Goal: Task Accomplishment & Management: Use online tool/utility

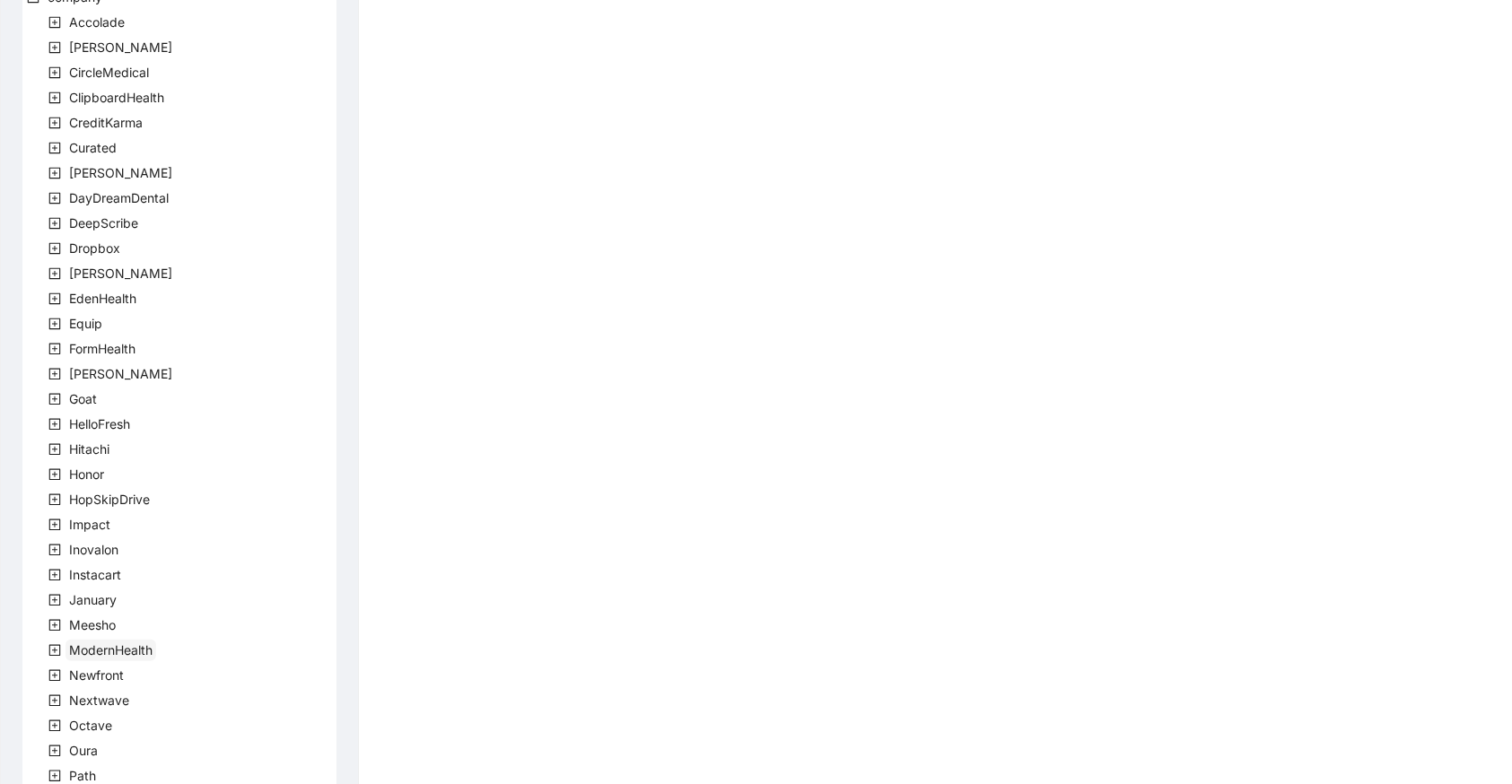
scroll to position [98, 0]
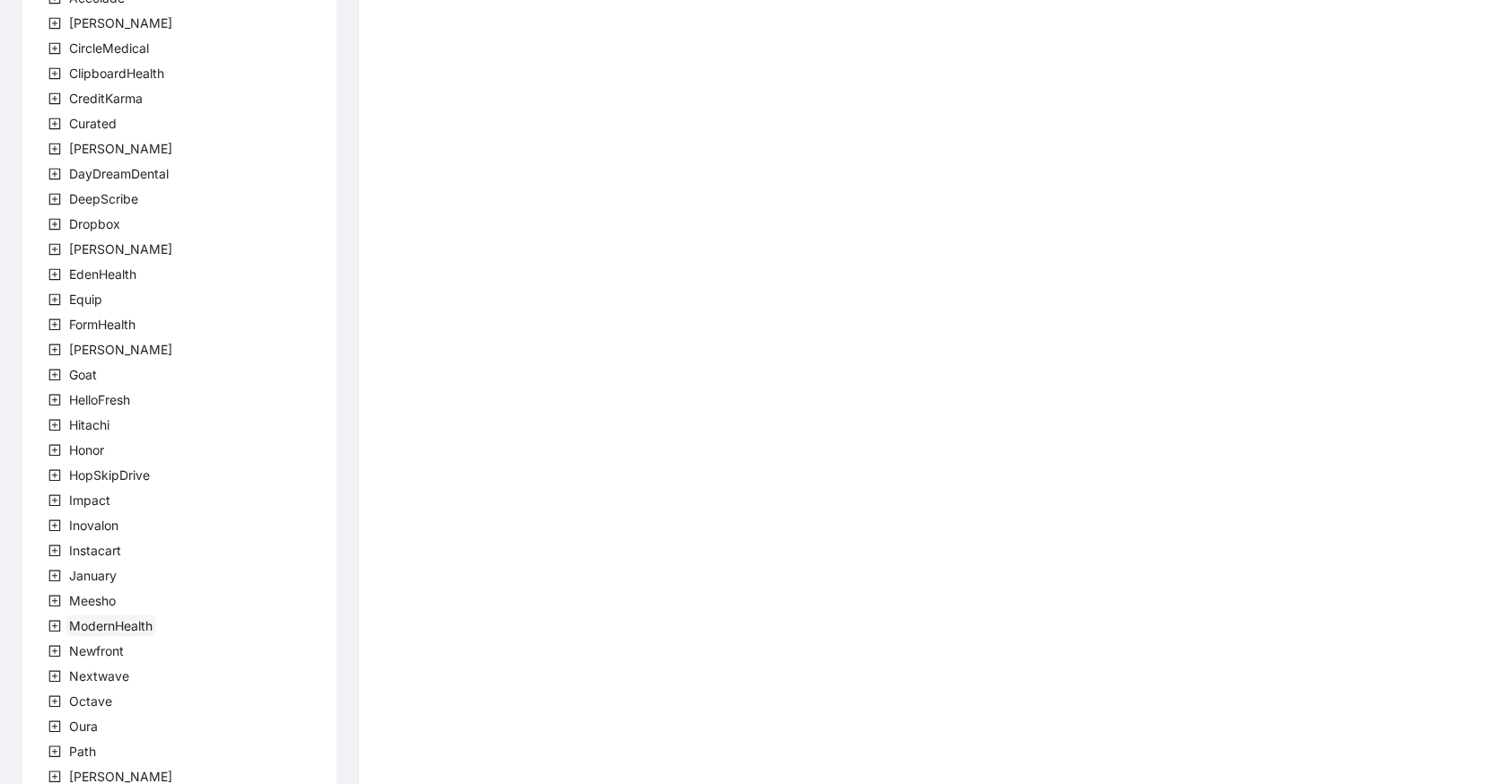
click at [138, 628] on span "ModernHealth" at bounding box center [111, 625] width 84 height 15
click at [112, 655] on span "team" at bounding box center [105, 651] width 30 height 15
click at [224, 682] on span "ModernHealthTeam" at bounding box center [169, 676] width 115 height 15
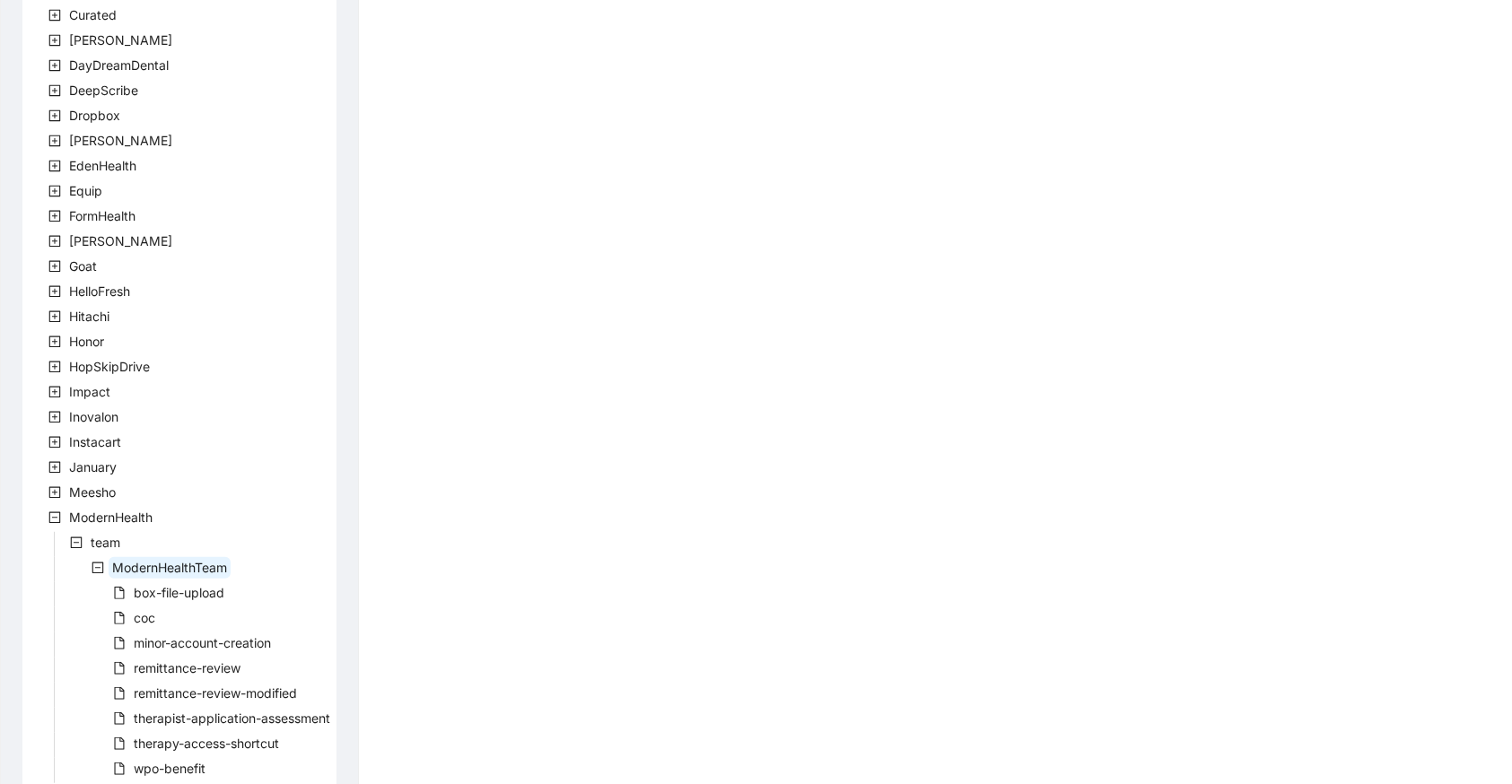
scroll to position [293, 0]
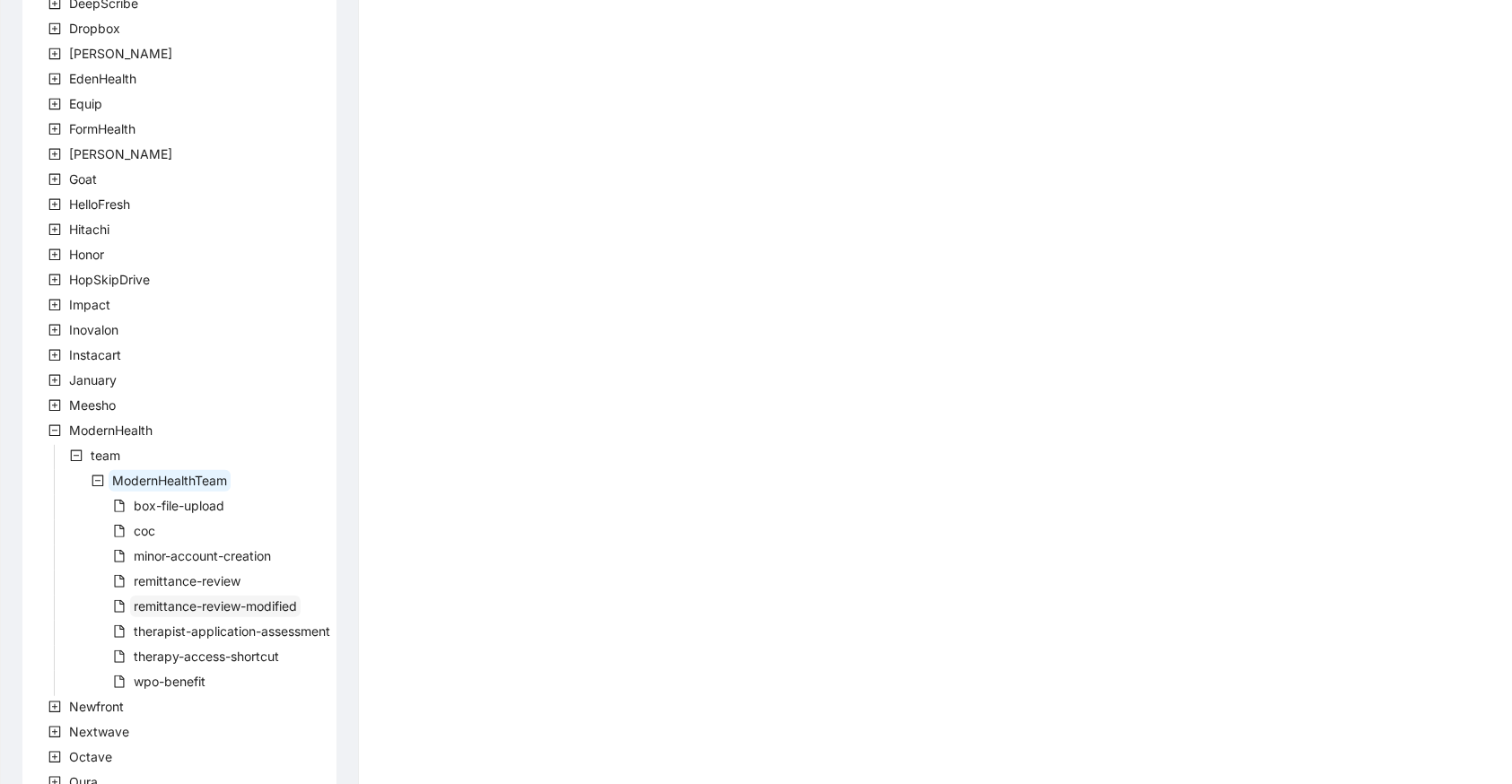
click at [216, 606] on span "remittance-review-modified" at bounding box center [215, 606] width 163 height 15
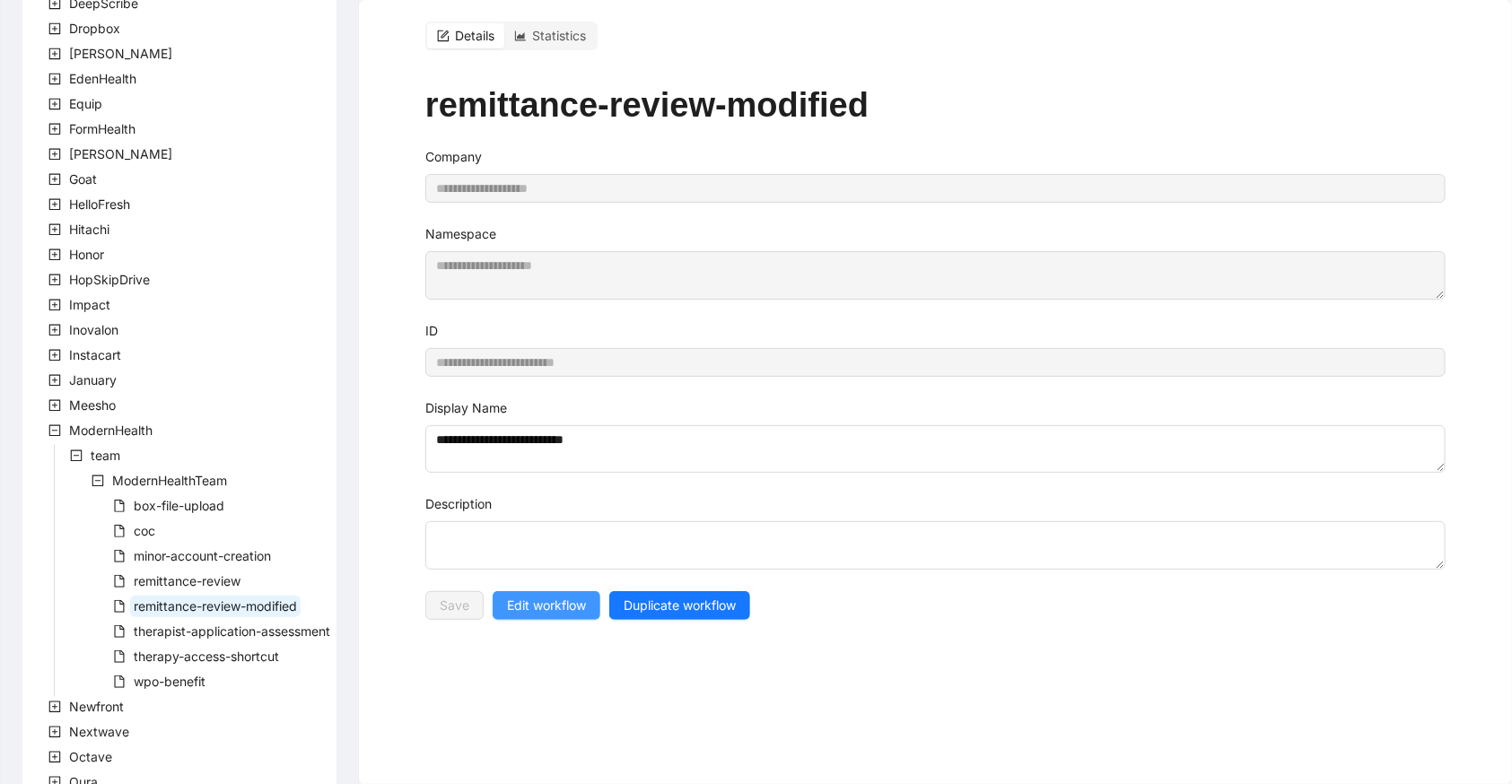
click at [541, 596] on span "Edit workflow" at bounding box center [547, 605] width 79 height 20
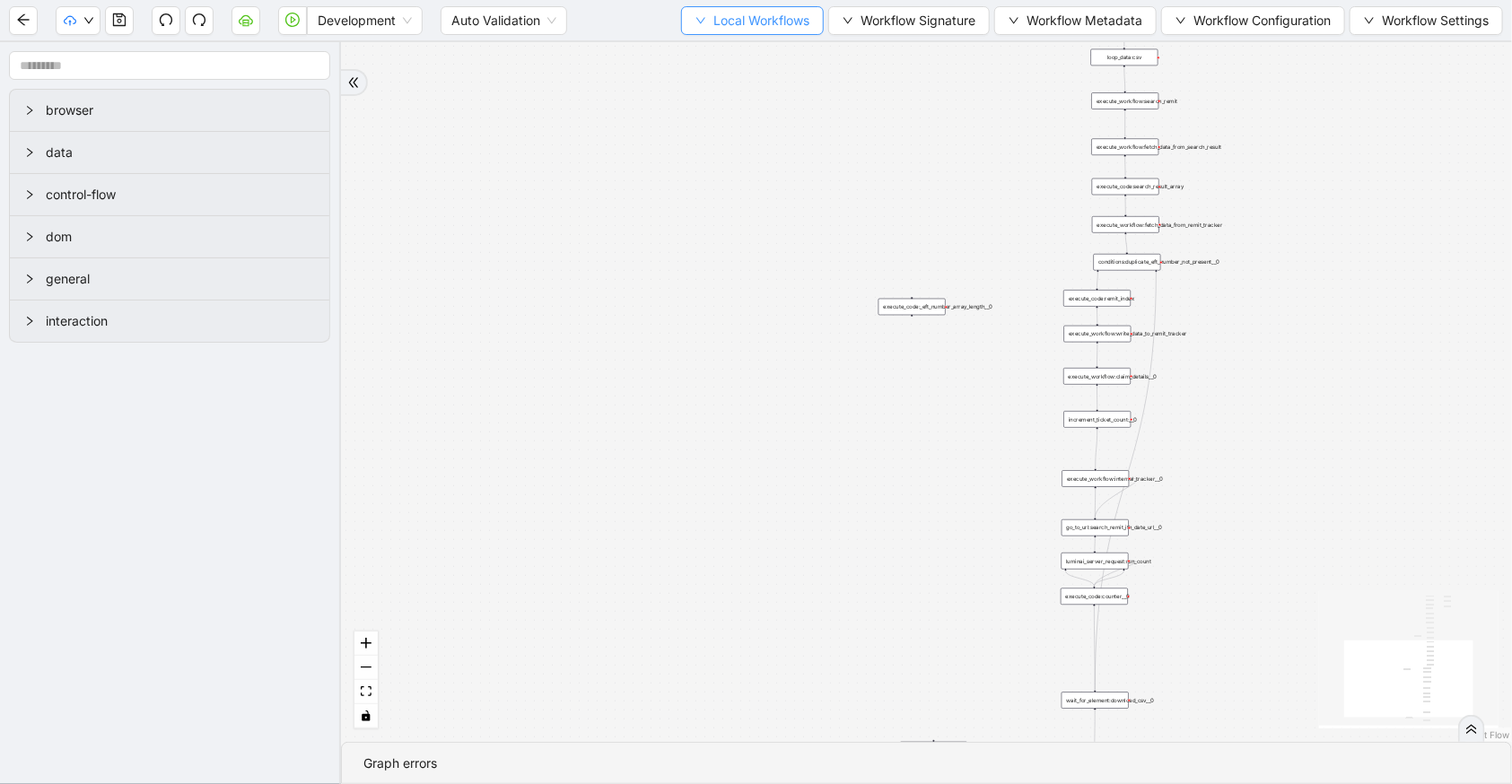
click at [746, 26] on span "Local Workflows" at bounding box center [762, 20] width 96 height 20
click at [747, 54] on span "Select" at bounding box center [746, 54] width 116 height 20
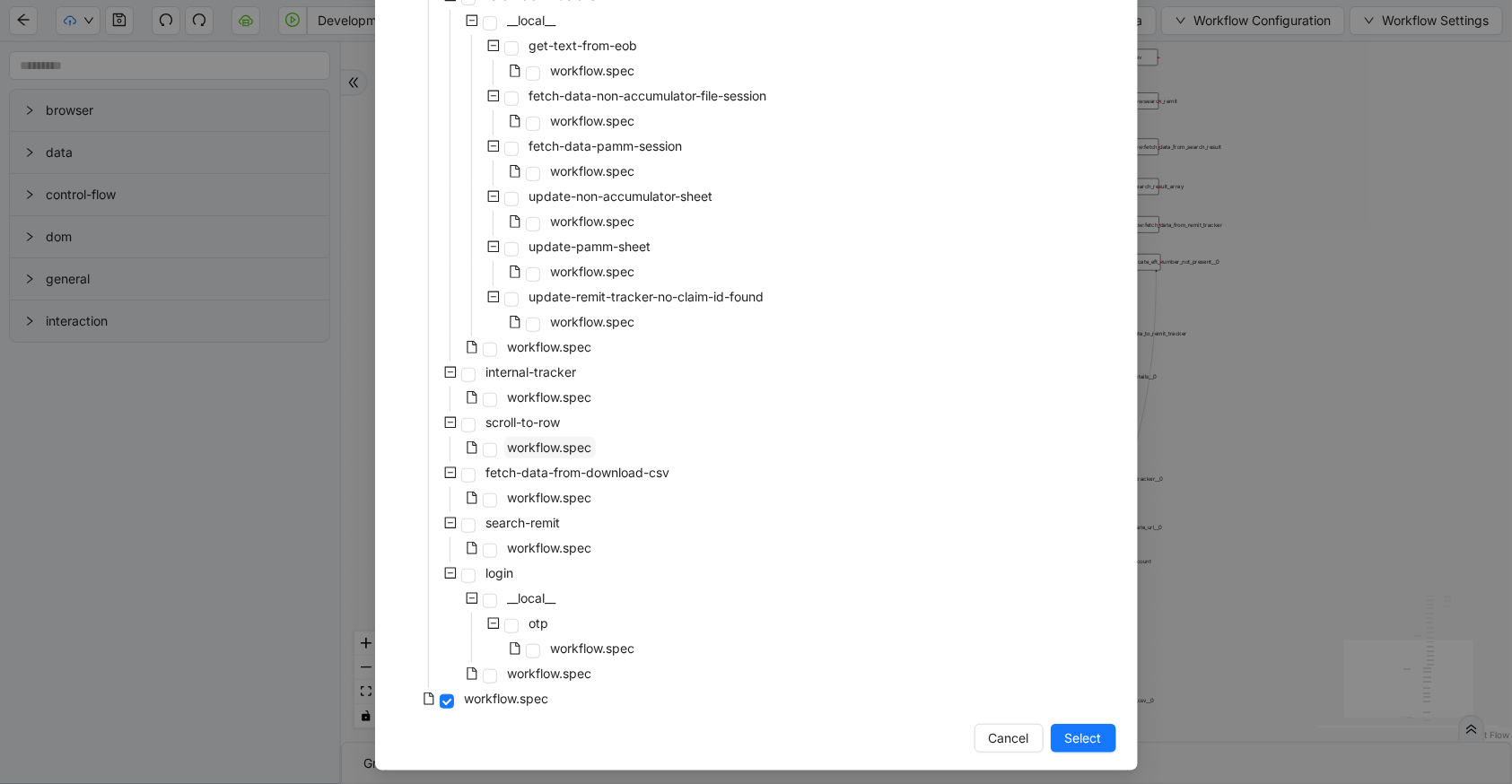
scroll to position [411, 0]
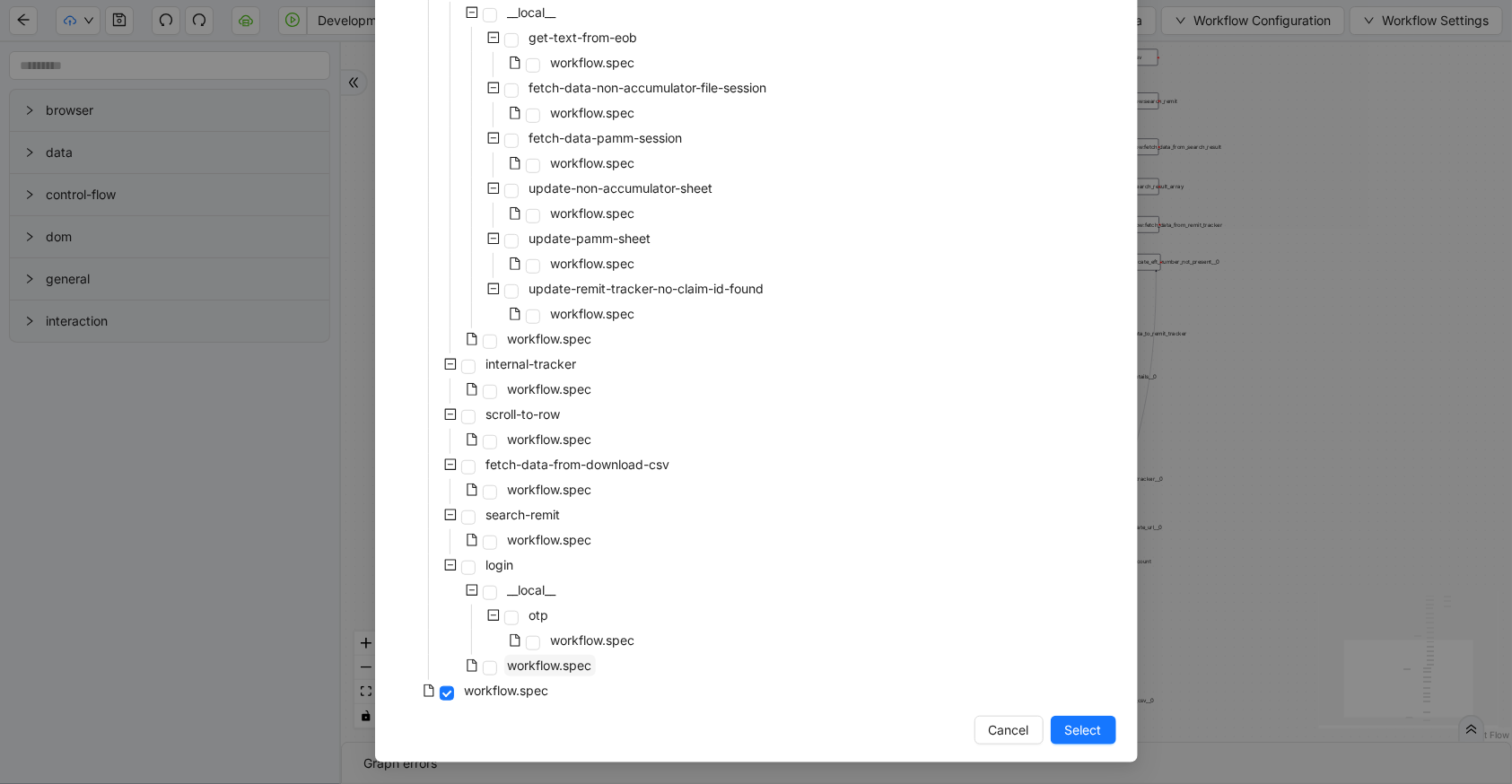
click at [552, 661] on span "workflow.spec" at bounding box center [550, 665] width 85 height 15
click at [1095, 730] on span "Select" at bounding box center [1083, 730] width 37 height 20
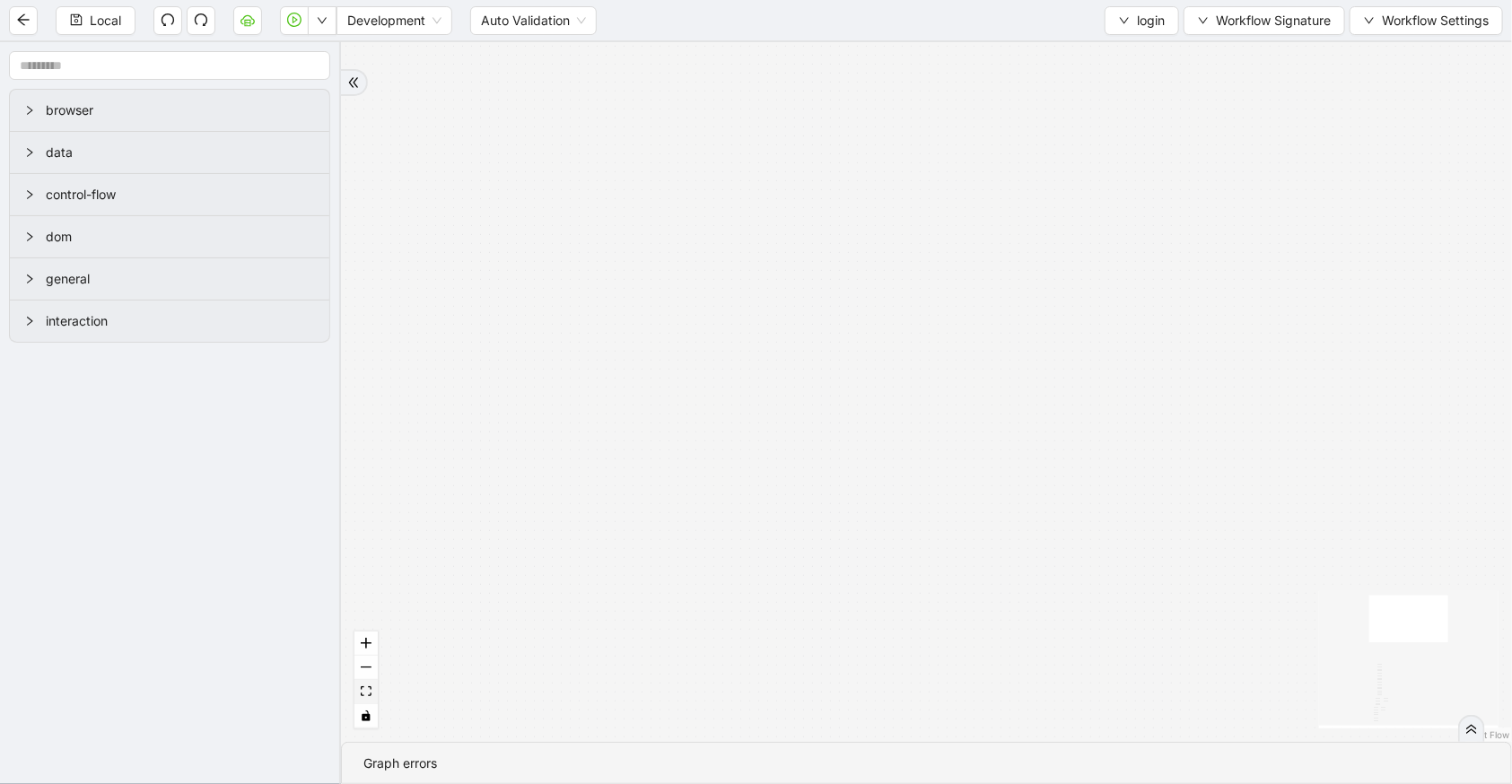
click at [371, 693] on icon "fit view" at bounding box center [365, 691] width 10 height 10
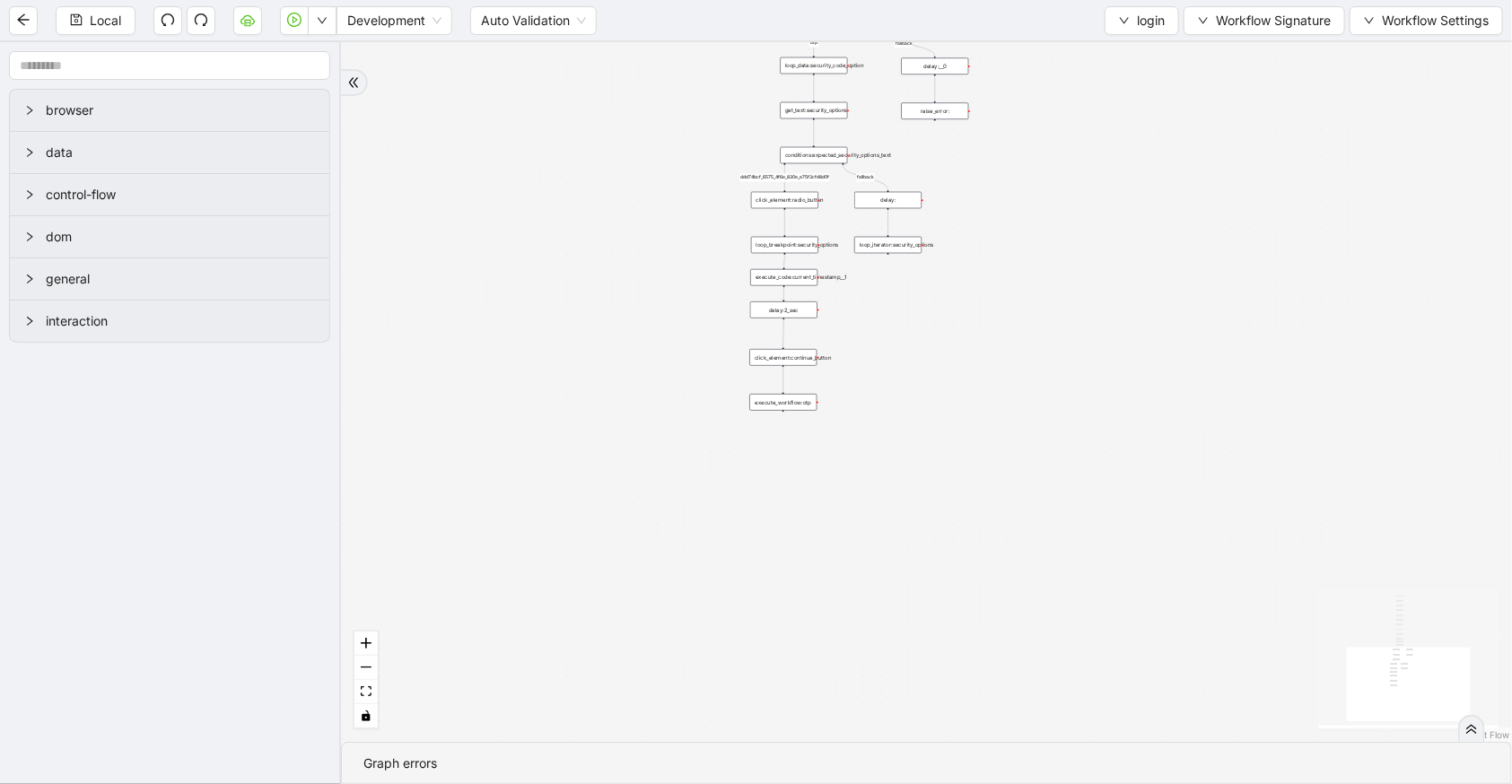
drag, startPoint x: 603, startPoint y: 484, endPoint x: 569, endPoint y: 205, distance: 281.1
click at [569, 205] on div "ddd74bcf_6575_4f6e_830e_e75f3cfd8d0f otp fallback fallback trigger new_tab:remi…" at bounding box center [926, 392] width 1171 height 699
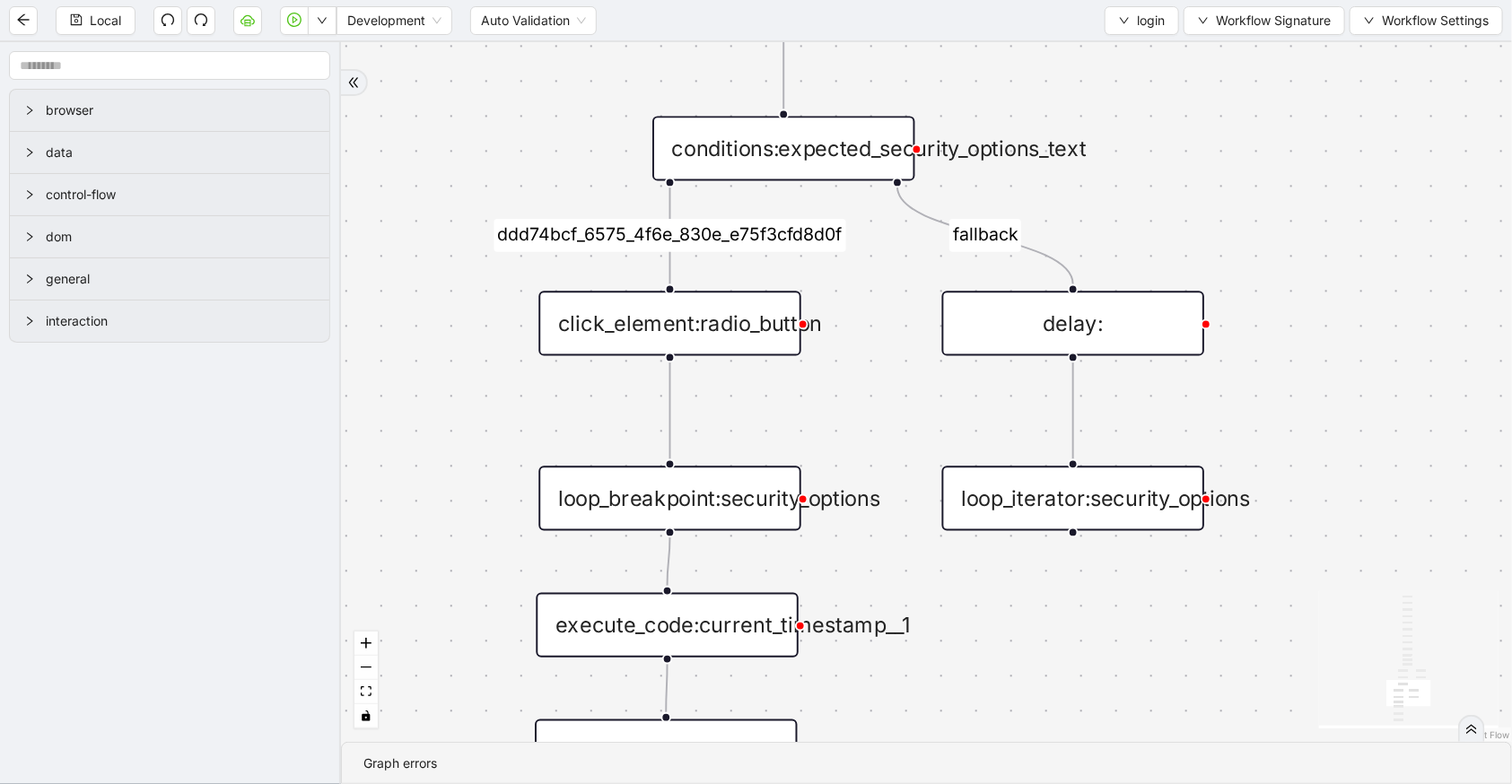
click at [819, 171] on div "conditions:expected_security_options_text" at bounding box center [784, 147] width 263 height 65
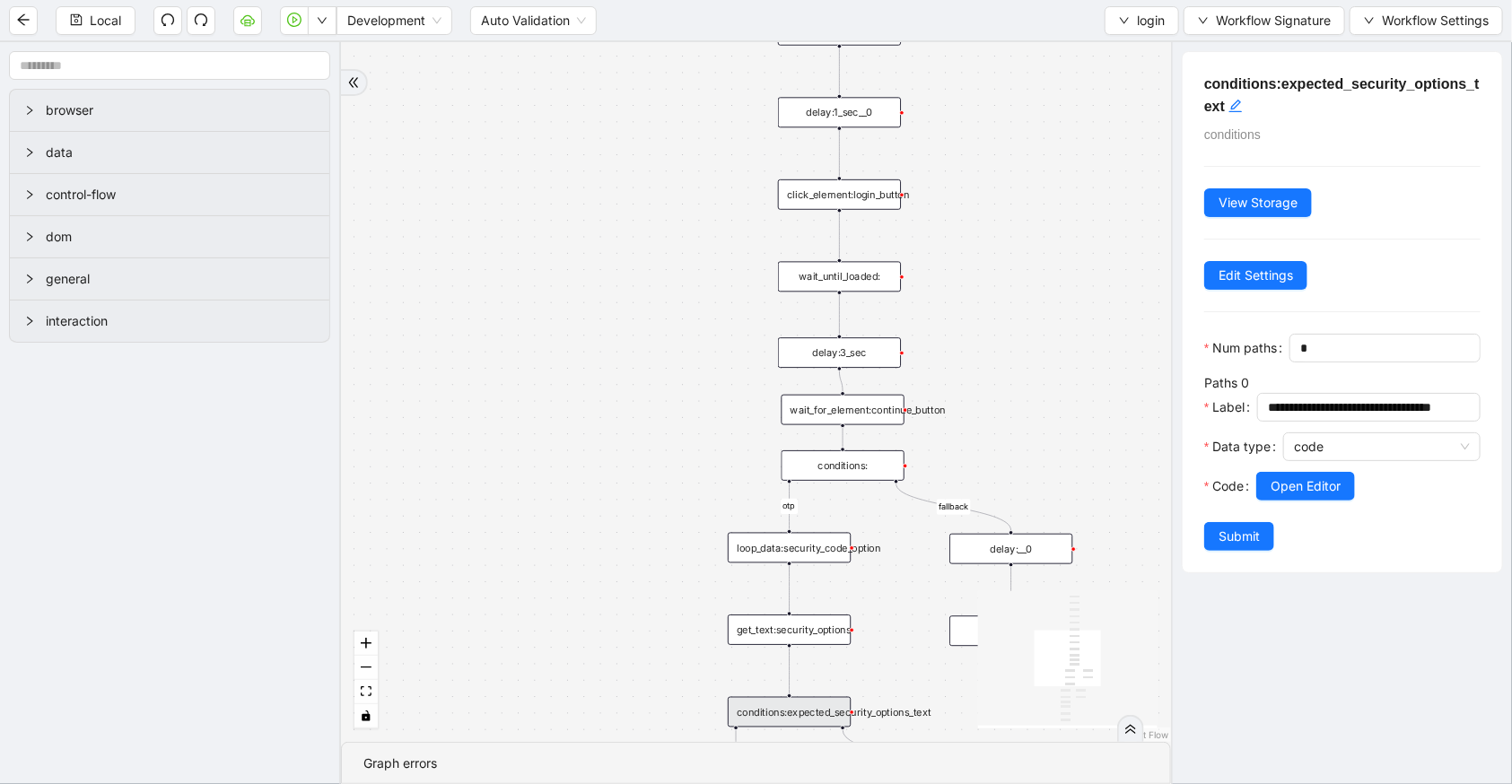
drag, startPoint x: 556, startPoint y: 207, endPoint x: 532, endPoint y: 656, distance: 449.6
click at [532, 664] on div "ddd74bcf_6575_4f6e_830e_e75f3cfd8d0f otp fallback fallback trigger new_tab:remi…" at bounding box center [756, 392] width 830 height 699
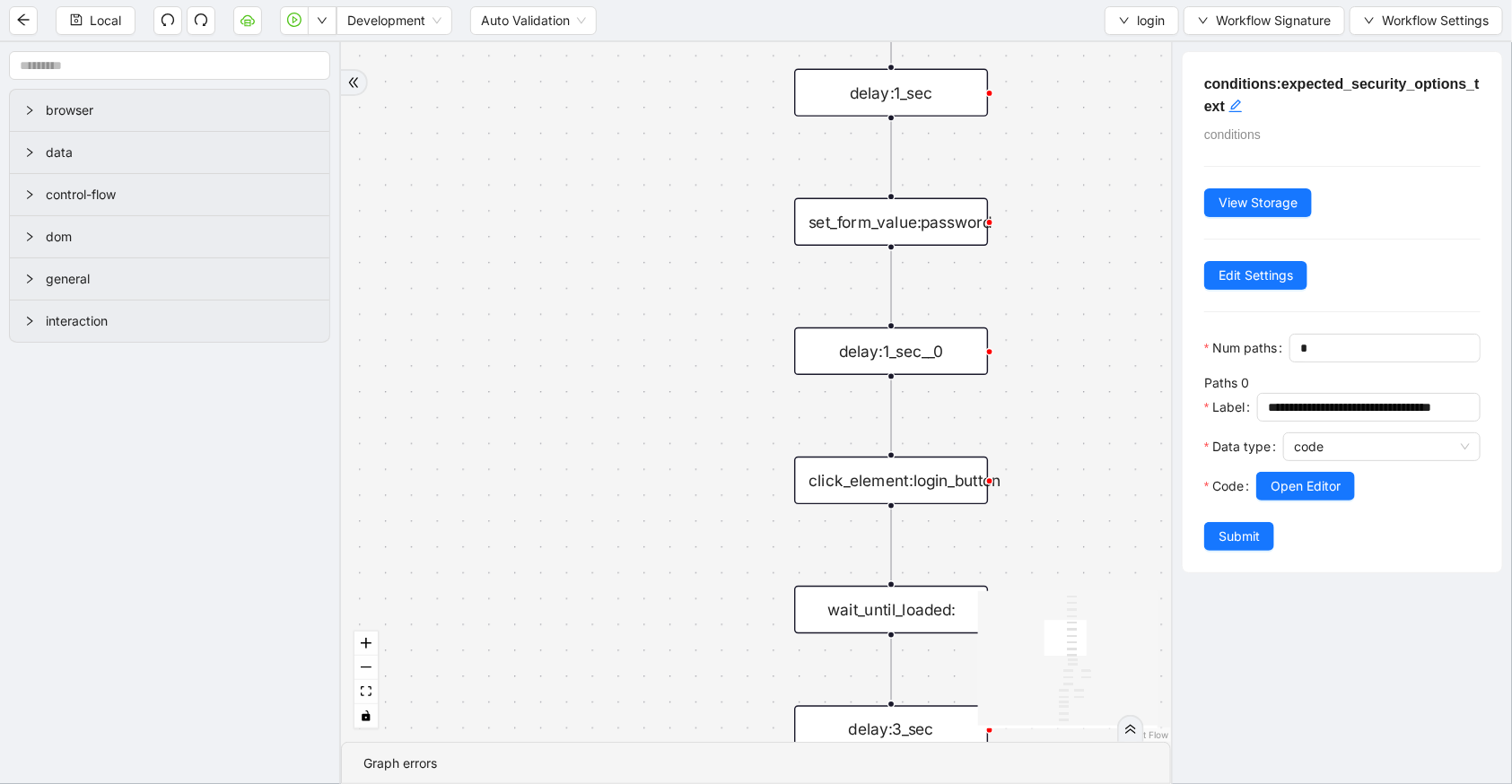
drag, startPoint x: 571, startPoint y: 393, endPoint x: 618, endPoint y: 767, distance: 376.9
click at [617, 782] on section "ddd74bcf_6575_4f6e_830e_e75f3cfd8d0f otp fallback fallback trigger new_tab:remi…" at bounding box center [756, 413] width 830 height 742
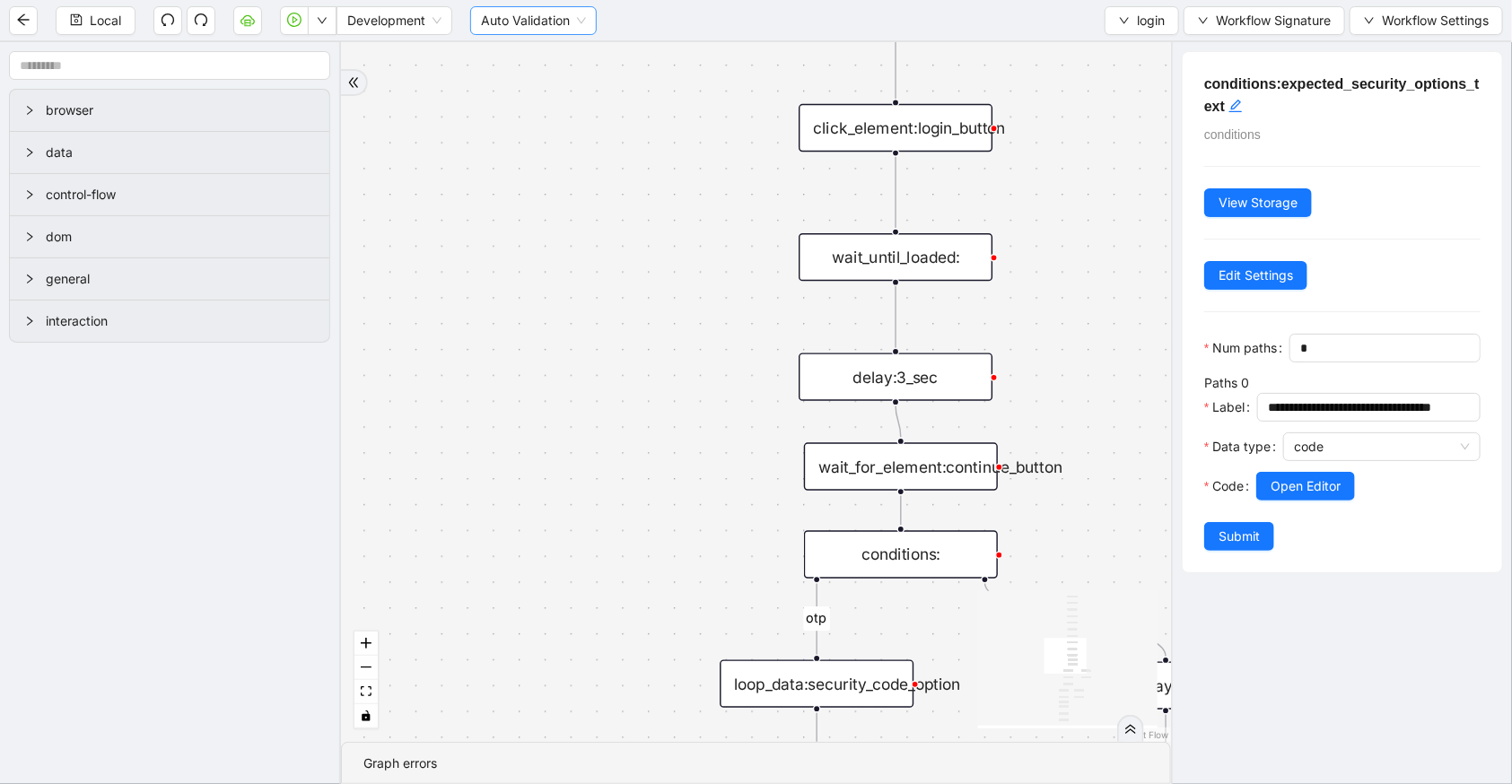
drag, startPoint x: 579, startPoint y: 392, endPoint x: 583, endPoint y: 25, distance: 367.0
click at [583, 25] on section "Local Development Auto Validation login Workflow Signature Workflow Settings br…" at bounding box center [756, 392] width 1512 height 784
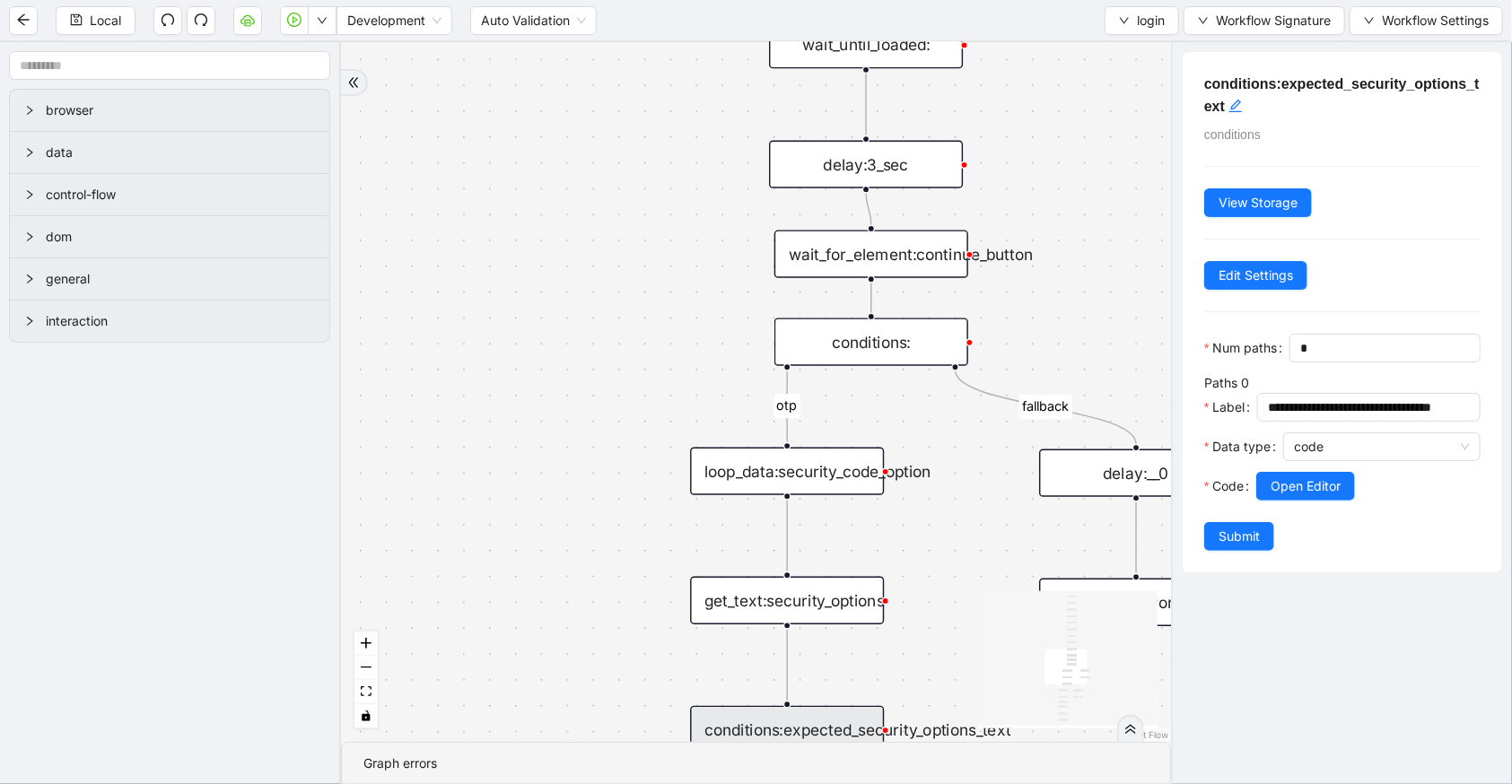
drag, startPoint x: 579, startPoint y: 352, endPoint x: 540, endPoint y: 109, distance: 246.1
click at [540, 109] on div "ddd74bcf_6575_4f6e_830e_e75f3cfd8d0f otp fallback fallback trigger new_tab:remi…" at bounding box center [756, 392] width 830 height 699
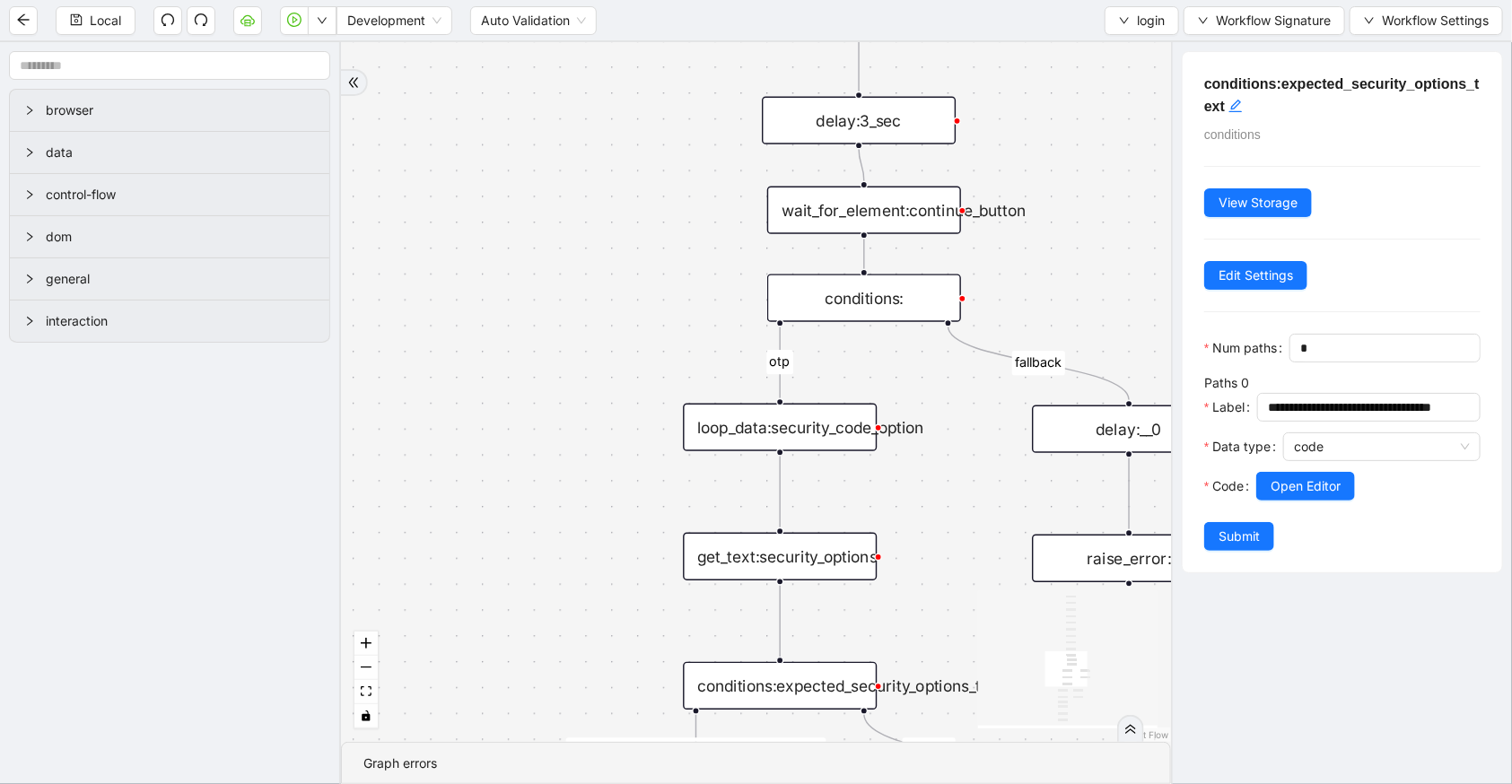
click at [845, 301] on div "conditions:" at bounding box center [864, 298] width 193 height 48
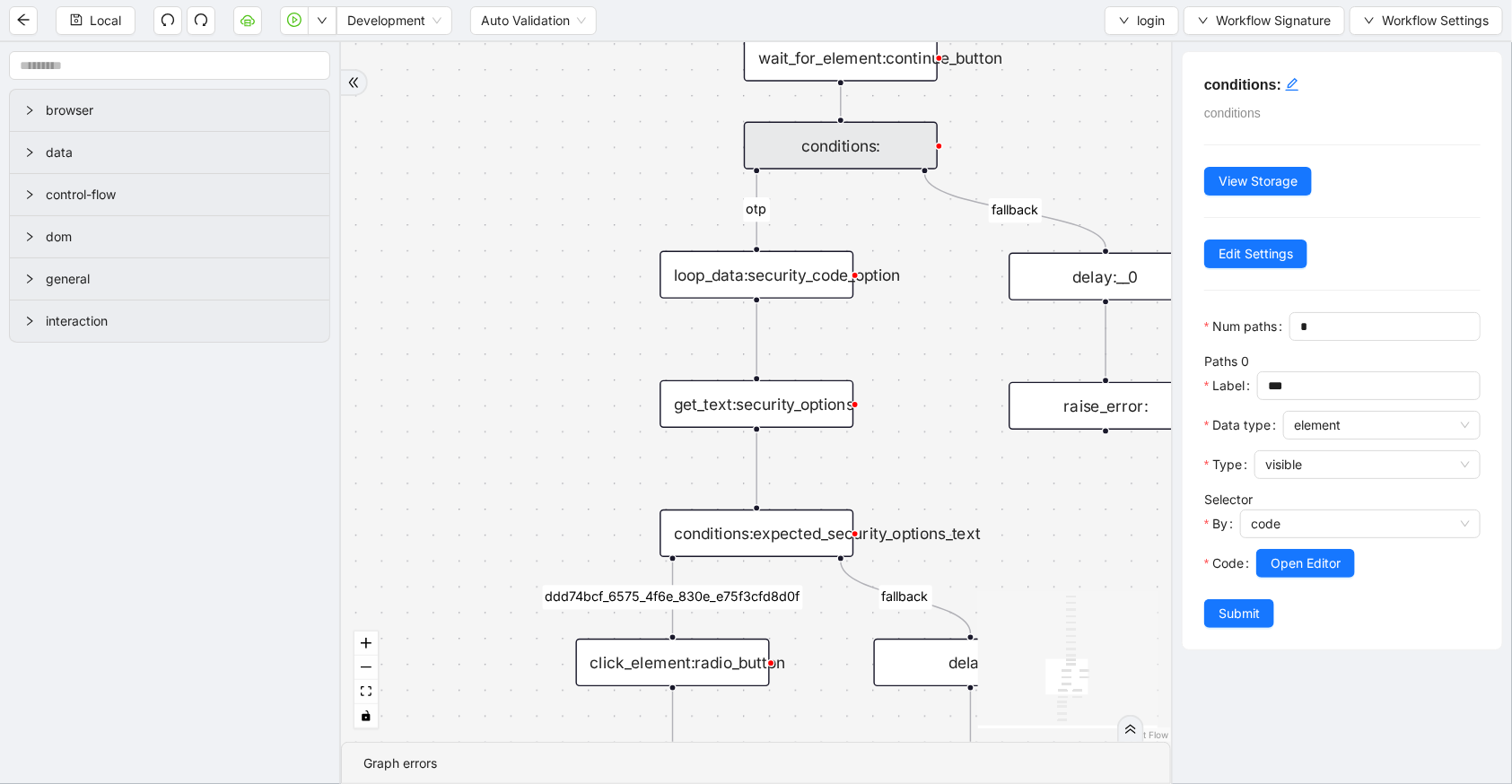
drag, startPoint x: 553, startPoint y: 431, endPoint x: 530, endPoint y: 278, distance: 154.7
click at [530, 278] on div "ddd74bcf_6575_4f6e_830e_e75f3cfd8d0f otp fallback fallback trigger new_tab:remi…" at bounding box center [756, 392] width 830 height 699
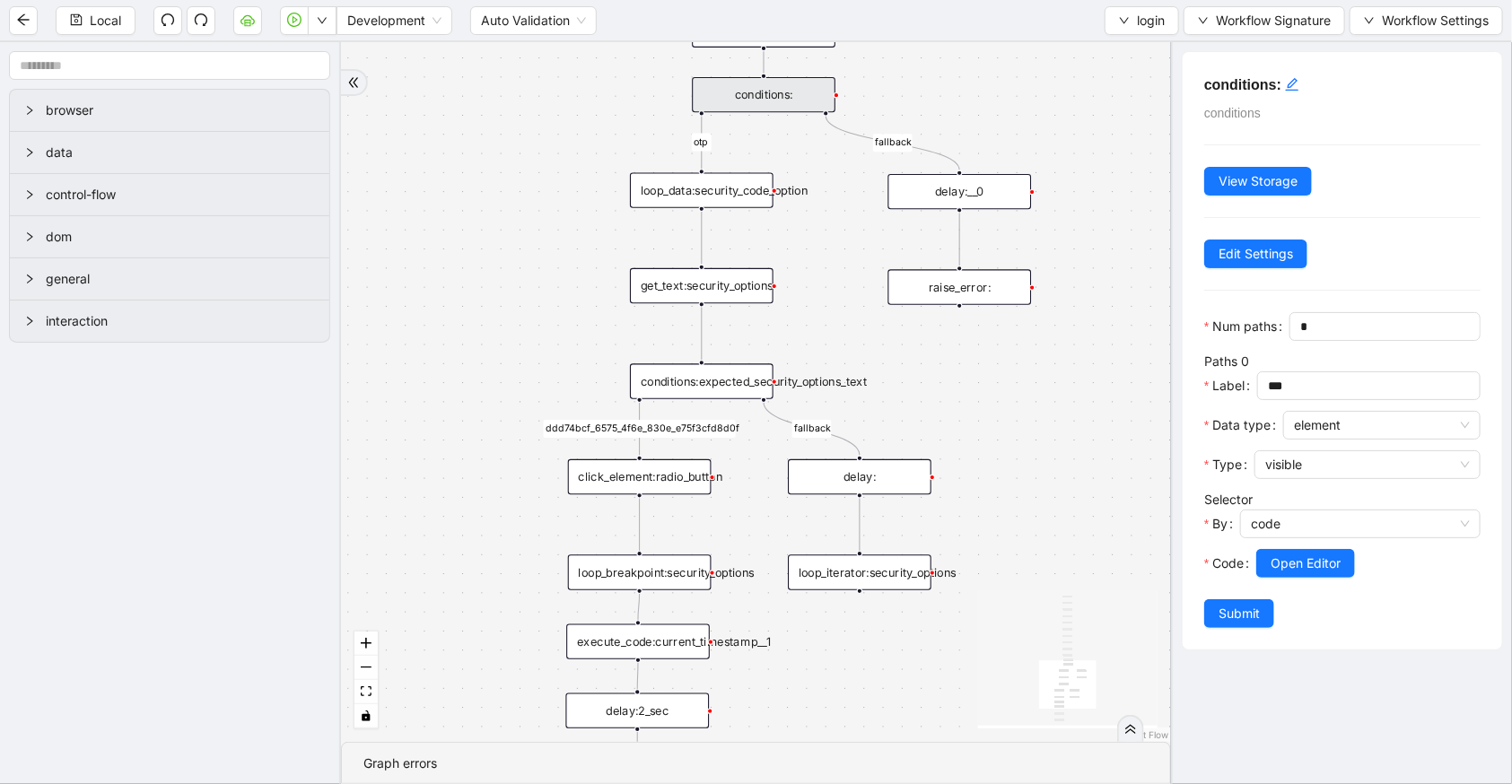
drag, startPoint x: 564, startPoint y: 438, endPoint x: 566, endPoint y: 331, distance: 107.0
click at [566, 331] on div "ddd74bcf_6575_4f6e_830e_e75f3cfd8d0f otp fallback fallback trigger new_tab:remi…" at bounding box center [756, 392] width 830 height 699
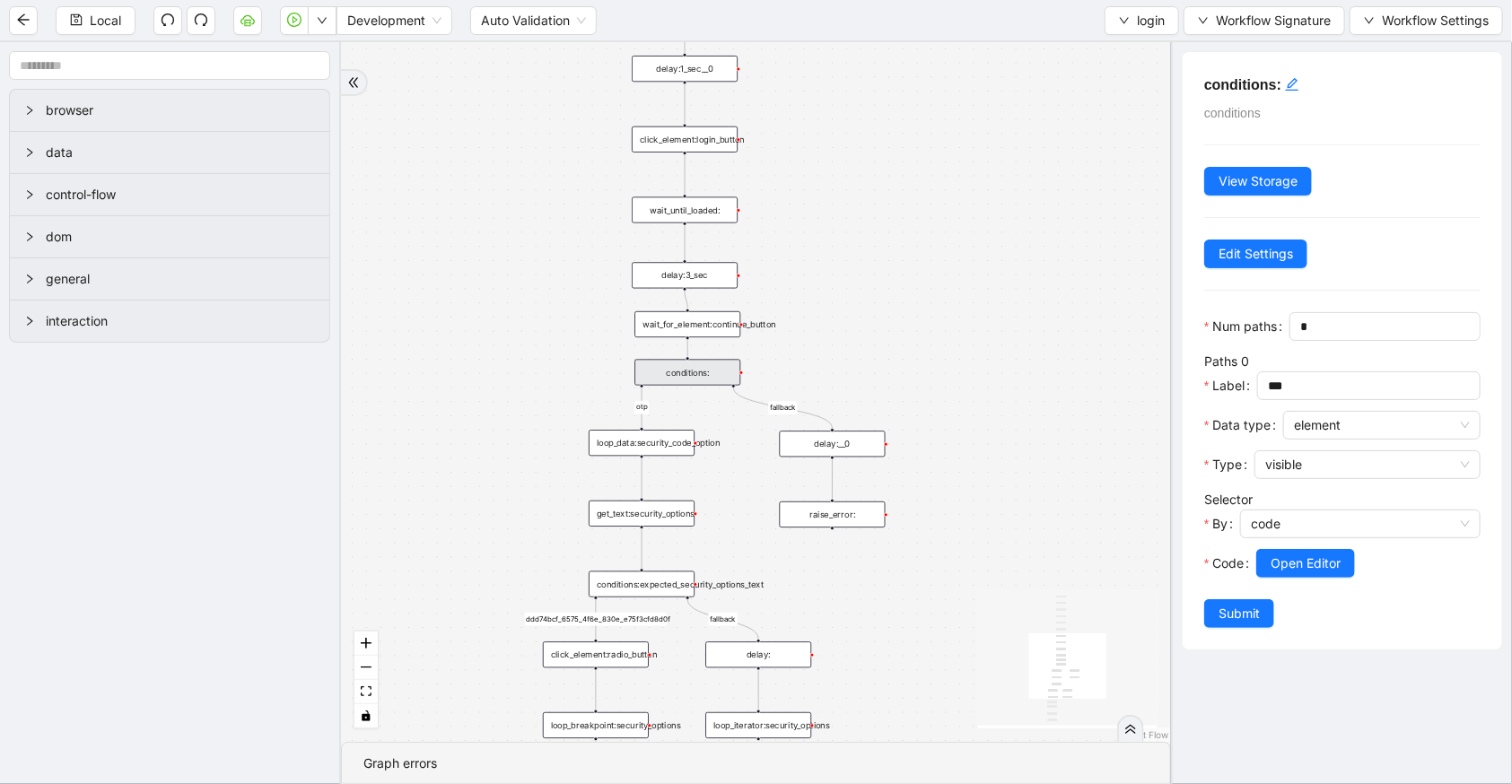
drag, startPoint x: 495, startPoint y: 247, endPoint x: 750, endPoint y: 247, distance: 255.0
click at [489, 472] on div "ddd74bcf_6575_4f6e_830e_e75f3cfd8d0f otp fallback fallback trigger new_tab:remi…" at bounding box center [756, 392] width 830 height 699
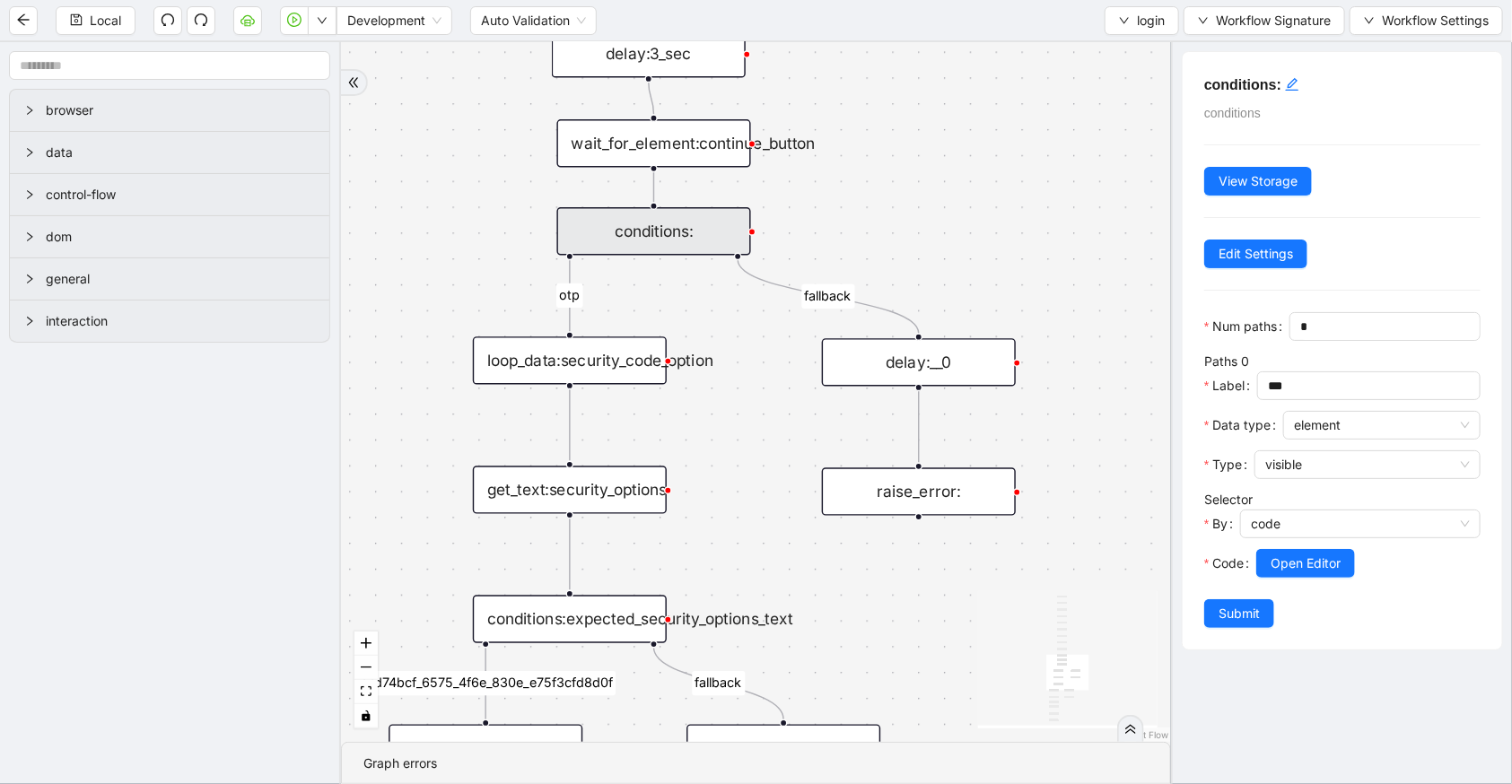
drag, startPoint x: 830, startPoint y: 381, endPoint x: 795, endPoint y: 70, distance: 313.0
click at [795, 70] on div "ddd74bcf_6575_4f6e_830e_e75f3cfd8d0f otp fallback fallback trigger new_tab:remi…" at bounding box center [756, 392] width 830 height 699
click at [624, 354] on div "loop_data:security_code_option" at bounding box center [569, 360] width 193 height 48
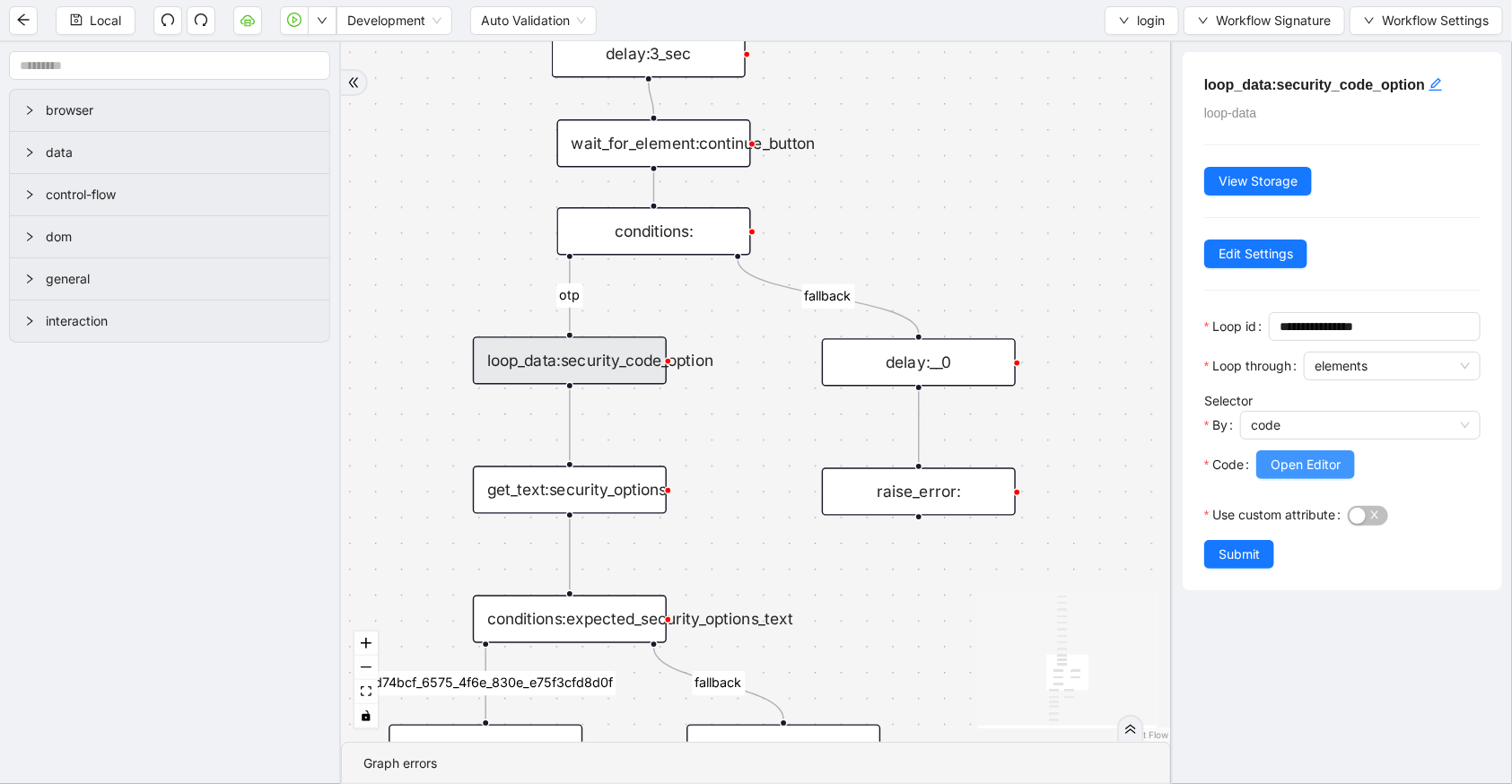
click at [1344, 457] on button "Open Editor" at bounding box center [1305, 465] width 99 height 29
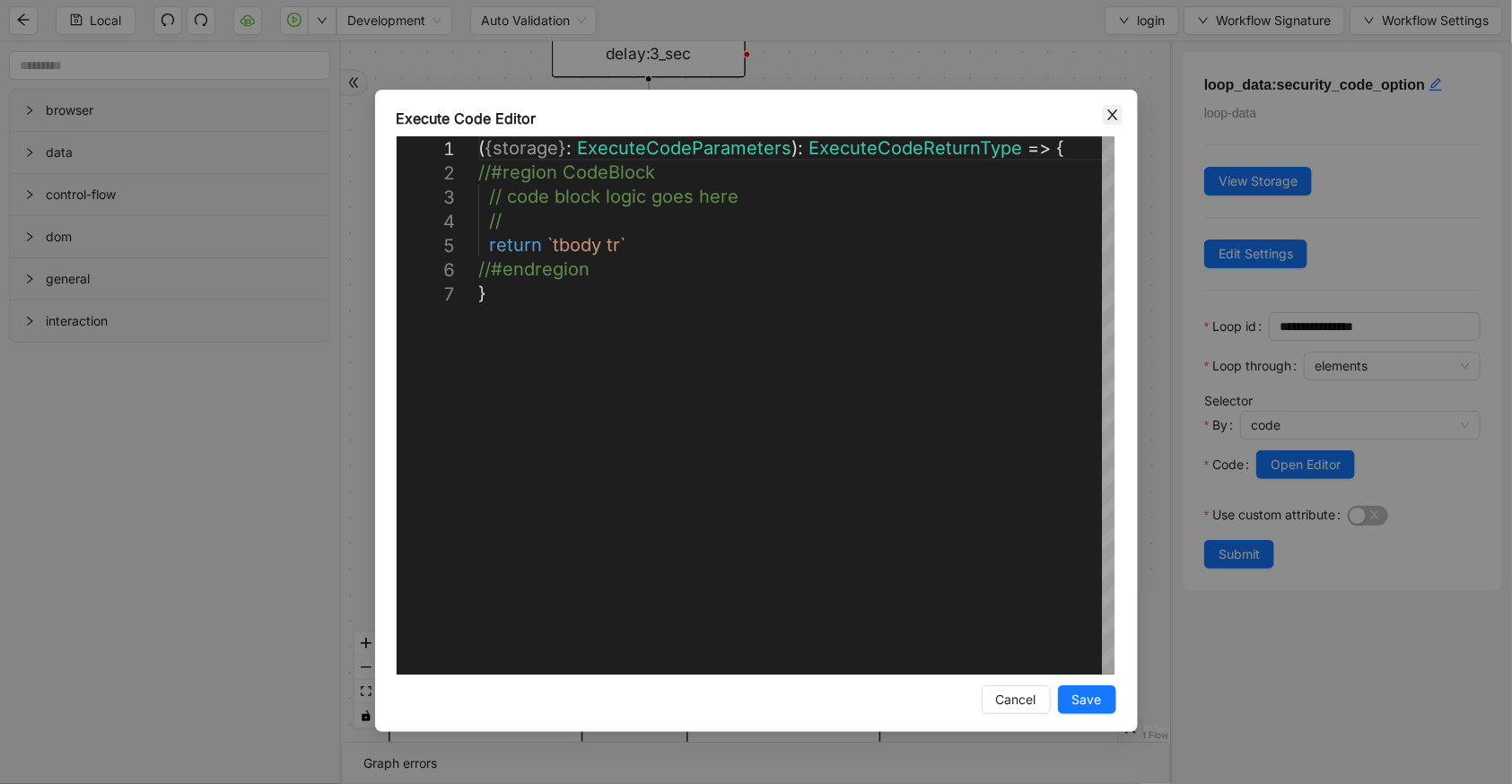
click at [1106, 116] on icon "close" at bounding box center [1112, 115] width 14 height 14
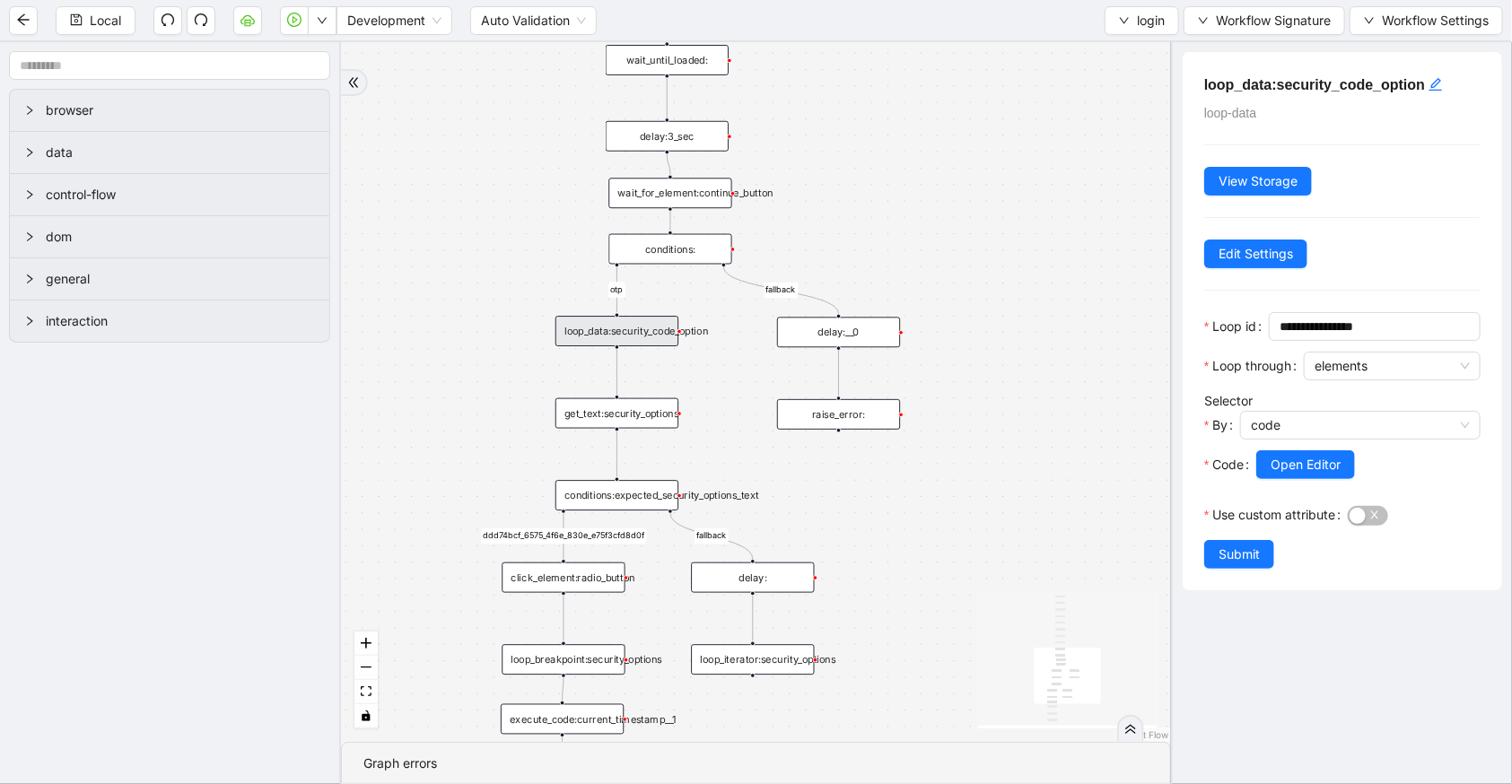
drag, startPoint x: 717, startPoint y: 493, endPoint x: 724, endPoint y: 163, distance: 330.1
click at [727, 172] on div "ddd74bcf_6575_4f6e_830e_e75f3cfd8d0f otp fallback fallback trigger new_tab:remi…" at bounding box center [756, 392] width 830 height 699
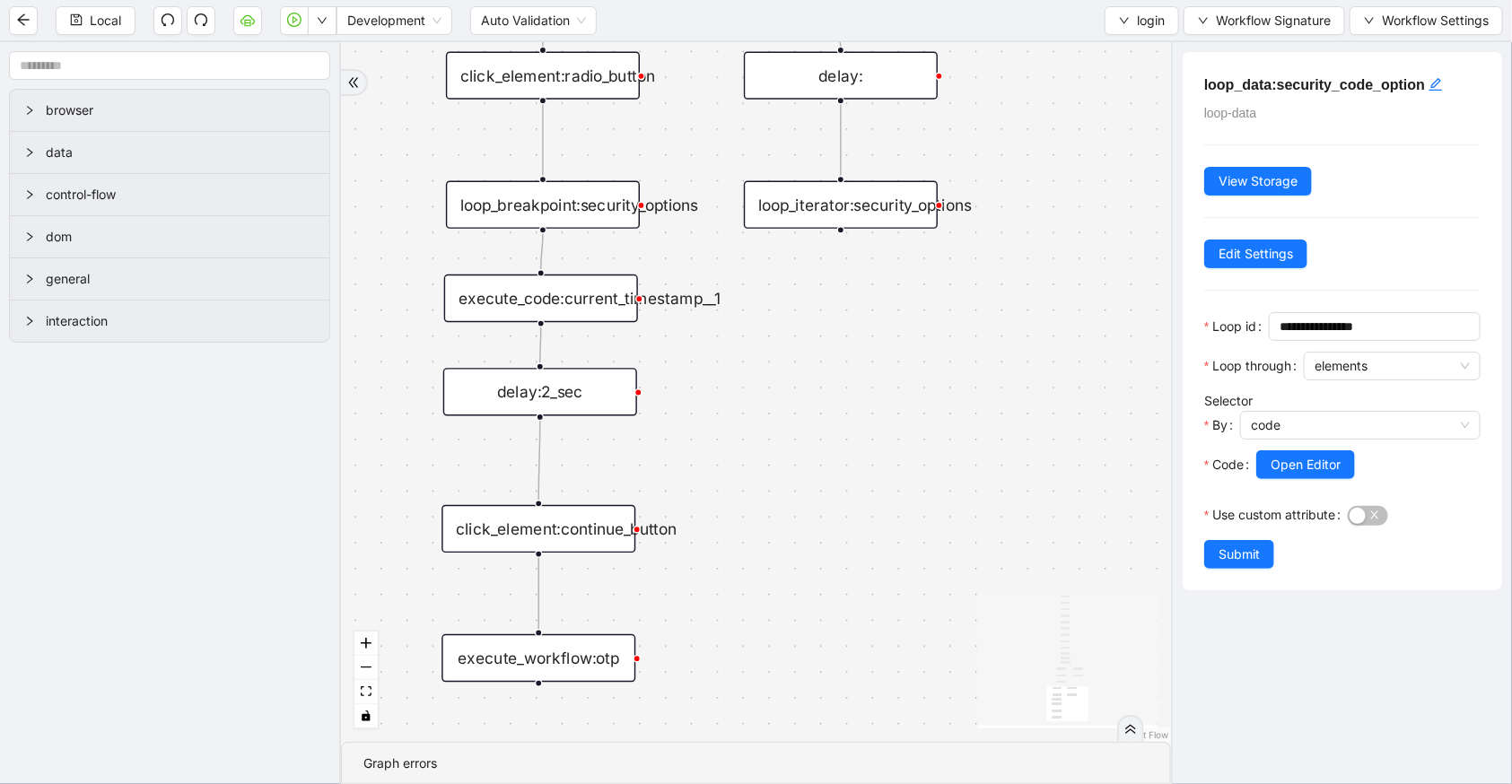
drag, startPoint x: 749, startPoint y: 561, endPoint x: 760, endPoint y: 304, distance: 257.2
click at [760, 304] on div "ddd74bcf_6575_4f6e_830e_e75f3cfd8d0f otp fallback fallback trigger new_tab:remi…" at bounding box center [756, 392] width 830 height 699
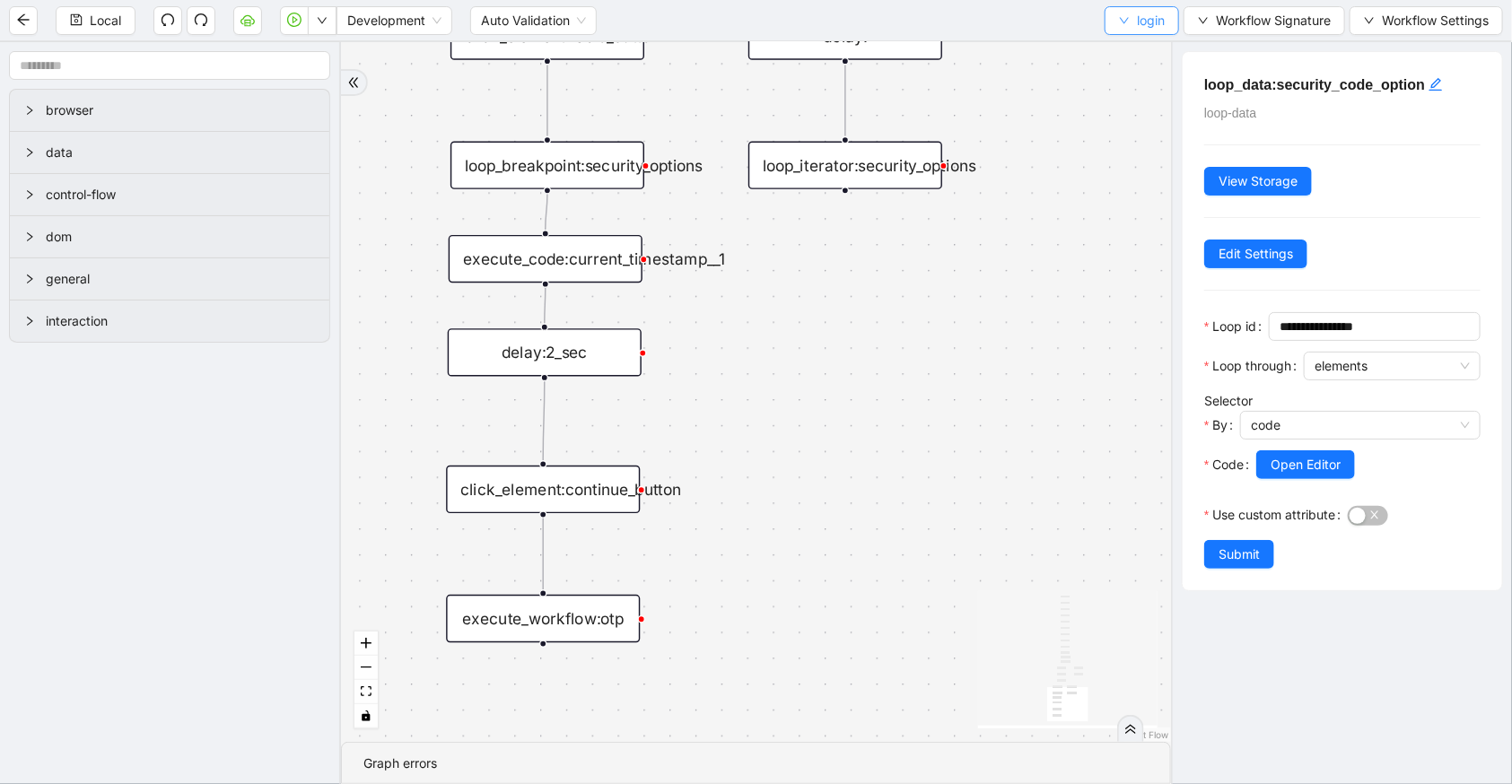
click at [1136, 27] on span "login" at bounding box center [1150, 20] width 28 height 20
click at [1135, 56] on span "Select" at bounding box center [1139, 54] width 48 height 20
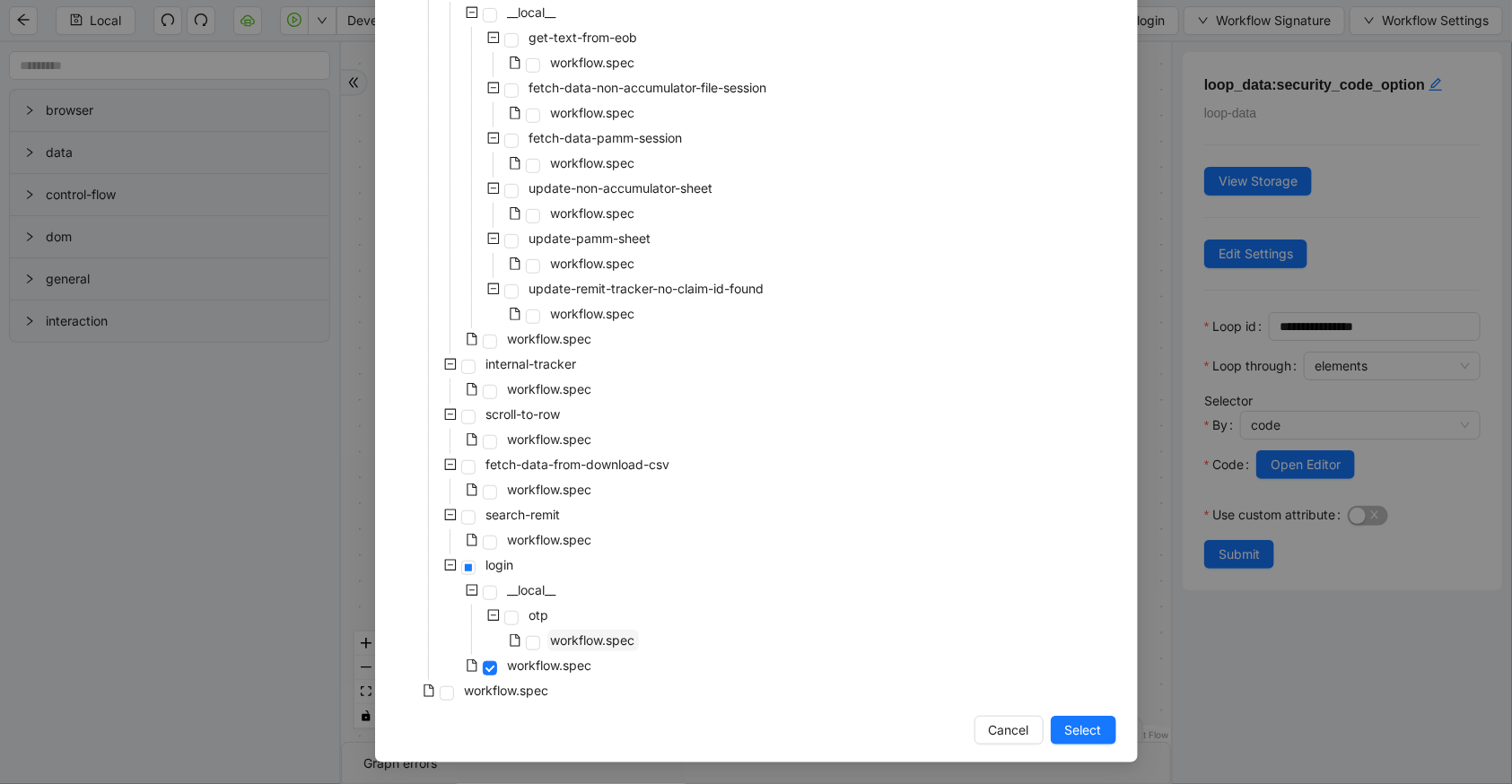
click at [562, 638] on span "workflow.spec" at bounding box center [594, 640] width 85 height 15
drag, startPoint x: 1075, startPoint y: 733, endPoint x: 788, endPoint y: 573, distance: 328.6
click at [1075, 734] on span "Select" at bounding box center [1083, 730] width 37 height 20
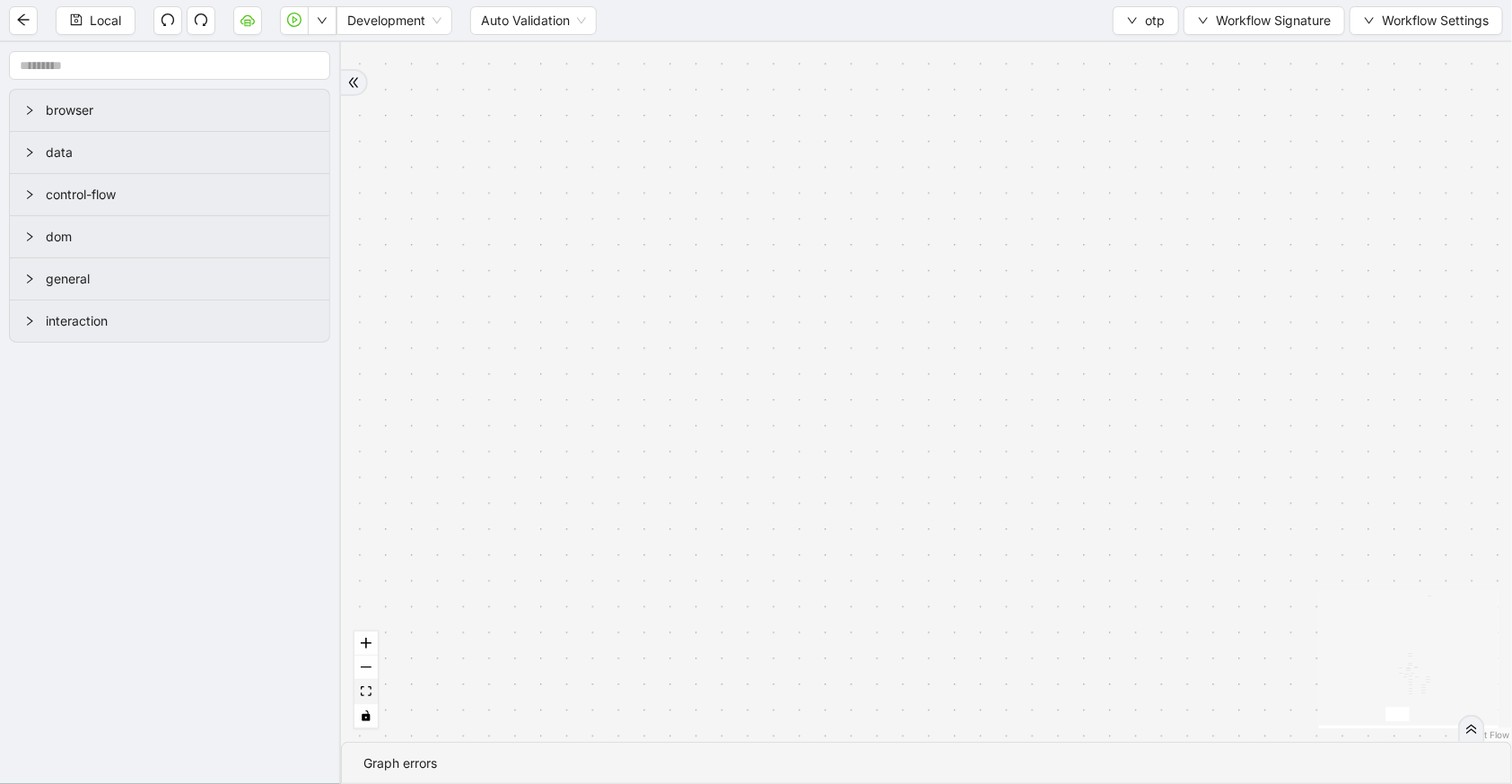
click at [372, 699] on button "fit view" at bounding box center [365, 692] width 23 height 24
drag, startPoint x: 1144, startPoint y: 217, endPoint x: 992, endPoint y: 782, distance: 585.1
click at [992, 782] on section "exitFrom success fallback fallback loopFrom tries success fallback trigger wait…" at bounding box center [926, 413] width 1171 height 742
drag, startPoint x: 985, startPoint y: 187, endPoint x: 640, endPoint y: 759, distance: 668.0
click at [640, 762] on section "exitFrom success fallback fallback loopFrom tries success fallback trigger wait…" at bounding box center [926, 413] width 1171 height 742
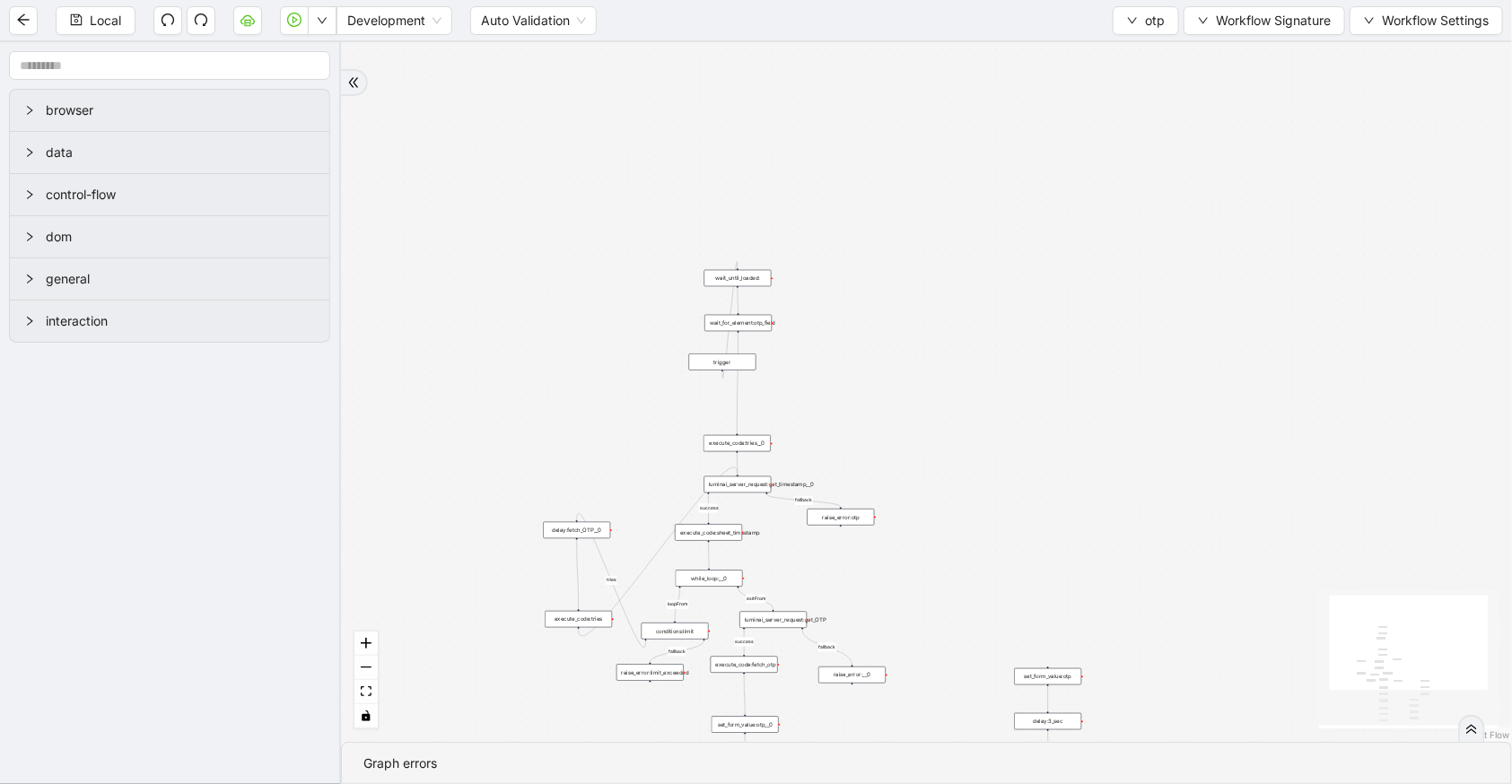
drag, startPoint x: 816, startPoint y: 524, endPoint x: 875, endPoint y: 185, distance: 344.1
click at [875, 185] on div "exitFrom success fallback fallback loopFrom tries success fallback trigger wait…" at bounding box center [926, 392] width 1171 height 699
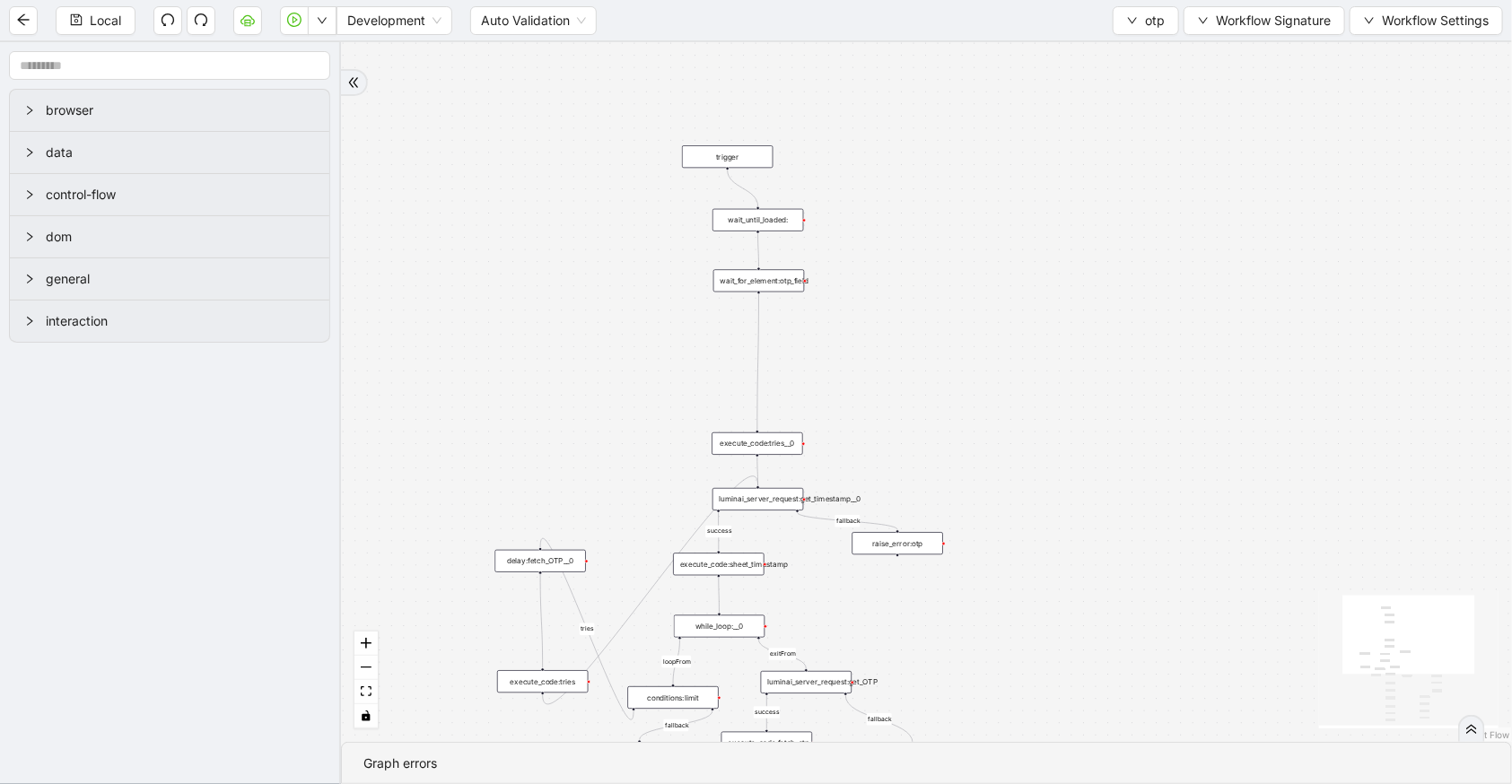
drag, startPoint x: 717, startPoint y: 330, endPoint x: 708, endPoint y: 152, distance: 178.2
click at [708, 152] on div "trigger" at bounding box center [727, 157] width 90 height 23
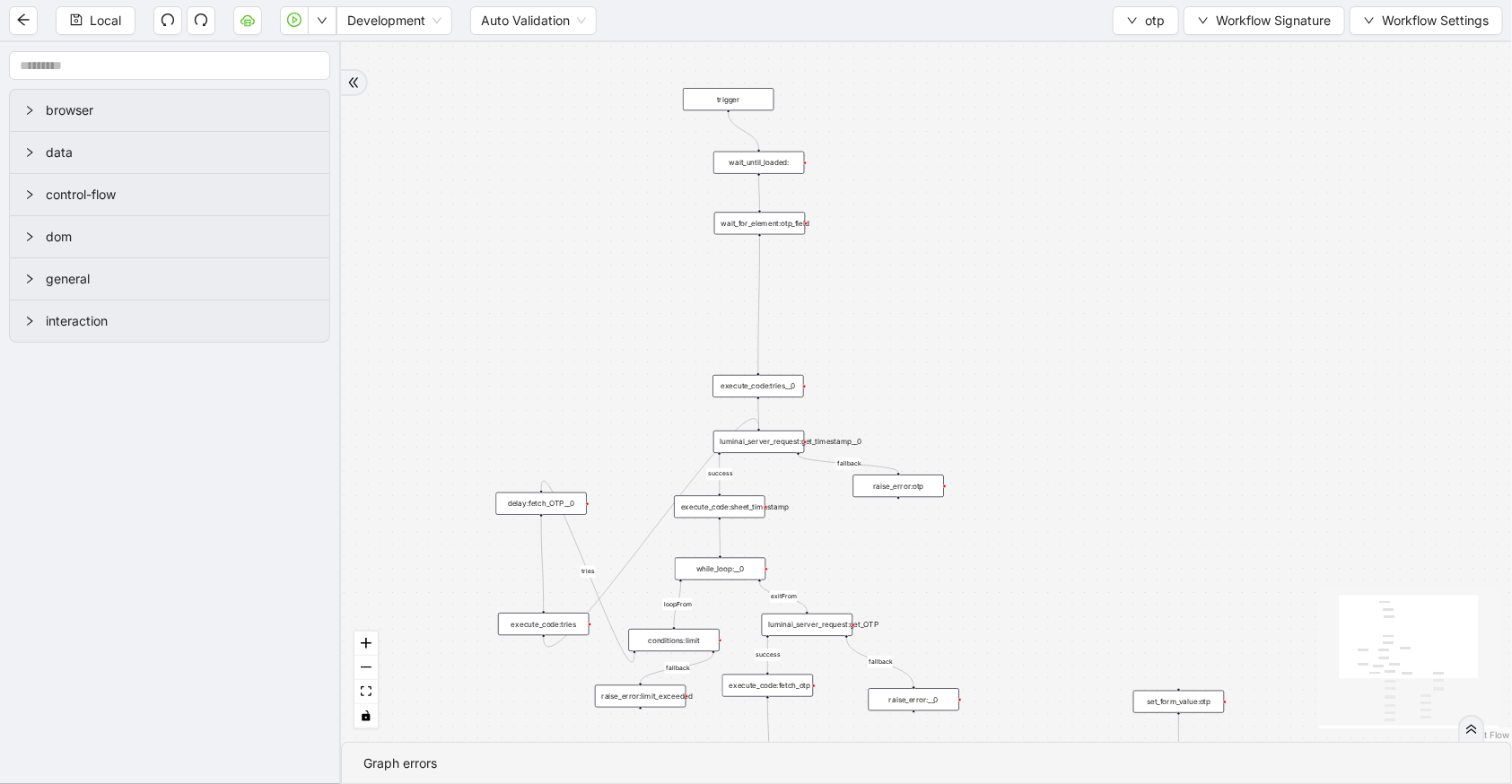
drag, startPoint x: 1109, startPoint y: 418, endPoint x: 909, endPoint y: 266, distance: 251.2
click at [1087, 245] on div "exitFrom success fallback fallback loopFrom tries success fallback trigger wait…" at bounding box center [926, 392] width 1171 height 699
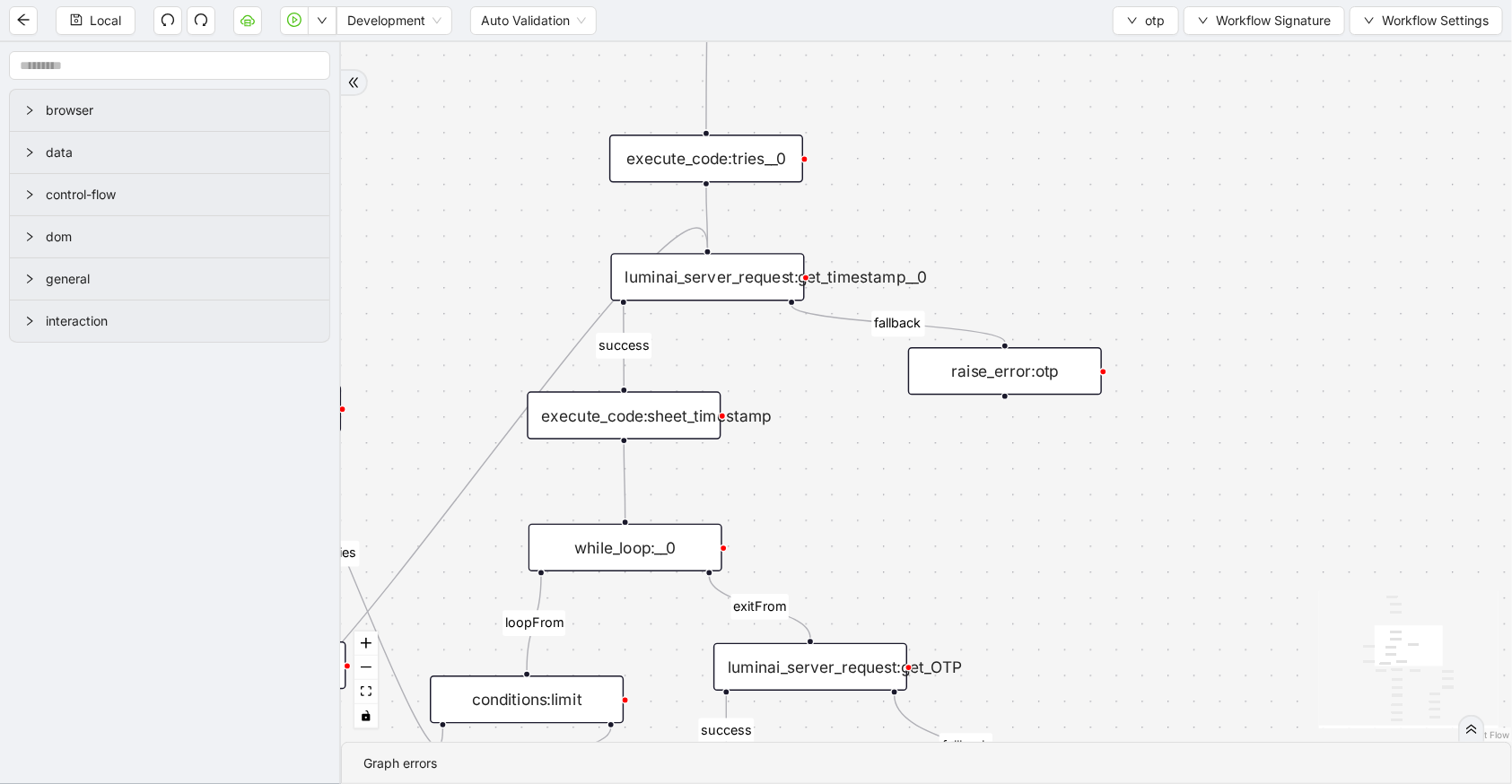
drag, startPoint x: 849, startPoint y: 505, endPoint x: 995, endPoint y: 314, distance: 240.4
click at [995, 314] on div "exitFrom success fallback fallback loopFrom tries success fallback trigger wait…" at bounding box center [926, 392] width 1171 height 699
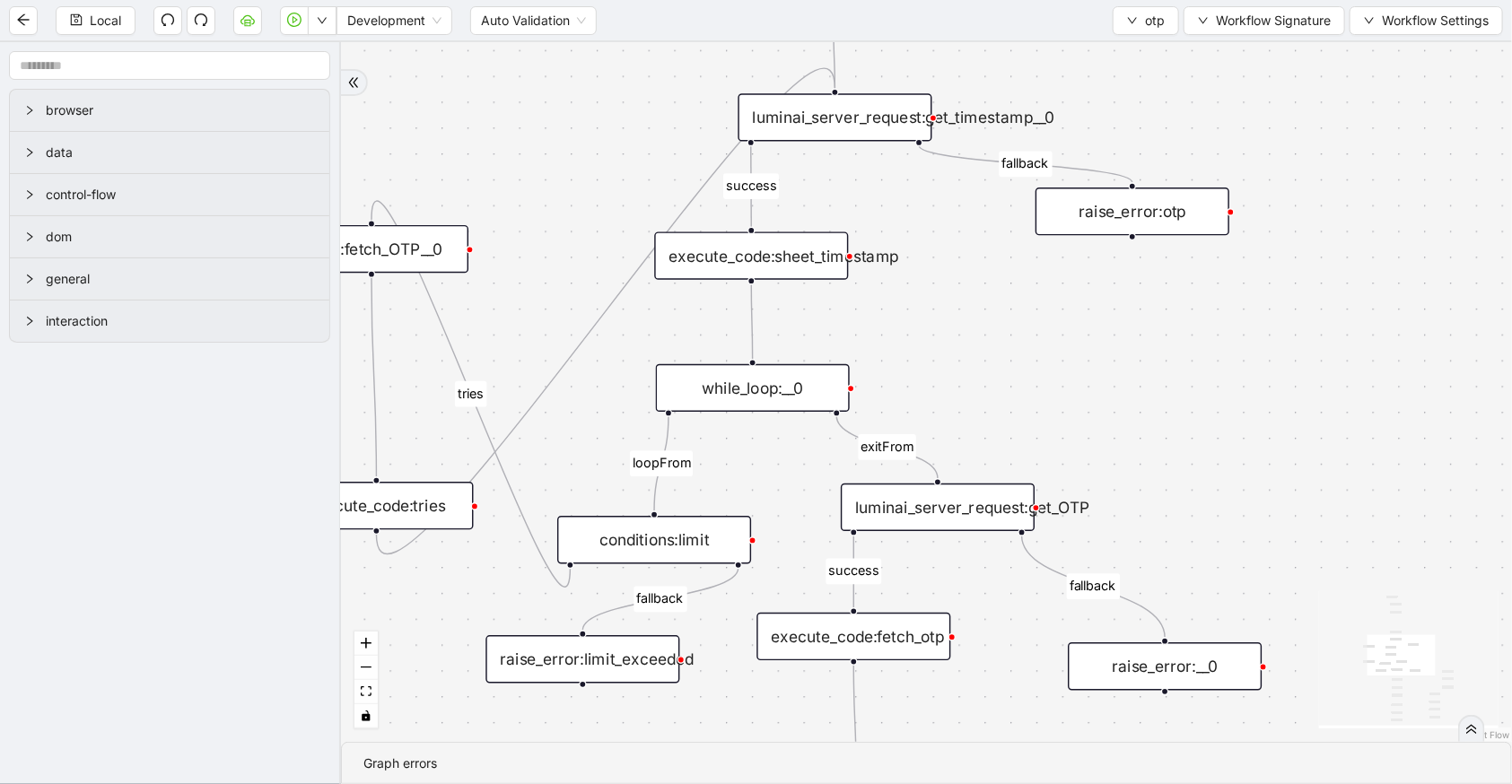
click at [764, 403] on div "while_loop:__0" at bounding box center [752, 388] width 193 height 48
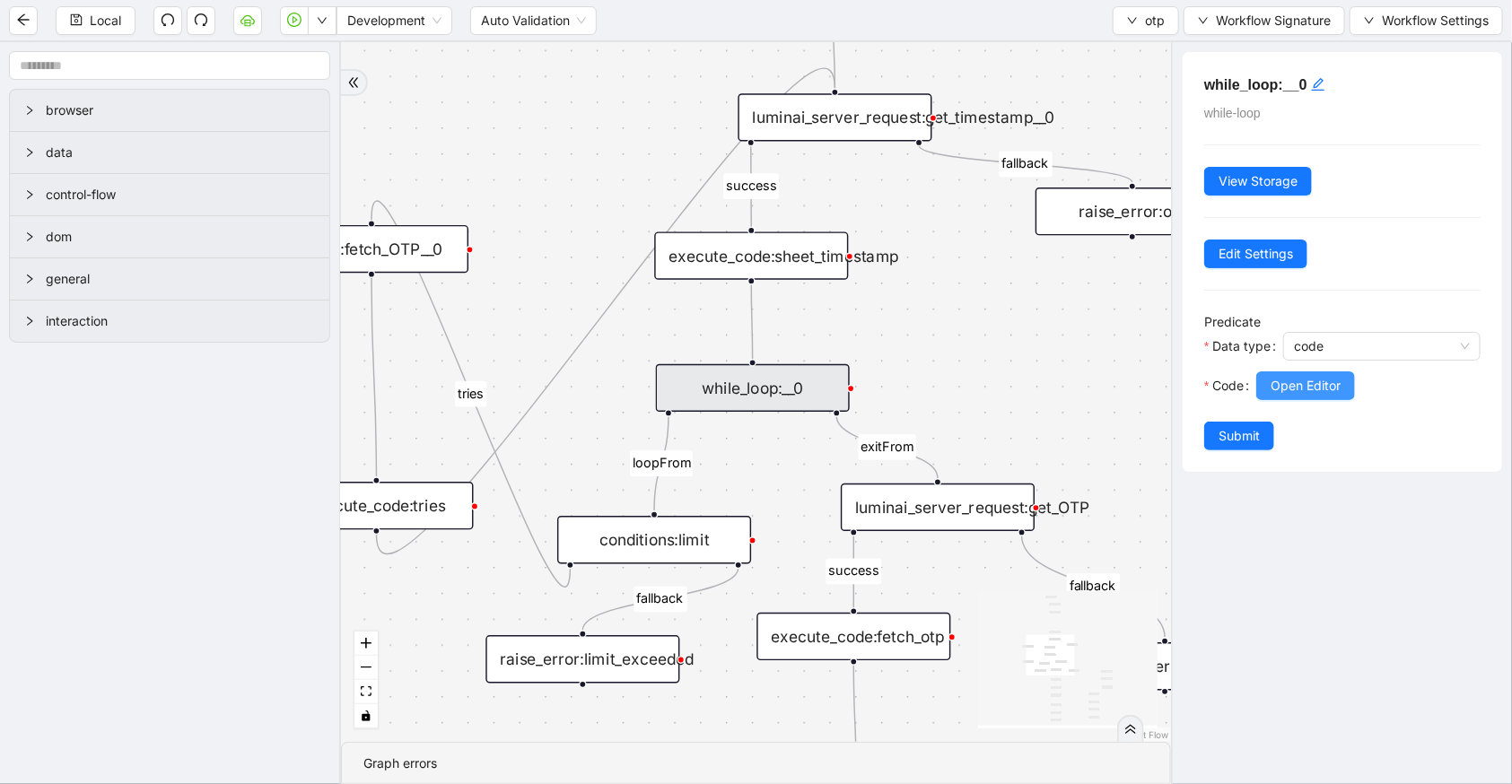
click at [1314, 397] on button "Open Editor" at bounding box center [1305, 386] width 99 height 29
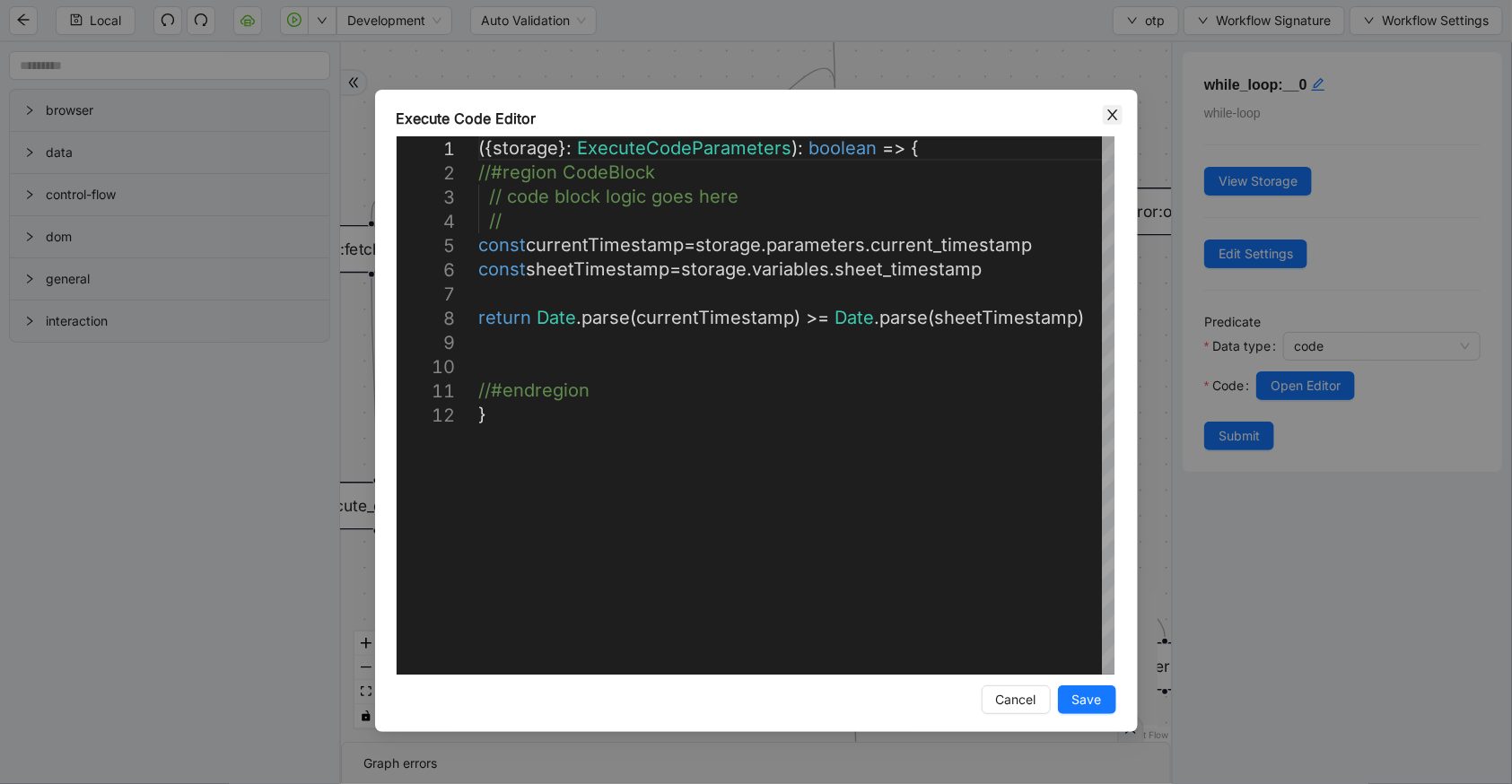
click at [1114, 116] on icon "close" at bounding box center [1112, 115] width 10 height 10
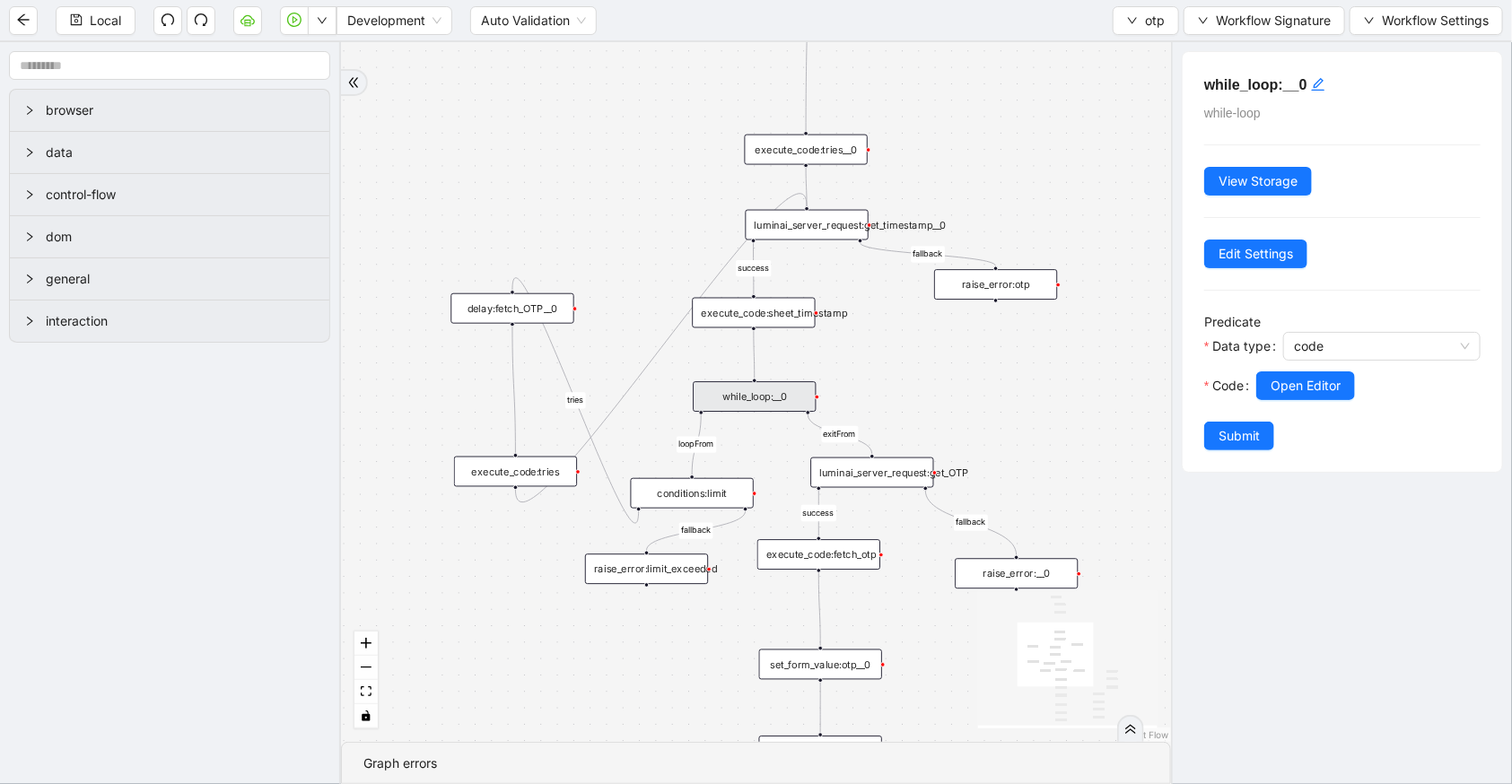
click at [725, 496] on div "conditions:limit" at bounding box center [692, 493] width 123 height 30
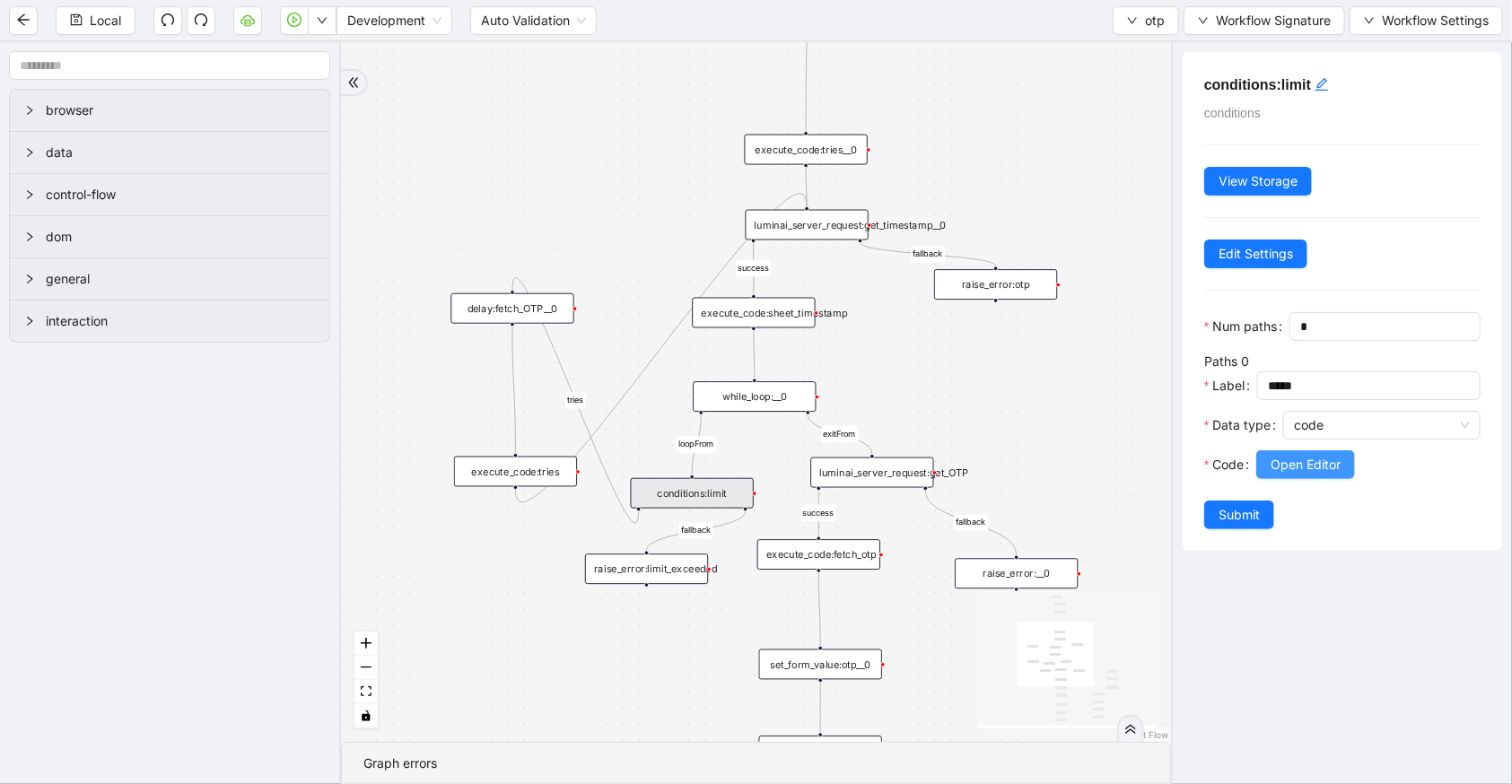
click at [1270, 479] on button "Open Editor" at bounding box center [1305, 465] width 99 height 29
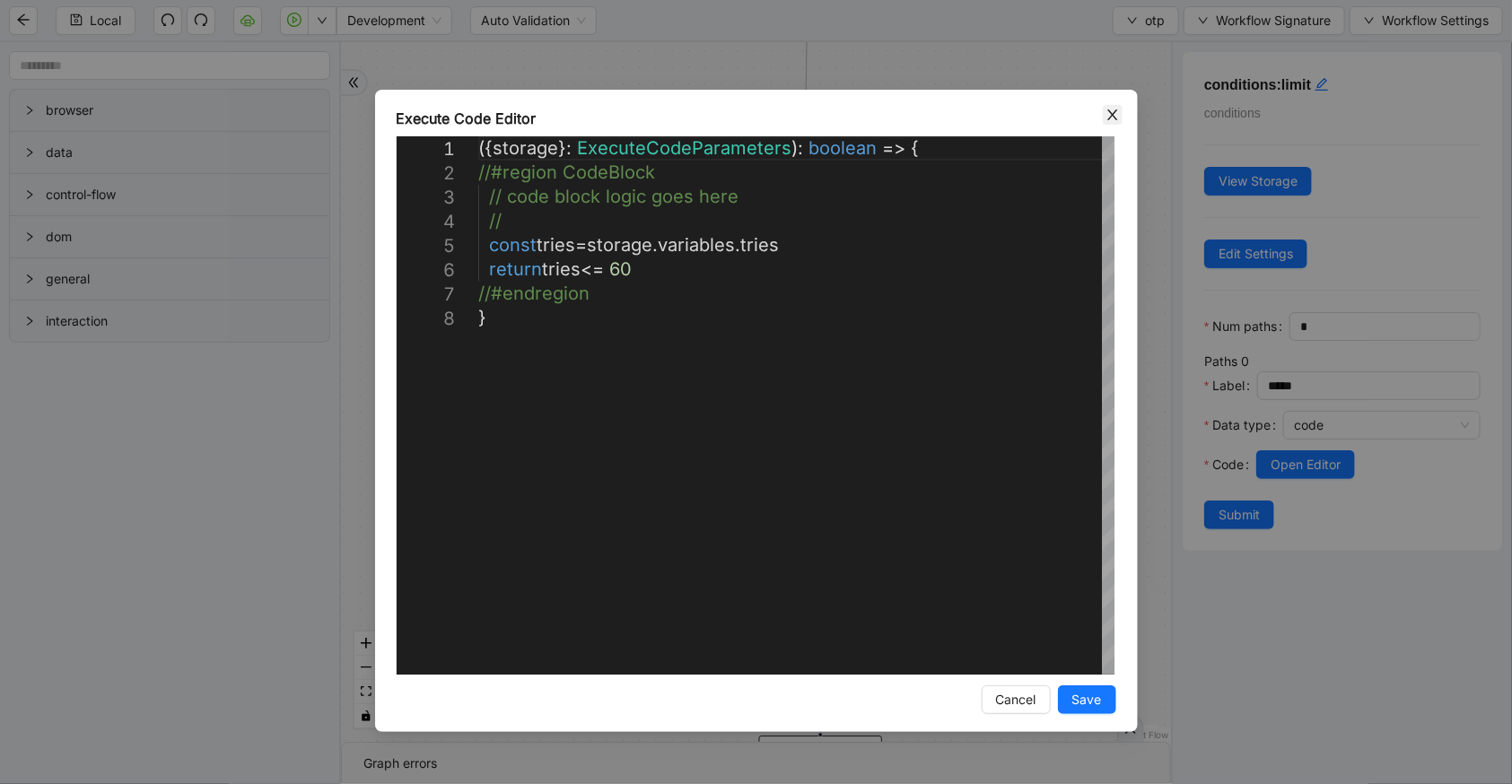
click at [1103, 123] on span "Close" at bounding box center [1112, 115] width 20 height 20
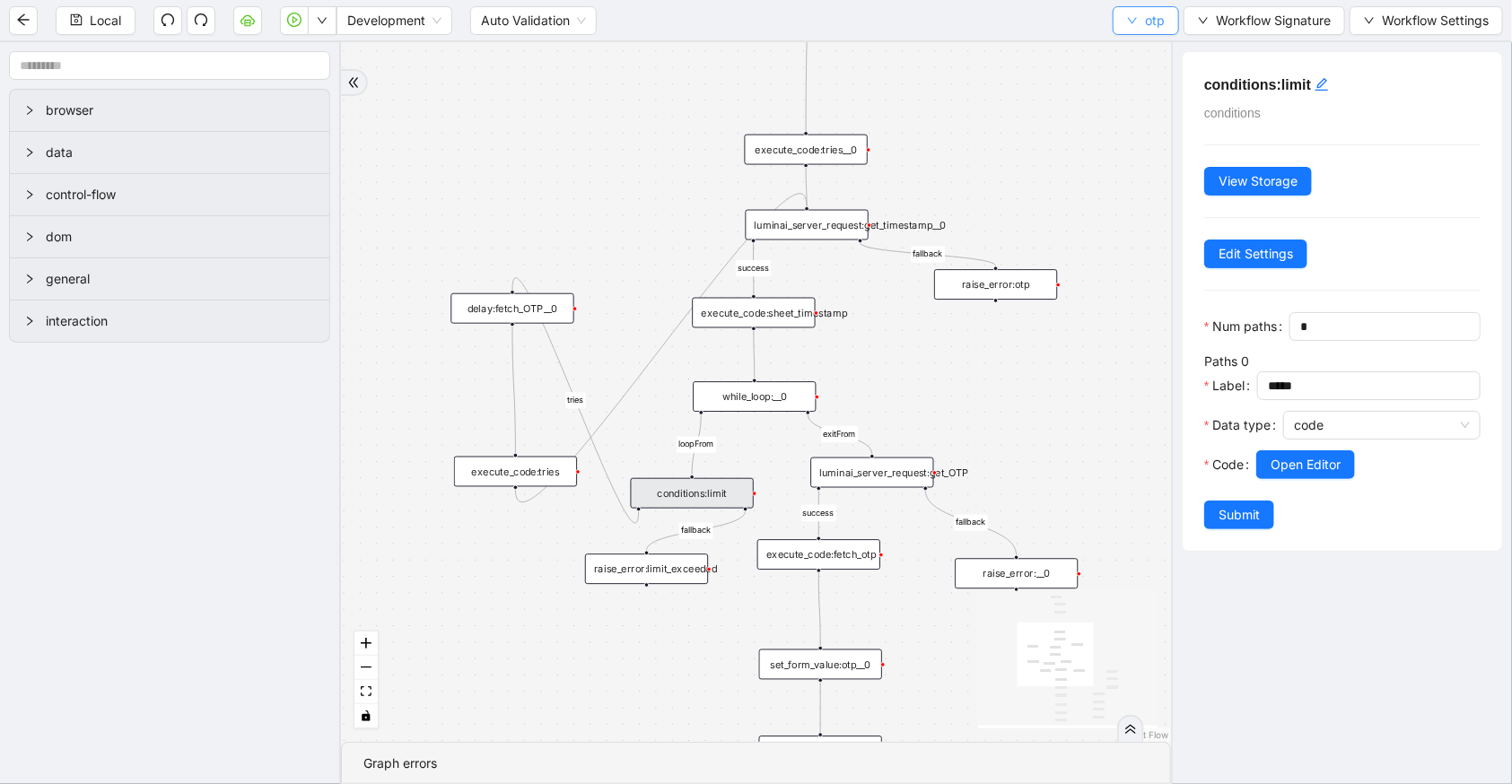
click at [1151, 19] on span "otp" at bounding box center [1154, 20] width 20 height 20
click at [1144, 49] on span "Select" at bounding box center [1149, 54] width 48 height 20
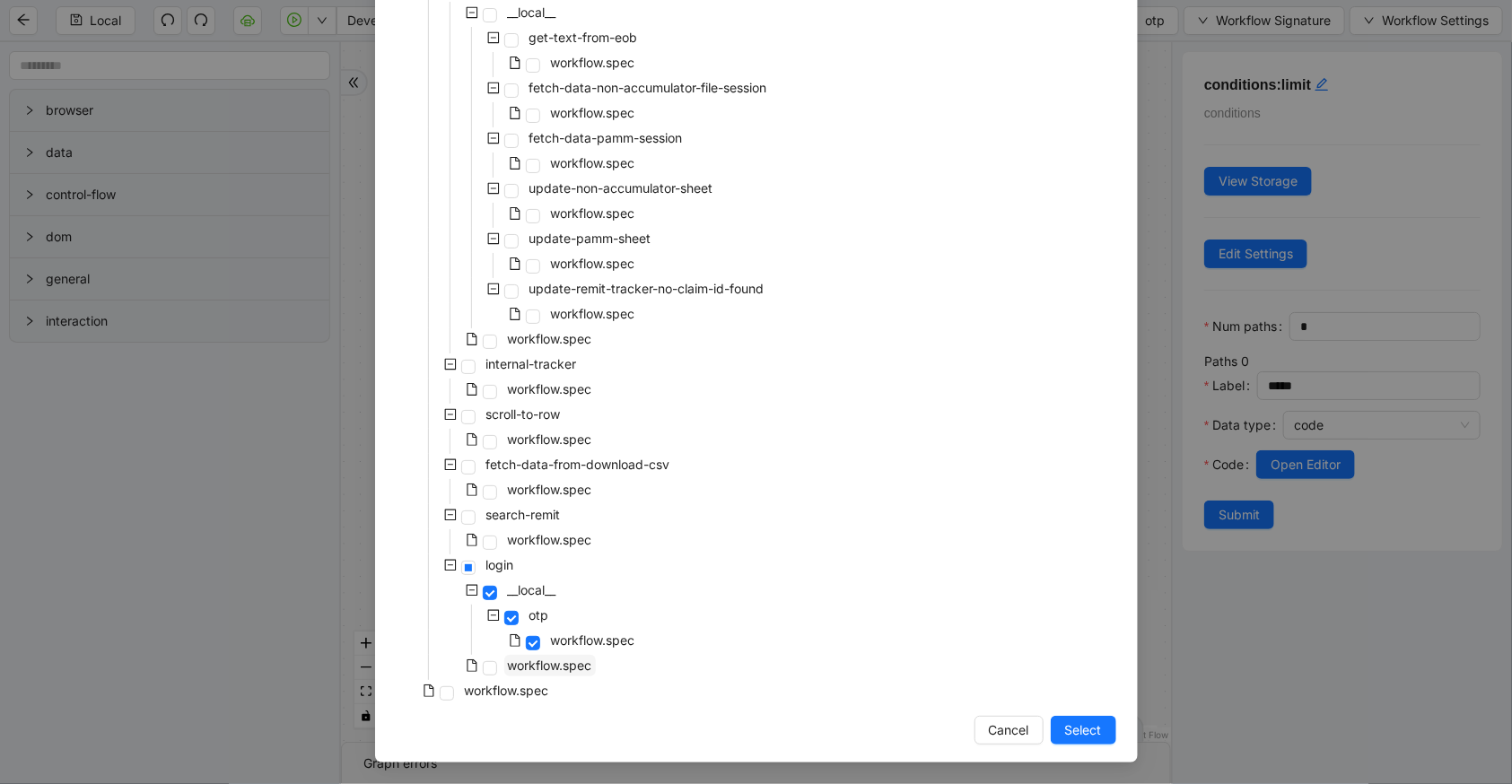
click at [551, 672] on span "workflow.spec" at bounding box center [550, 665] width 85 height 15
click at [1065, 735] on span "Select" at bounding box center [1083, 730] width 37 height 20
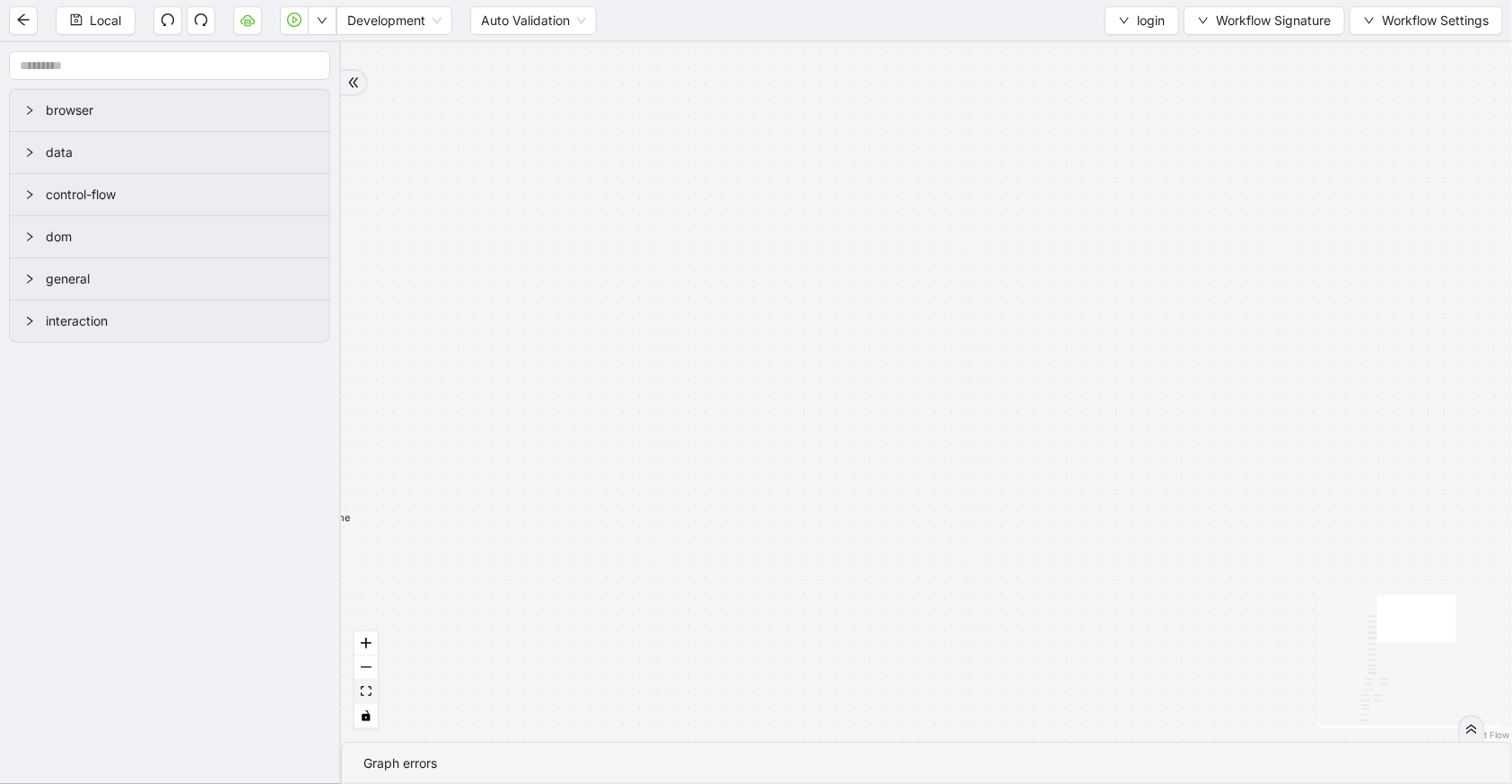
click at [371, 692] on icon "fit view" at bounding box center [365, 691] width 10 height 10
drag, startPoint x: 717, startPoint y: 270, endPoint x: 673, endPoint y: 576, distance: 309.1
click at [653, 639] on div "ddd74bcf_6575_4f6e_830e_e75f3cfd8d0f otp fallback fallback trigger new_tab:remi…" at bounding box center [926, 392] width 1171 height 699
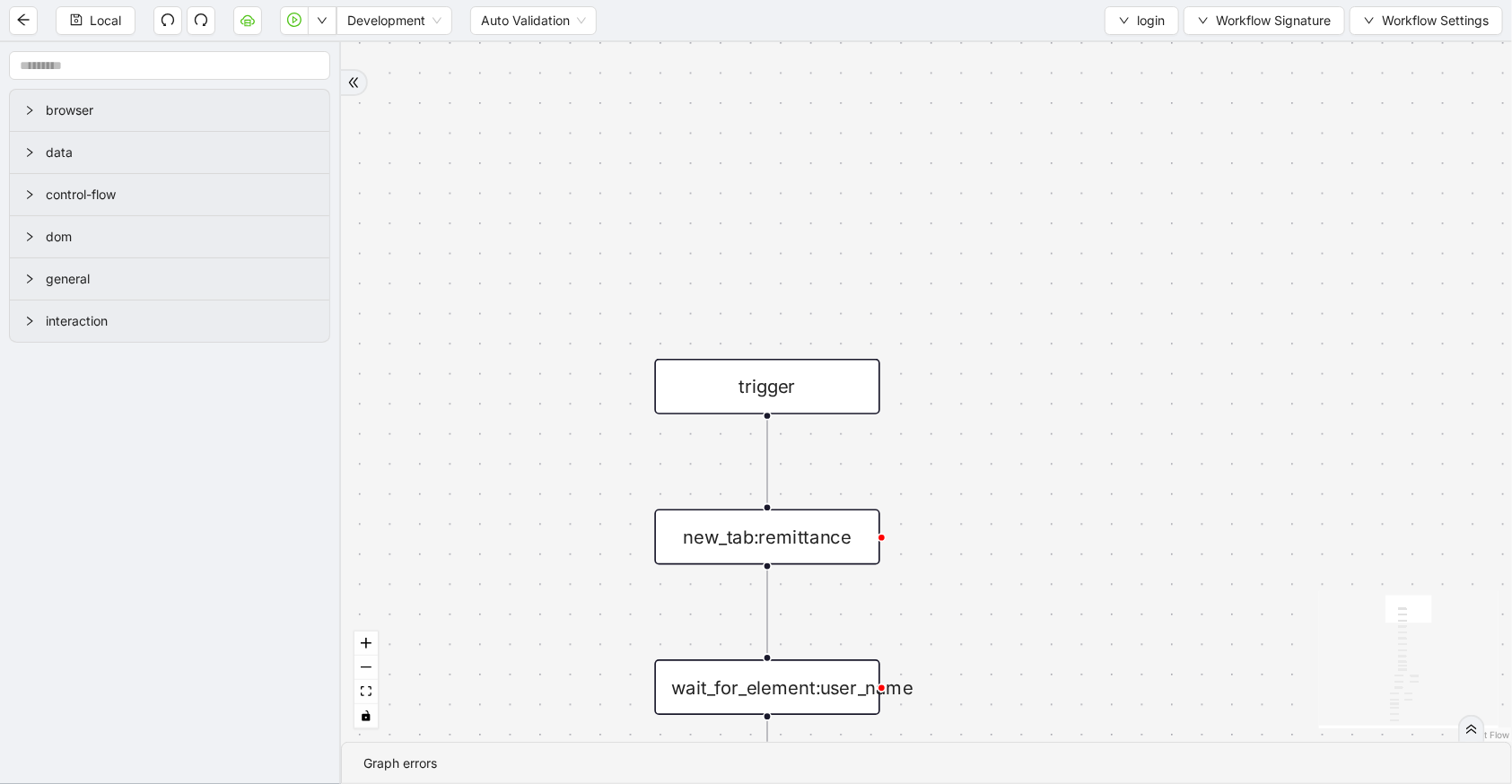
drag, startPoint x: 959, startPoint y: 479, endPoint x: 909, endPoint y: 429, distance: 70.7
click at [944, 414] on div "ddd74bcf_6575_4f6e_830e_e75f3cfd8d0f otp fallback fallback trigger new_tab:remi…" at bounding box center [926, 392] width 1171 height 699
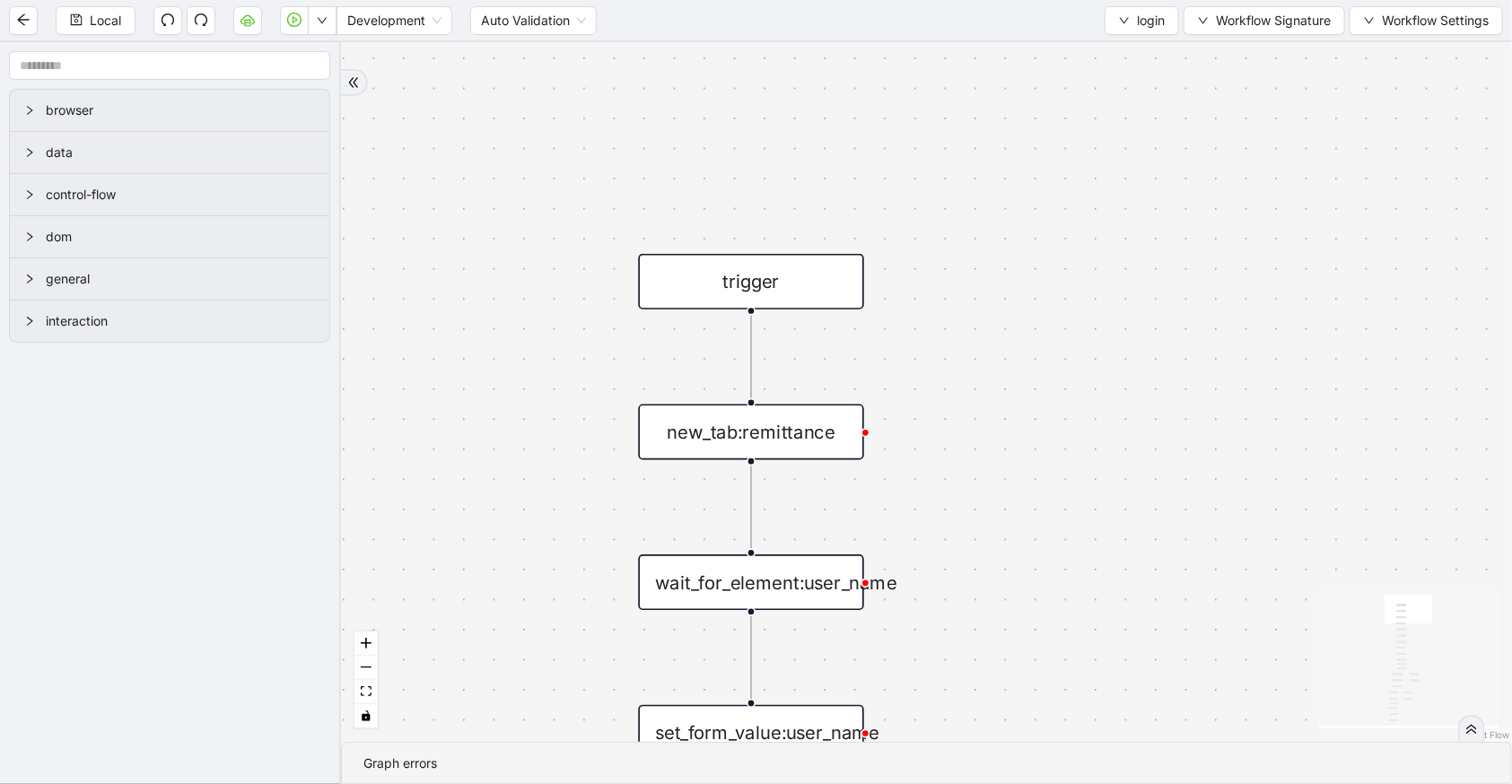
click at [810, 441] on div "new_tab:remittance" at bounding box center [750, 432] width 225 height 55
click at [810, 441] on div "new_tab:remittance" at bounding box center [749, 432] width 225 height 55
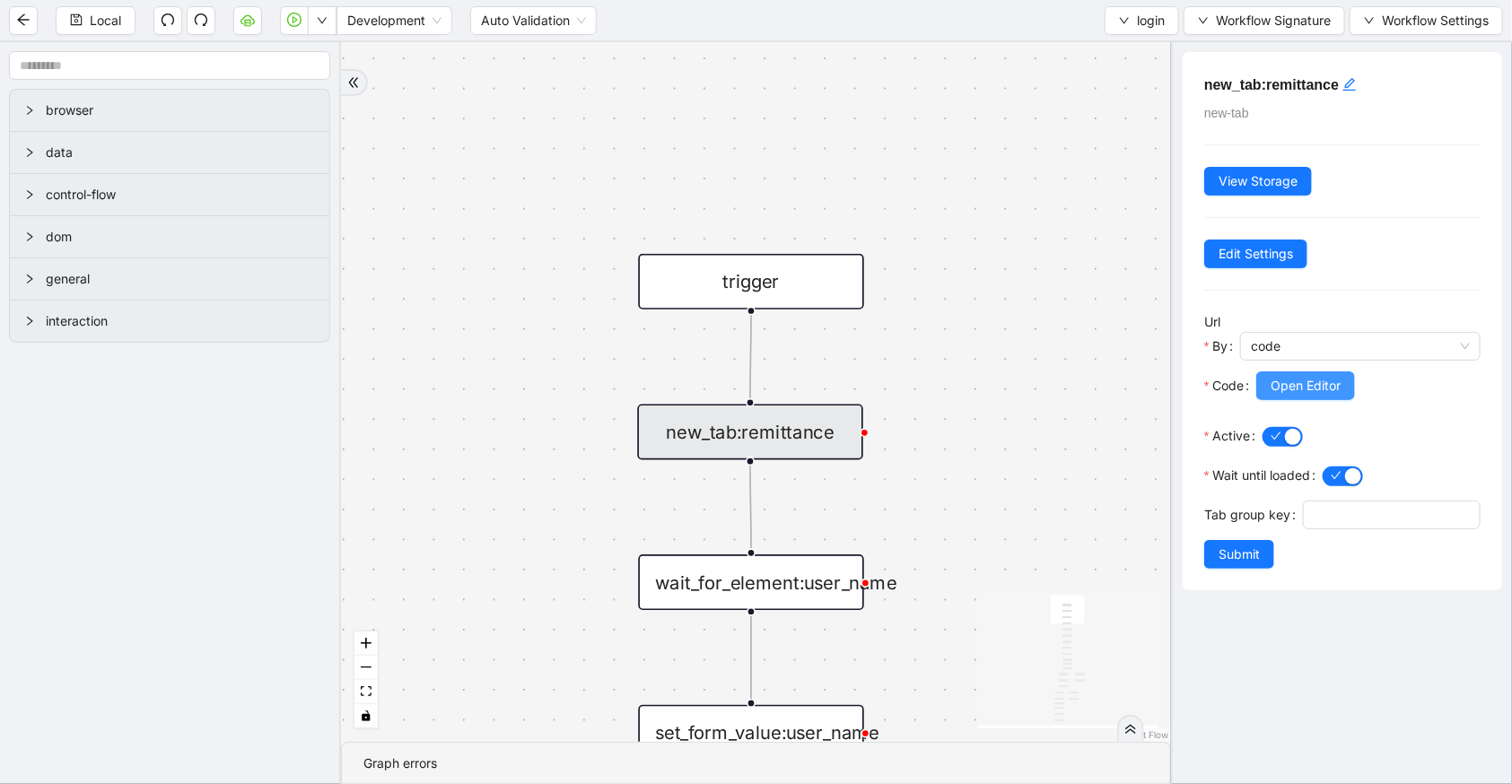
click at [1293, 390] on span "Open Editor" at bounding box center [1305, 385] width 70 height 20
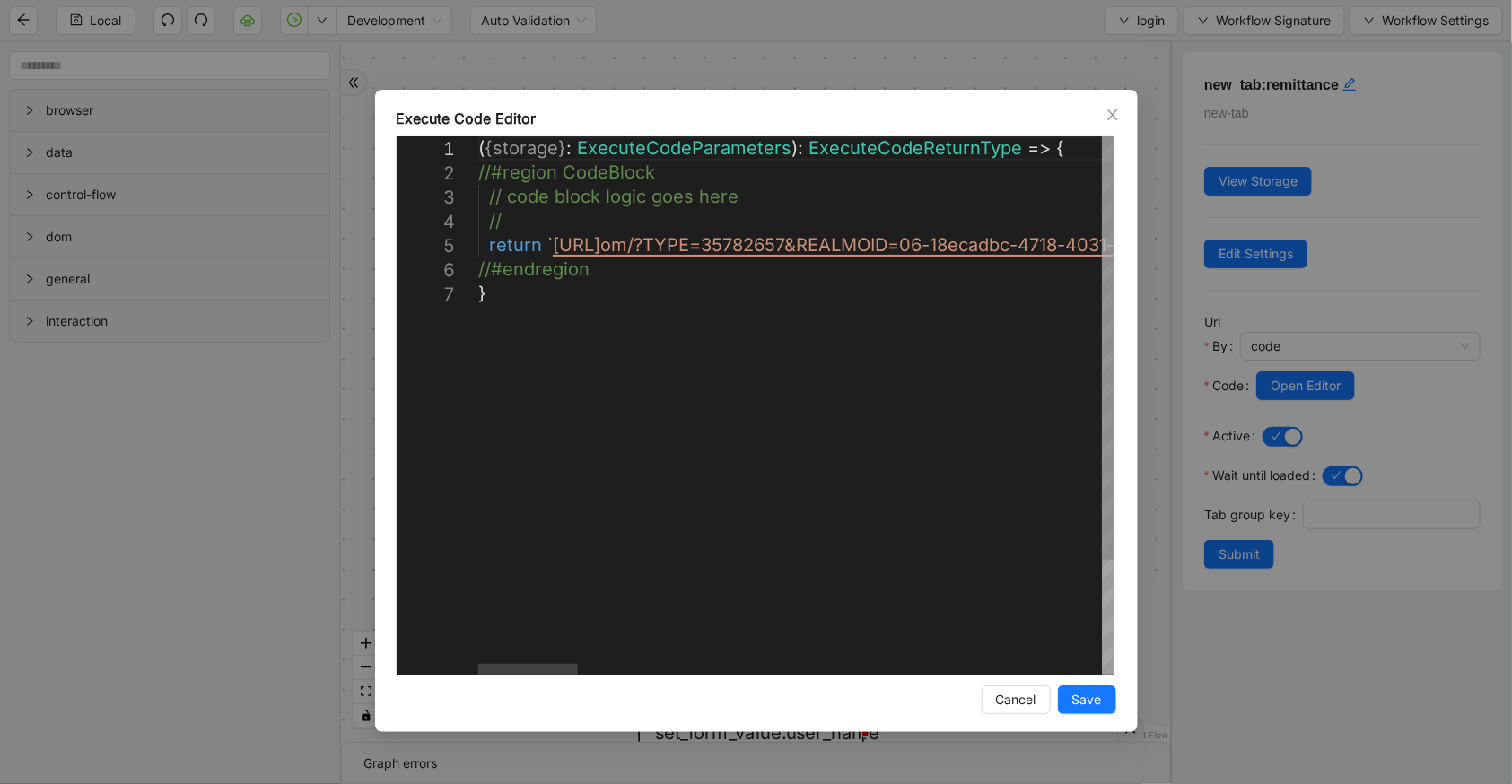
type textarea "**********"
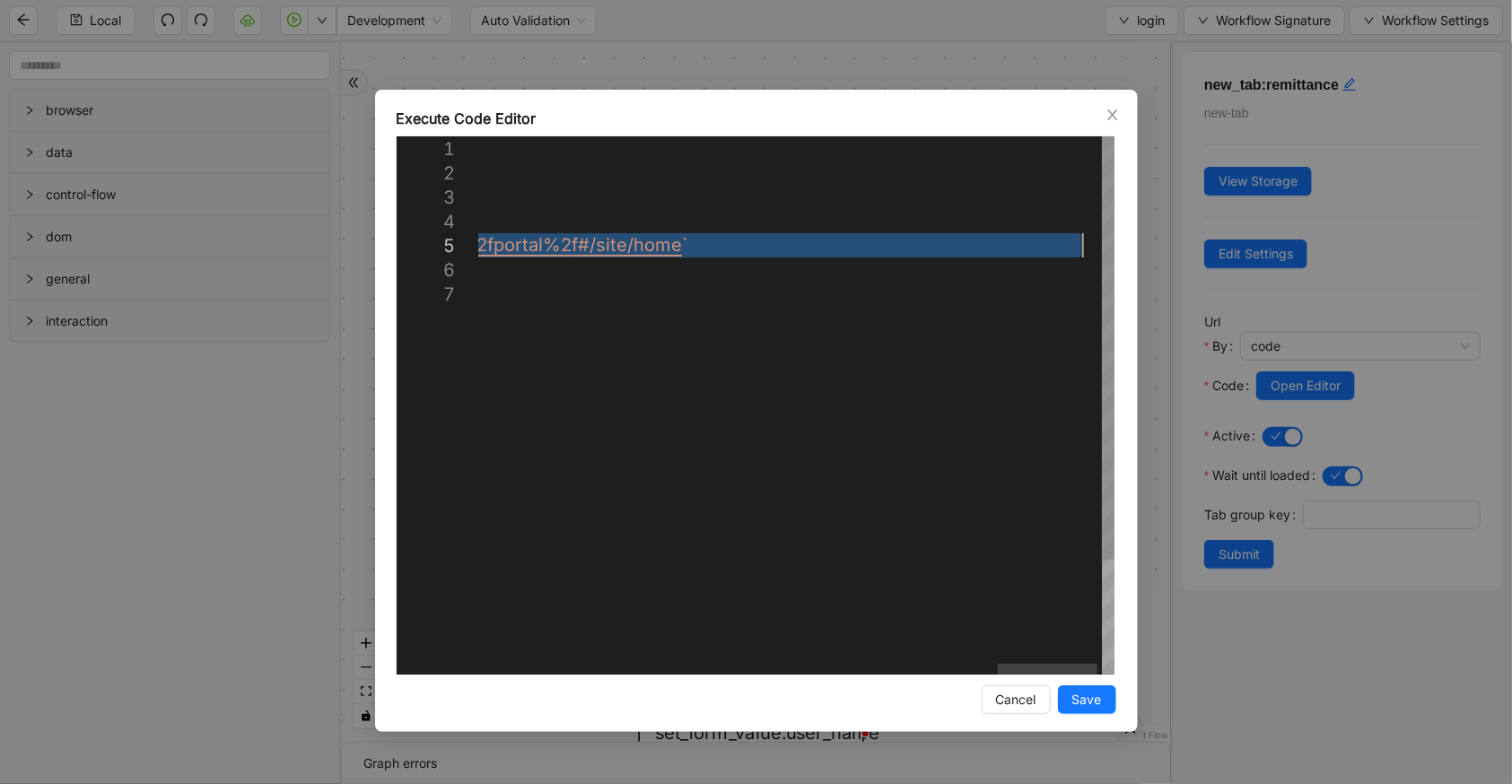
drag, startPoint x: 548, startPoint y: 241, endPoint x: 1078, endPoint y: 251, distance: 530.1
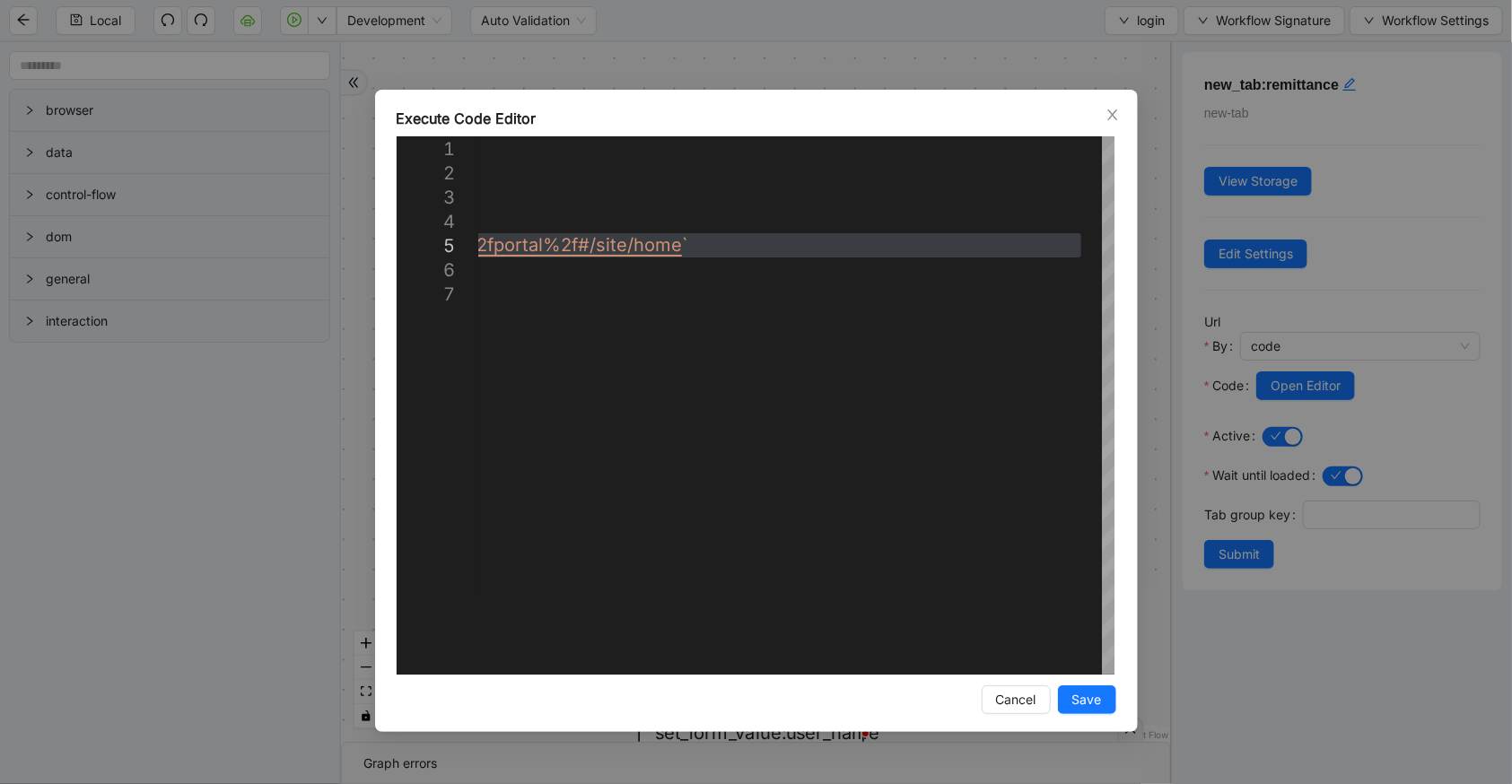
click at [999, 73] on div "Execute Code Editor 1 2 3 4 5 6 7 ( { storage } : ExecuteCodeParameters ): Exec…" at bounding box center [756, 392] width 1512 height 784
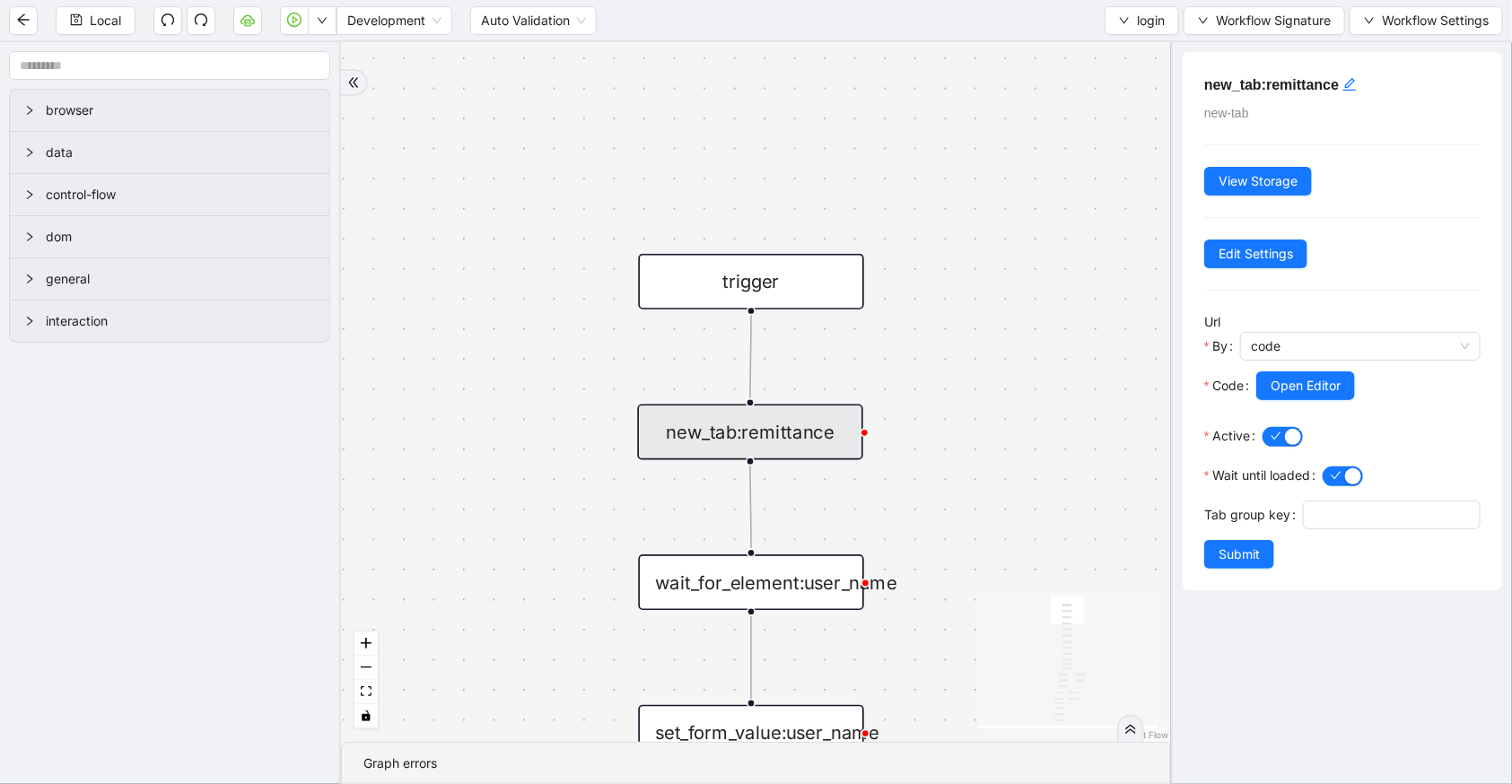
click at [825, 571] on div "wait_for_element:user_name" at bounding box center [750, 581] width 225 height 55
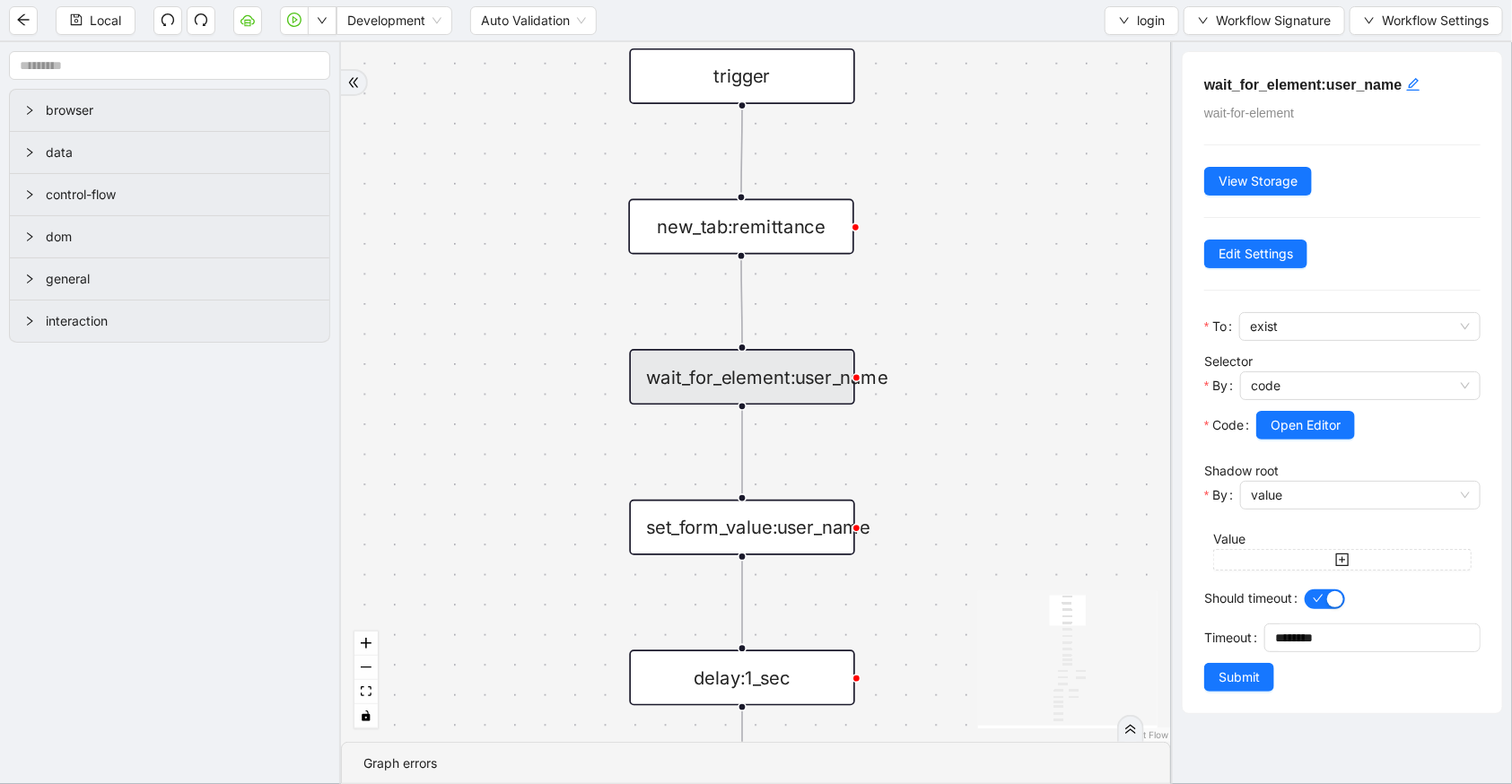
drag, startPoint x: 993, startPoint y: 474, endPoint x: 883, endPoint y: 430, distance: 118.5
click at [982, 315] on div "ddd74bcf_6575_4f6e_830e_e75f3cfd8d0f otp fallback fallback trigger new_tab:remi…" at bounding box center [756, 392] width 830 height 699
click at [811, 524] on div "set_form_value:user_name" at bounding box center [737, 528] width 225 height 55
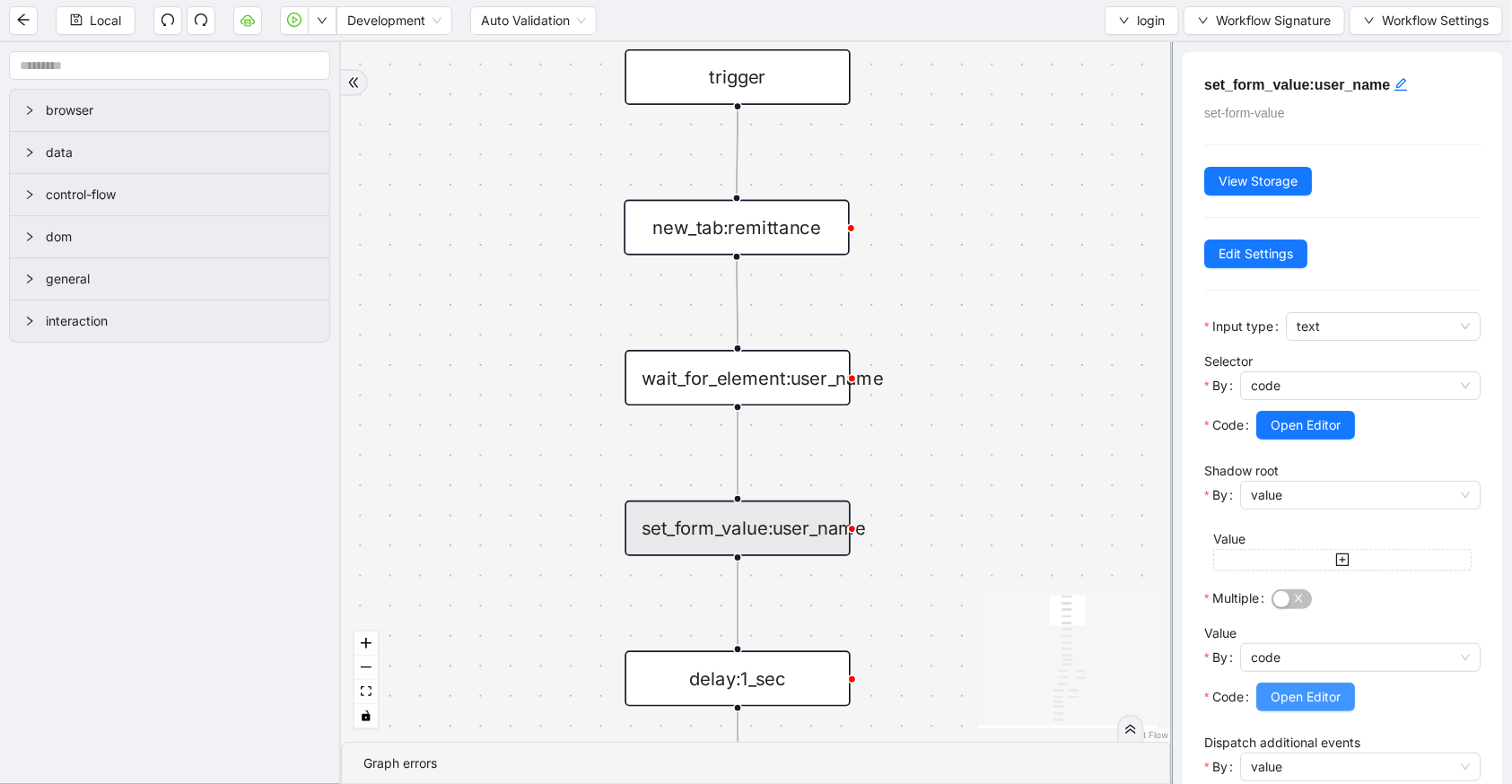
click at [1297, 696] on span "Open Editor" at bounding box center [1305, 697] width 70 height 20
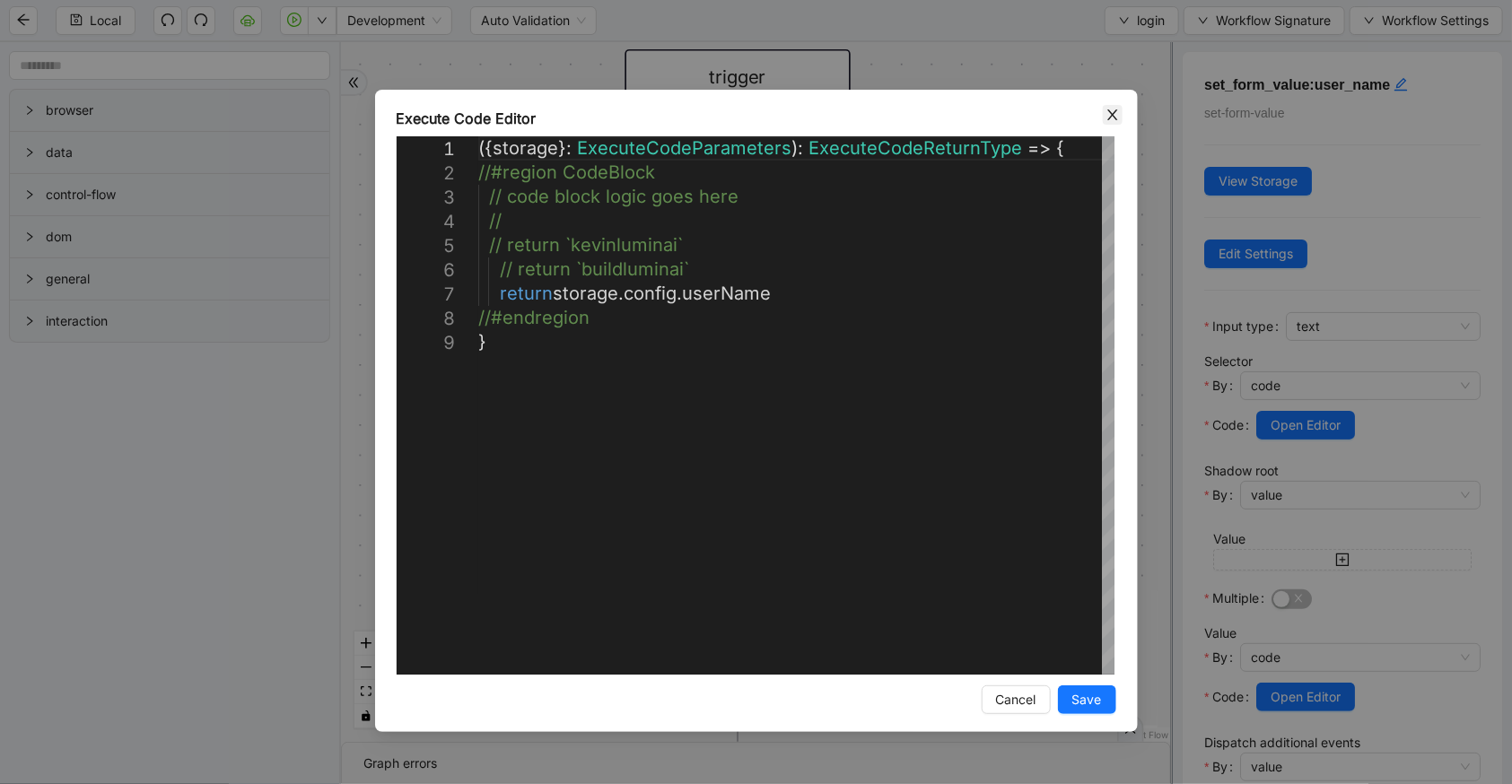
click at [1108, 114] on icon "close" at bounding box center [1112, 115] width 14 height 14
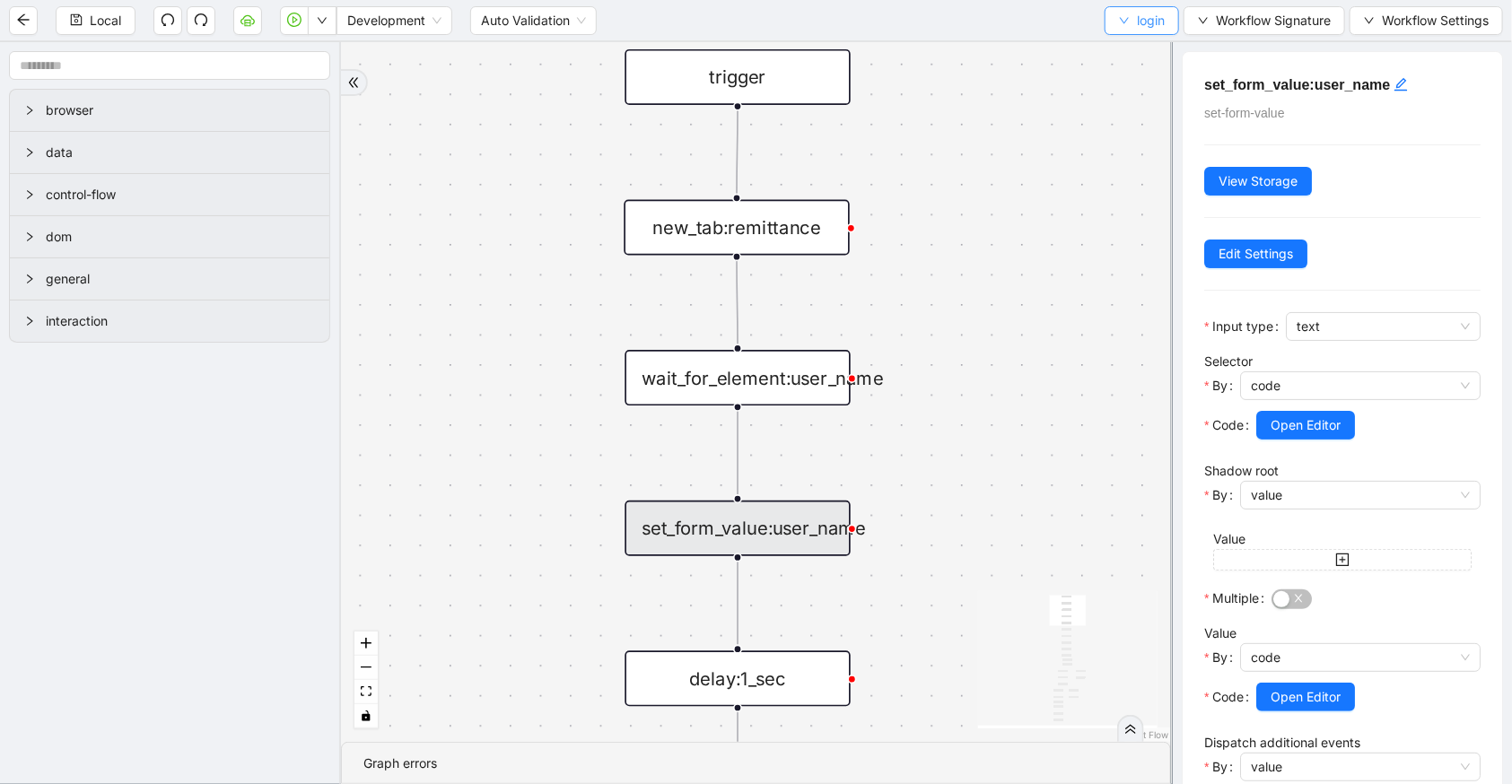
click at [1144, 16] on span "login" at bounding box center [1150, 20] width 28 height 20
click at [1141, 56] on span "Select" at bounding box center [1139, 54] width 48 height 20
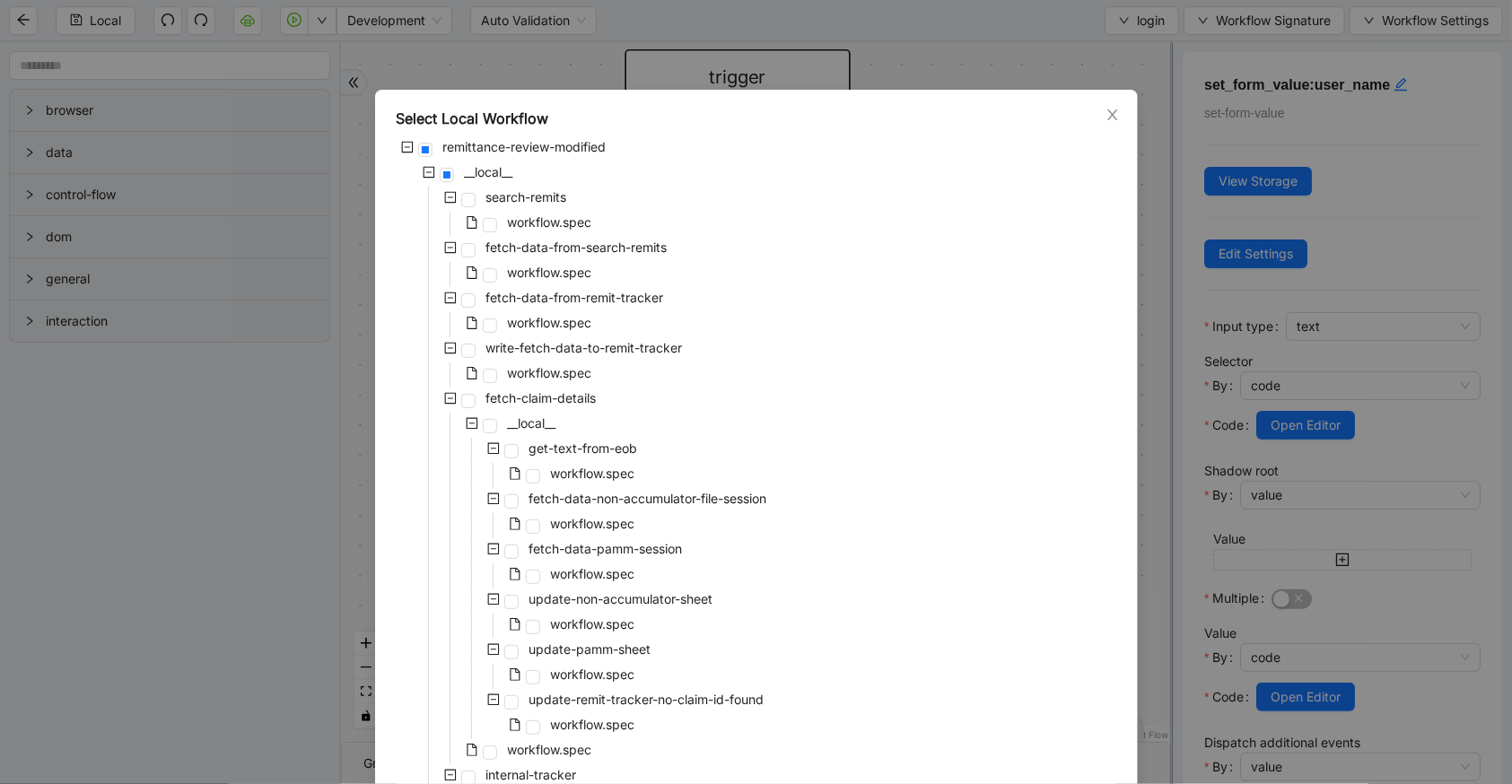
scroll to position [411, 0]
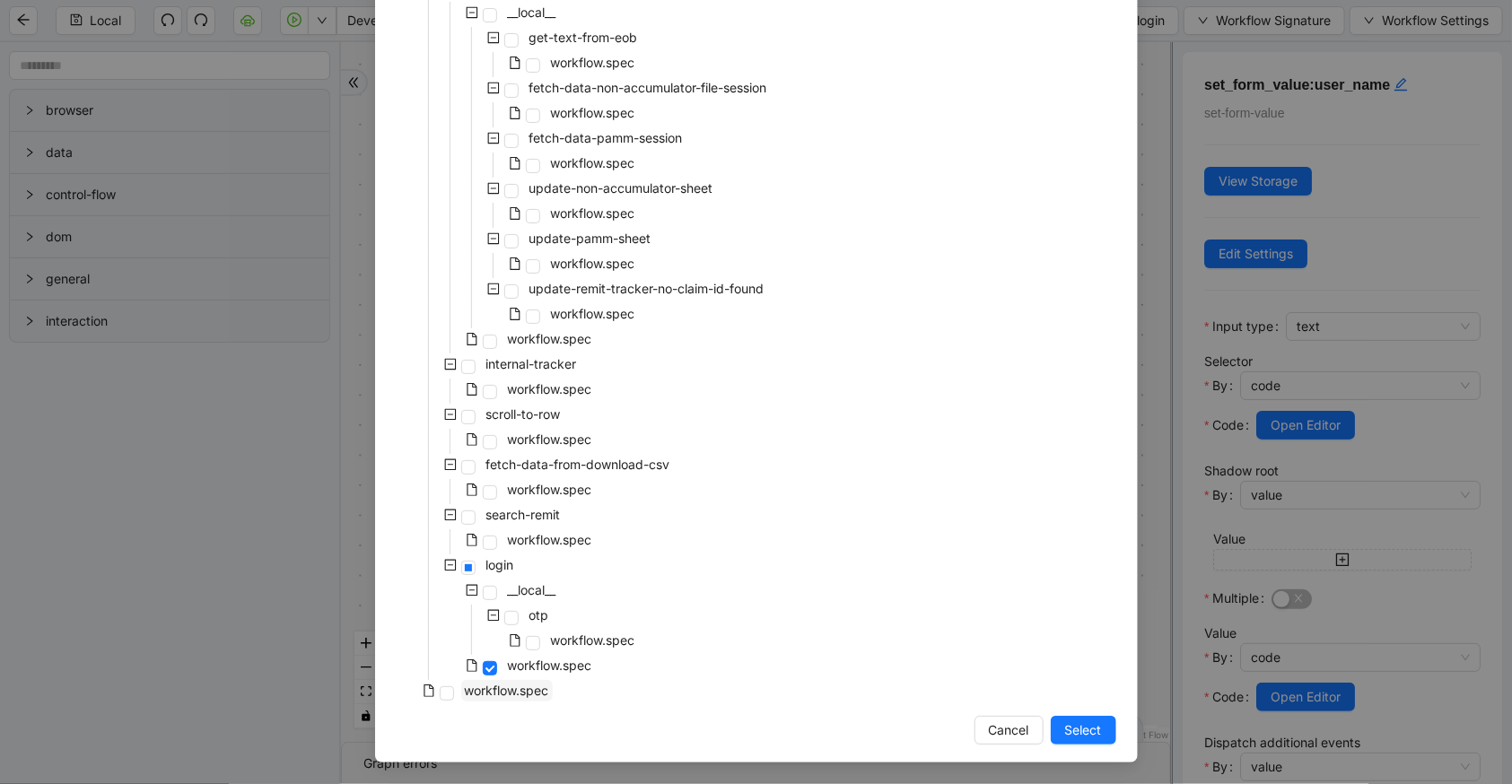
click at [529, 685] on span "workflow.spec" at bounding box center [507, 690] width 85 height 15
click at [1088, 730] on span "Select" at bounding box center [1083, 730] width 37 height 20
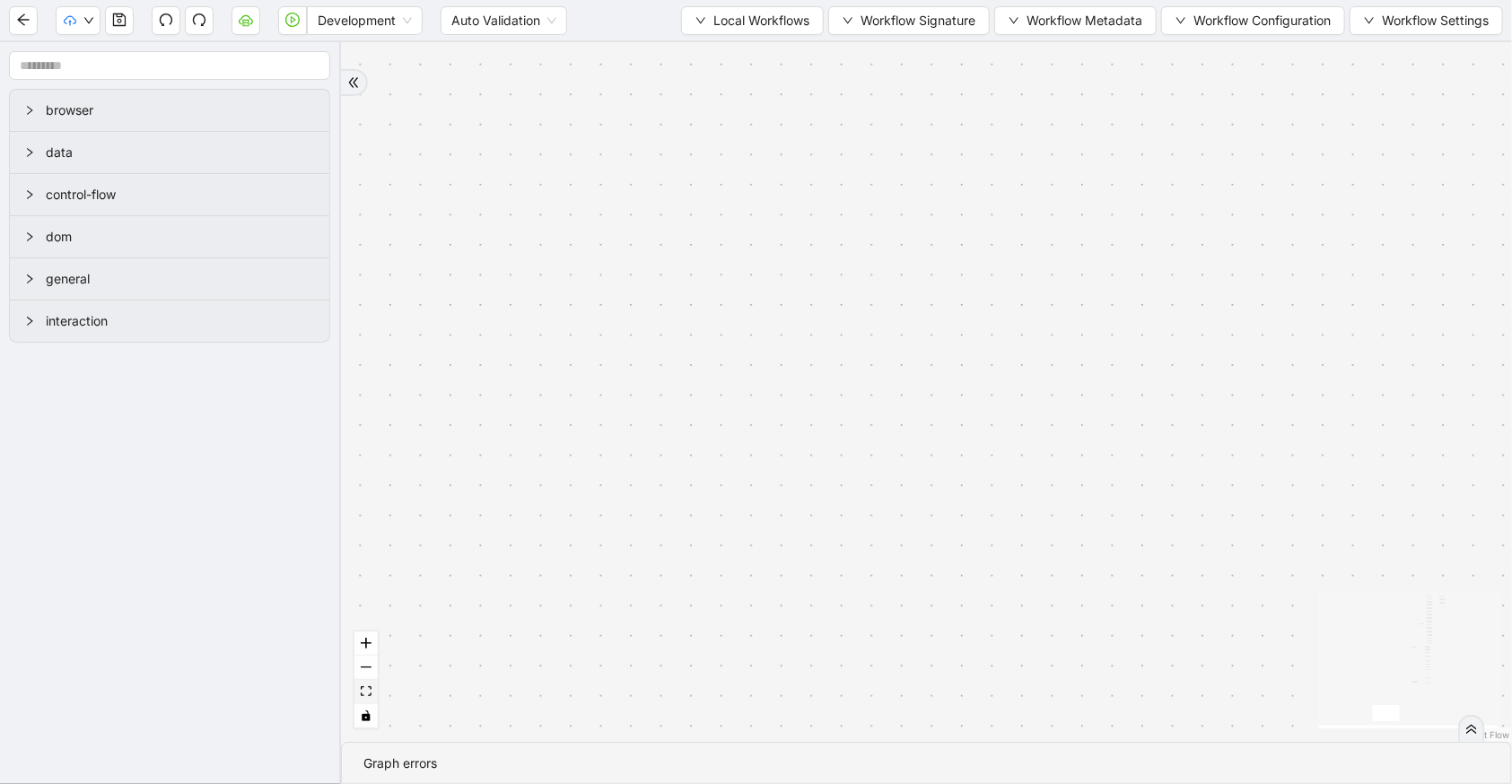
click at [377, 693] on button "fit view" at bounding box center [365, 692] width 23 height 24
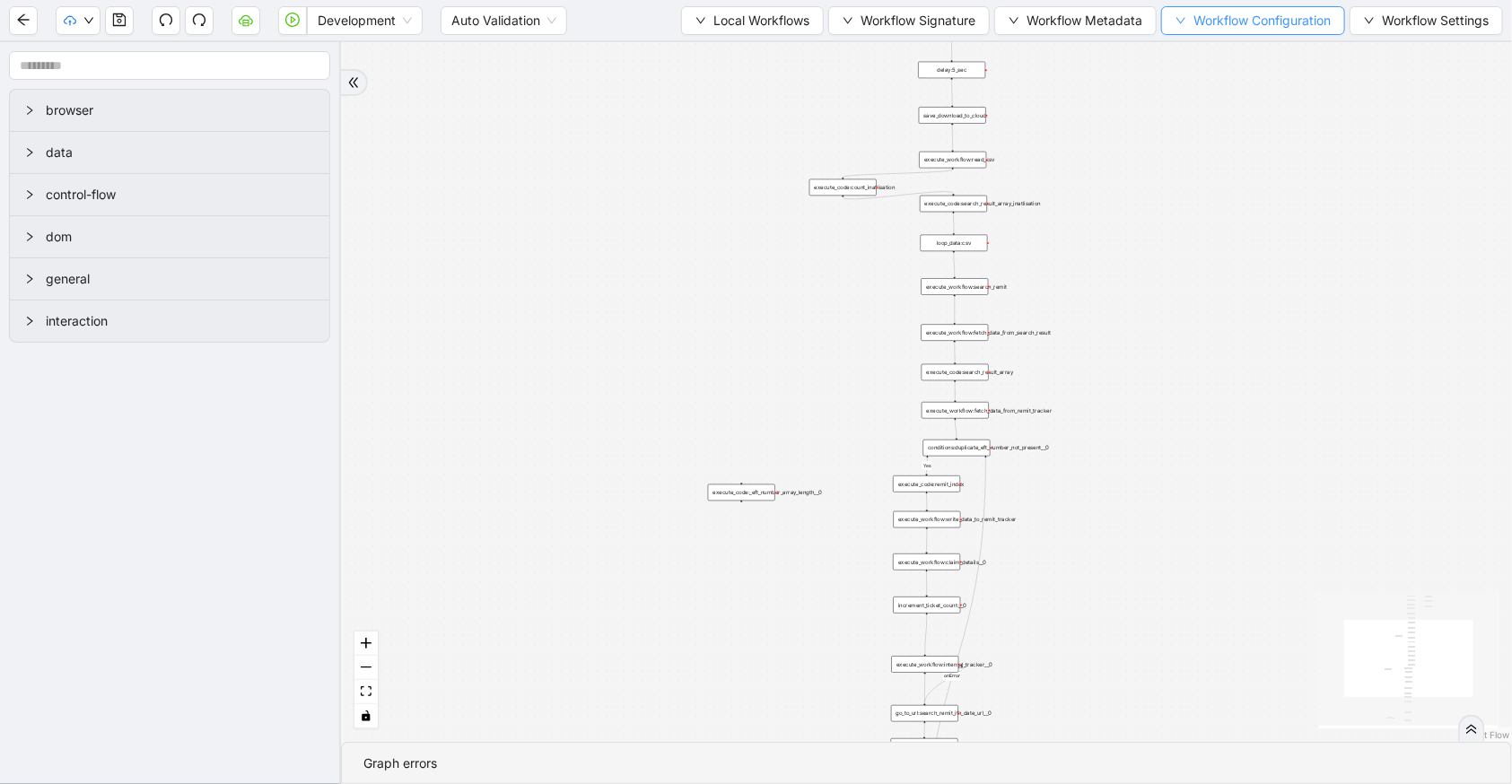
click at [1257, 21] on span "Workflow Configuration" at bounding box center [1262, 20] width 137 height 20
click at [1247, 90] on span "Value" at bounding box center [1250, 83] width 159 height 20
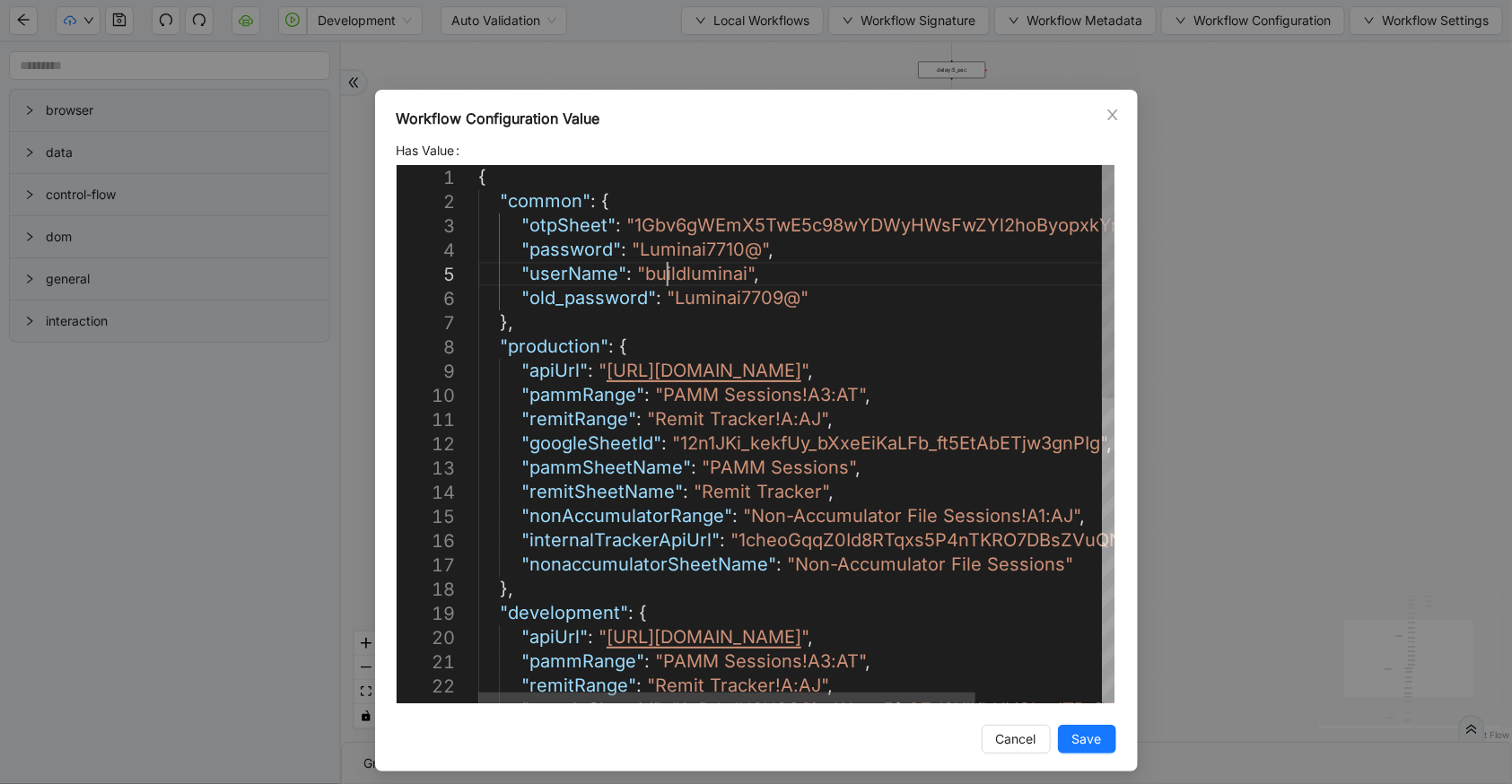
click at [658, 274] on div "{ "common" : { "otpSheet" : "1Gbv6gWEmX5TwE5c98wYDWyHWsFwZYl2hoByopxkYr_E" , "p…" at bounding box center [876, 785] width 797 height 1240
drag, startPoint x: 754, startPoint y: 247, endPoint x: 628, endPoint y: 244, distance: 126.0
click at [1103, 113] on span "Close" at bounding box center [1112, 115] width 20 height 20
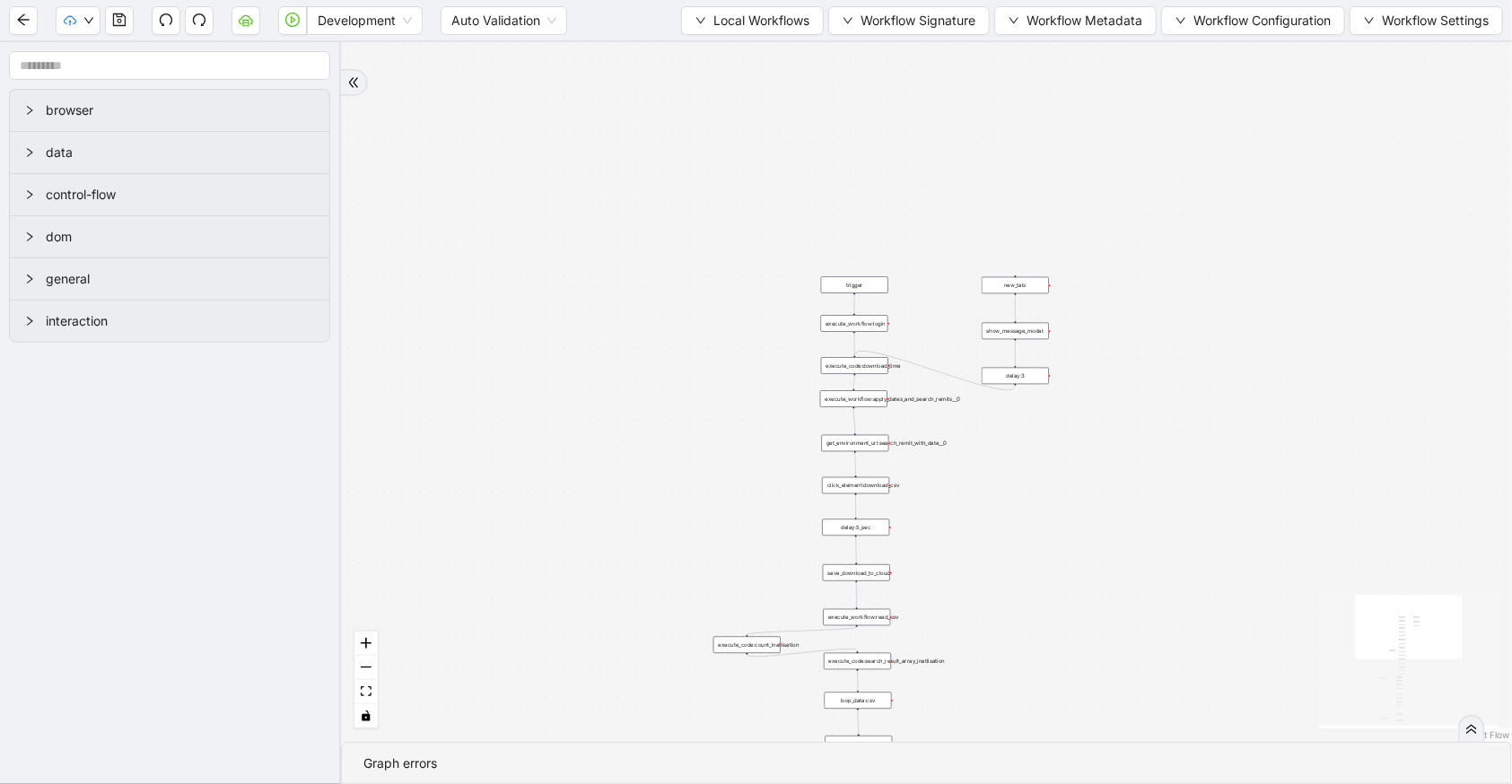
drag, startPoint x: 654, startPoint y: 156, endPoint x: 557, endPoint y: 614, distance: 468.2
click at [557, 614] on div "fallback Yes success fallback onError onError trigger execute_workflow:apply_da…" at bounding box center [926, 392] width 1171 height 699
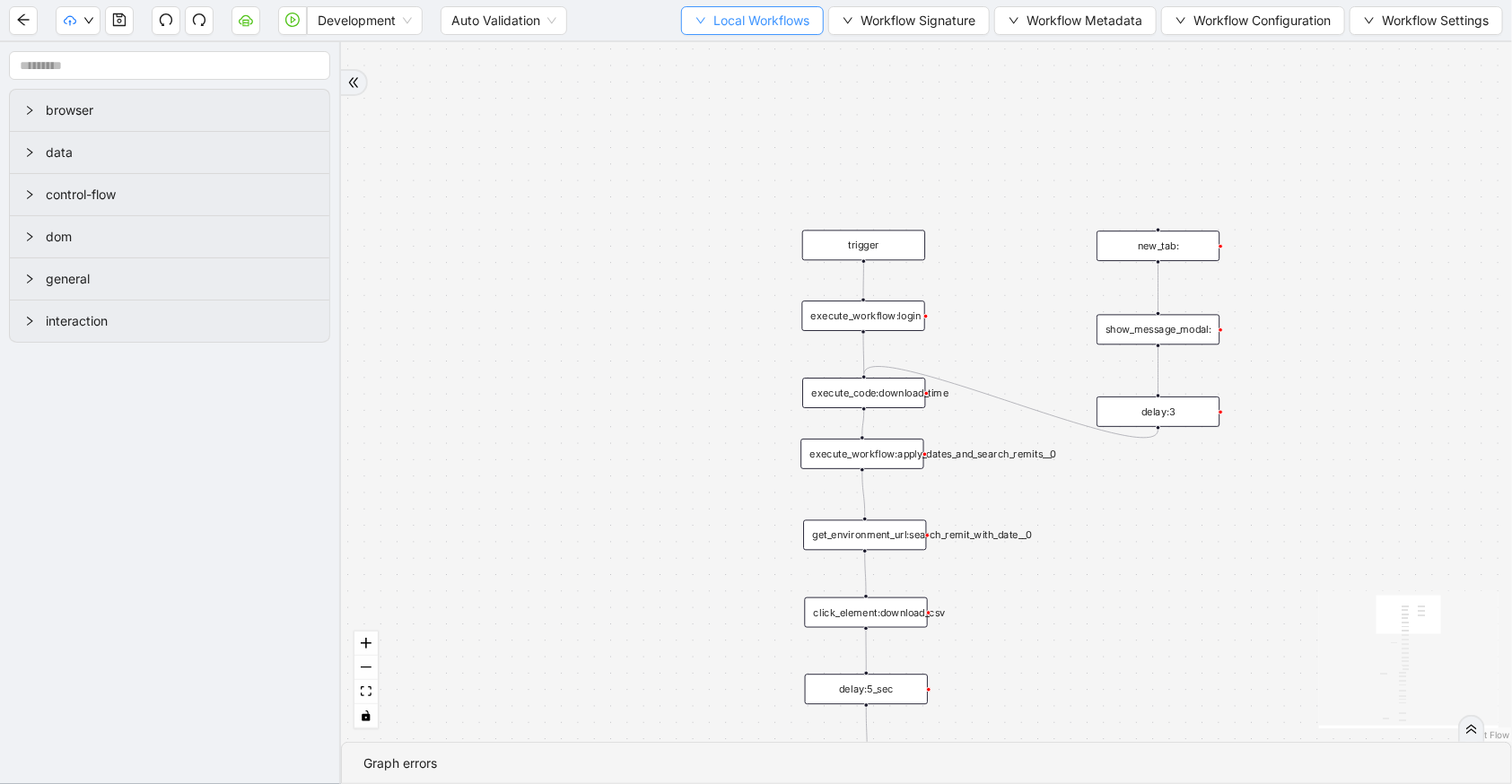
click at [763, 26] on span "Local Workflows" at bounding box center [762, 20] width 96 height 20
click at [763, 50] on span "Select" at bounding box center [746, 54] width 116 height 20
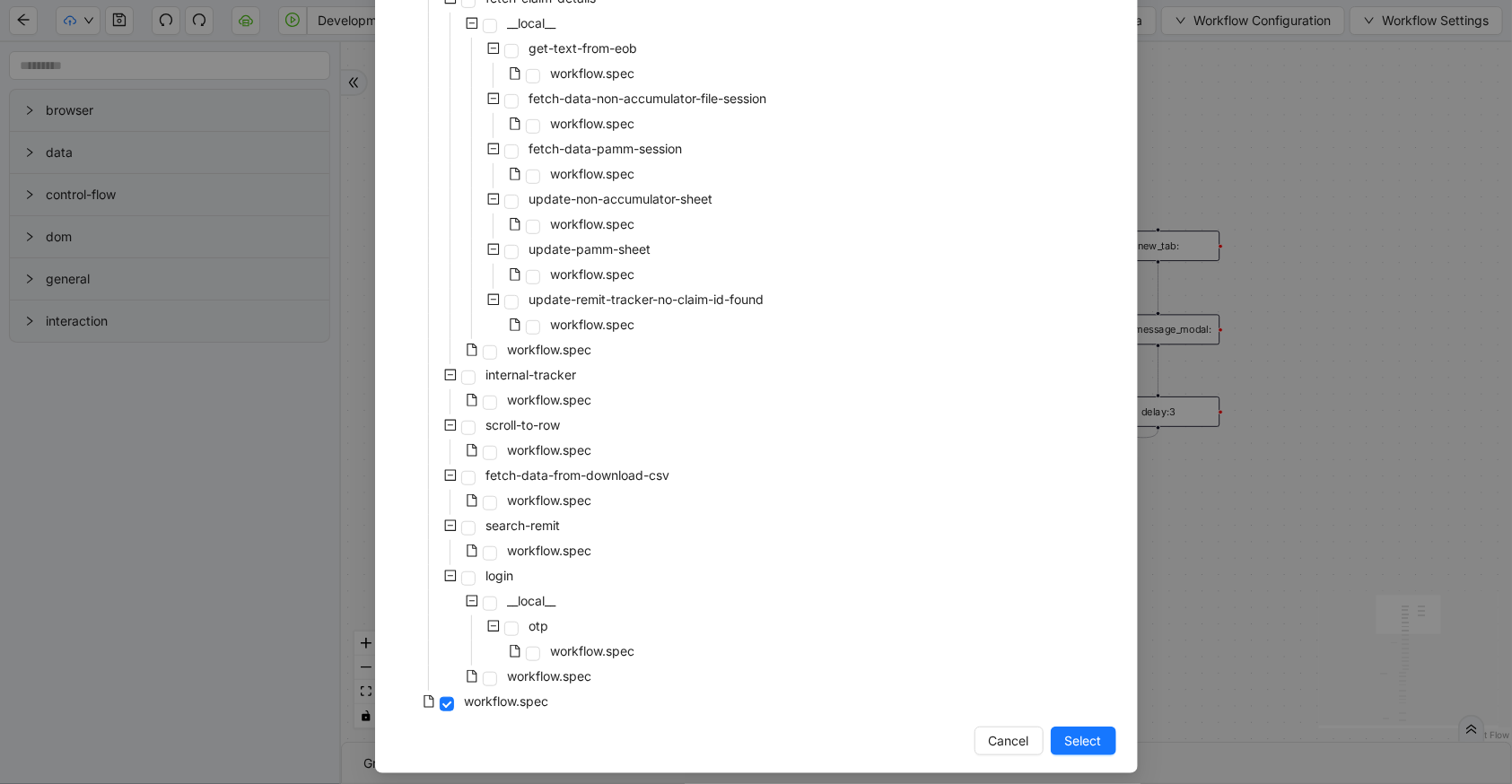
scroll to position [411, 0]
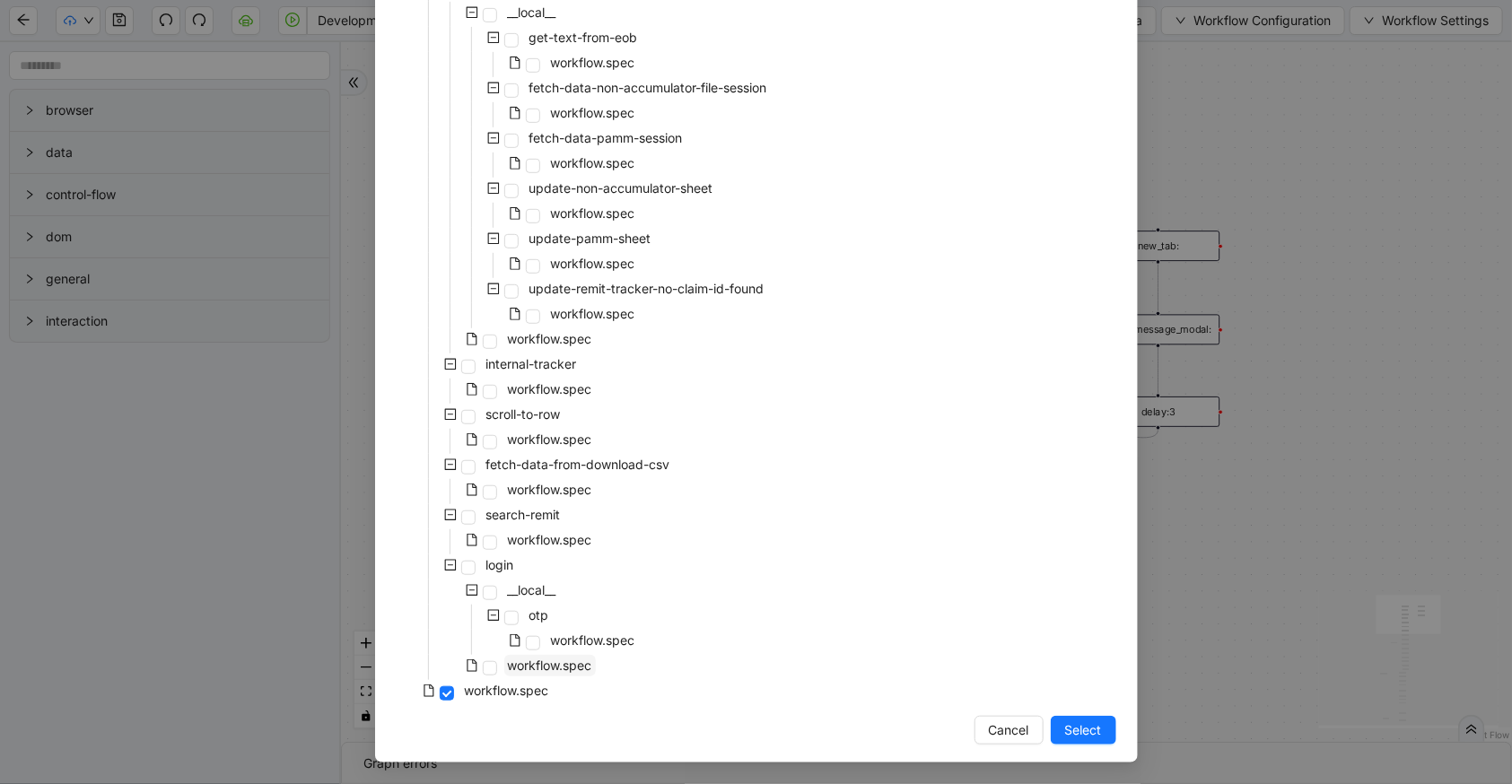
click at [565, 663] on span "workflow.spec" at bounding box center [550, 665] width 85 height 15
click at [1078, 725] on span "Select" at bounding box center [1083, 730] width 37 height 20
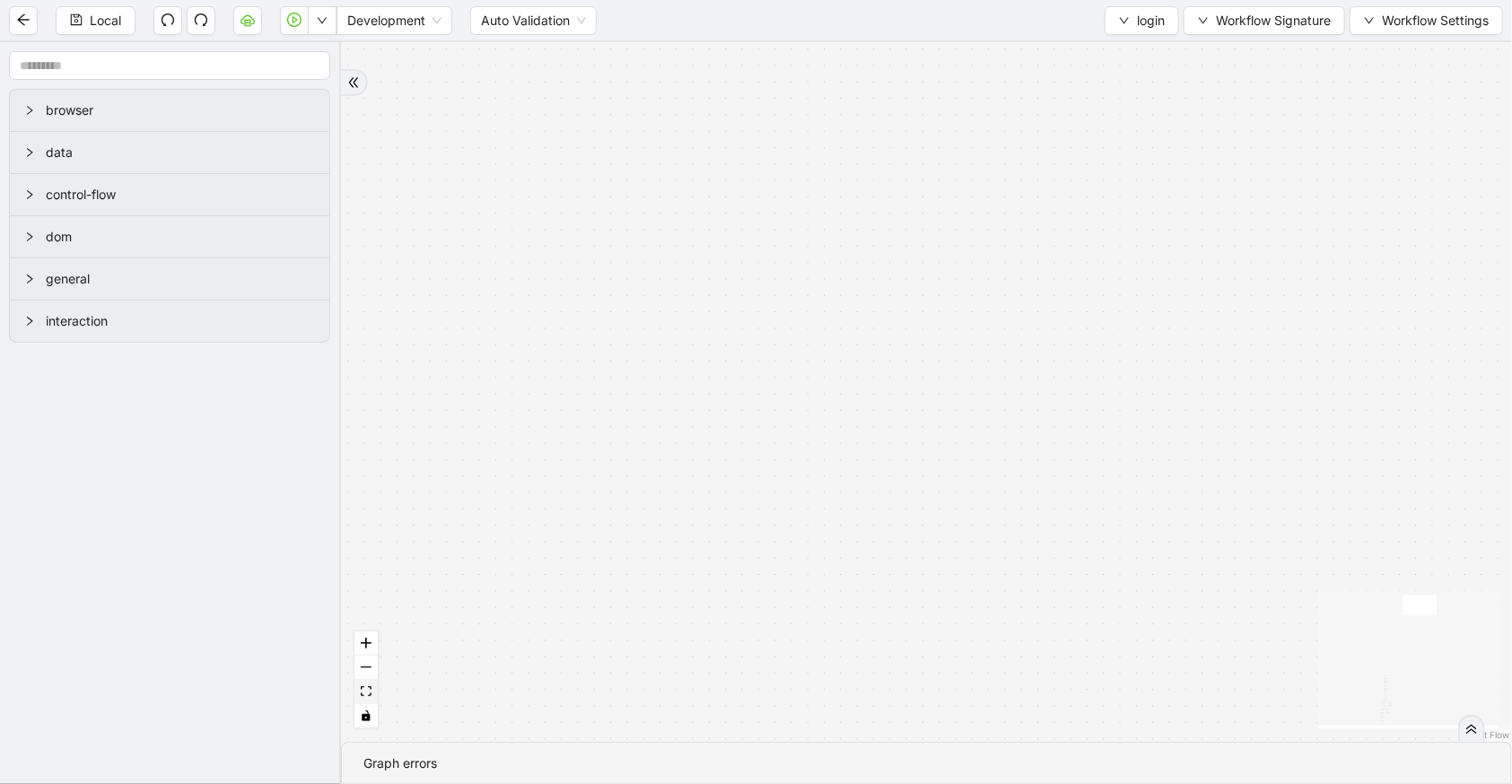
click at [356, 696] on button "fit view" at bounding box center [365, 692] width 23 height 24
drag, startPoint x: 795, startPoint y: 142, endPoint x: 720, endPoint y: 545, distance: 409.9
click at [720, 545] on div "ddd74bcf_6575_4f6e_830e_e75f3cfd8d0f otp fallback fallback trigger new_tab:remi…" at bounding box center [926, 392] width 1171 height 699
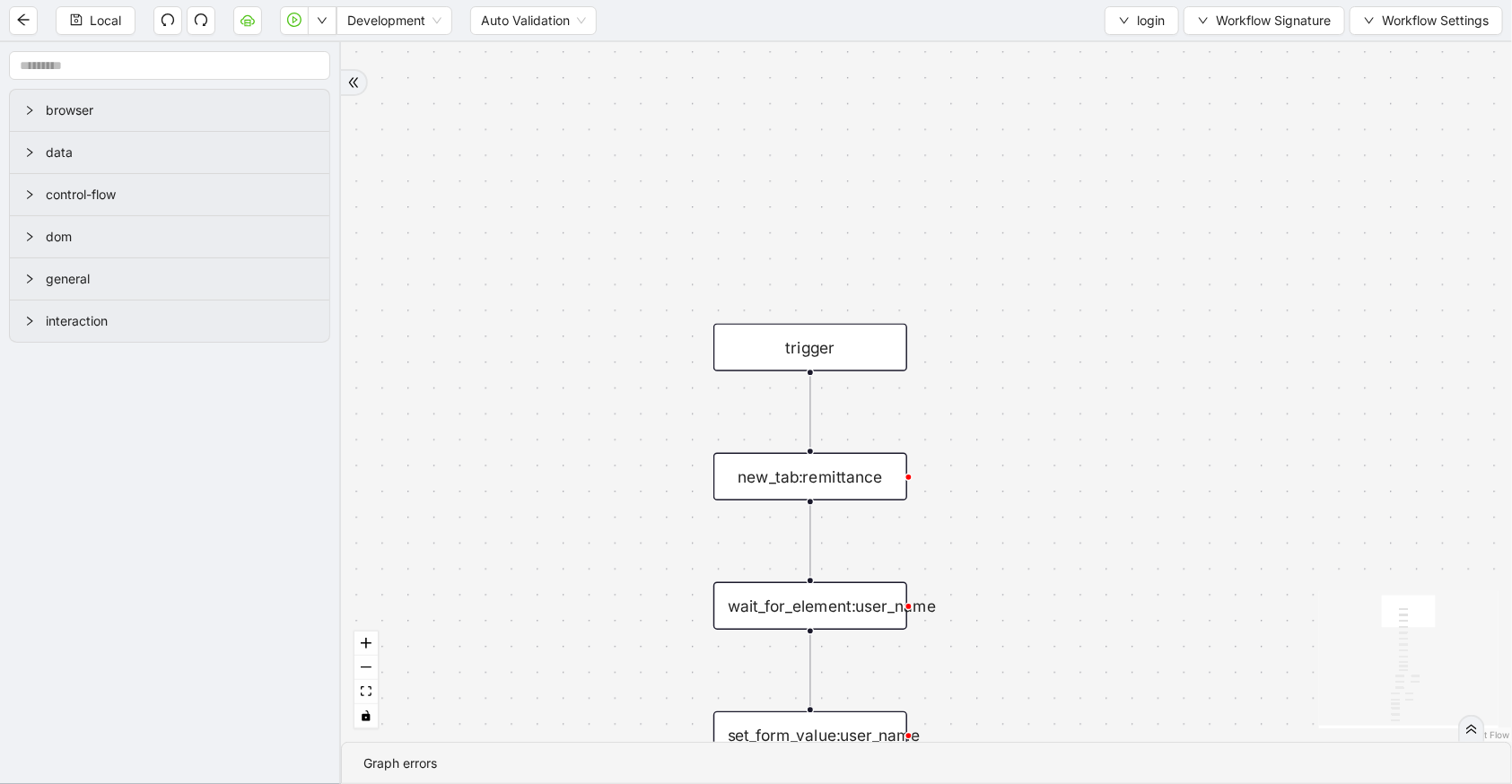
click at [847, 484] on div "new_tab:remittance" at bounding box center [810, 476] width 193 height 48
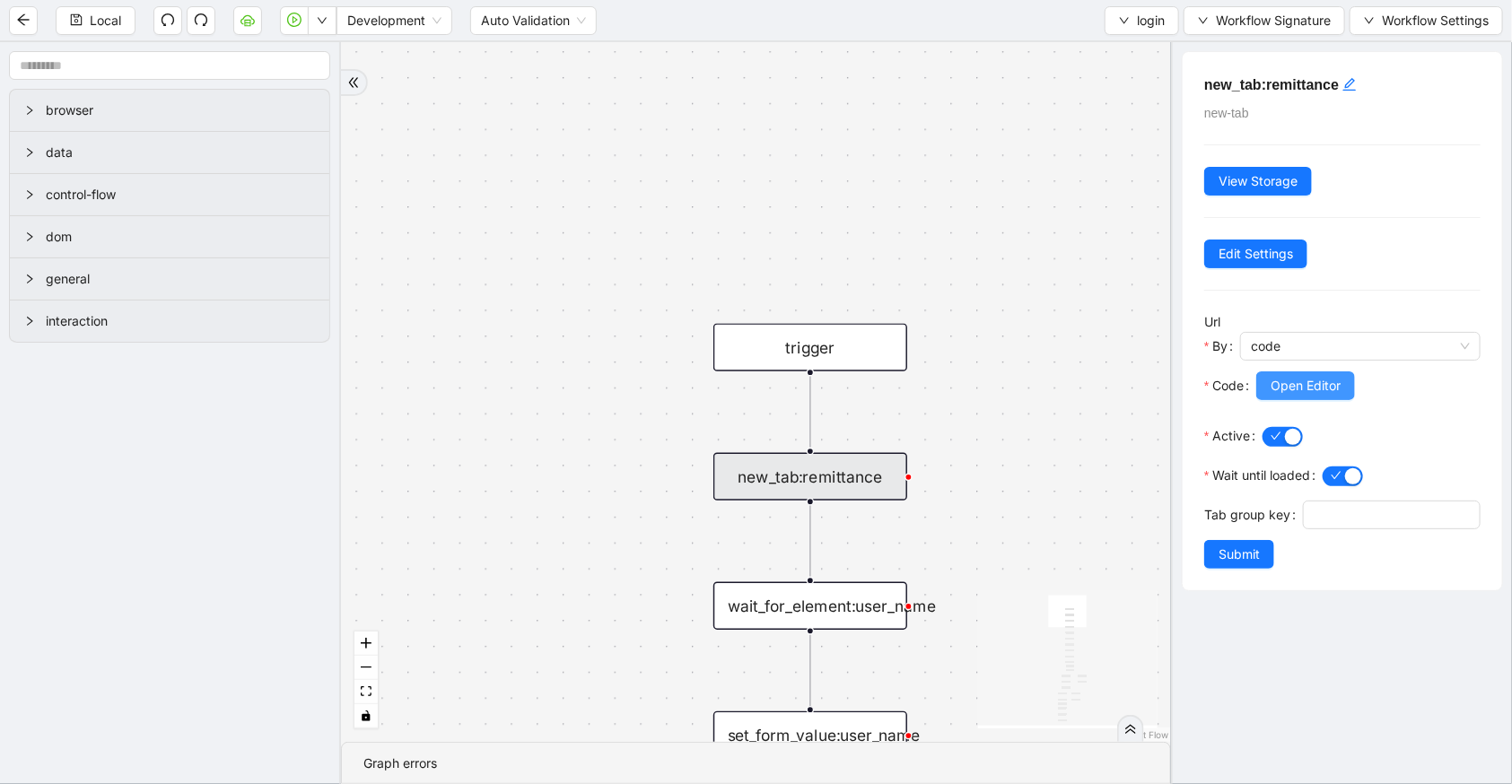
click at [1283, 383] on span "Open Editor" at bounding box center [1305, 385] width 70 height 20
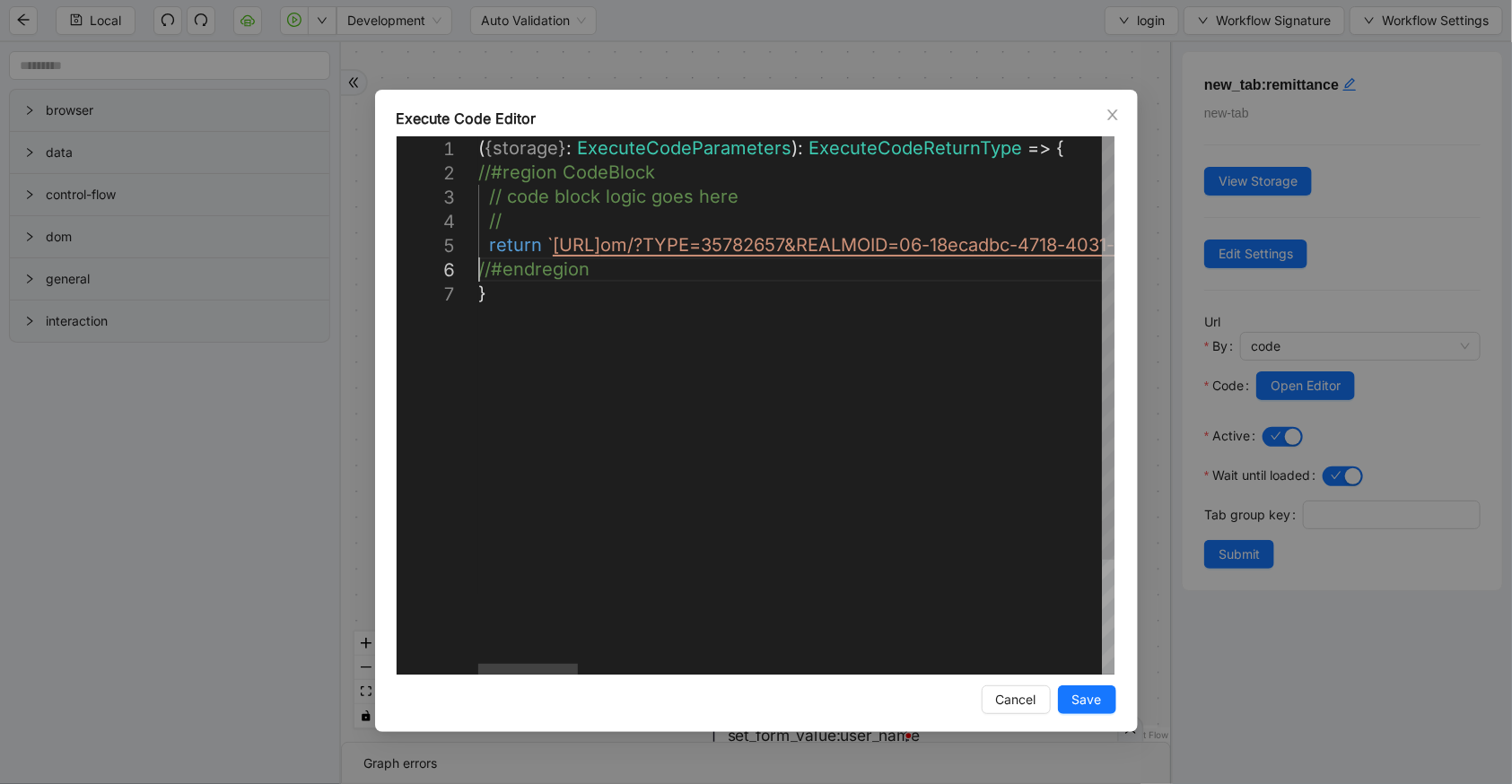
scroll to position [0, 40]
paste textarea "**********"
click at [478, 664] on div at bounding box center [528, 669] width 100 height 10
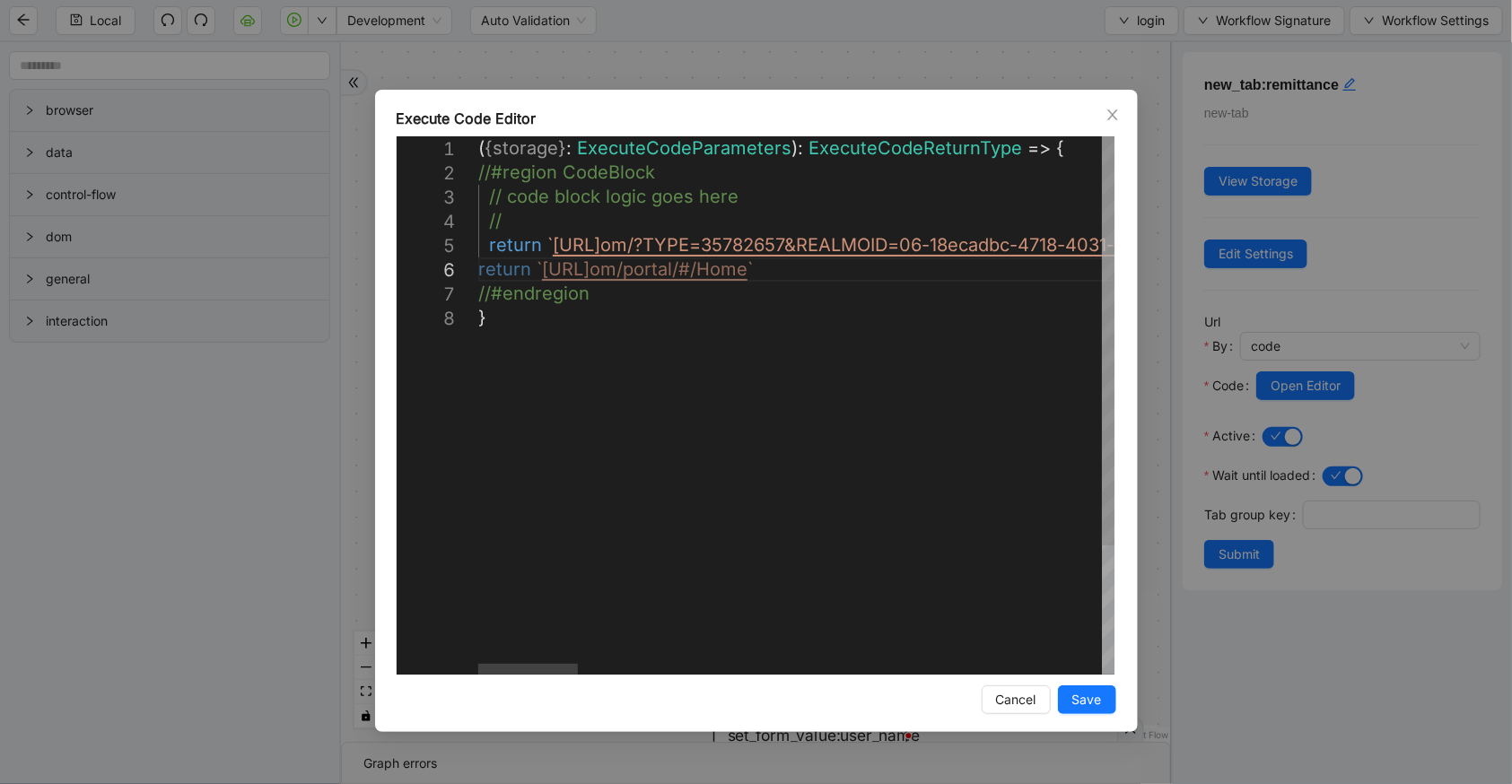
type textarea "**********"
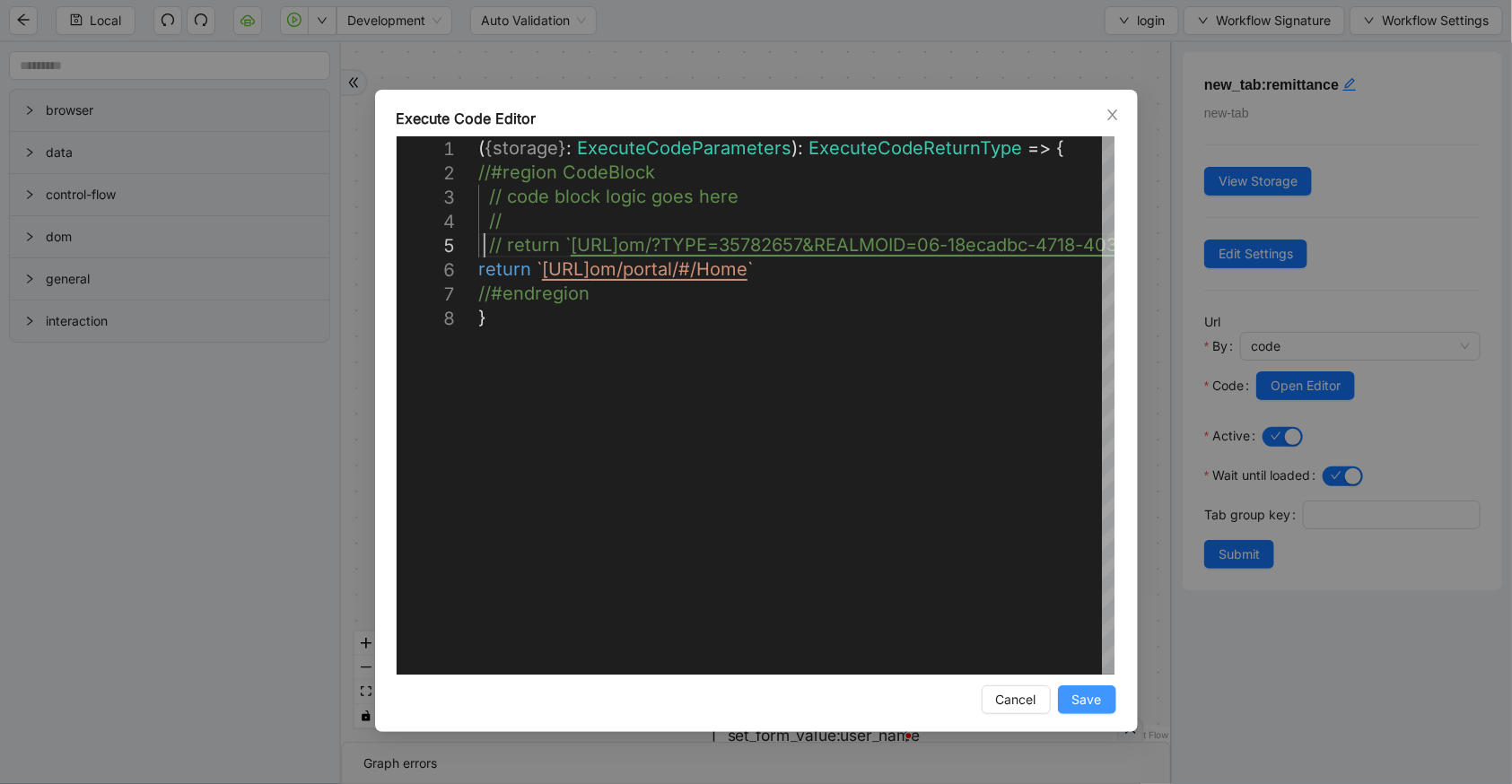
click at [1080, 704] on span "Save" at bounding box center [1088, 699] width 30 height 20
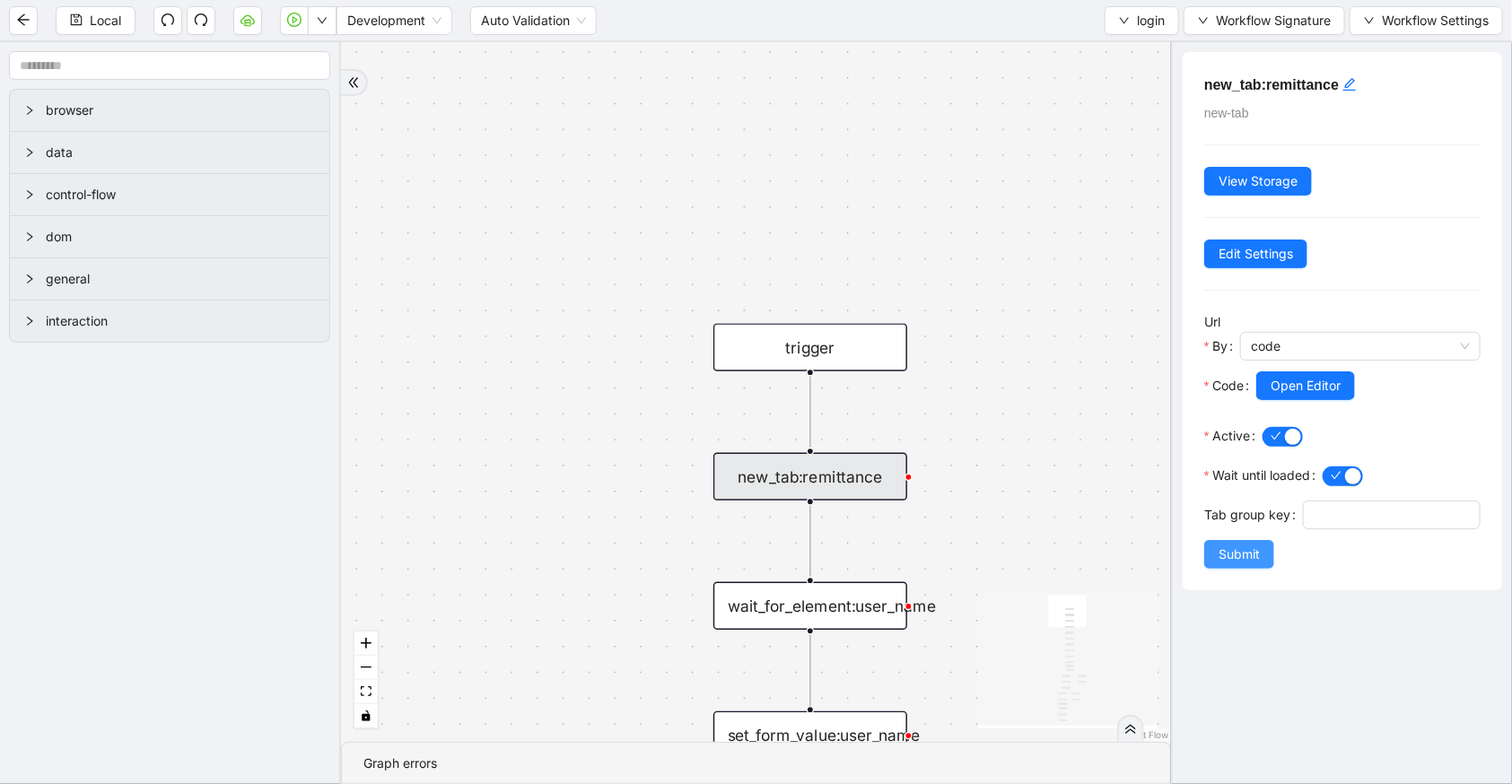
click at [1237, 564] on span "Submit" at bounding box center [1239, 554] width 41 height 20
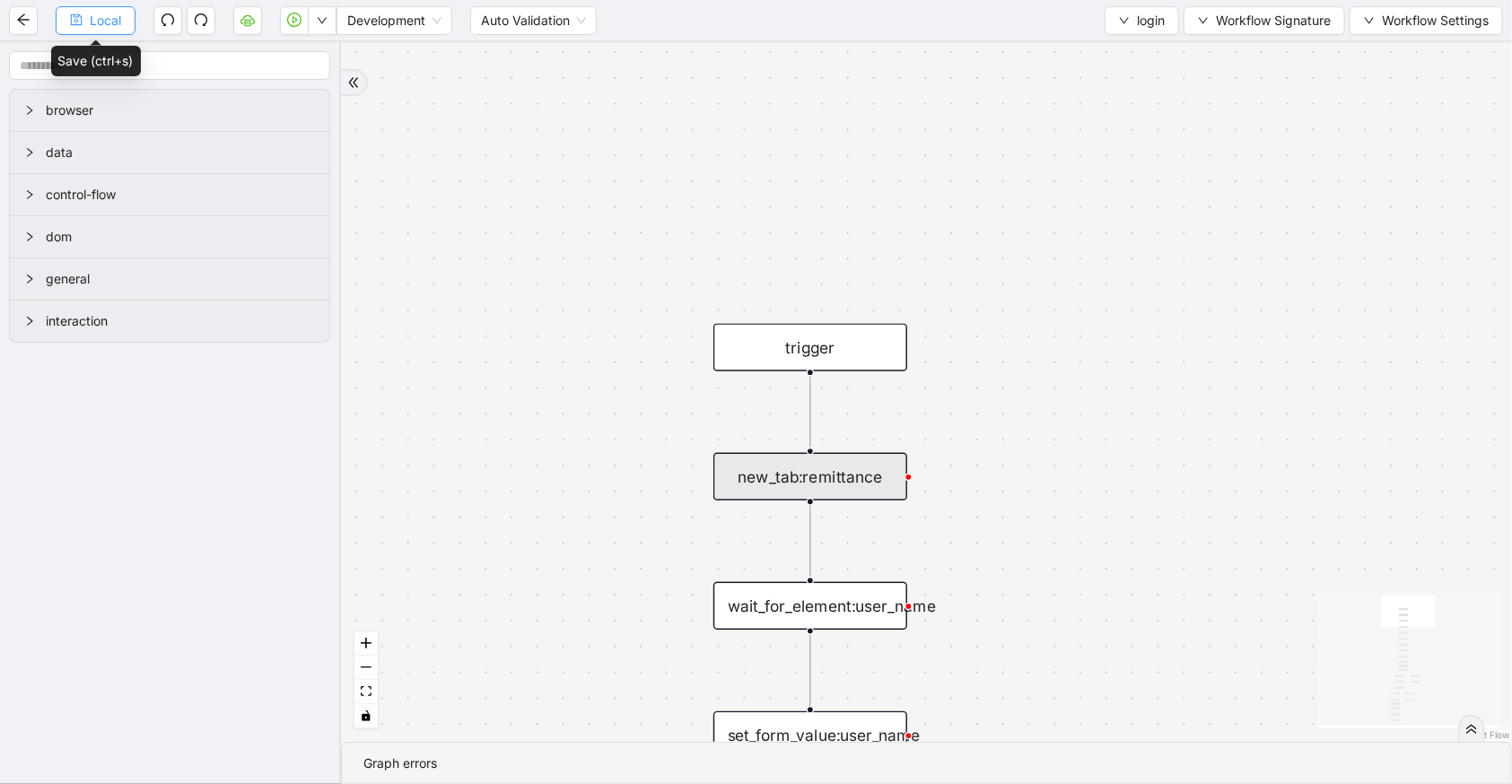
click at [94, 22] on span "Local" at bounding box center [105, 20] width 31 height 20
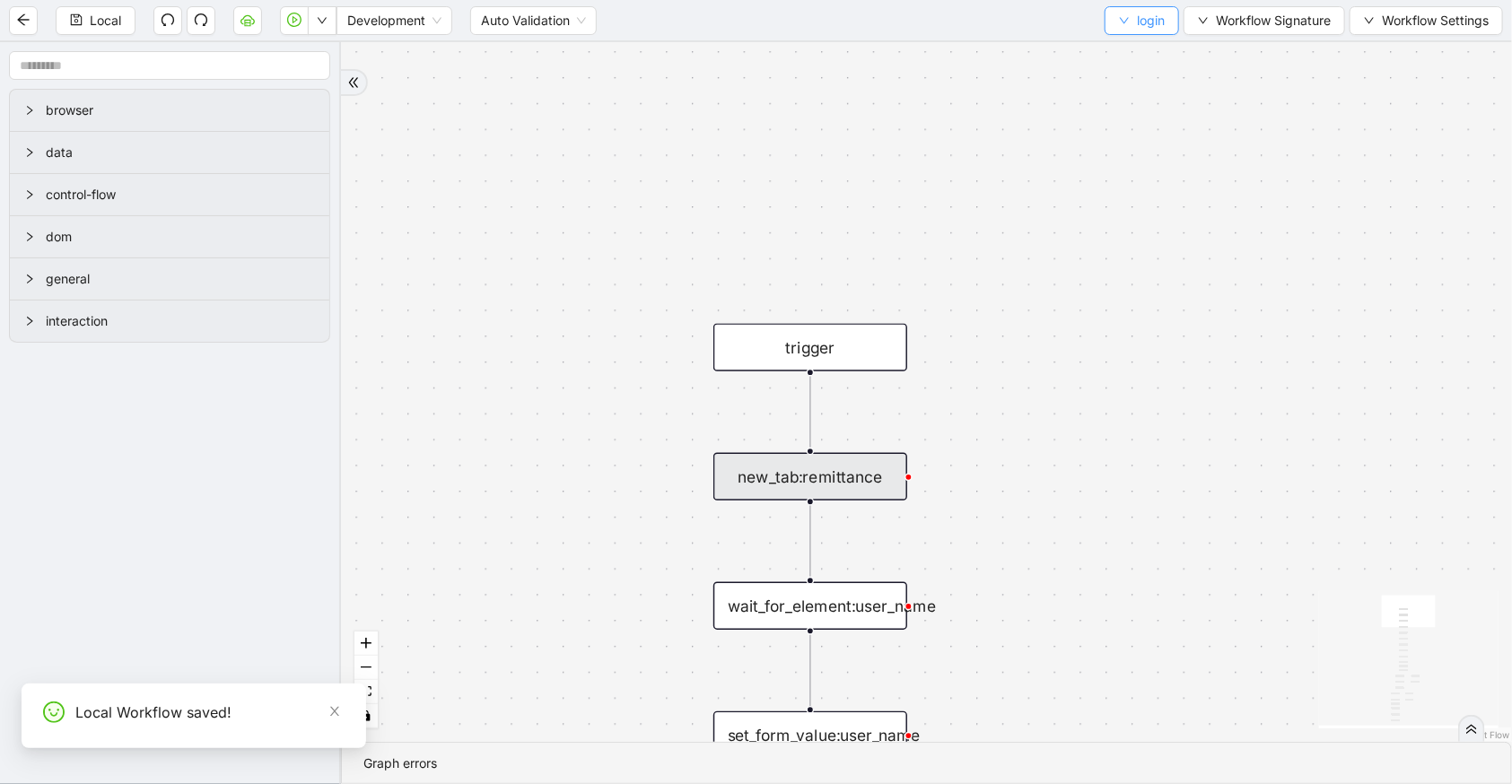
click at [1114, 33] on button "login" at bounding box center [1141, 21] width 74 height 29
click at [1131, 59] on span "Select" at bounding box center [1139, 54] width 48 height 20
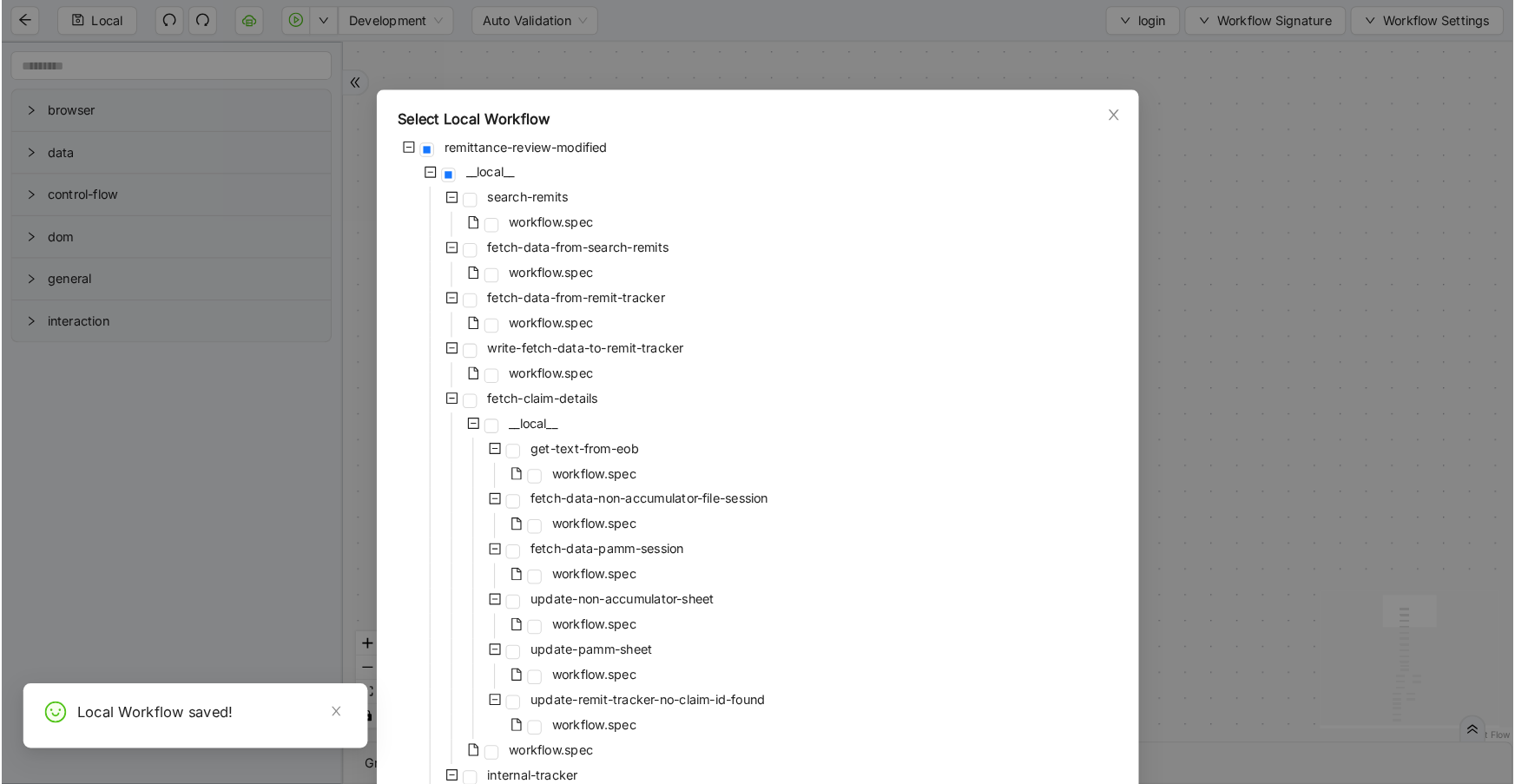
scroll to position [398, 0]
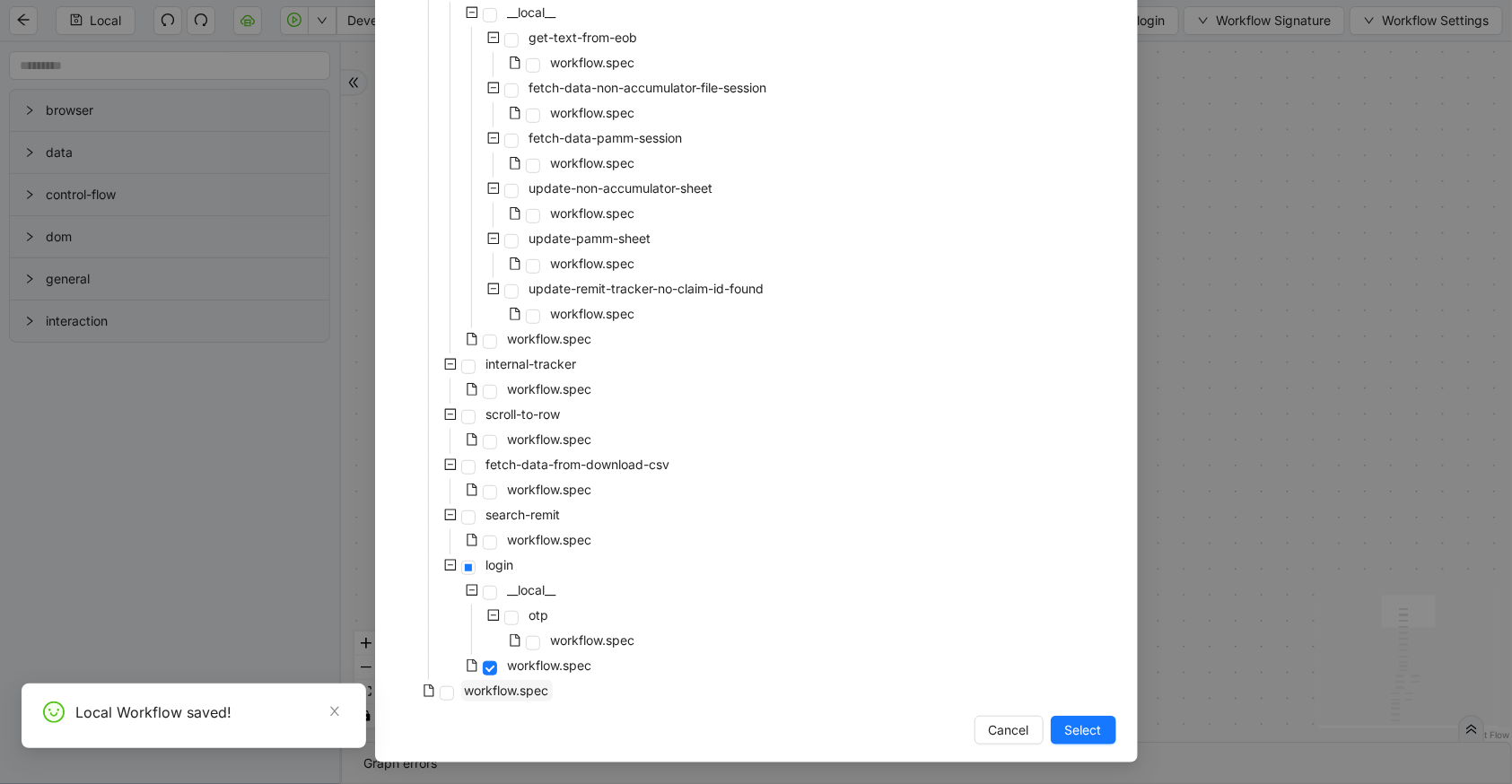
click at [515, 691] on span "workflow.spec" at bounding box center [507, 690] width 85 height 15
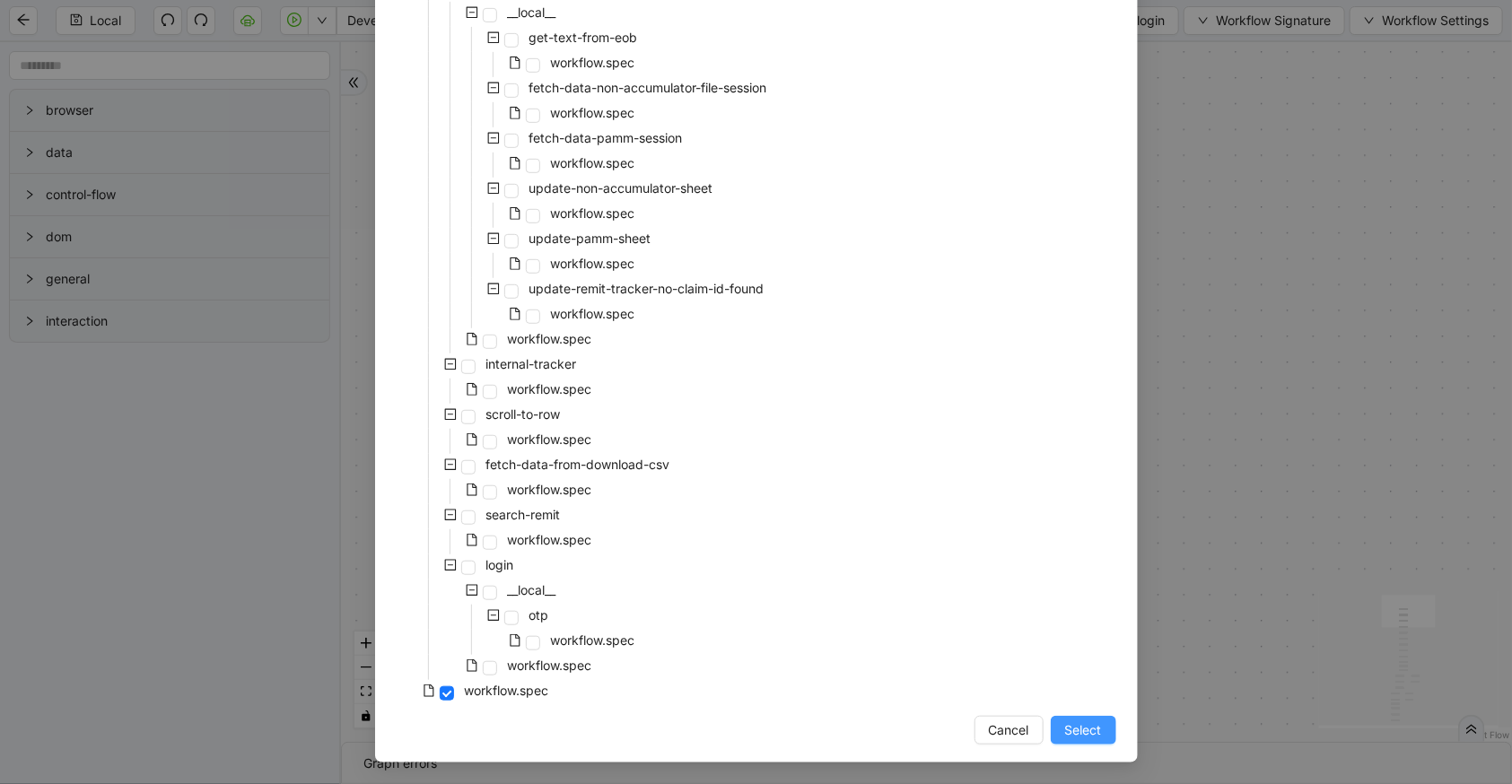
click at [1093, 733] on span "Select" at bounding box center [1083, 730] width 37 height 20
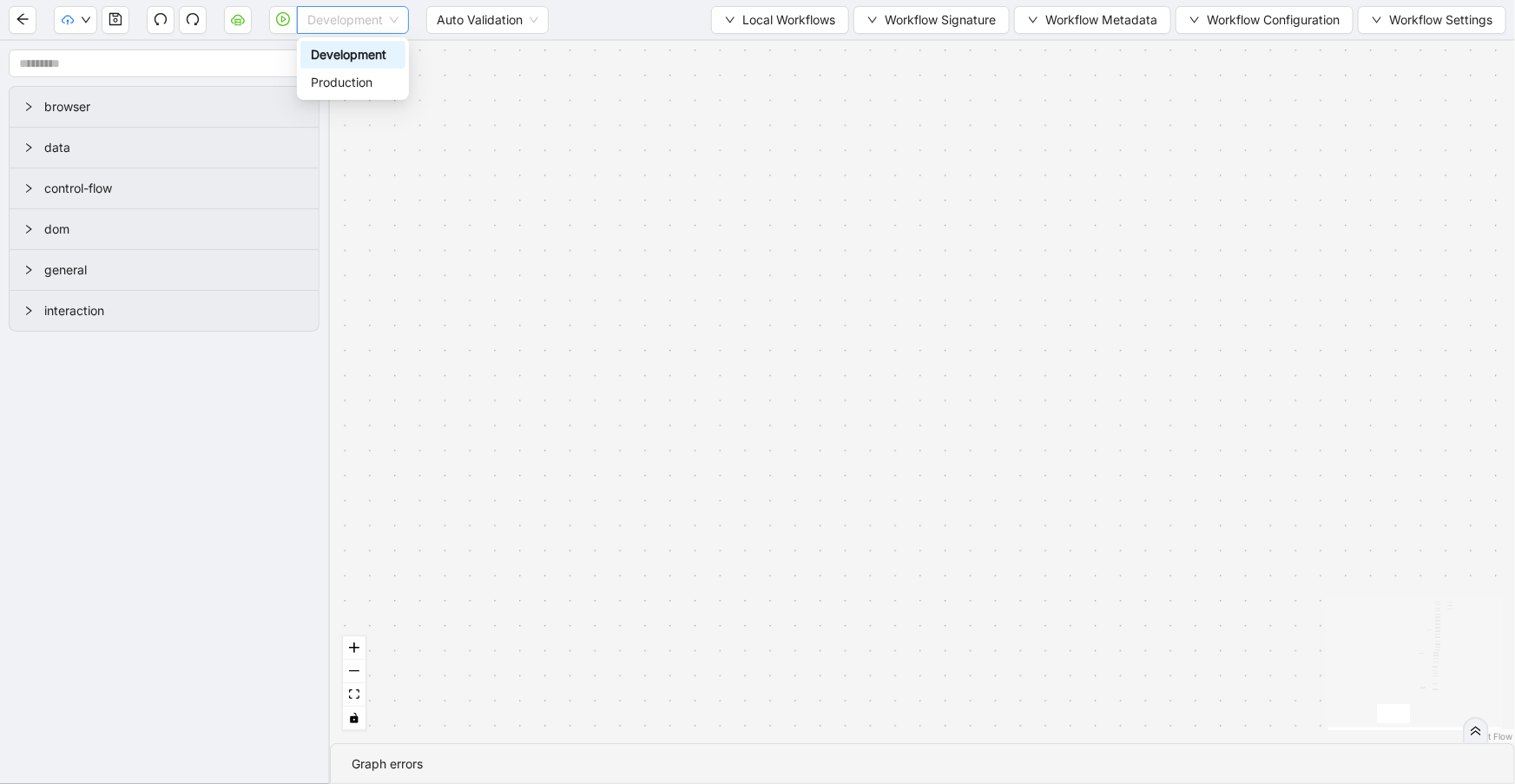
click at [324, 24] on span "Development" at bounding box center [353, 20] width 91 height 26
click at [341, 82] on div "Production" at bounding box center [353, 82] width 85 height 19
click at [351, 694] on icon "fit view" at bounding box center [354, 694] width 10 height 10
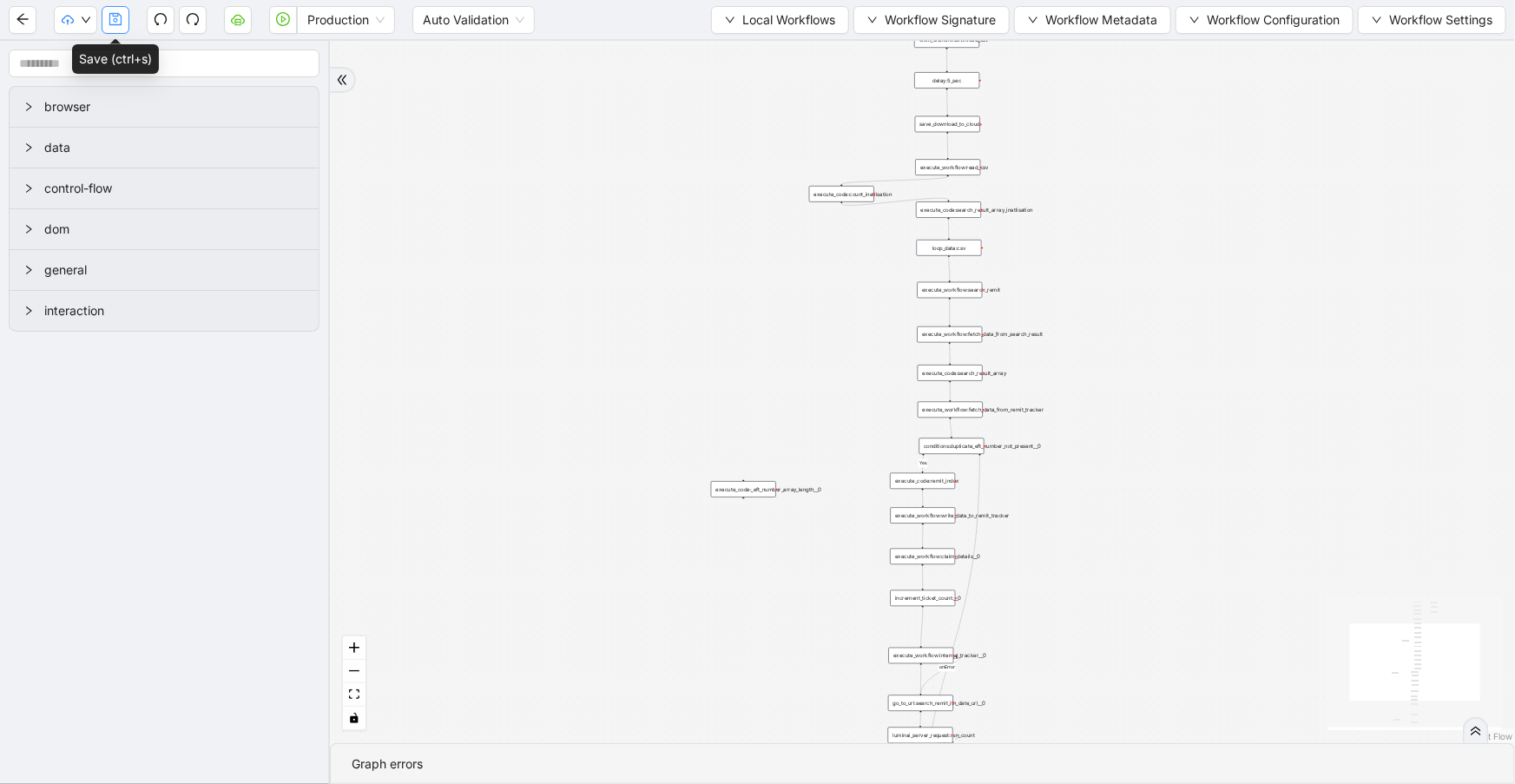
click at [117, 21] on icon "save" at bounding box center [115, 18] width 14 height 14
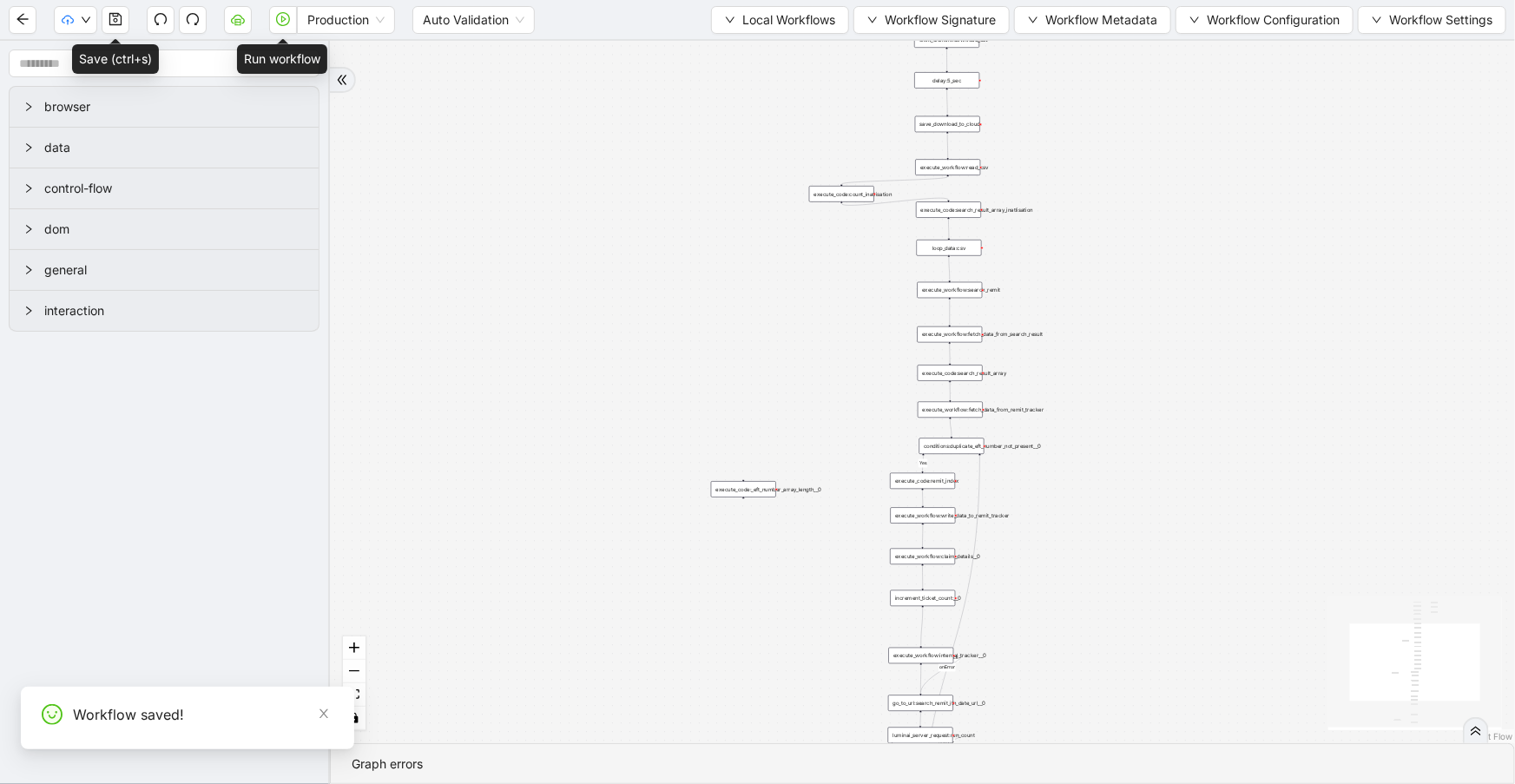
click at [289, 23] on icon "play-circle" at bounding box center [283, 18] width 14 height 14
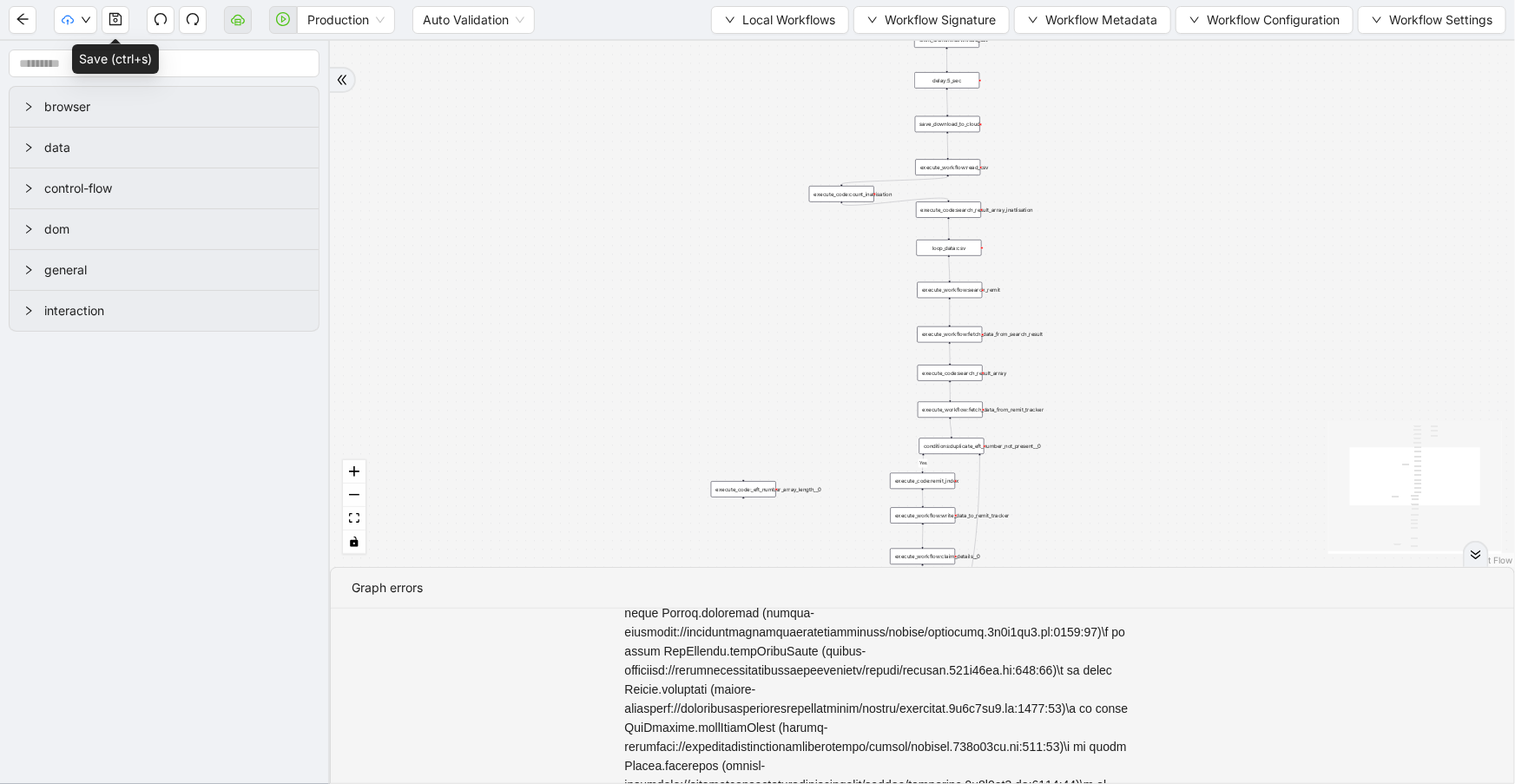
scroll to position [0, 0]
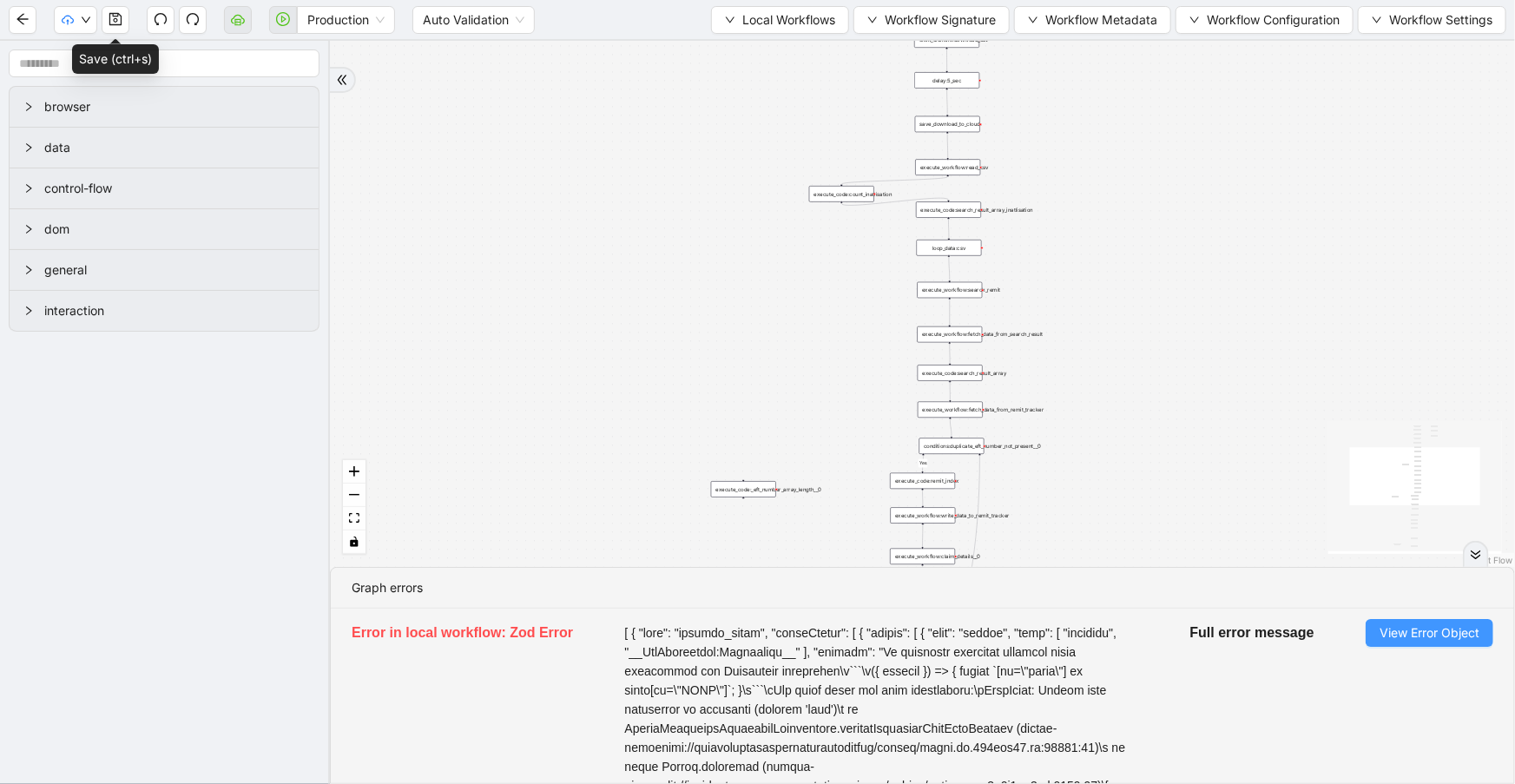
click at [1416, 637] on span "View Error Object" at bounding box center [1430, 632] width 100 height 19
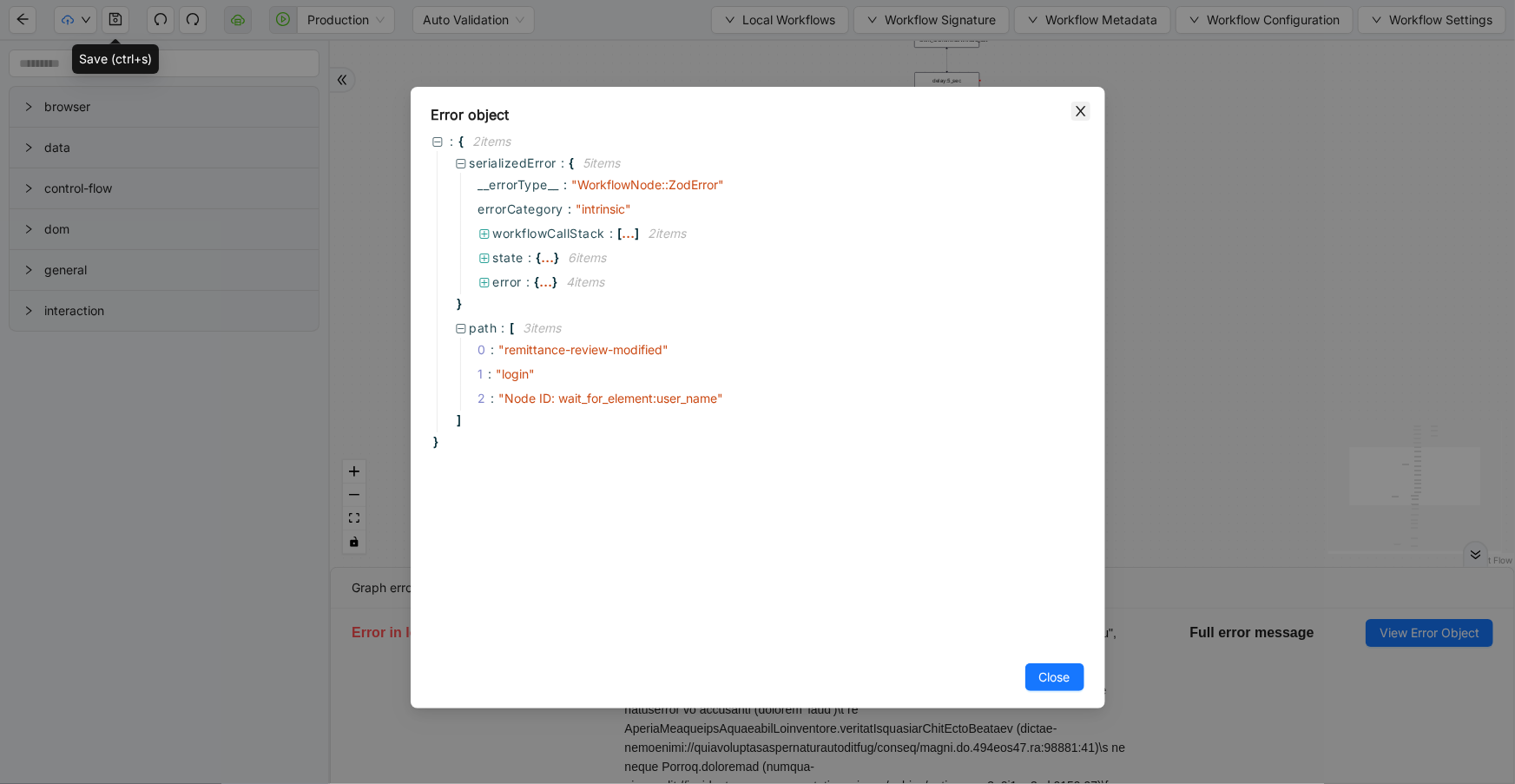
click at [1080, 112] on icon "close" at bounding box center [1081, 111] width 14 height 14
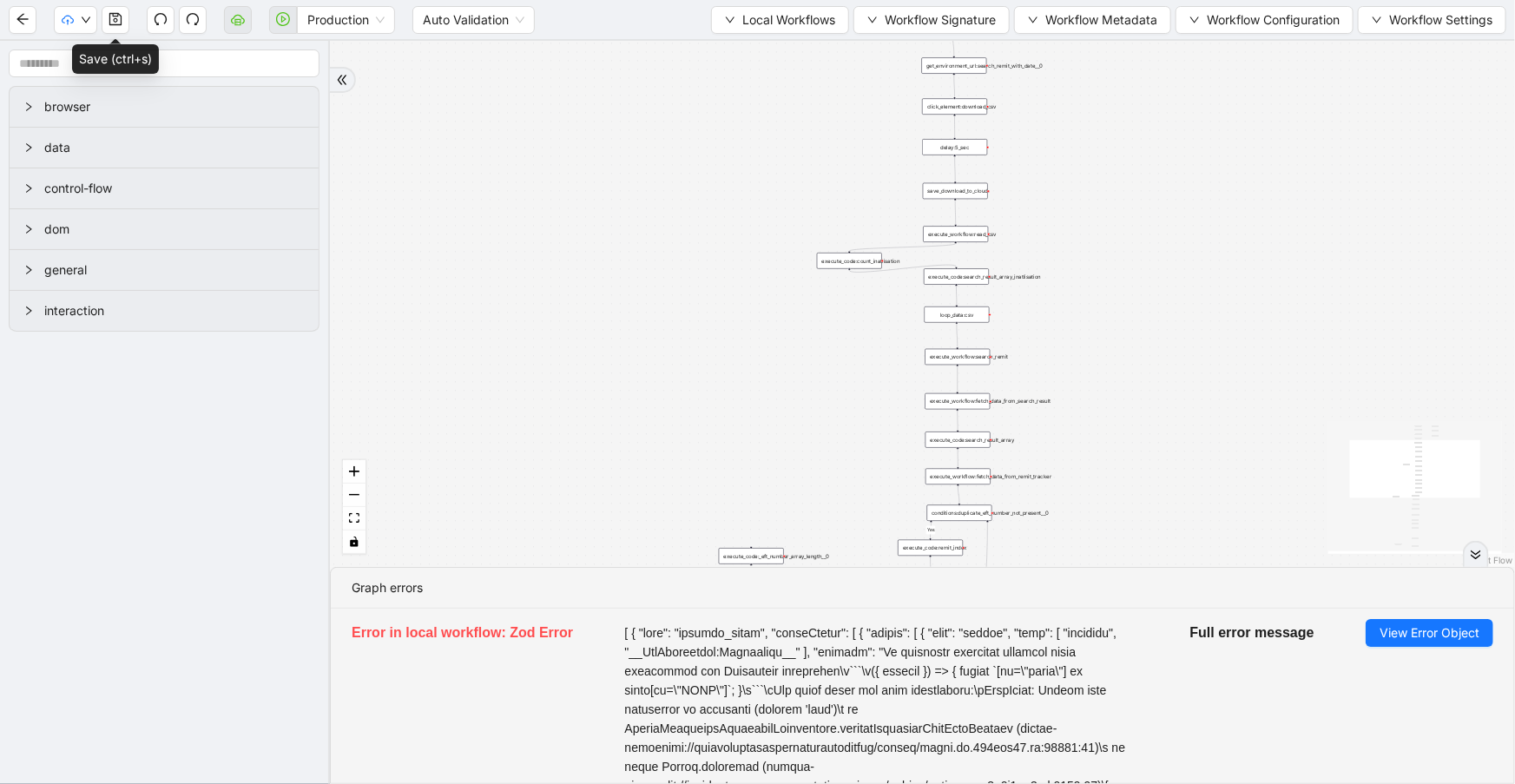
drag, startPoint x: 1090, startPoint y: 246, endPoint x: 1088, endPoint y: 434, distance: 188.0
click at [1105, 495] on div "fallback Yes success fallback onError onError trigger execute_workflow:apply_da…" at bounding box center [922, 303] width 1185 height 526
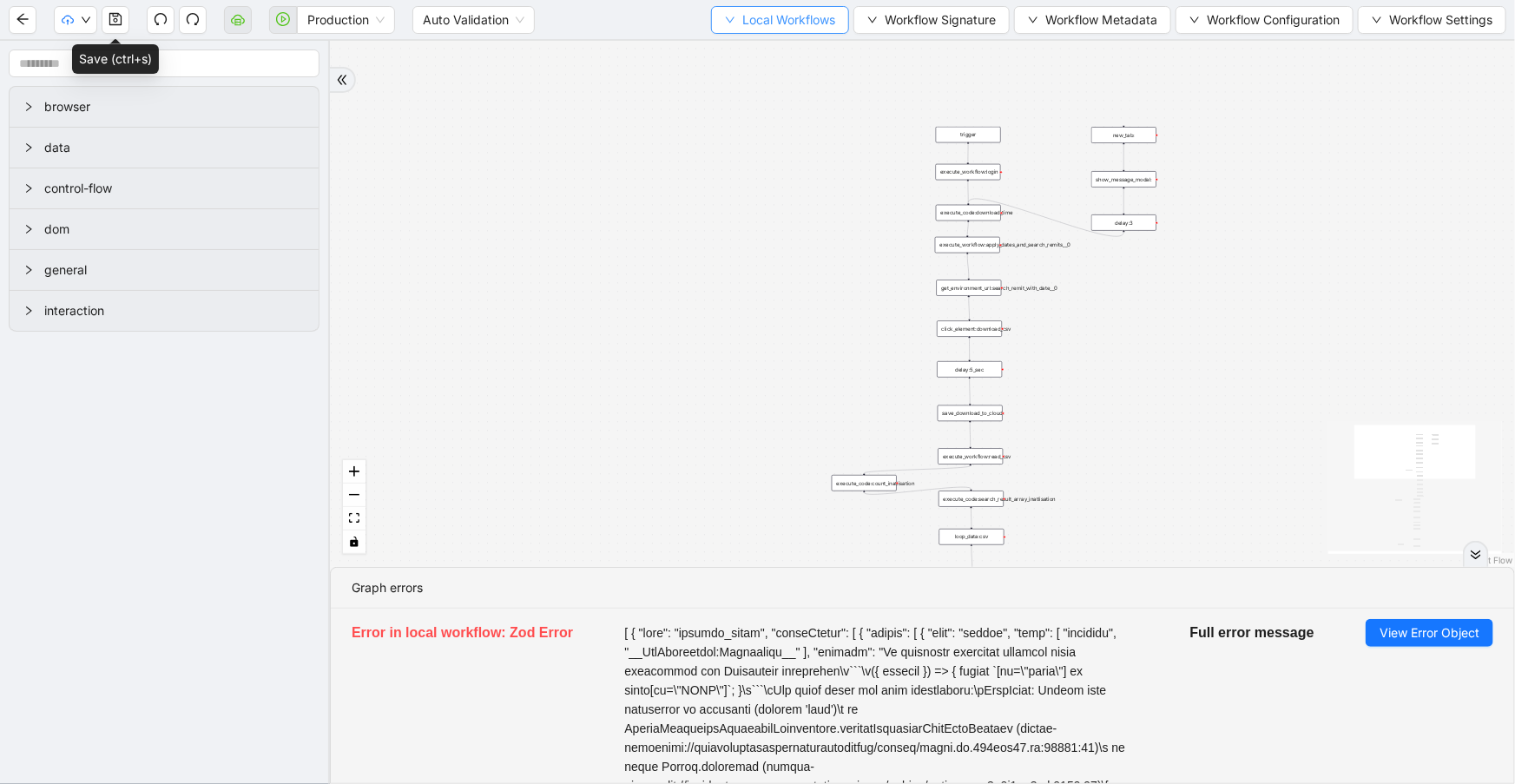
click at [779, 14] on span "Local Workflows" at bounding box center [789, 19] width 93 height 19
click at [800, 50] on span "Select" at bounding box center [773, 53] width 113 height 19
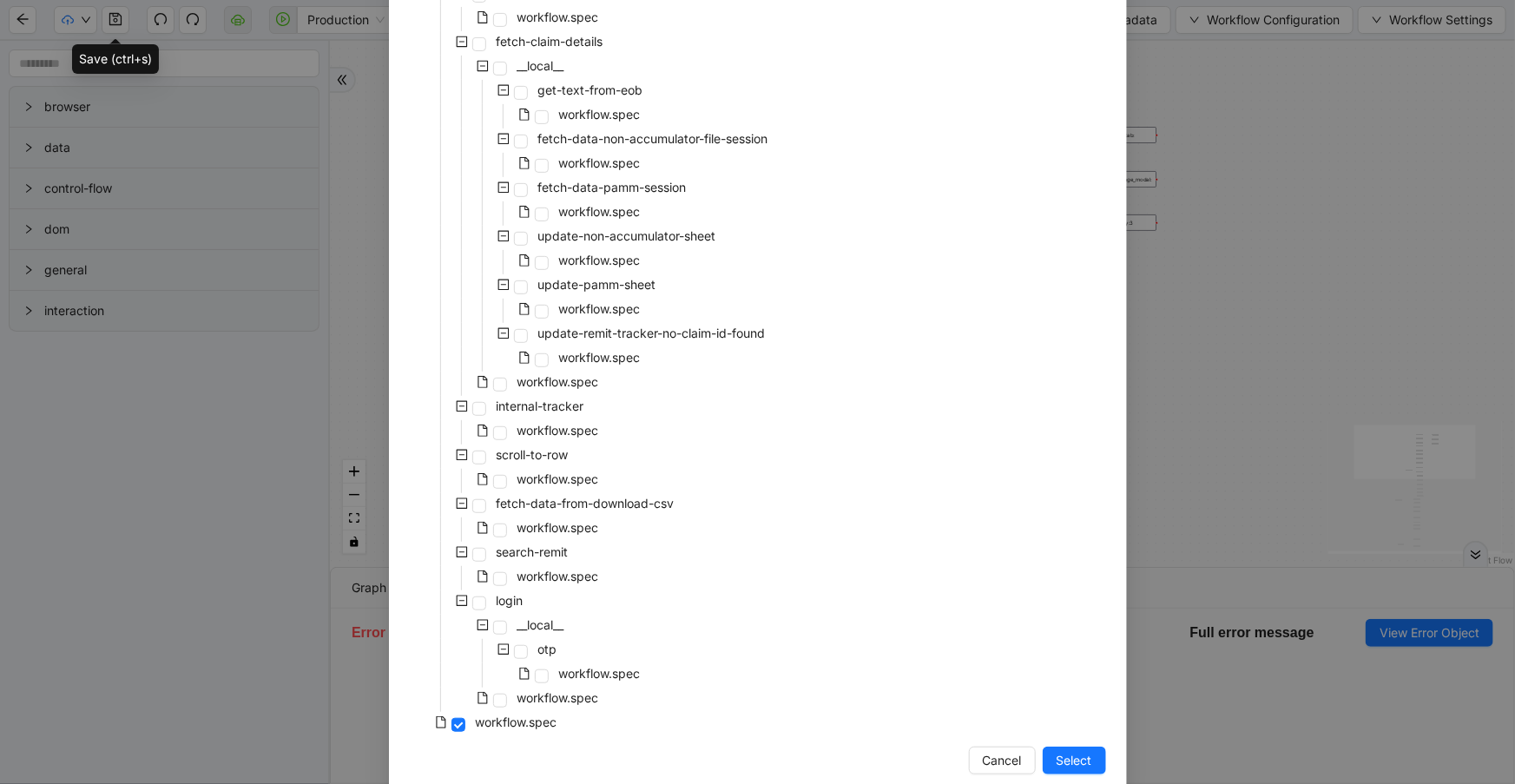
scroll to position [372, 0]
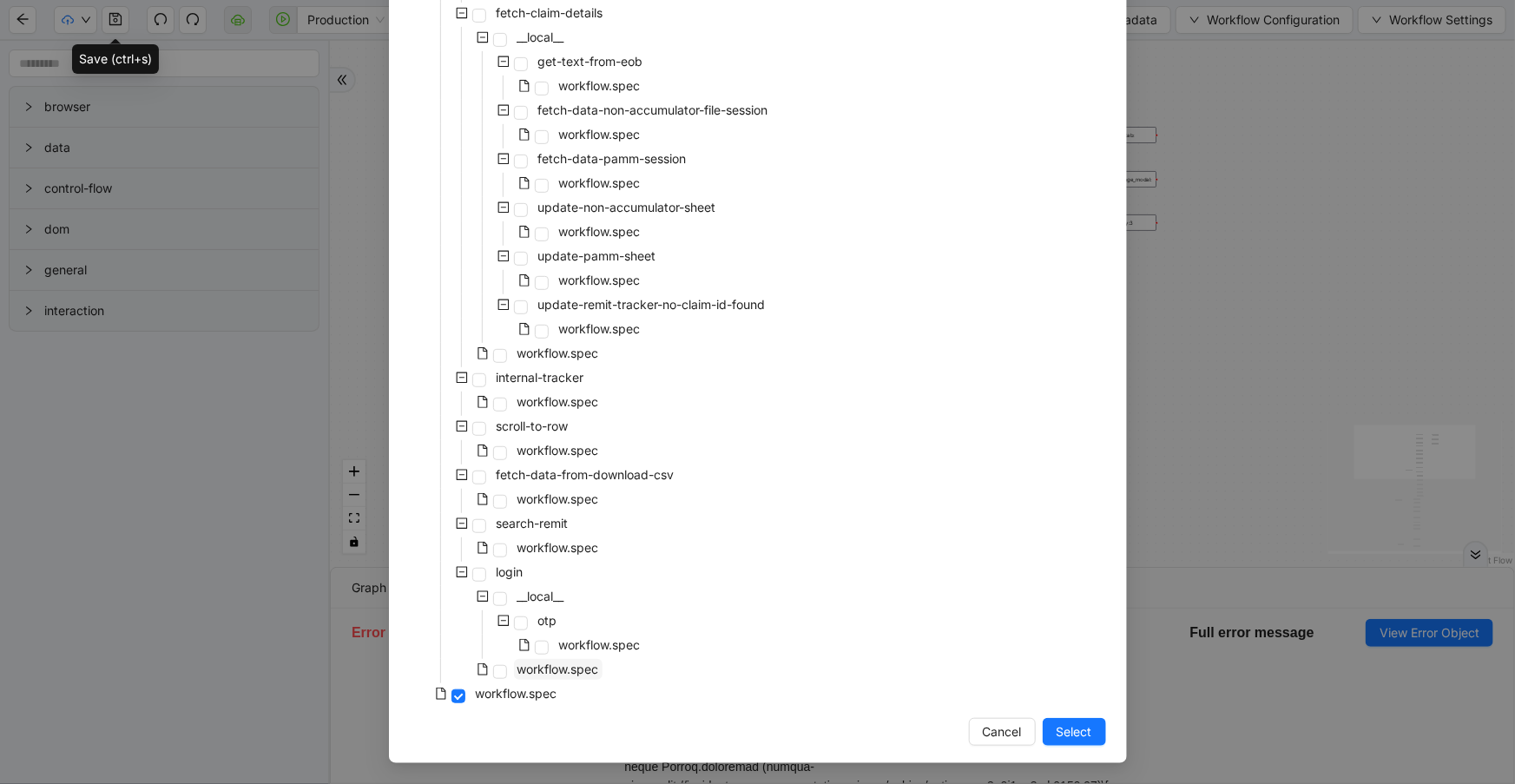
click at [567, 666] on span "workflow.spec" at bounding box center [558, 669] width 82 height 15
click at [1073, 722] on span "Select" at bounding box center [1074, 731] width 35 height 19
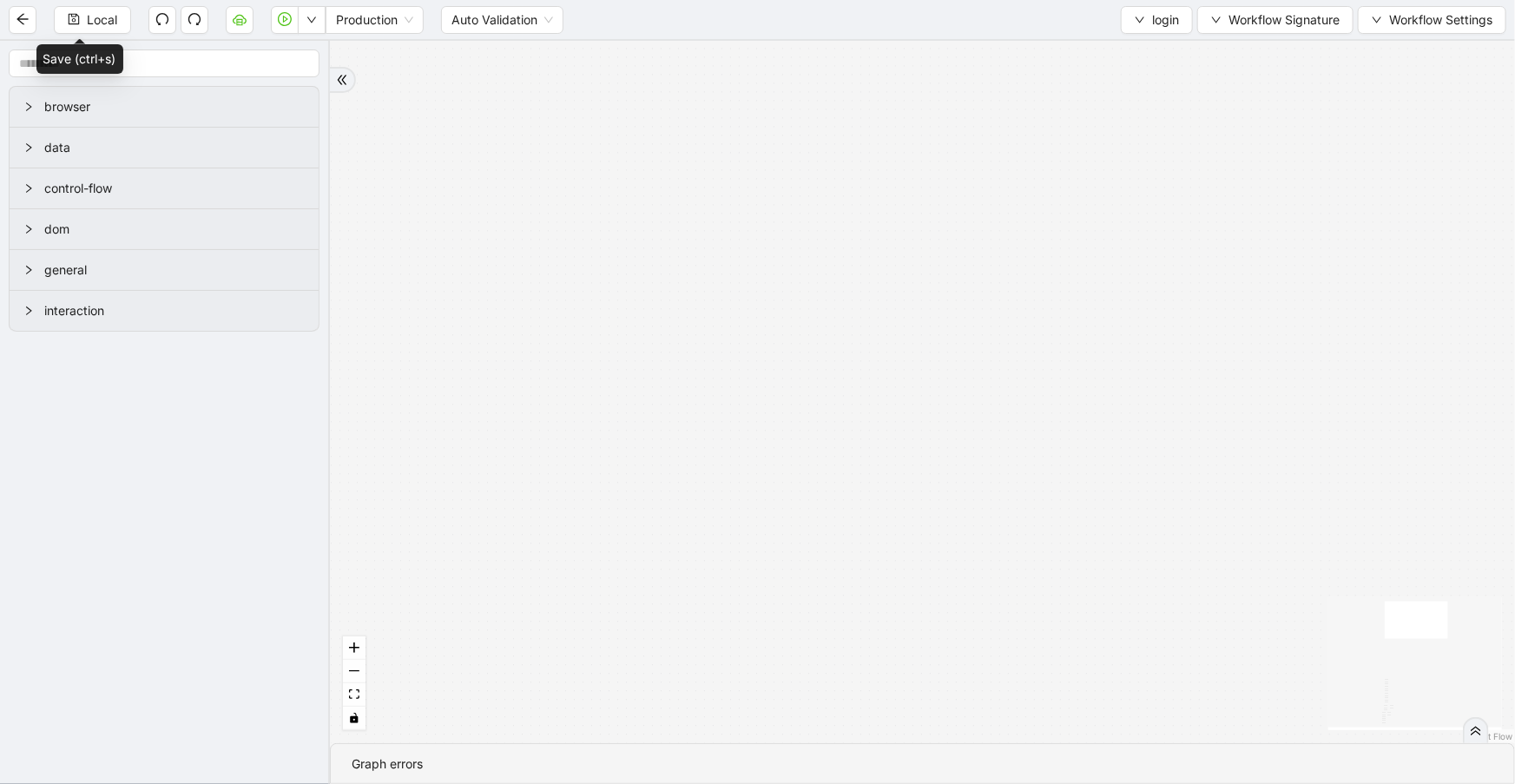
drag, startPoint x: 361, startPoint y: 690, endPoint x: 371, endPoint y: 679, distance: 14.9
click at [362, 690] on button "fit view" at bounding box center [354, 695] width 23 height 24
drag, startPoint x: 613, startPoint y: 303, endPoint x: 610, endPoint y: 782, distance: 479.0
click at [610, 758] on section "ddd74bcf_6575_4f6e_830e_e75f3cfd8d0f otp fallback fallback trigger new_tab:remi…" at bounding box center [922, 412] width 1185 height 743
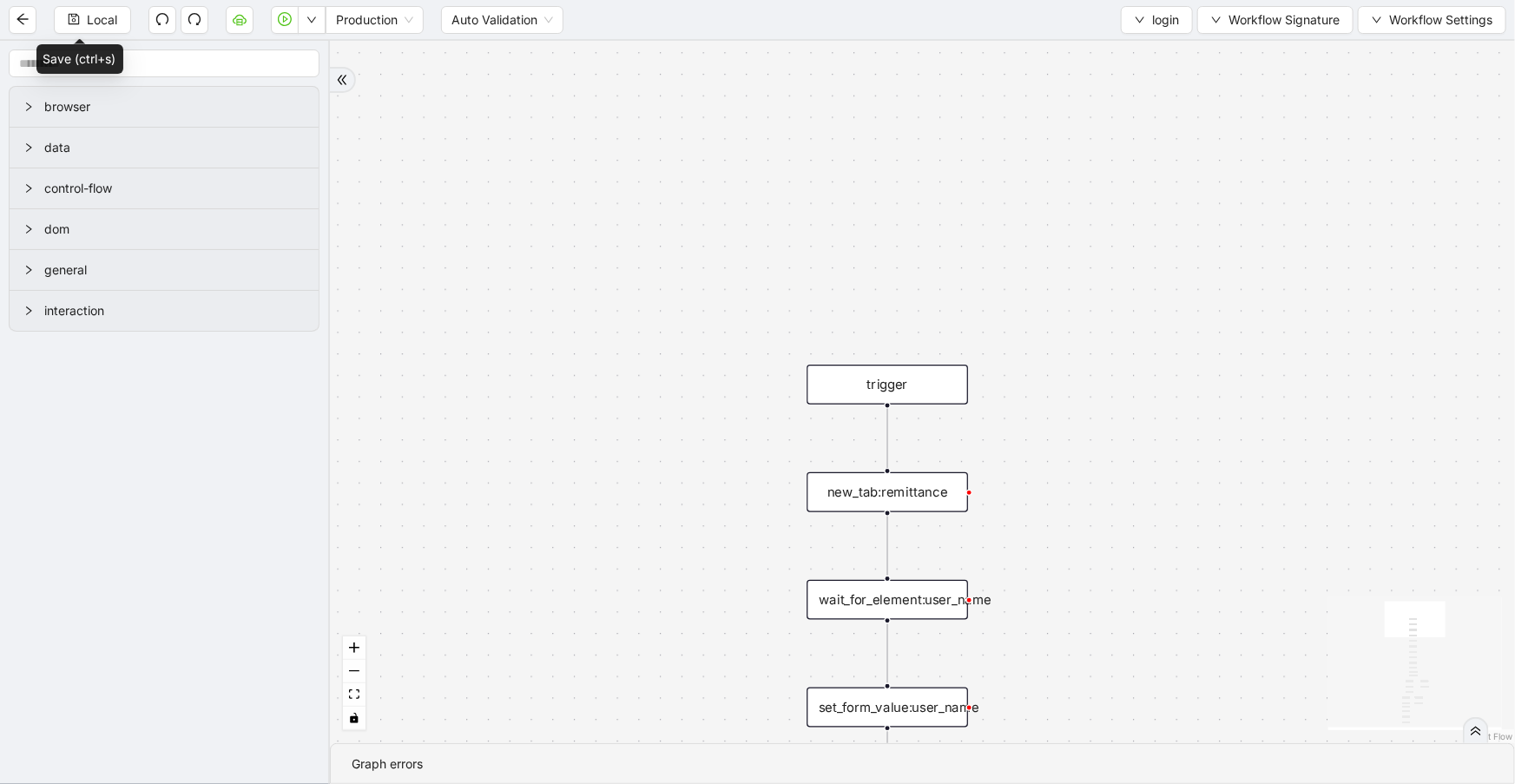
drag, startPoint x: 1121, startPoint y: 552, endPoint x: 952, endPoint y: 291, distance: 310.9
click at [1063, 417] on div "ddd74bcf_6575_4f6e_830e_e75f3cfd8d0f otp fallback fallback trigger new_tab:remi…" at bounding box center [922, 392] width 1185 height 702
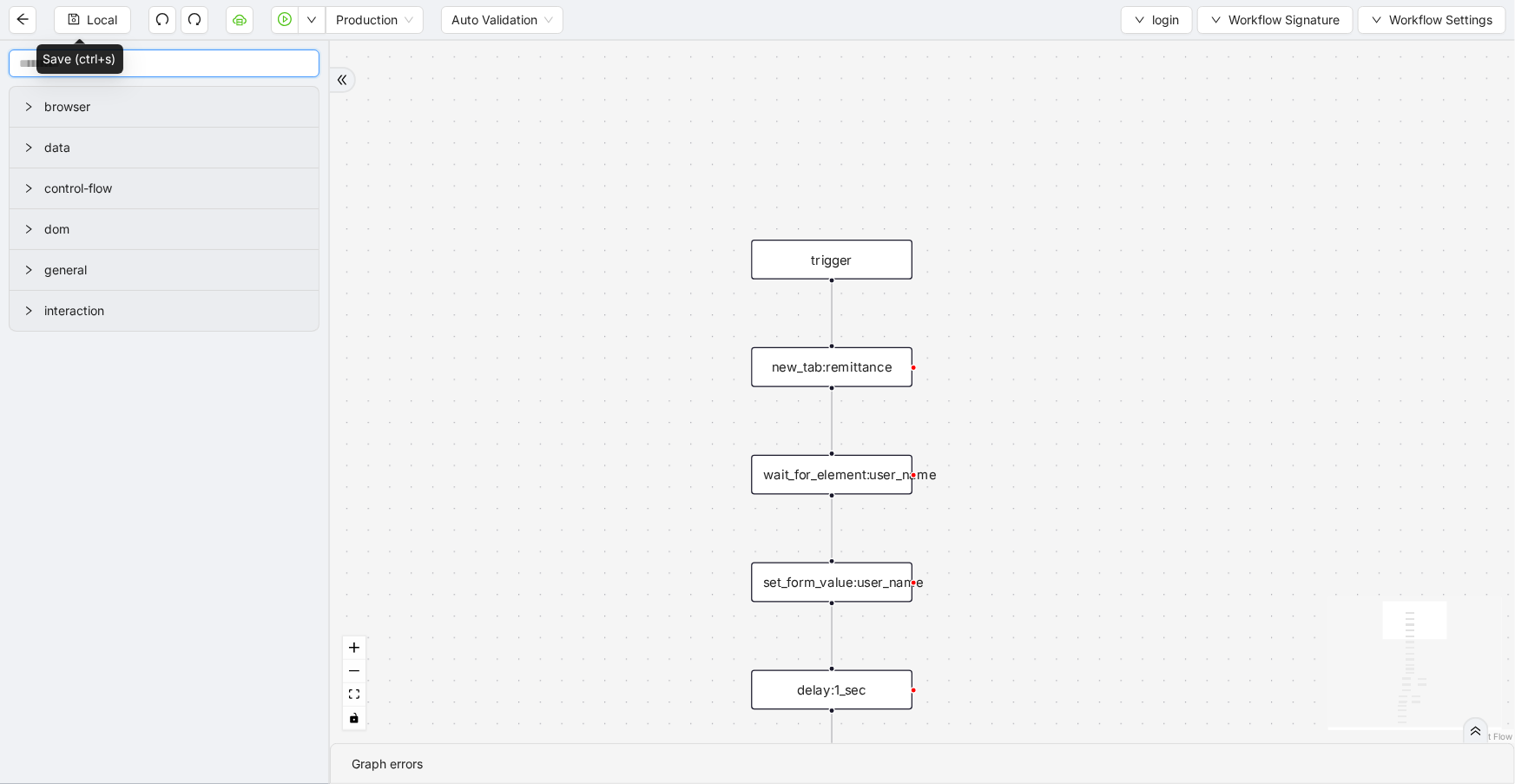
click at [166, 68] on input "text" at bounding box center [164, 63] width 311 height 28
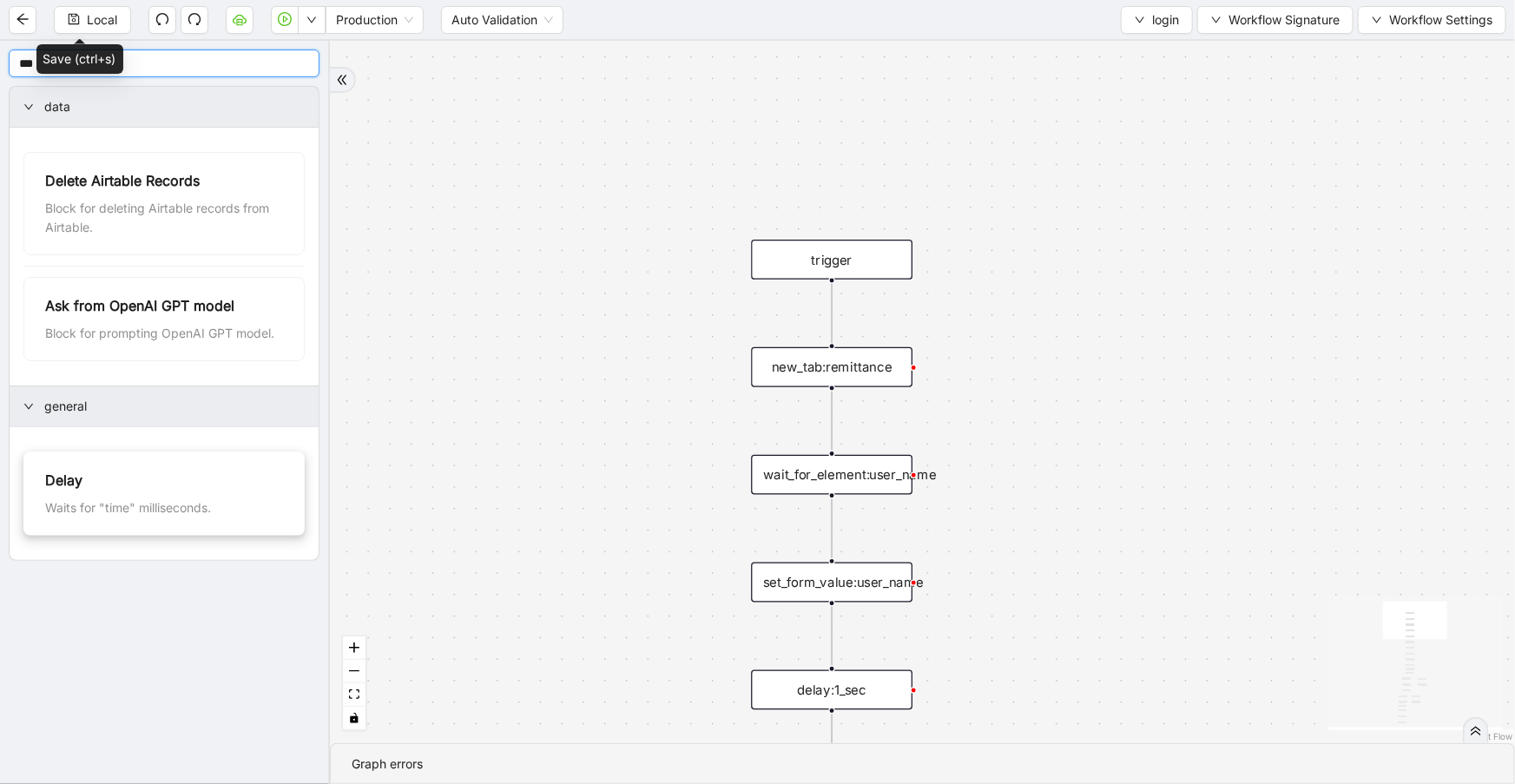
type input "***"
drag, startPoint x: 834, startPoint y: 387, endPoint x: 1162, endPoint y: 466, distance: 337.4
drag, startPoint x: 1162, startPoint y: 466, endPoint x: 863, endPoint y: 368, distance: 314.7
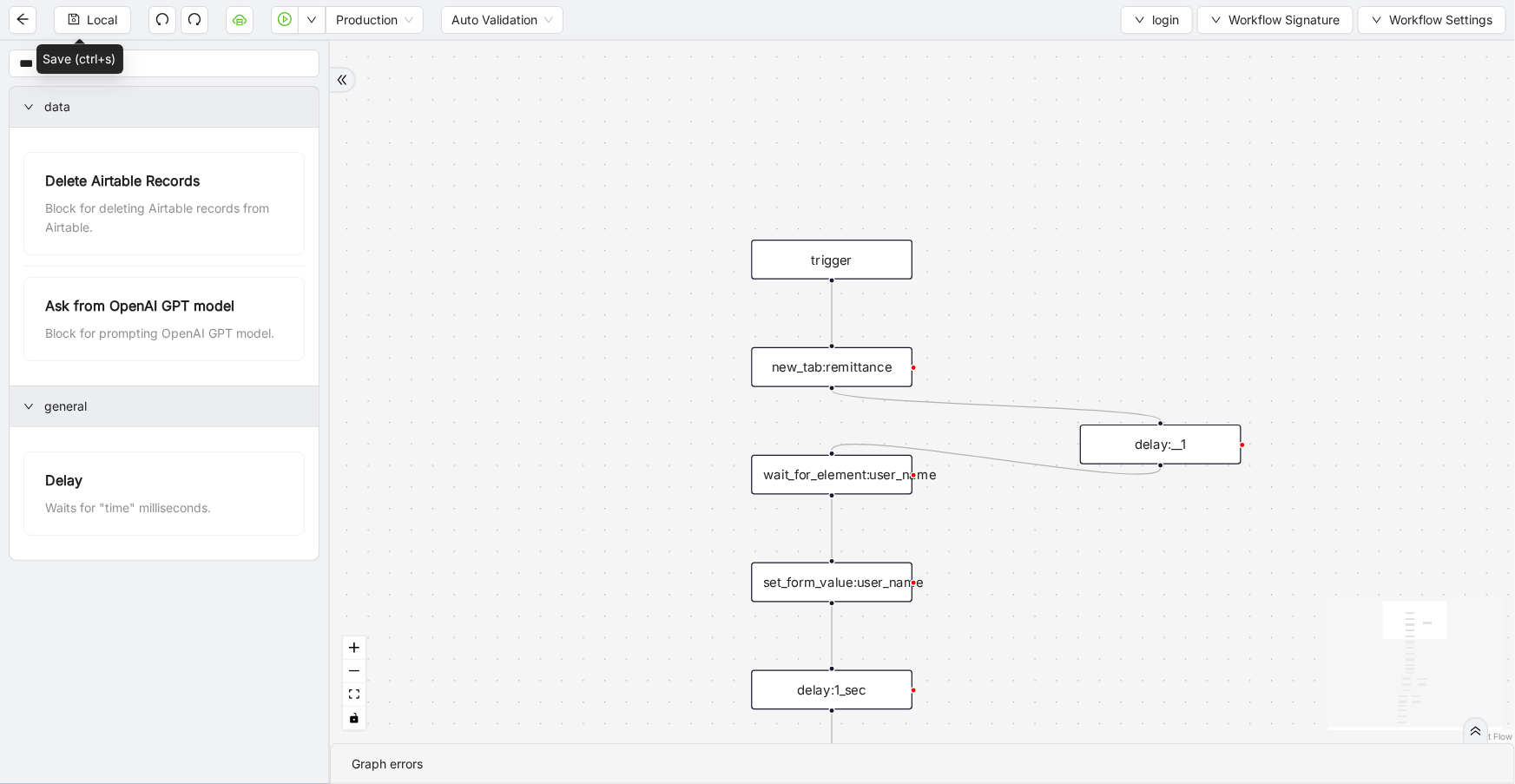
click at [863, 369] on div "new_tab:remittance" at bounding box center [832, 367] width 162 height 40
click at [863, 369] on div "new_tab:remittance" at bounding box center [832, 368] width 162 height 40
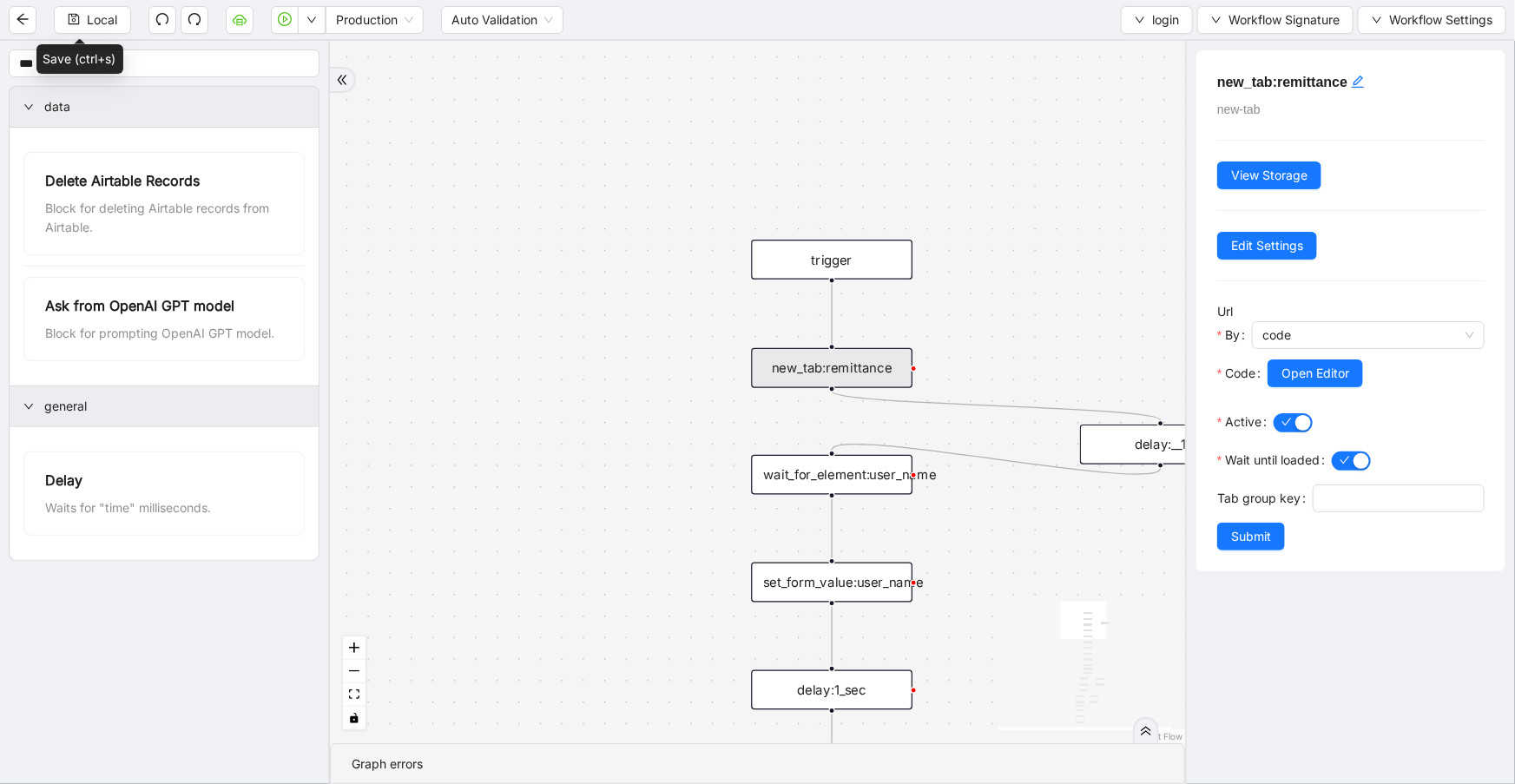
click at [1003, 349] on div "ddd74bcf_6575_4f6e_830e_e75f3cfd8d0f otp fallback fallback trigger new_tab:remi…" at bounding box center [757, 392] width 855 height 702
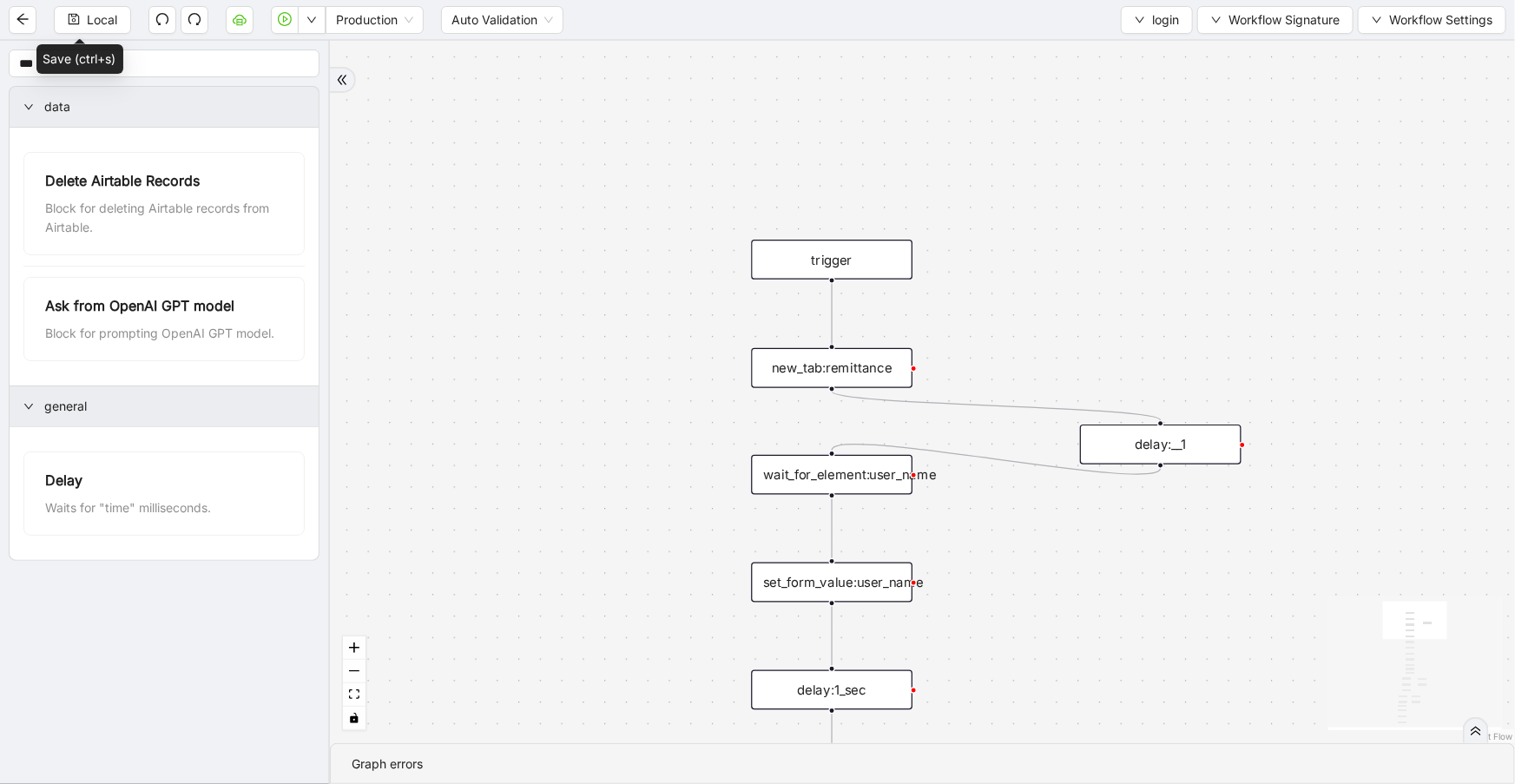
click at [1103, 453] on div "delay:__1" at bounding box center [1161, 444] width 162 height 40
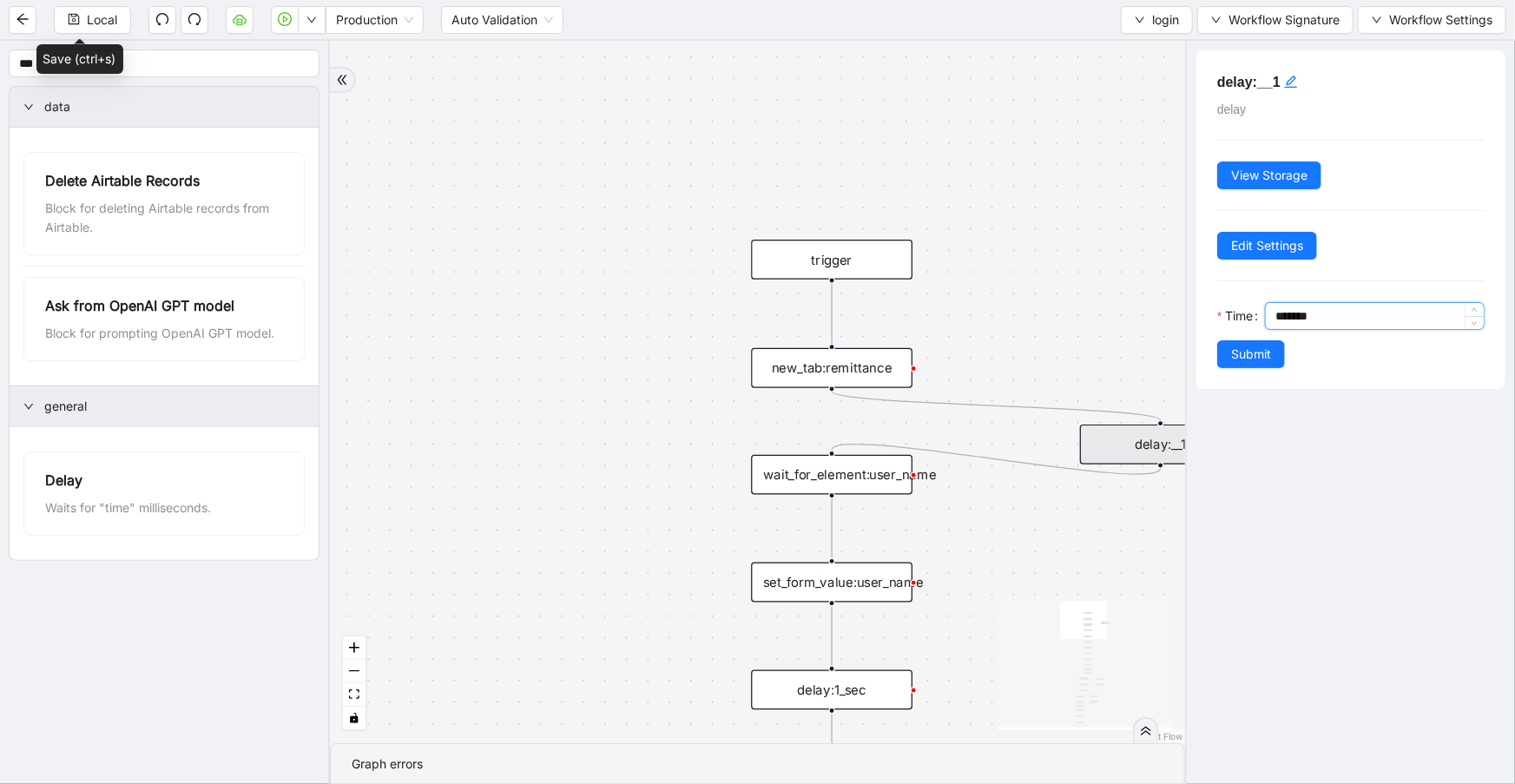
click at [1283, 313] on input "*******" at bounding box center [1379, 315] width 208 height 26
type input "*******"
click at [1259, 344] on span "Submit" at bounding box center [1251, 353] width 40 height 19
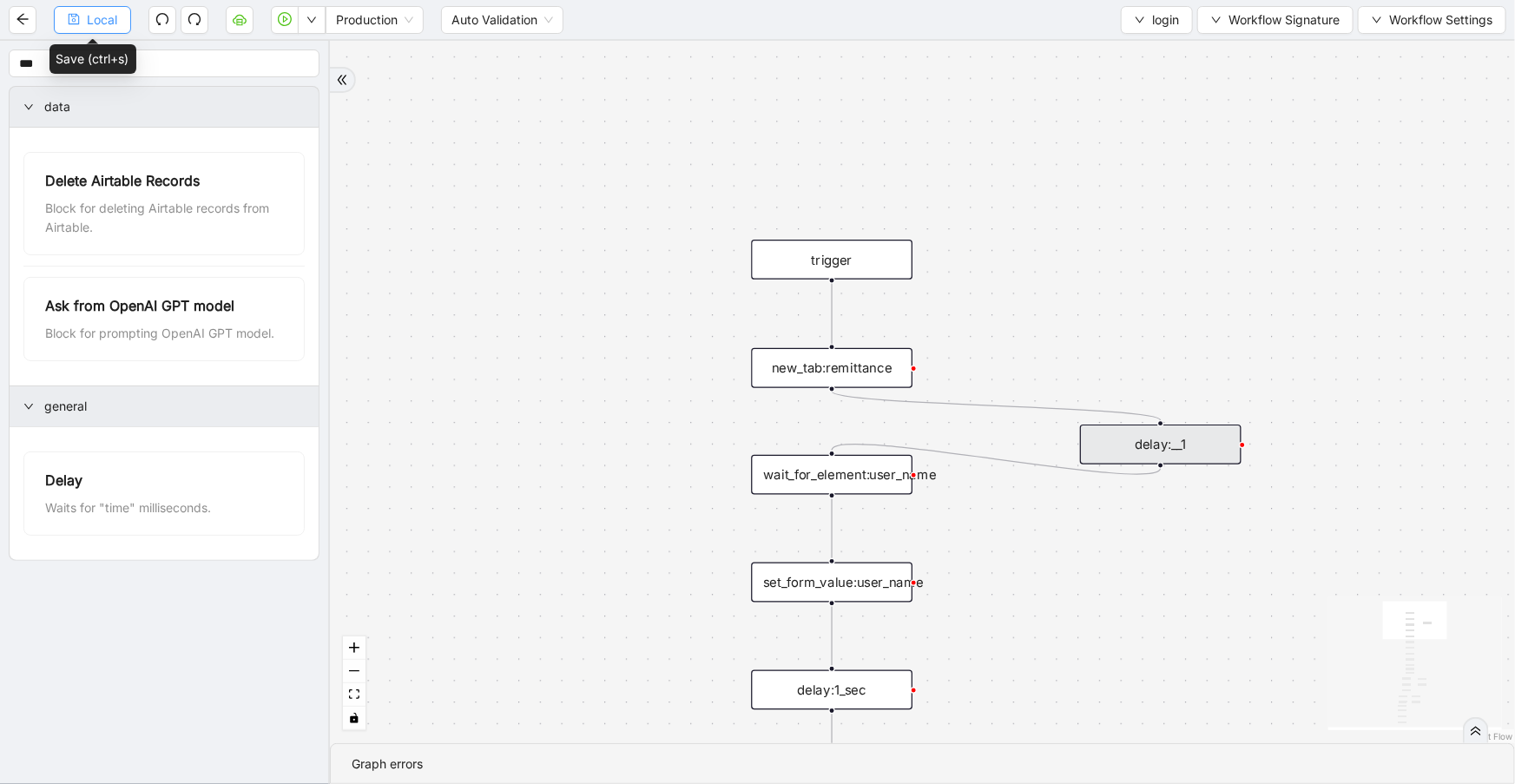
click at [100, 15] on span "Local" at bounding box center [102, 19] width 30 height 19
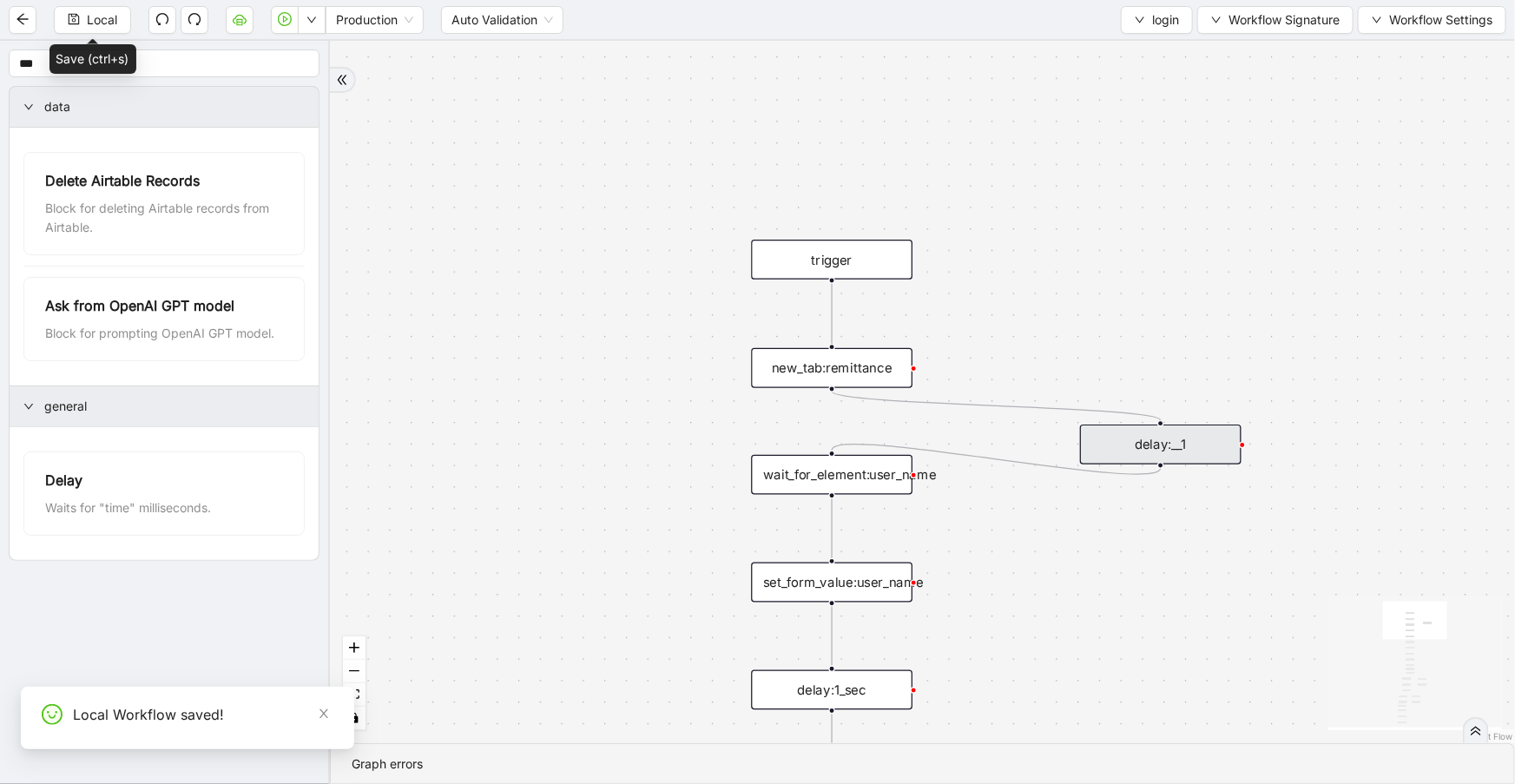
click at [1146, 18] on button "login" at bounding box center [1156, 20] width 72 height 28
click at [1155, 48] on span "Select" at bounding box center [1154, 53] width 46 height 19
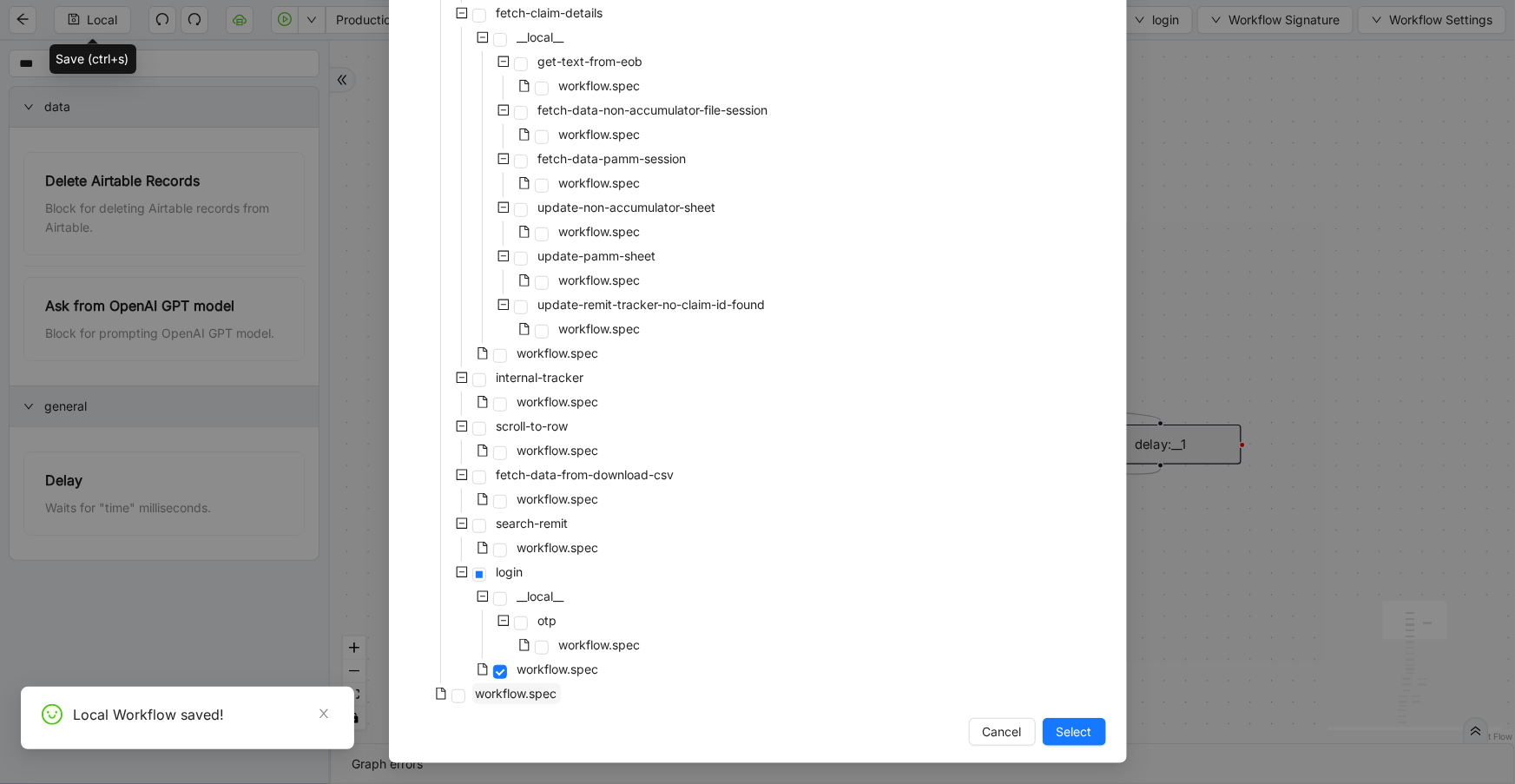
click at [549, 690] on span "workflow.spec" at bounding box center [517, 693] width 82 height 15
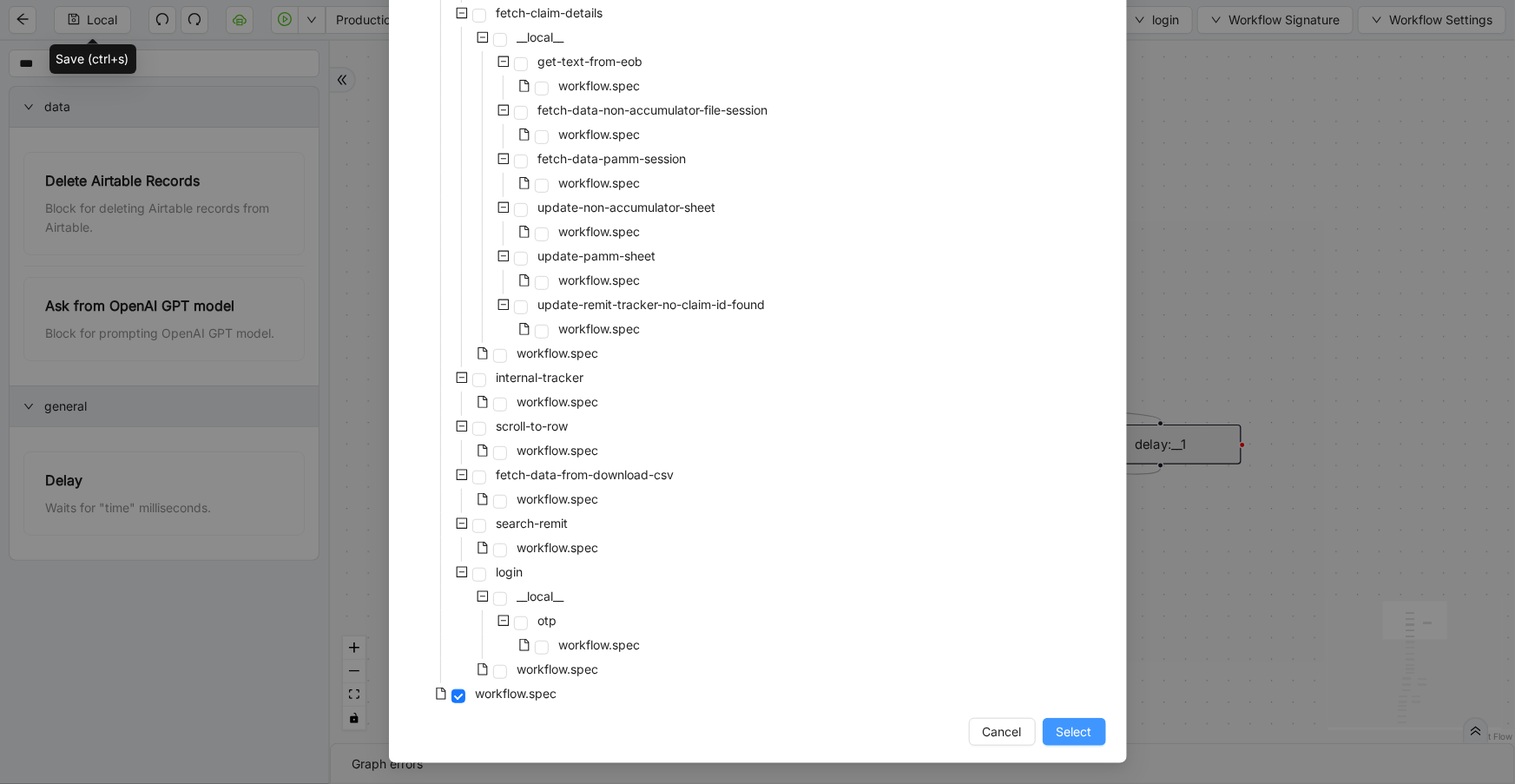
click at [1085, 741] on button "Select" at bounding box center [1074, 731] width 64 height 28
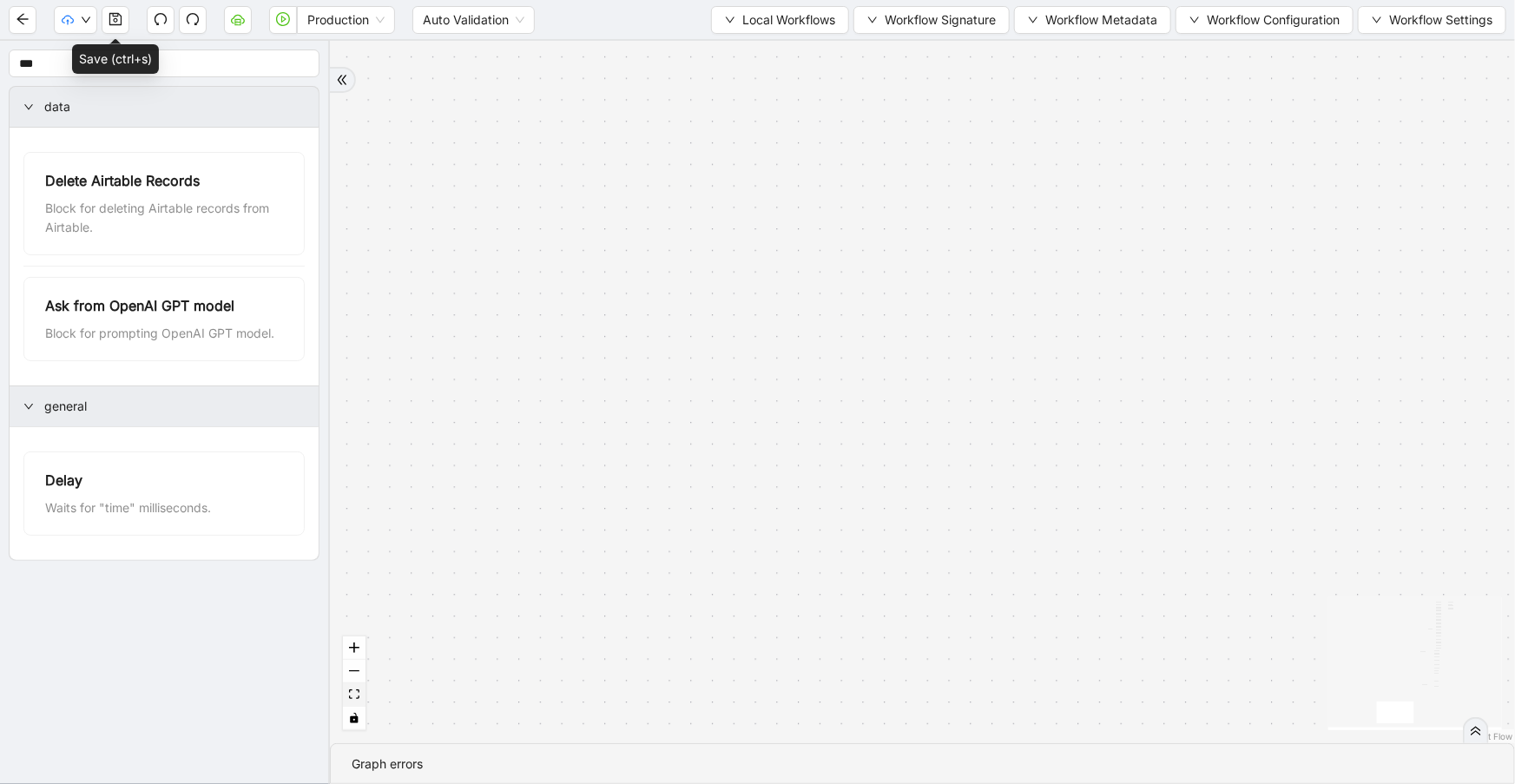
click at [359, 691] on icon "fit view" at bounding box center [354, 694] width 10 height 10
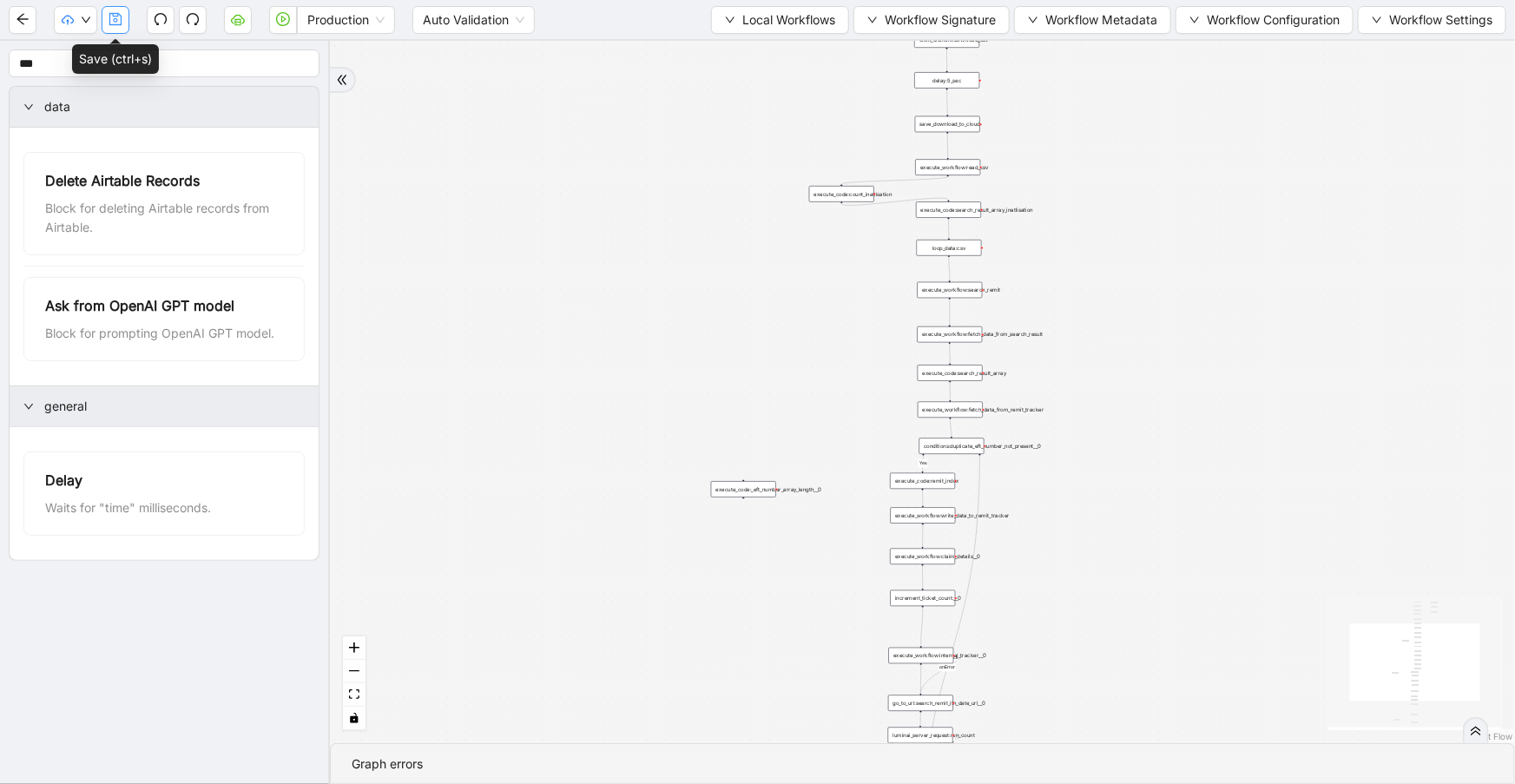
click at [113, 25] on icon "save" at bounding box center [115, 18] width 14 height 14
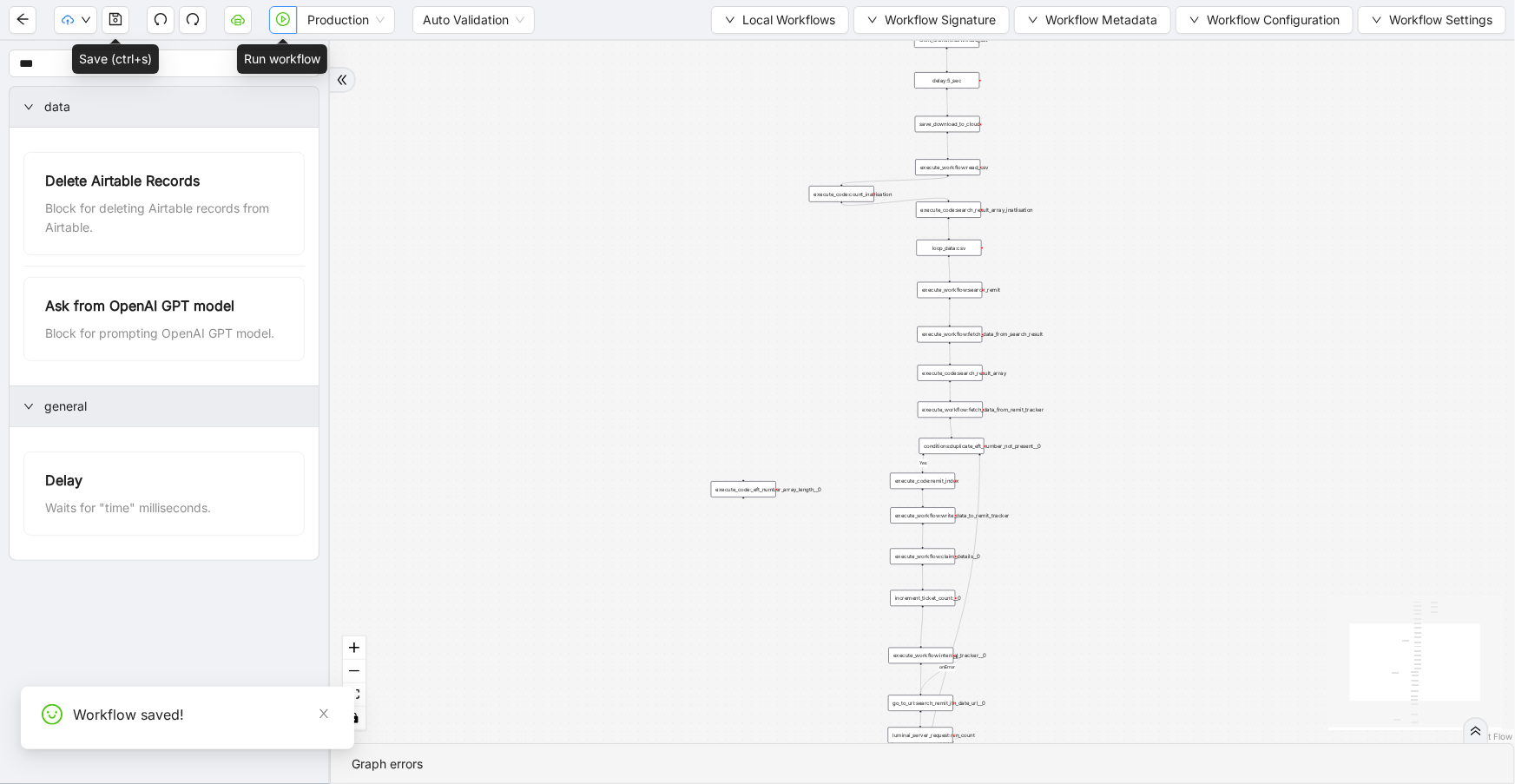
click at [273, 25] on button "button" at bounding box center [283, 20] width 28 height 28
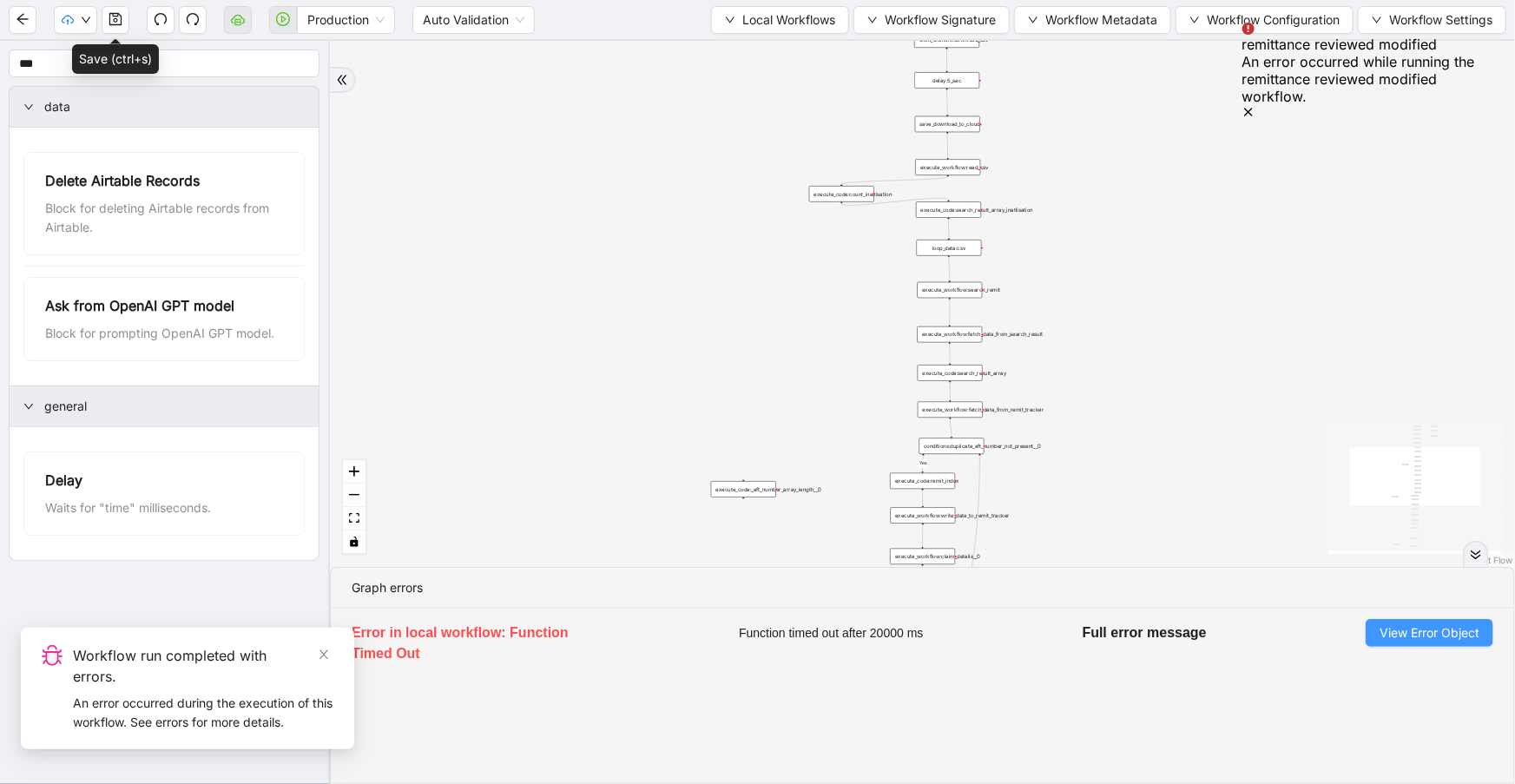
click at [1390, 633] on span "View Error Object" at bounding box center [1430, 632] width 100 height 19
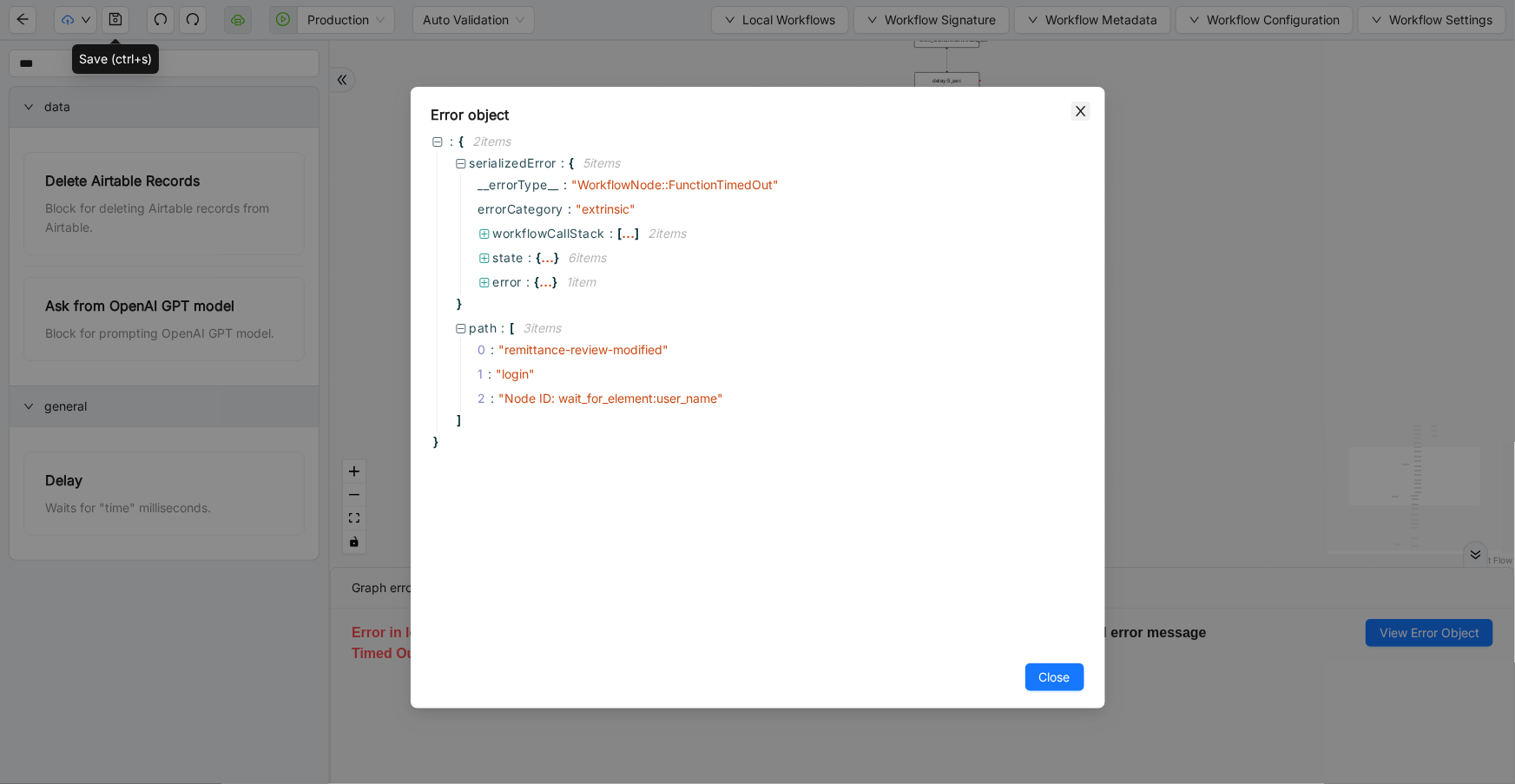
click at [1078, 114] on icon "close" at bounding box center [1081, 111] width 14 height 14
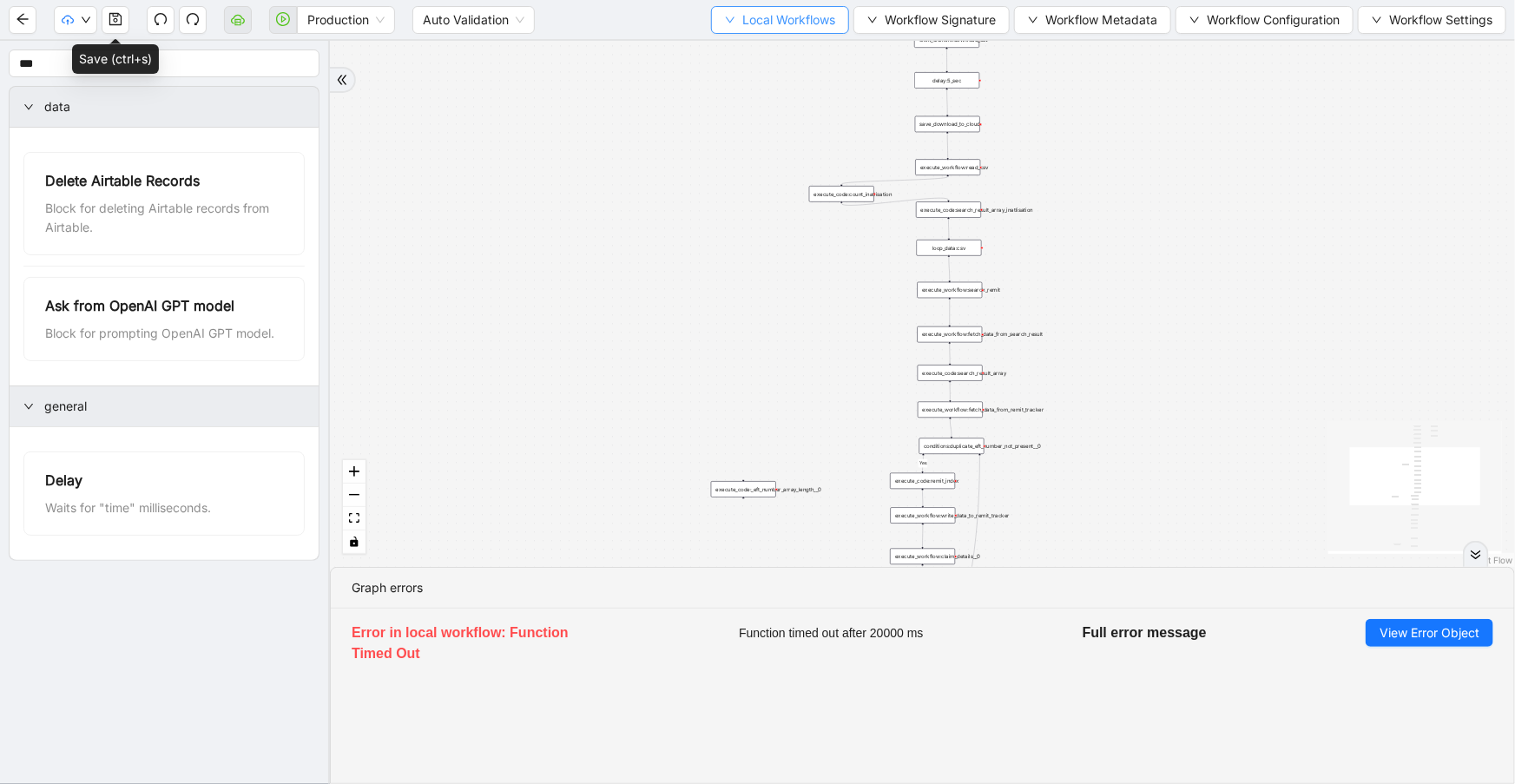
click at [788, 27] on span "Local Workflows" at bounding box center [789, 19] width 93 height 19
click at [796, 57] on span "Select" at bounding box center [773, 53] width 113 height 19
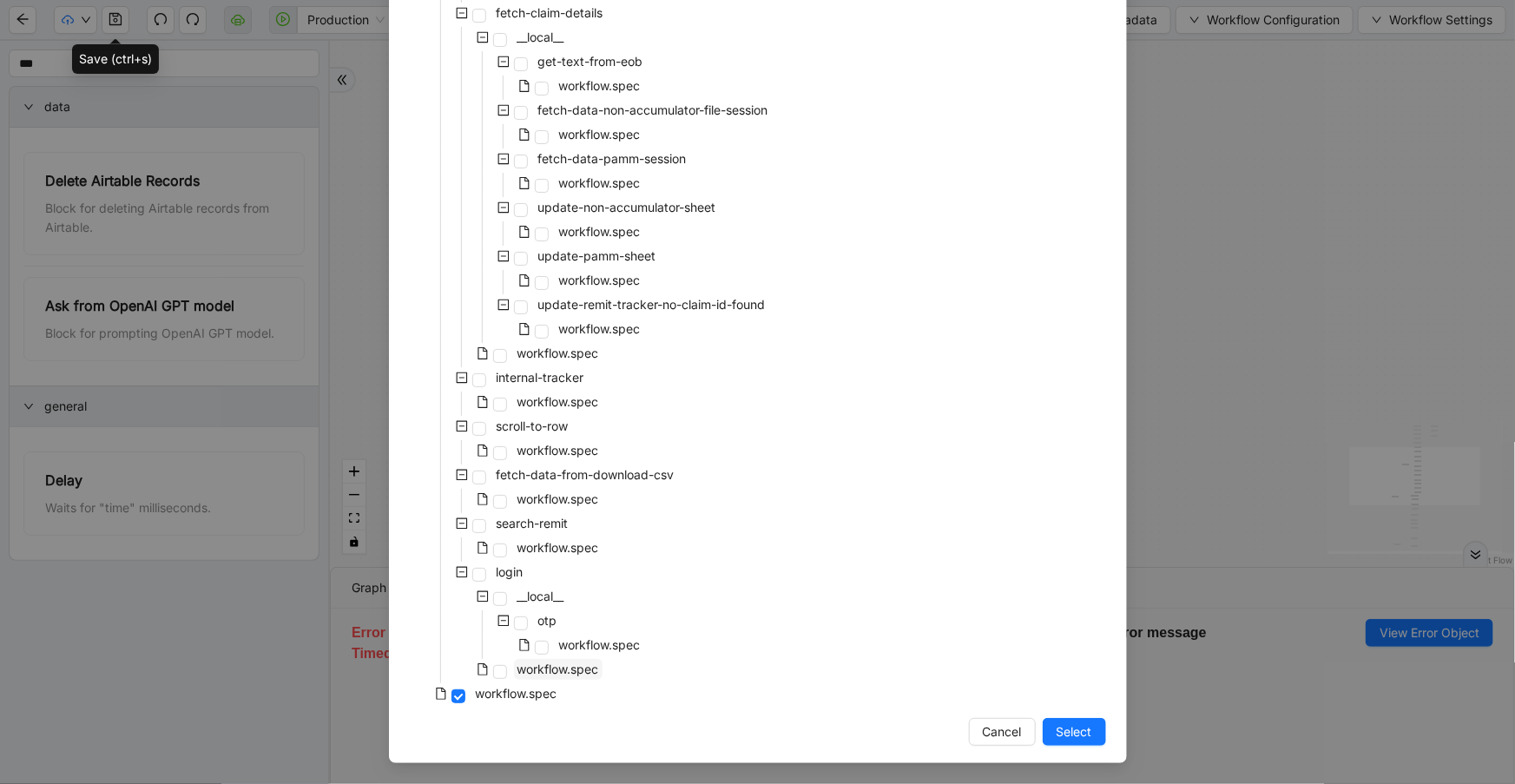
click at [569, 673] on span "workflow.spec" at bounding box center [558, 669] width 82 height 15
click at [1091, 739] on button "Select" at bounding box center [1074, 731] width 64 height 28
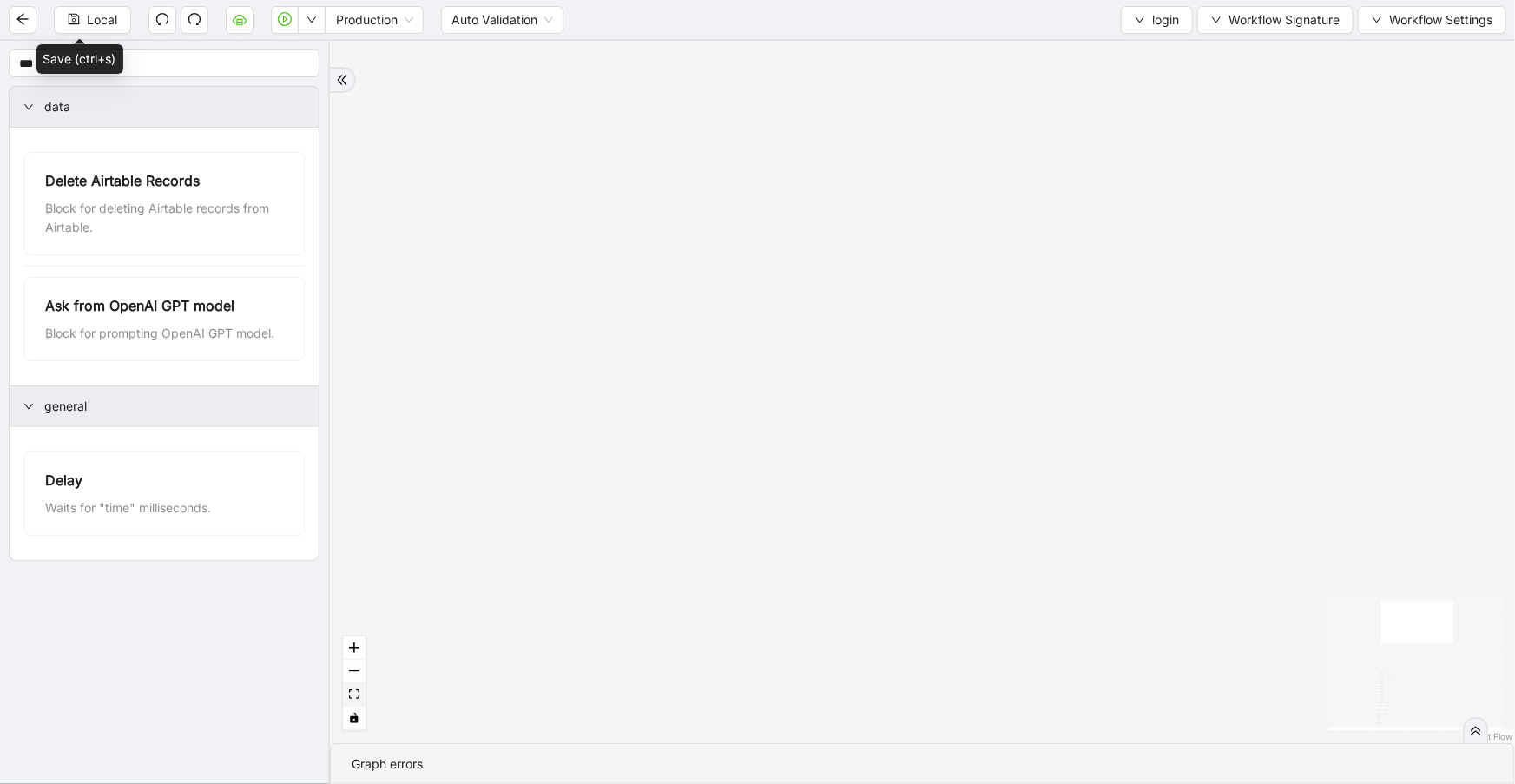
click at [359, 697] on icon "fit view" at bounding box center [354, 694] width 10 height 10
drag, startPoint x: 1071, startPoint y: 491, endPoint x: 1107, endPoint y: 74, distance: 418.6
click at [1107, 74] on div "ddd74bcf_6575_4f6e_830e_e75f3cfd8d0f otp fallback fallback trigger new_tab:remi…" at bounding box center [922, 392] width 1185 height 702
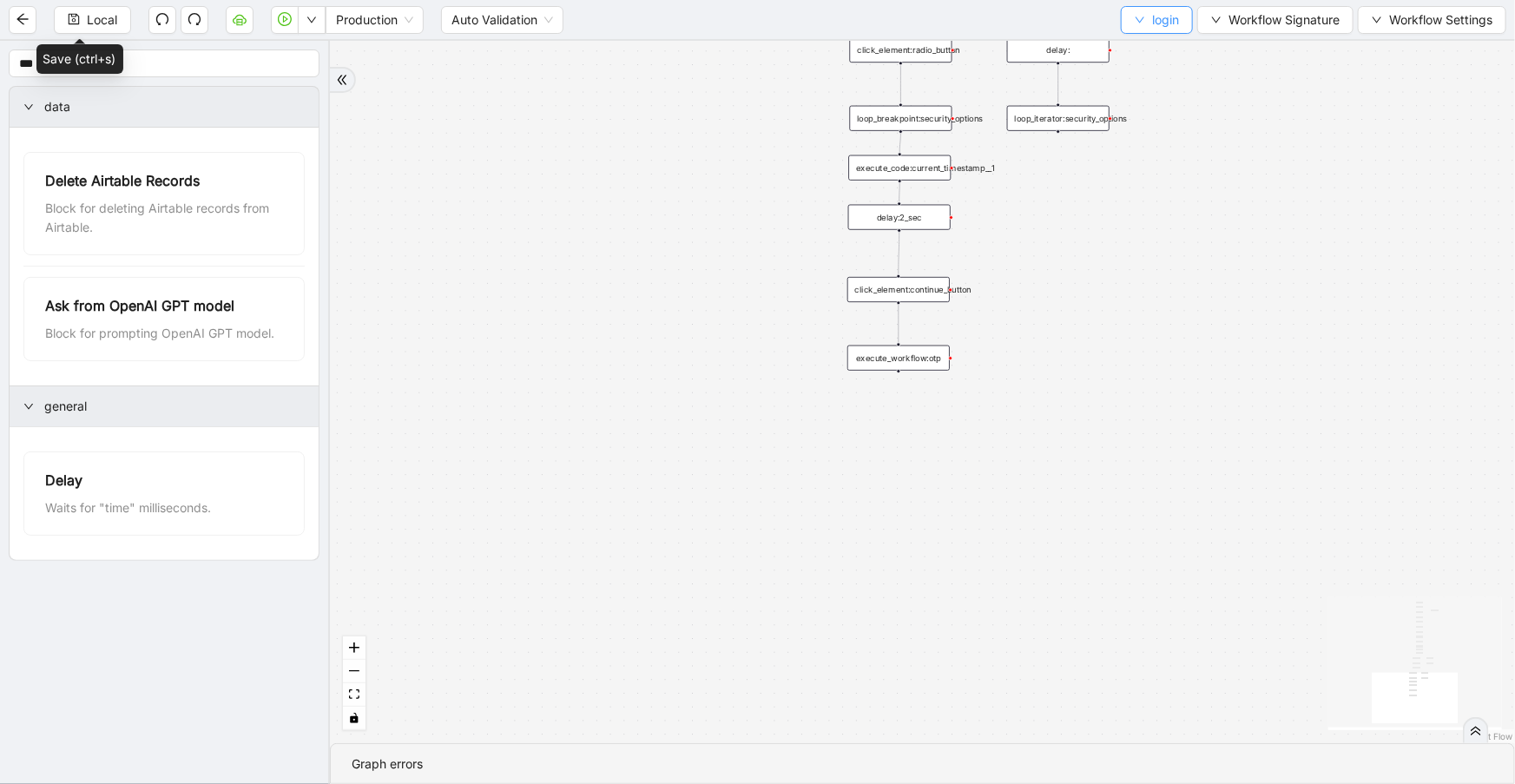
click at [1145, 17] on button "login" at bounding box center [1156, 20] width 72 height 28
click at [1148, 42] on li "Select" at bounding box center [1154, 53] width 67 height 28
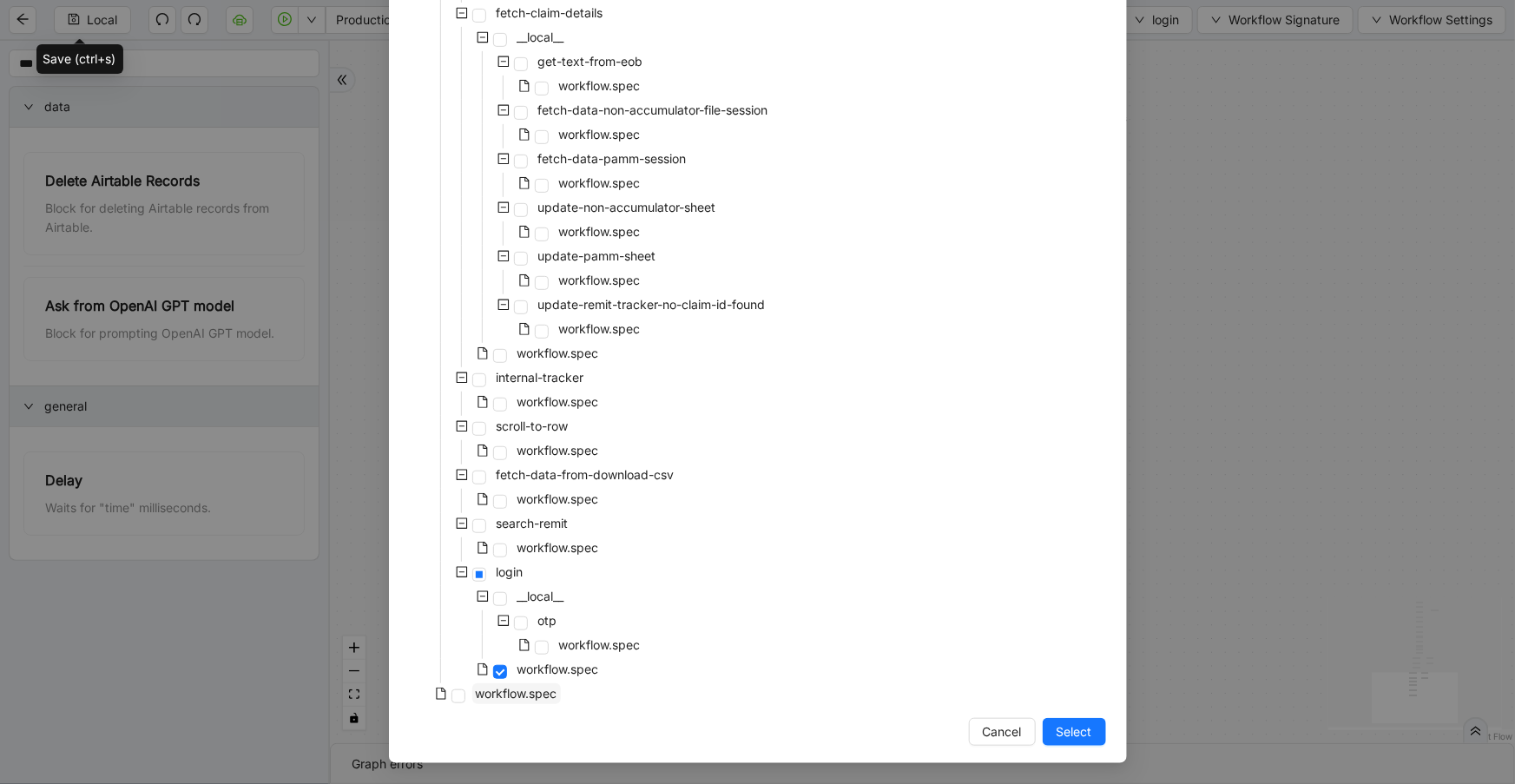
click at [516, 693] on span "workflow.spec" at bounding box center [517, 693] width 82 height 15
click at [1074, 738] on span "Select" at bounding box center [1074, 731] width 35 height 19
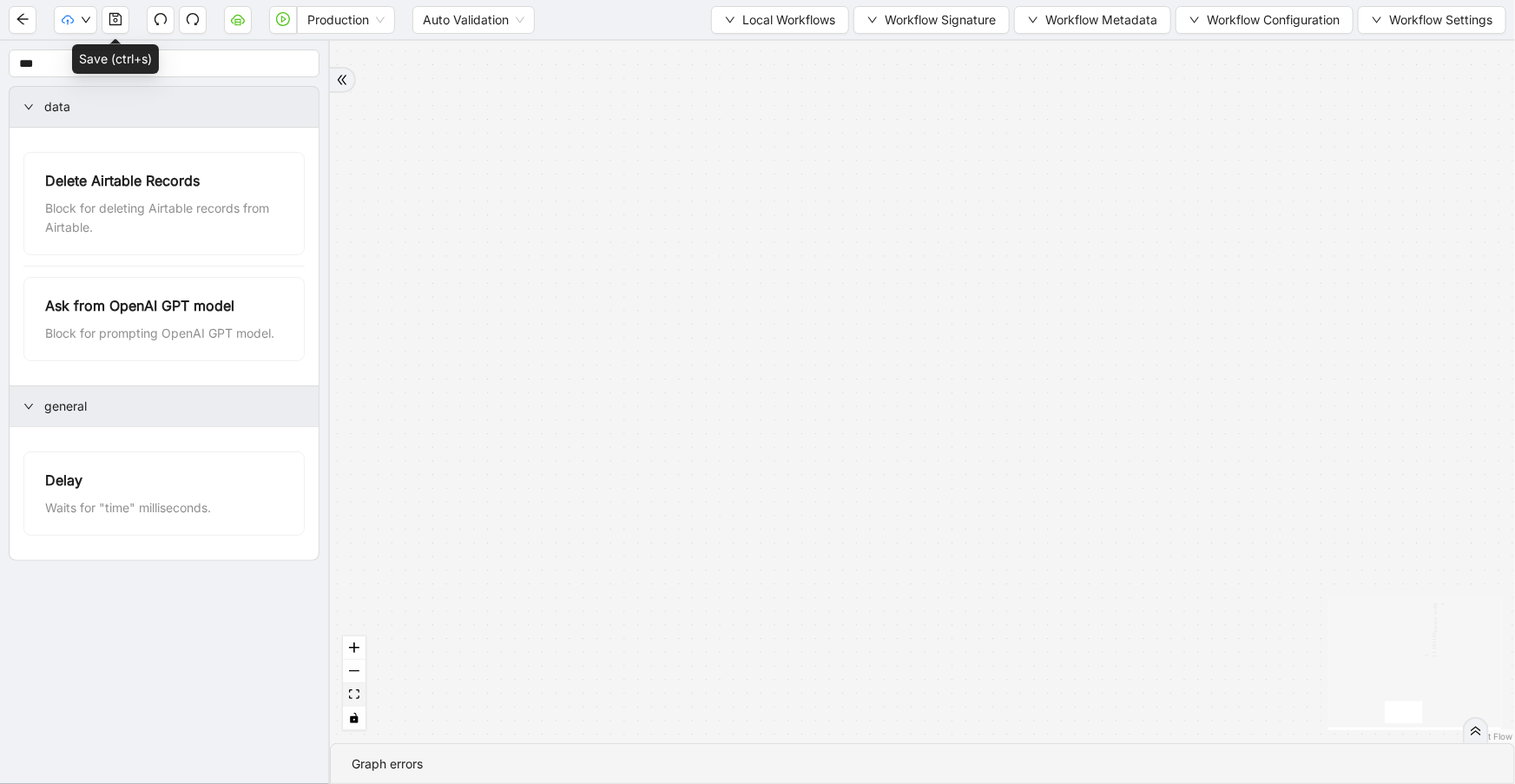
click at [359, 699] on icon "fit view" at bounding box center [354, 694] width 10 height 10
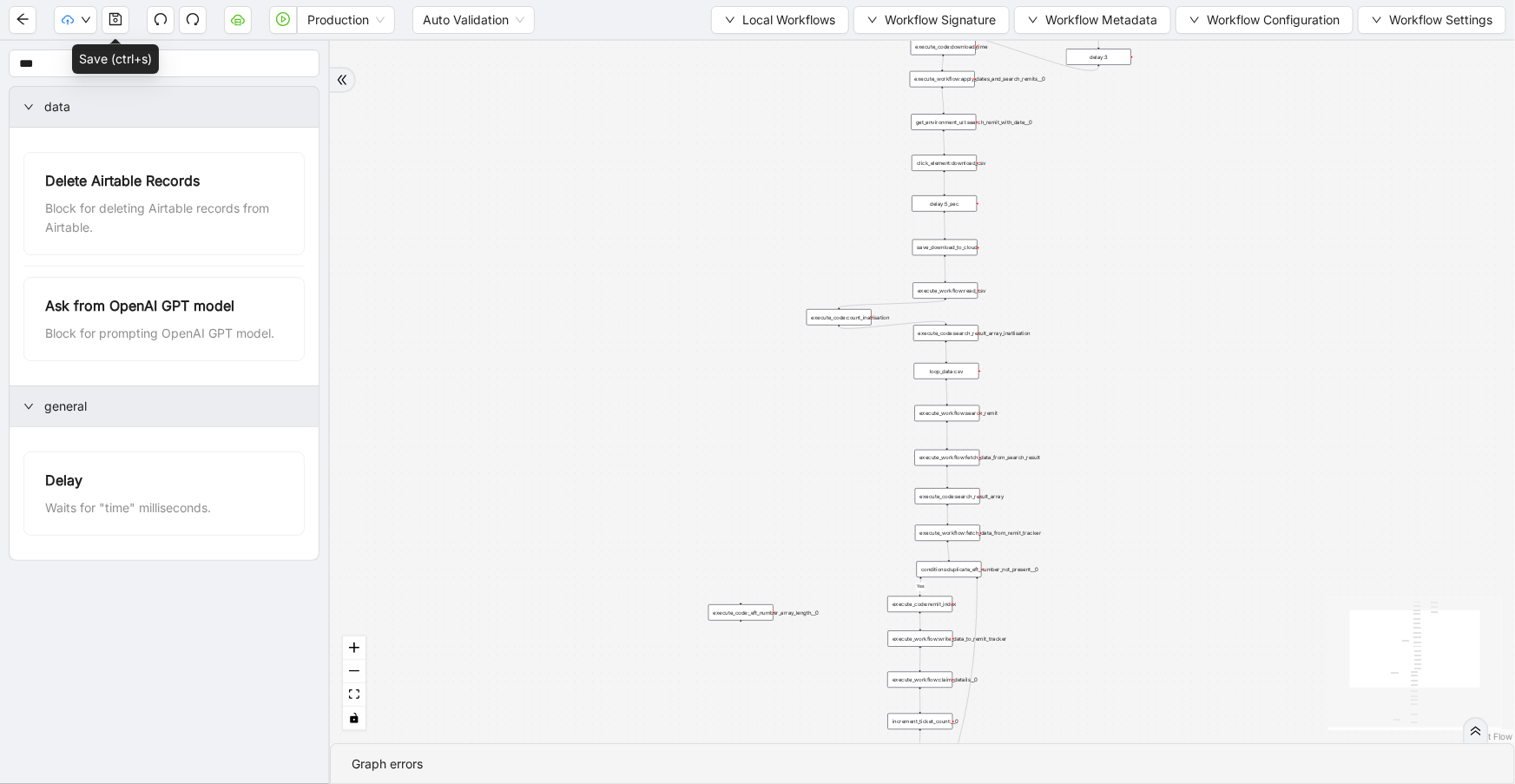
drag, startPoint x: 663, startPoint y: 418, endPoint x: 647, endPoint y: 545, distance: 128.0
click at [647, 545] on div "fallback Yes success fallback onError onError trigger execute_workflow:apply_da…" at bounding box center [922, 392] width 1185 height 702
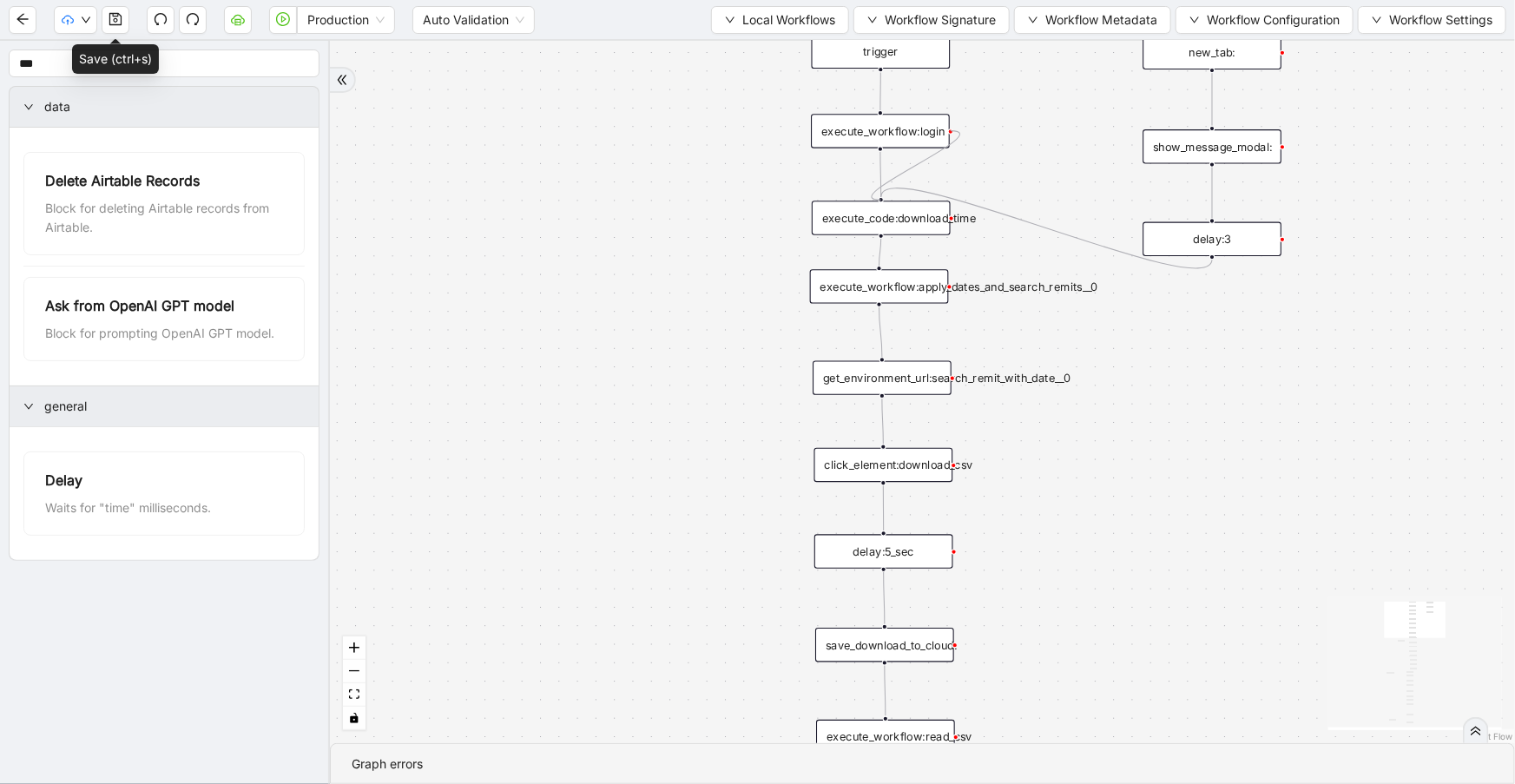
drag, startPoint x: 952, startPoint y: 129, endPoint x: 894, endPoint y: 203, distance: 94.0
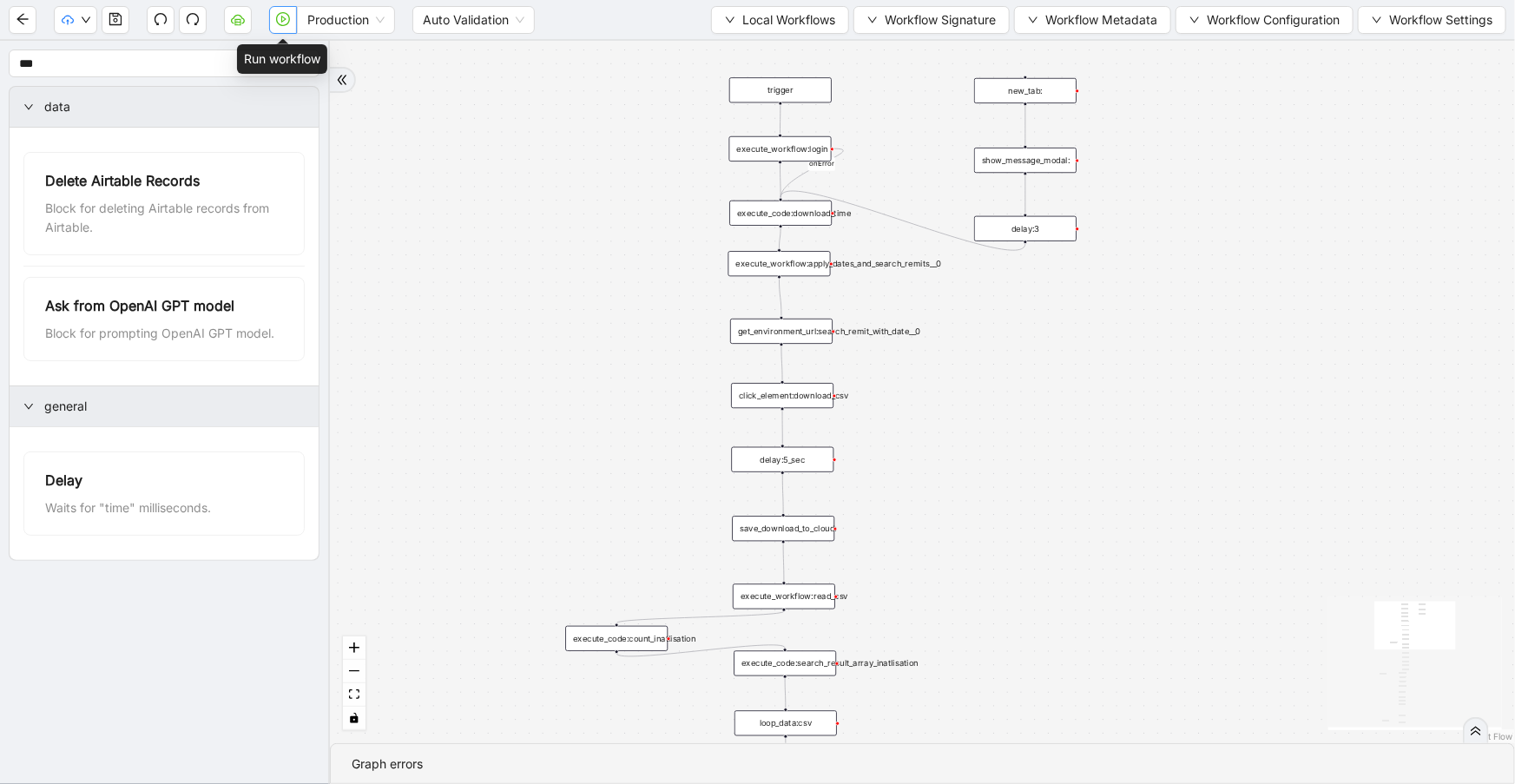
click at [287, 15] on icon "play-circle" at bounding box center [283, 18] width 14 height 14
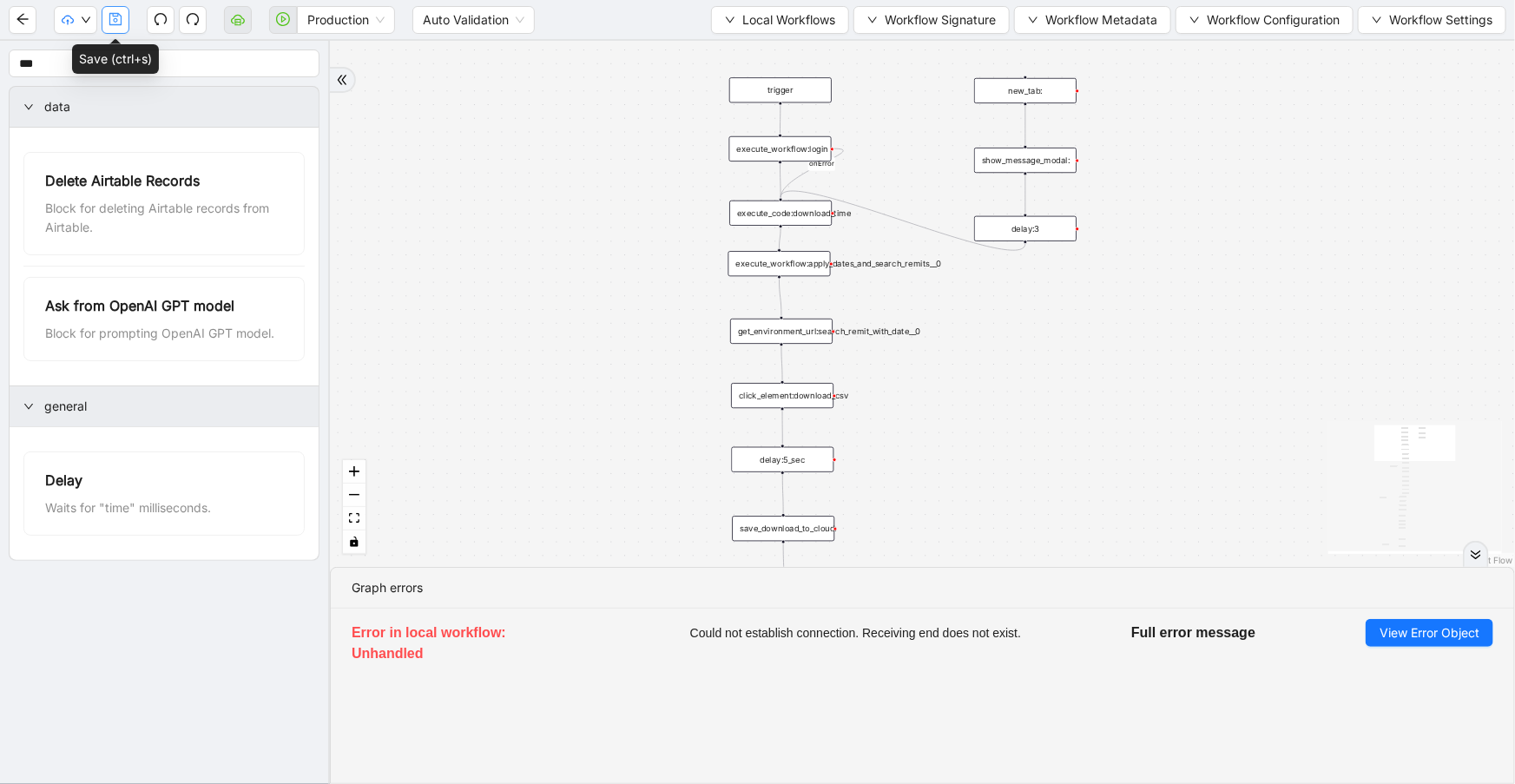
click at [110, 24] on icon "save" at bounding box center [115, 18] width 12 height 12
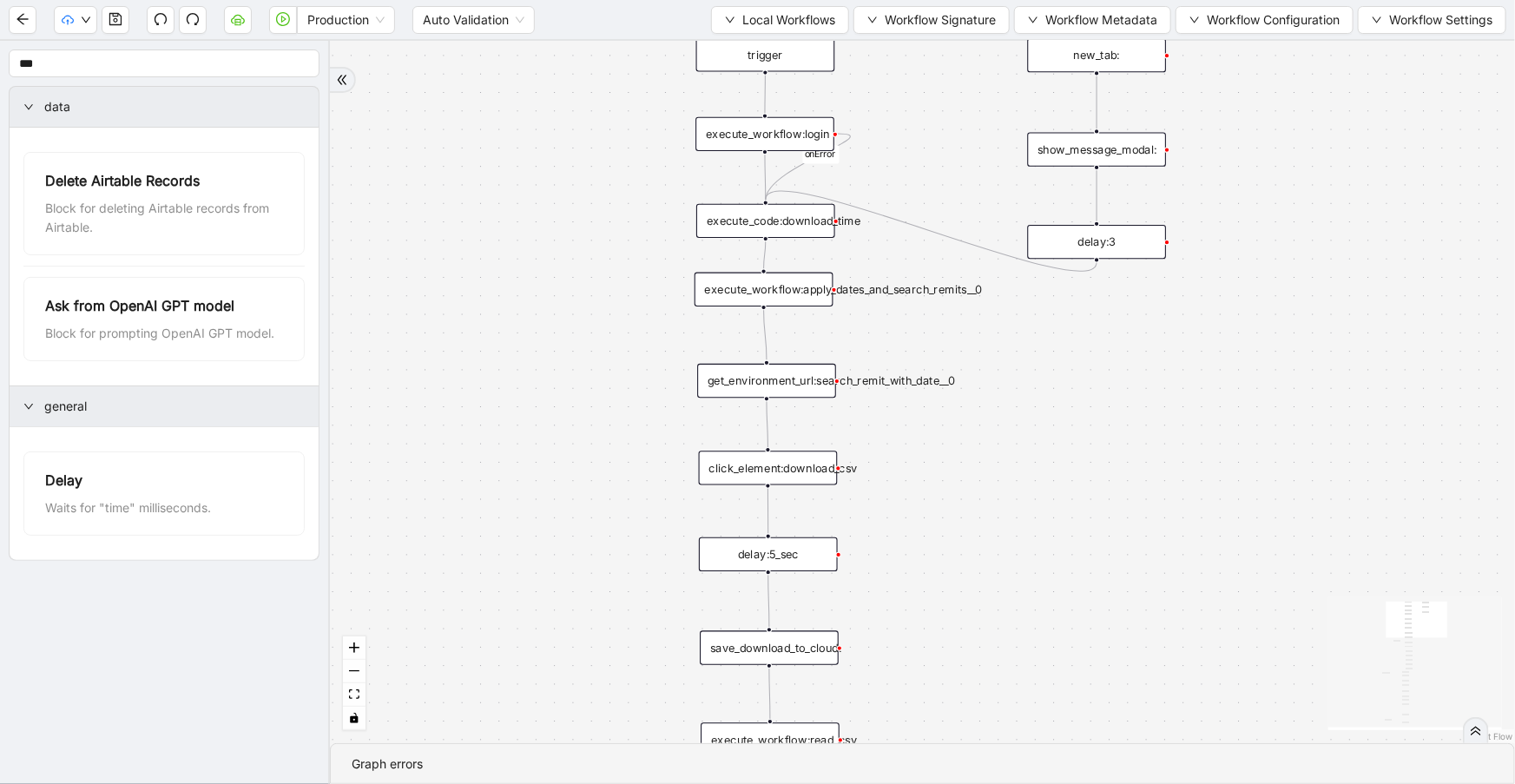
click at [786, 170] on icon "Edge from execute_workflow:login to execute_code:download_time" at bounding box center [809, 166] width 85 height 66
click at [781, 142] on div "execute_workflow:login" at bounding box center [764, 134] width 139 height 34
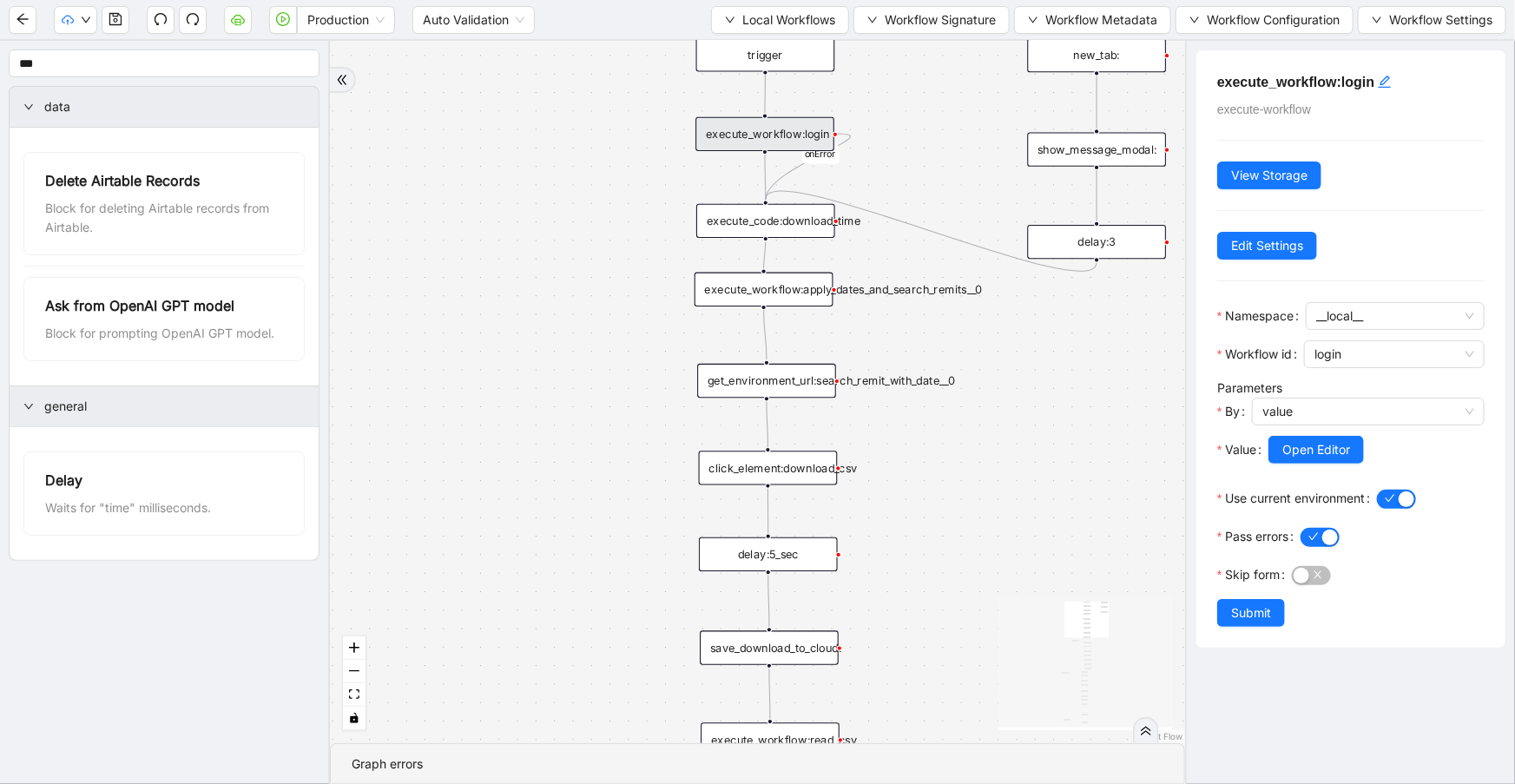
click at [792, 171] on icon "Edge from execute_workflow:login to execute_code:download_time" at bounding box center [809, 166] width 85 height 66
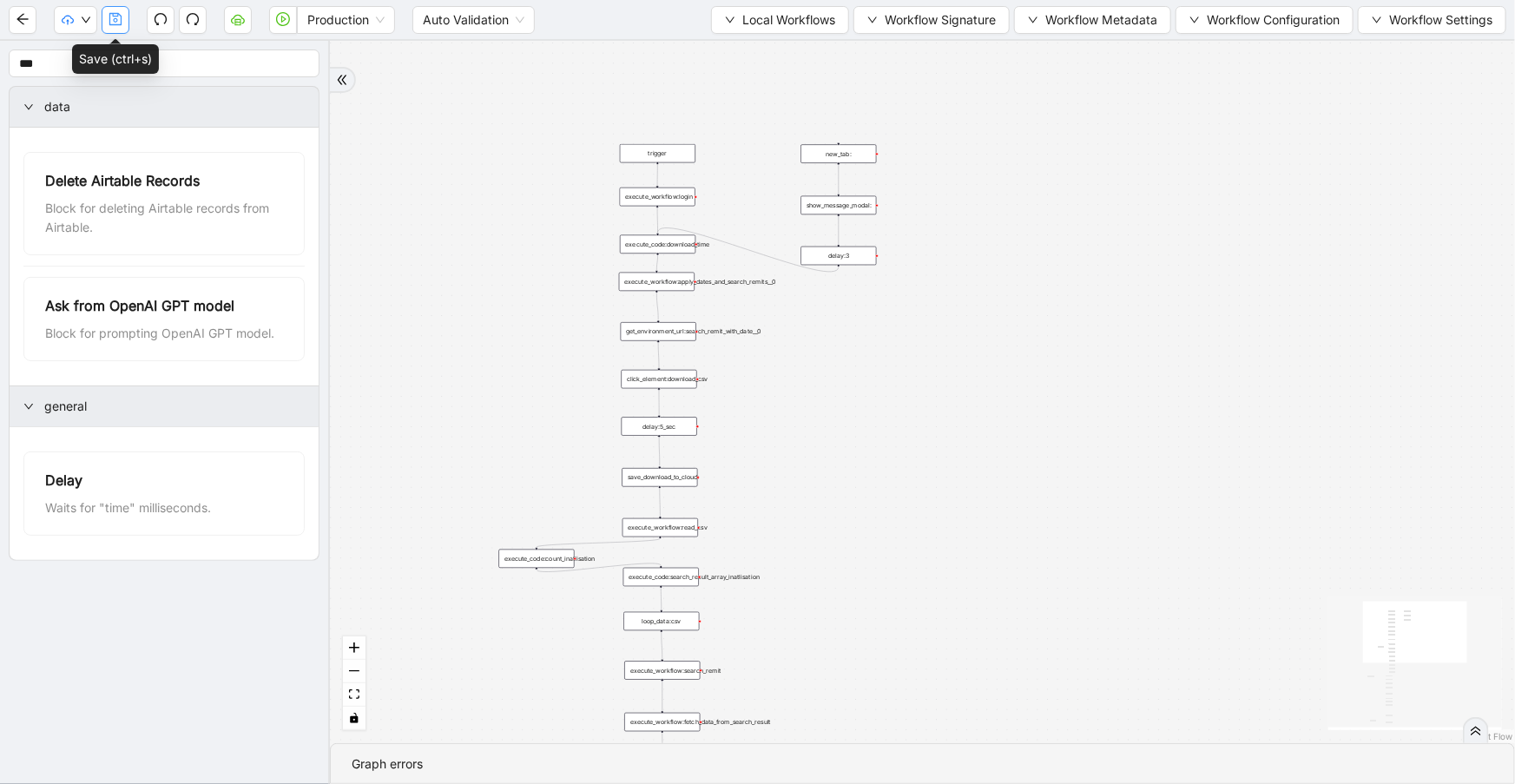
click at [117, 25] on icon "save" at bounding box center [115, 18] width 14 height 14
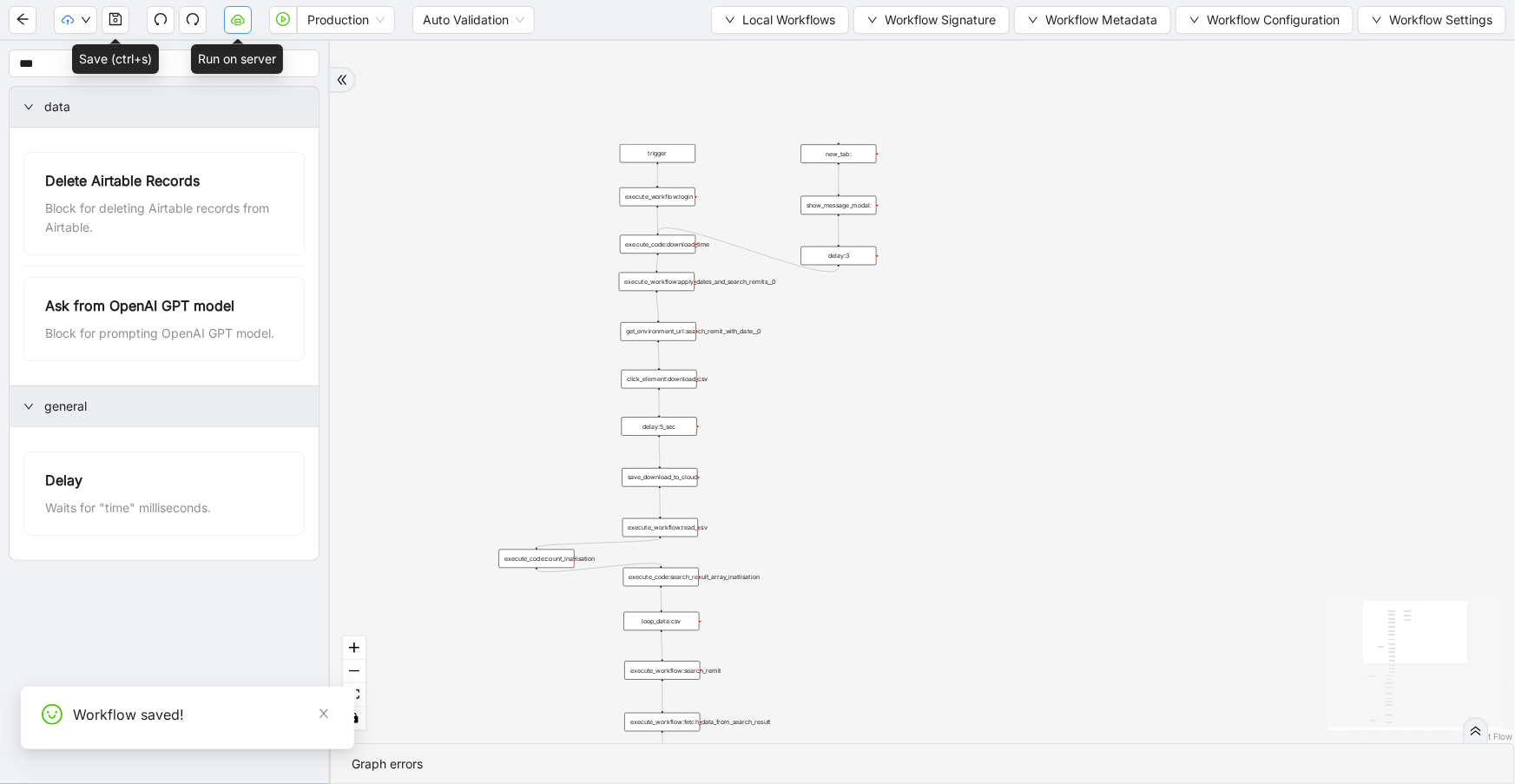
click at [242, 29] on button "button" at bounding box center [237, 20] width 28 height 28
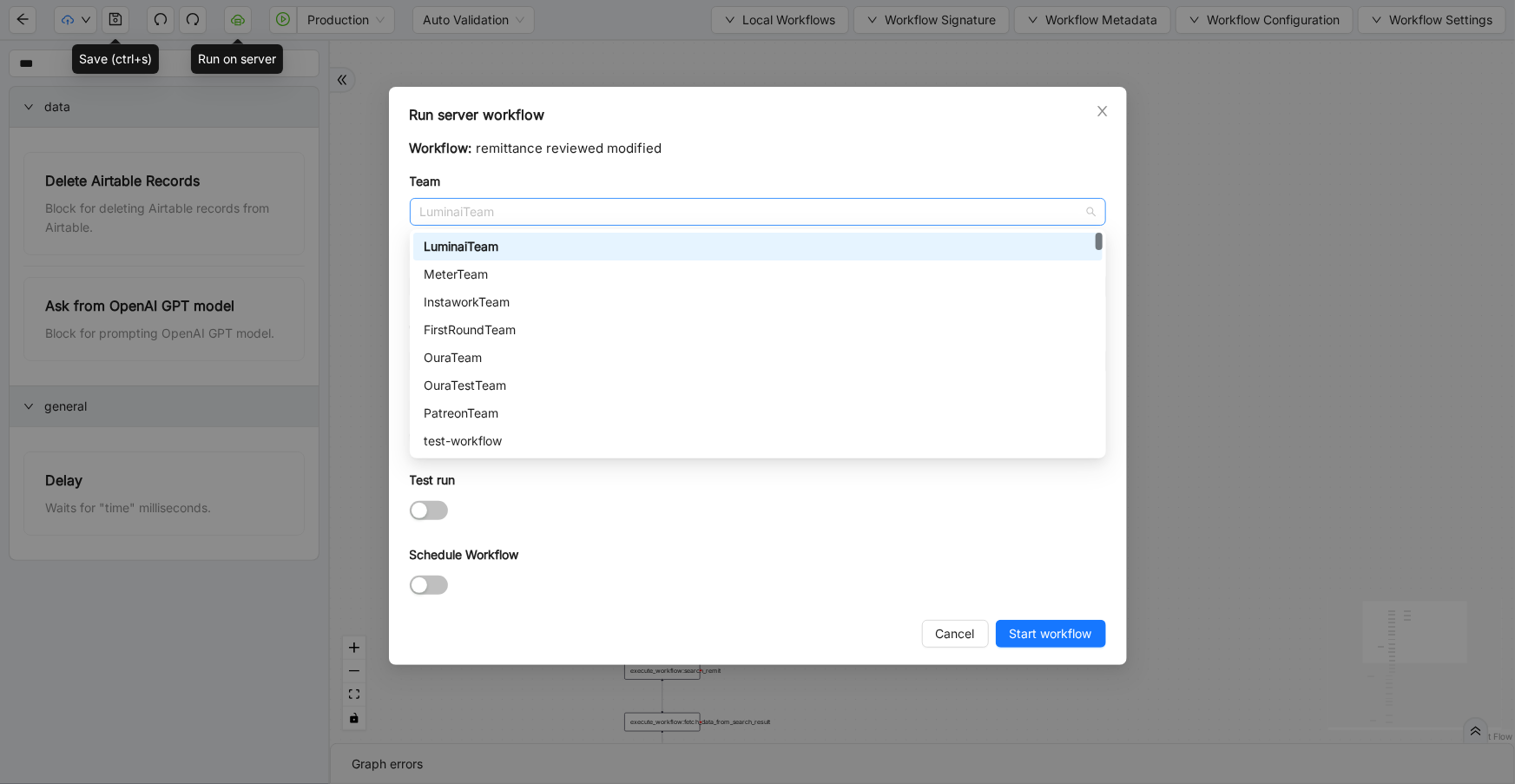
click at [508, 212] on span "LuminaiTeam" at bounding box center [757, 212] width 675 height 26
type input "***"
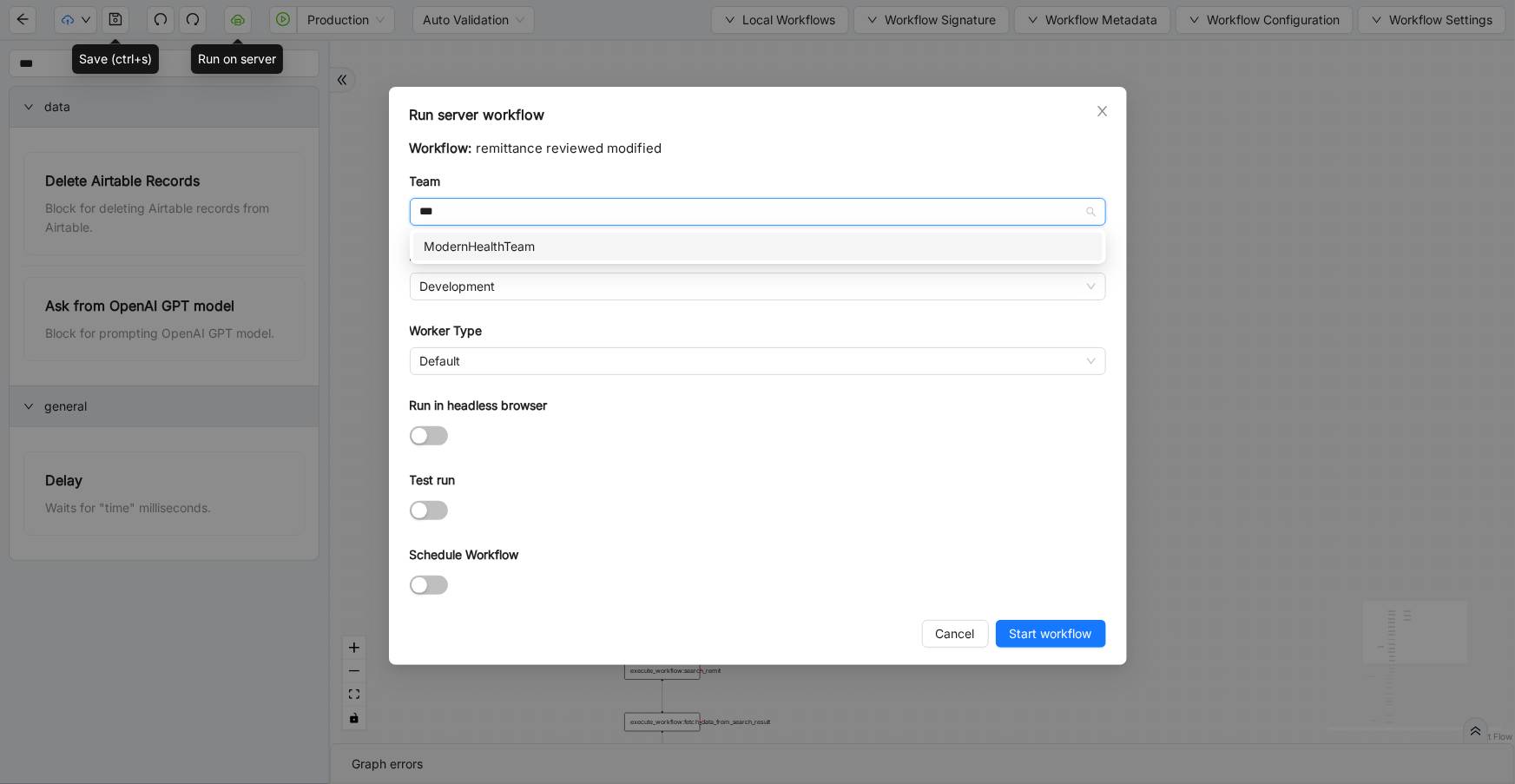
drag, startPoint x: 515, startPoint y: 241, endPoint x: 517, endPoint y: 253, distance: 12.2
click at [515, 242] on div "ModernHealthTeam" at bounding box center [758, 246] width 669 height 19
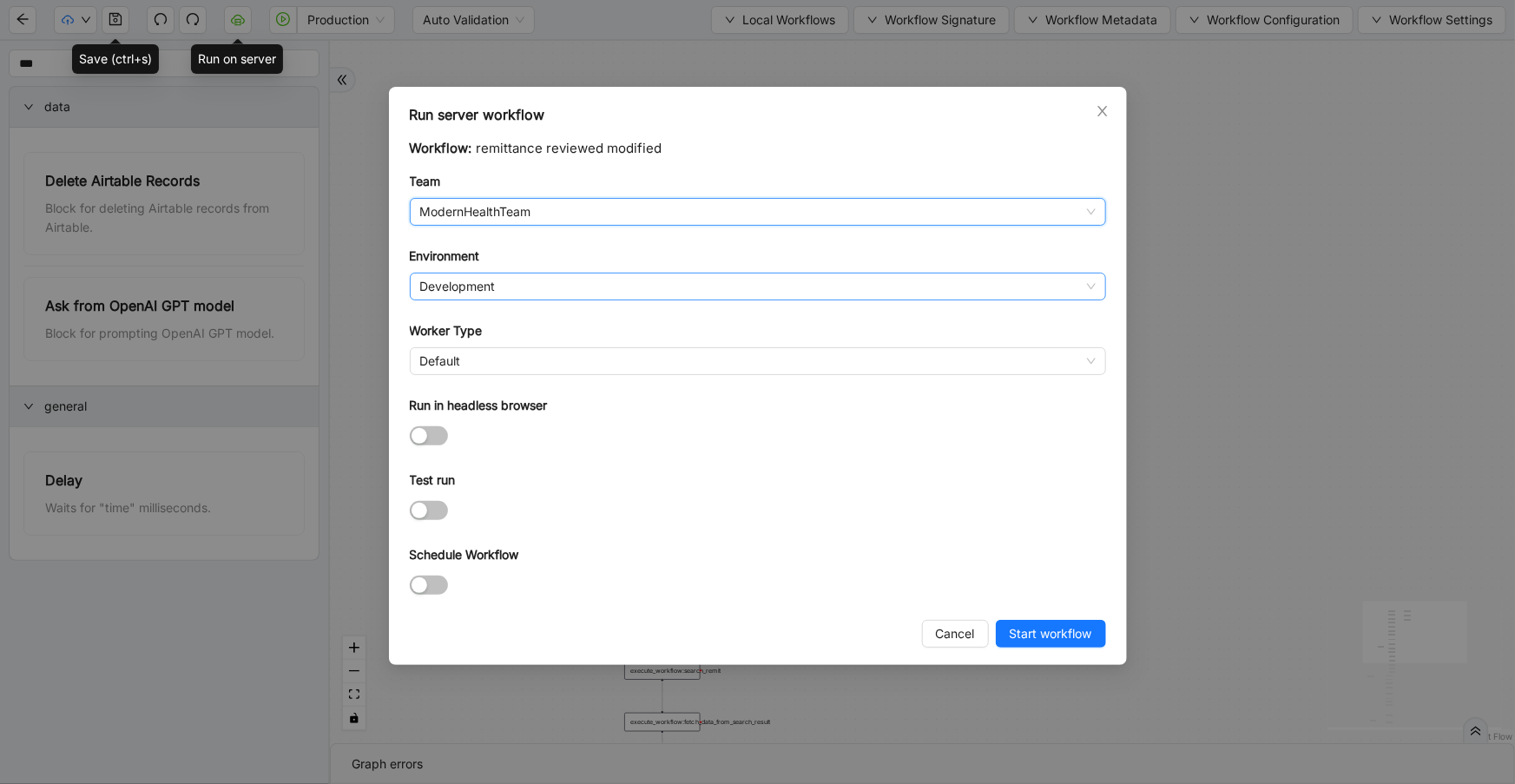
click at [518, 293] on span "Development" at bounding box center [757, 286] width 675 height 26
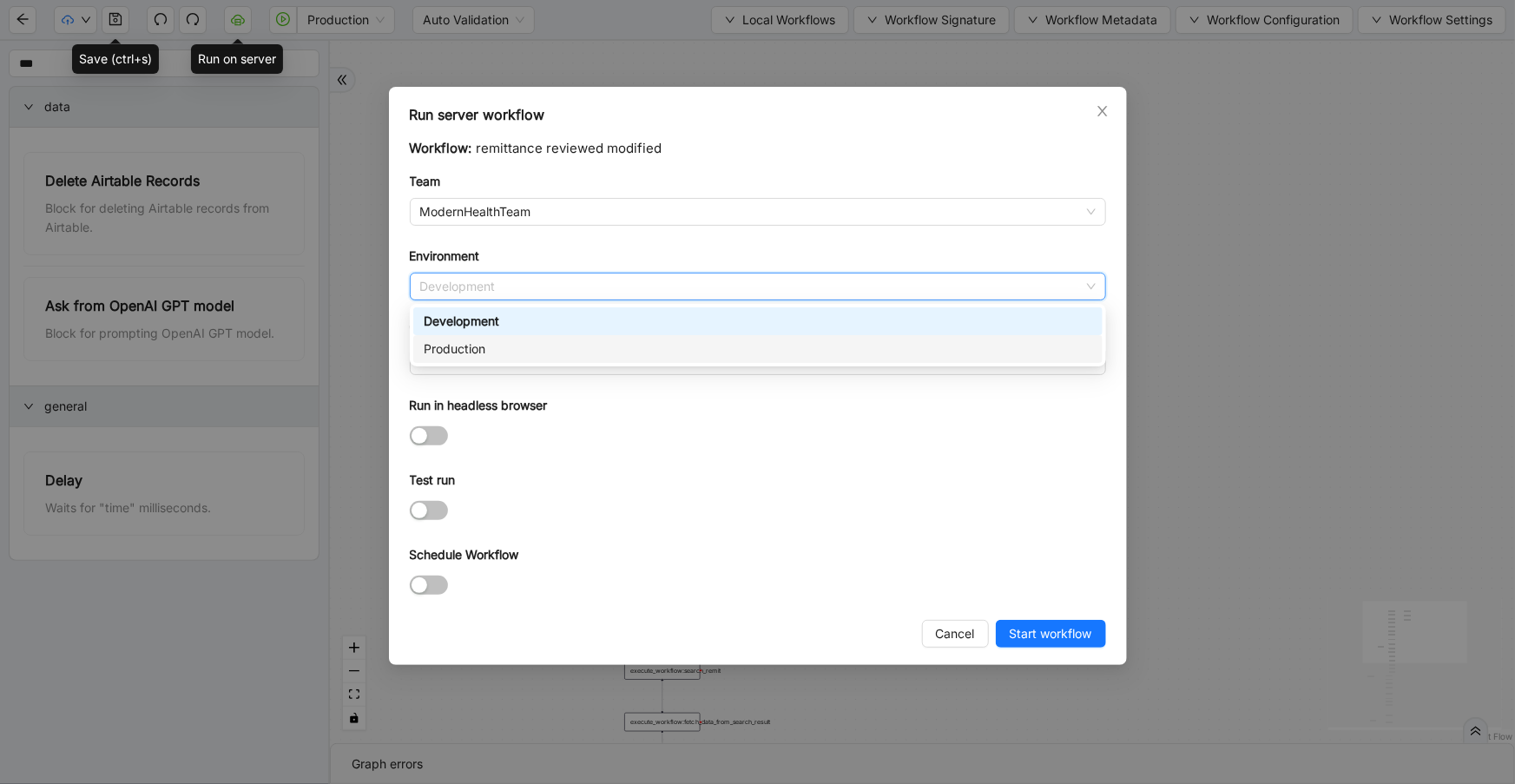
click at [529, 356] on div "Production" at bounding box center [758, 349] width 669 height 19
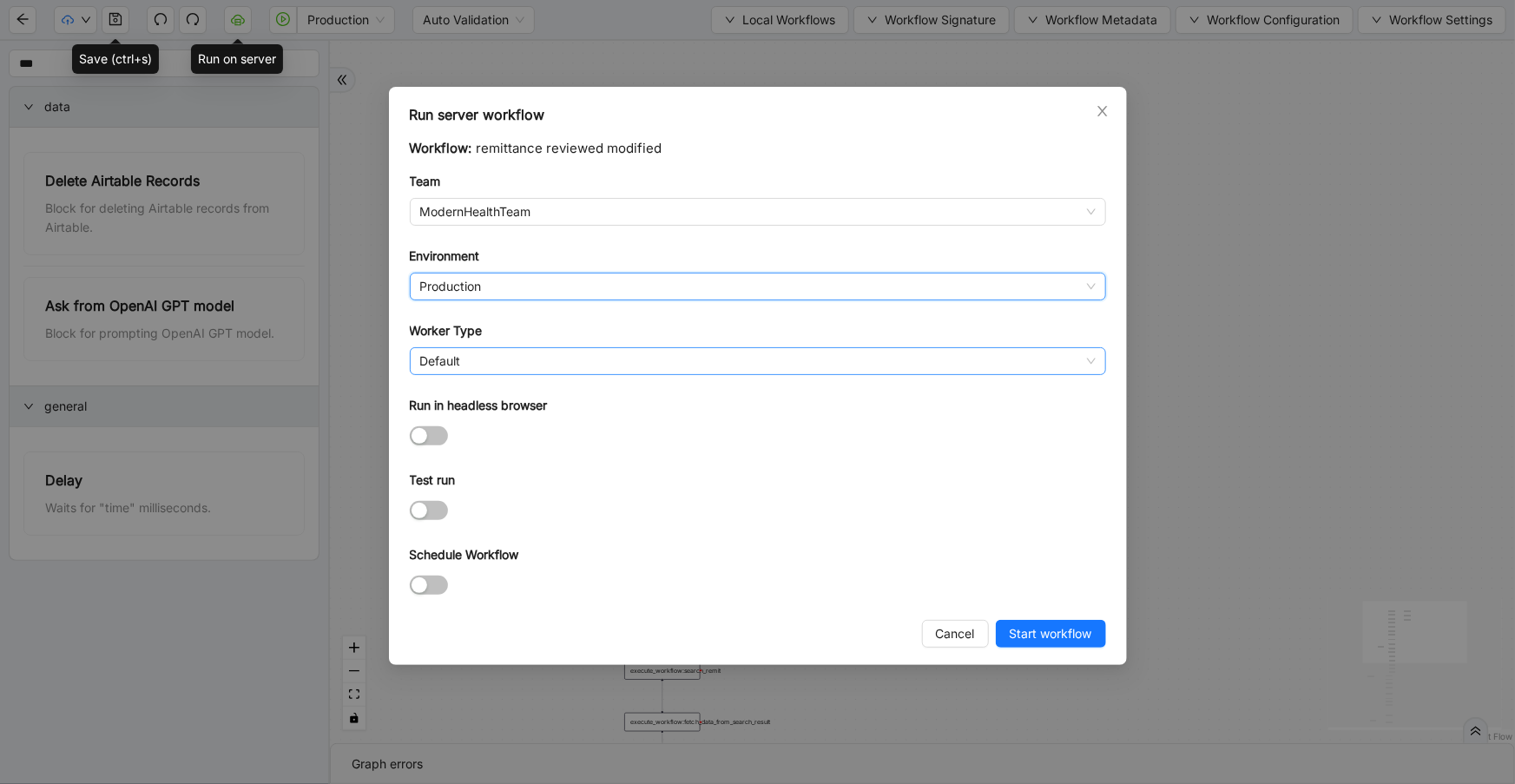
click at [526, 372] on span "Default" at bounding box center [757, 361] width 675 height 26
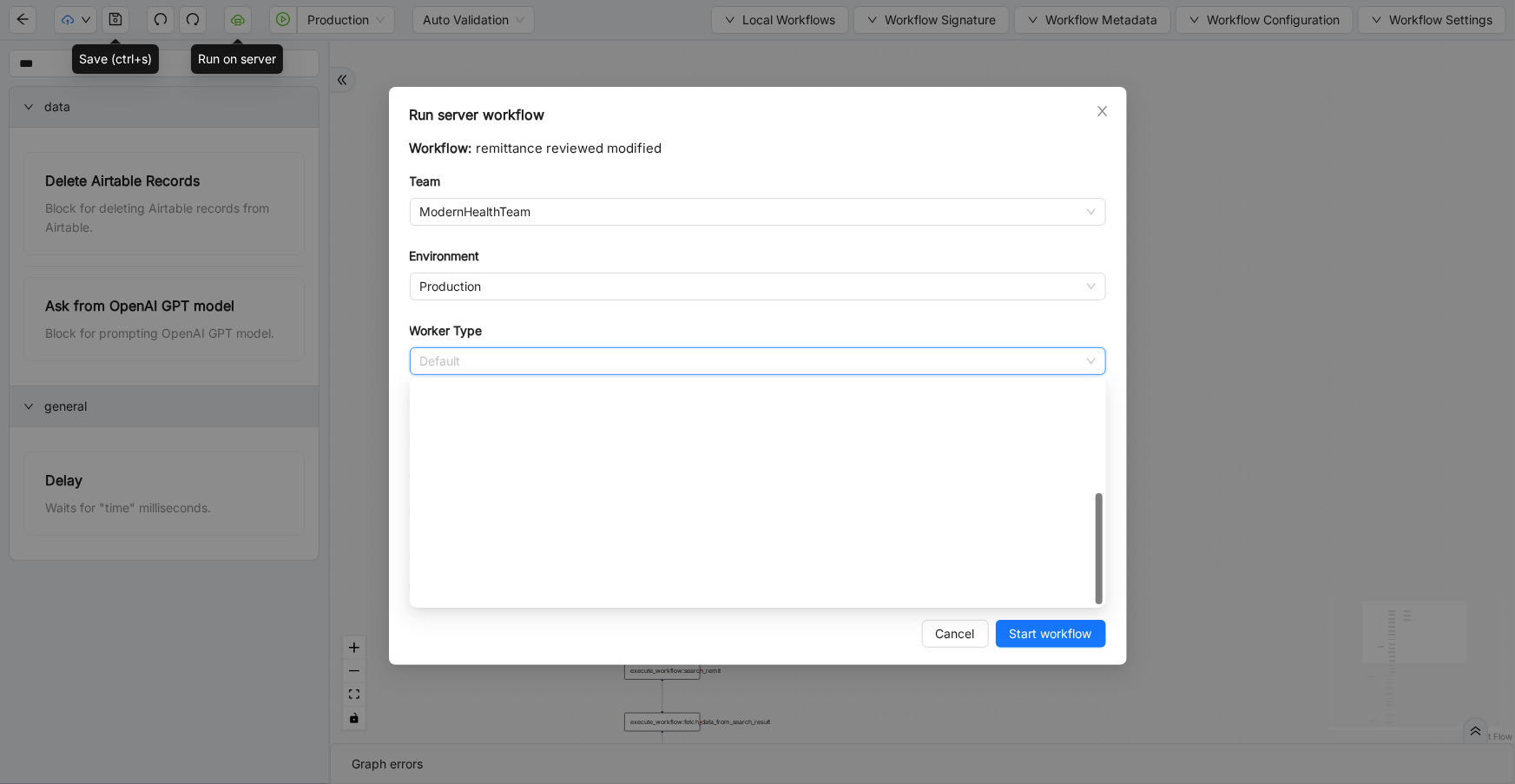
scroll to position [249, 0]
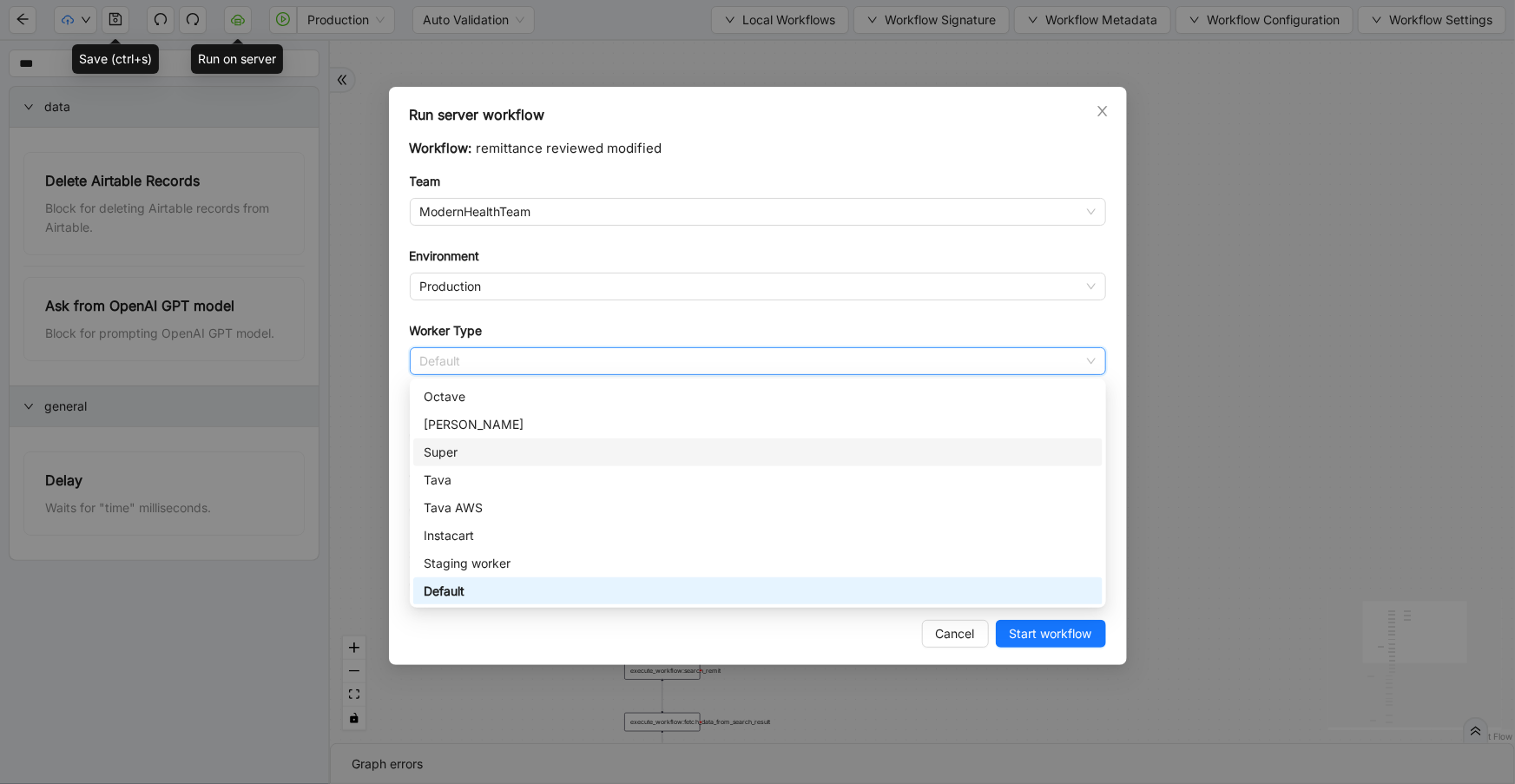
click at [525, 447] on div "Super" at bounding box center [758, 452] width 669 height 19
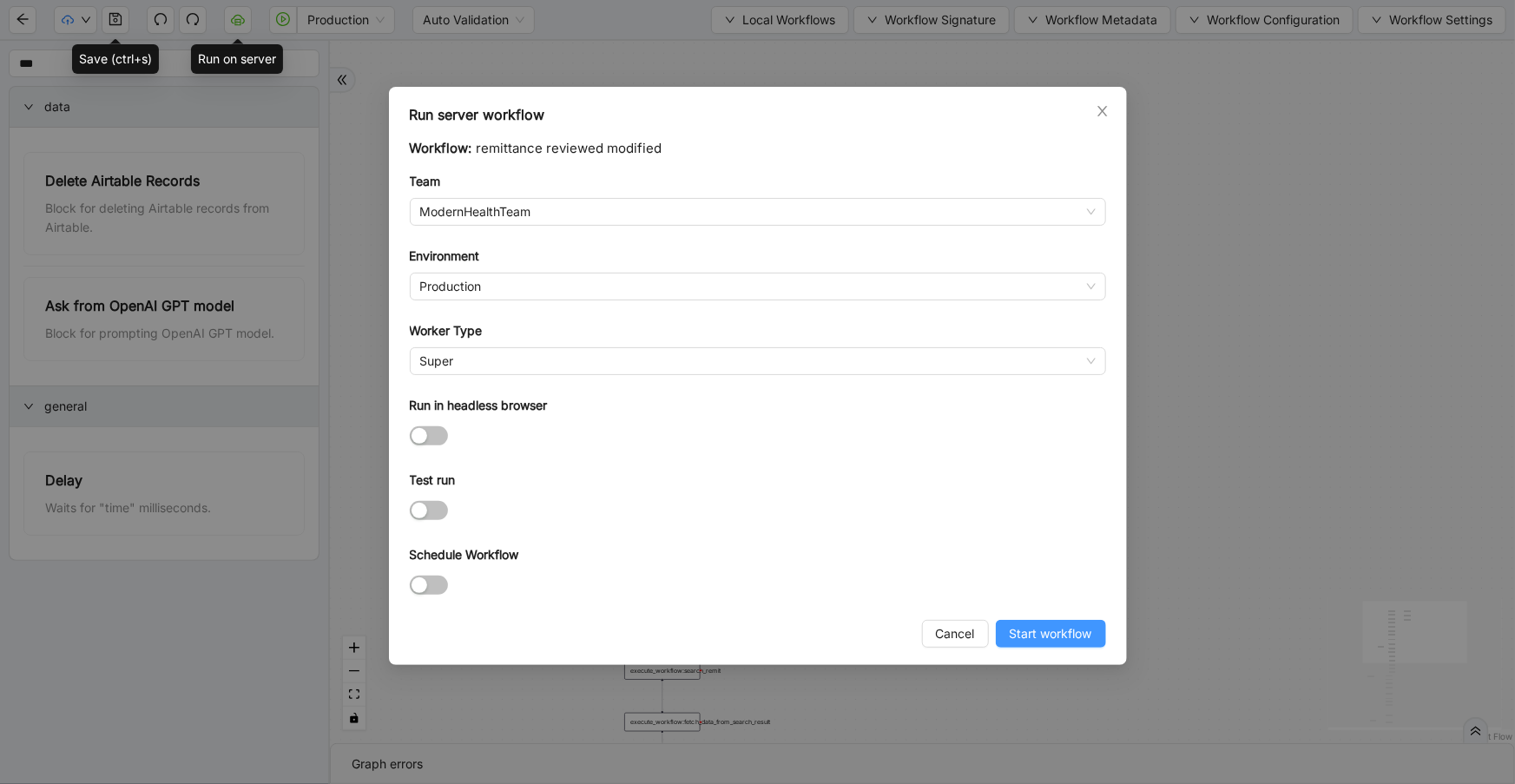
click at [1036, 630] on span "Start workflow" at bounding box center [1051, 633] width 83 height 19
